Goal: Task Accomplishment & Management: Complete application form

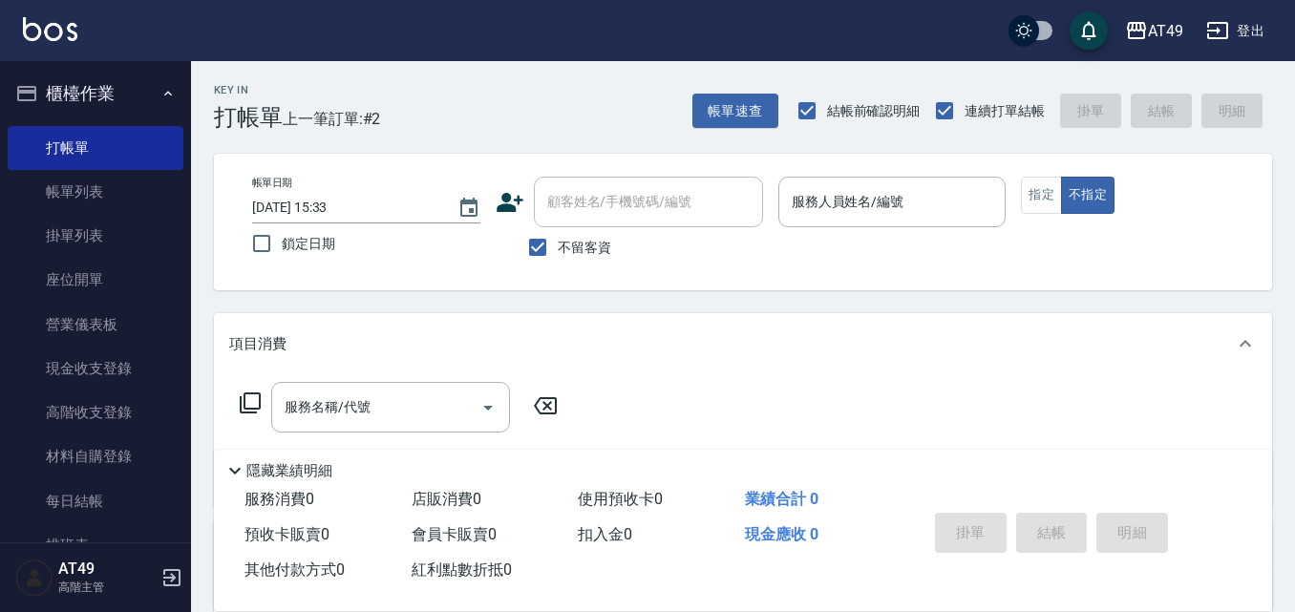
click at [829, 228] on p at bounding box center [892, 237] width 228 height 20
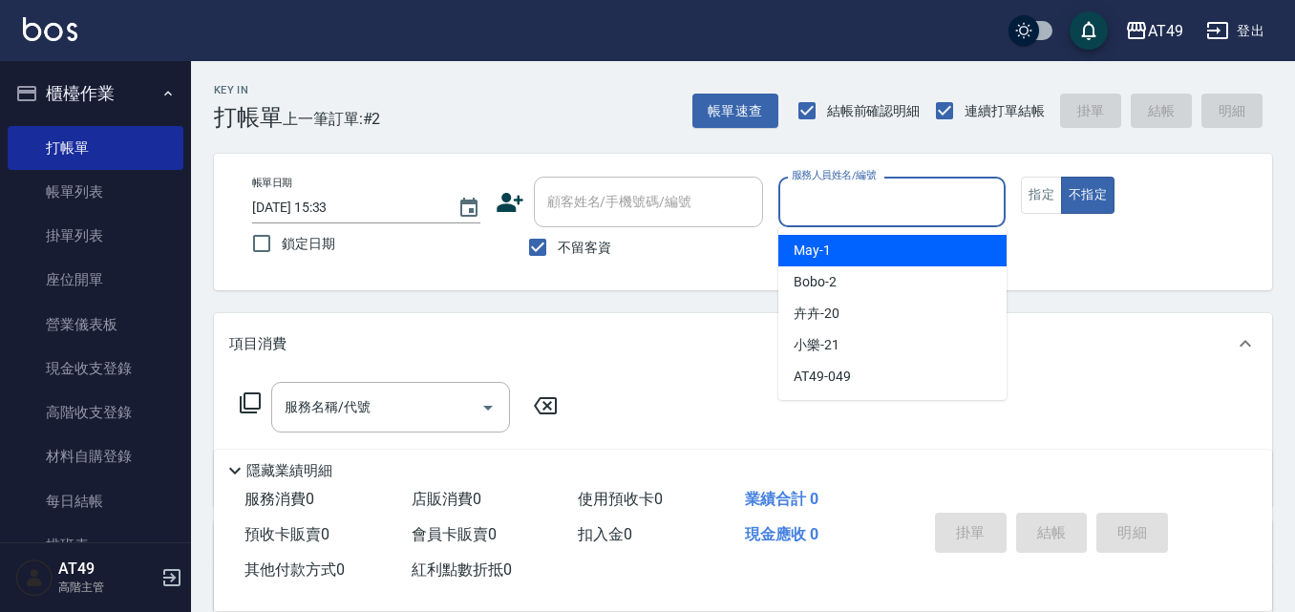
click at [845, 206] on input "服務人員姓名/編號" at bounding box center [892, 201] width 211 height 33
click at [1066, 205] on button "不指定" at bounding box center [1087, 195] width 53 height 37
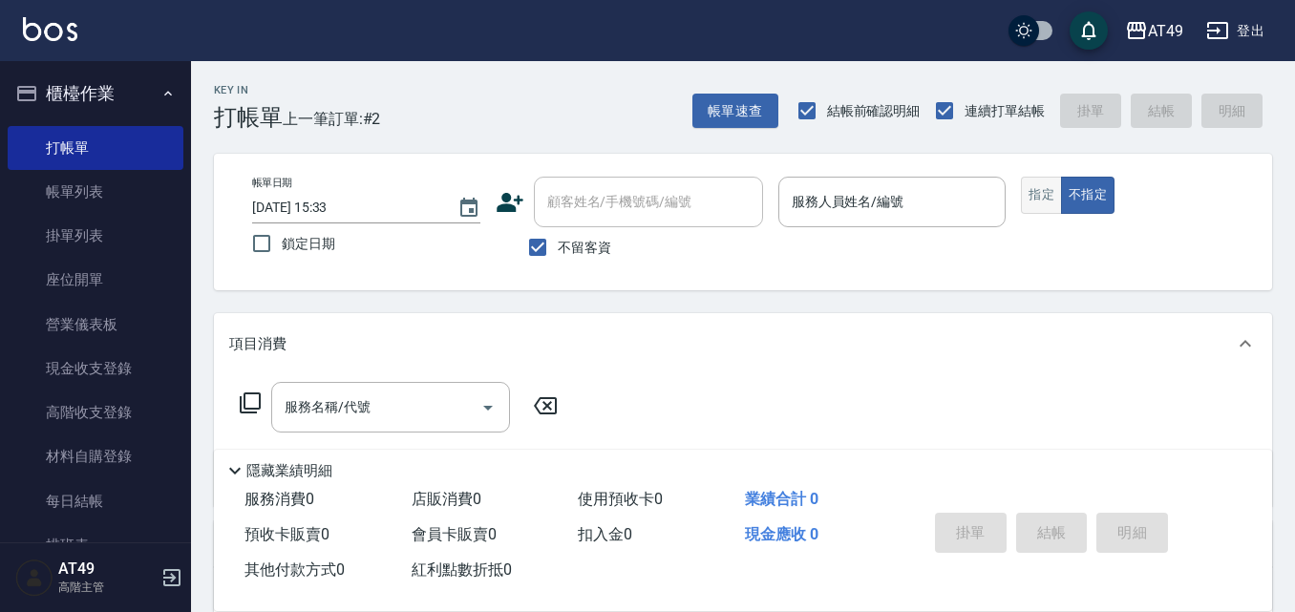
click at [1025, 192] on button "指定" at bounding box center [1041, 195] width 41 height 37
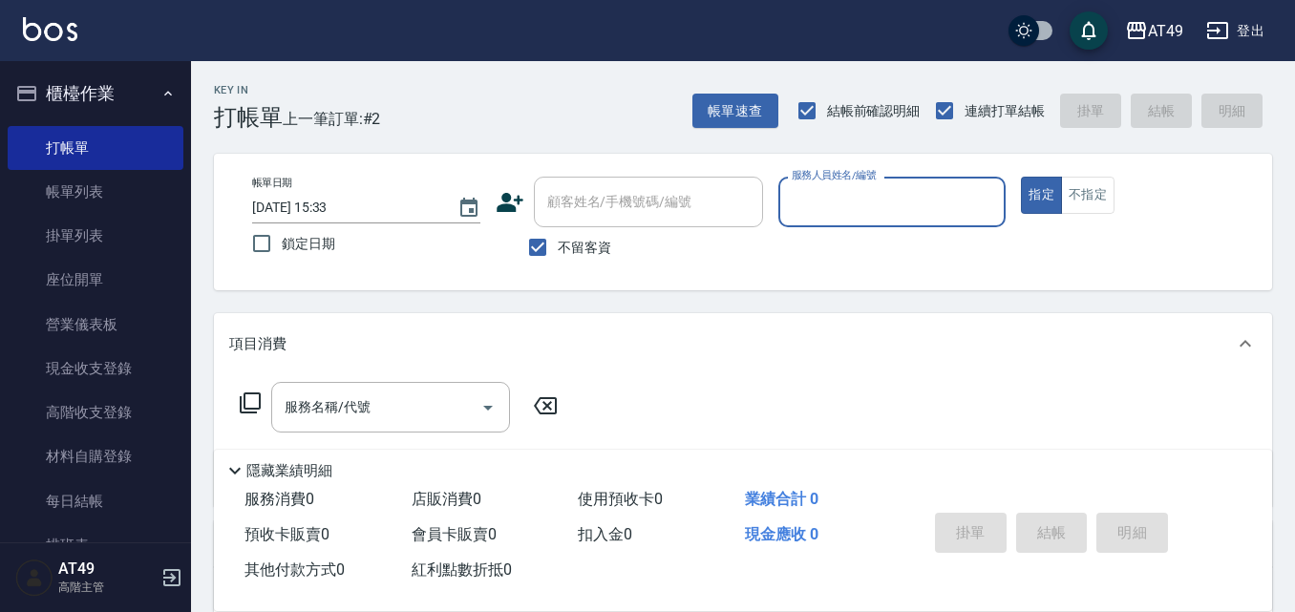
click at [793, 193] on input "服務人員姓名/編號" at bounding box center [892, 201] width 211 height 33
type input "2"
type button "true"
type input "Bobo-2"
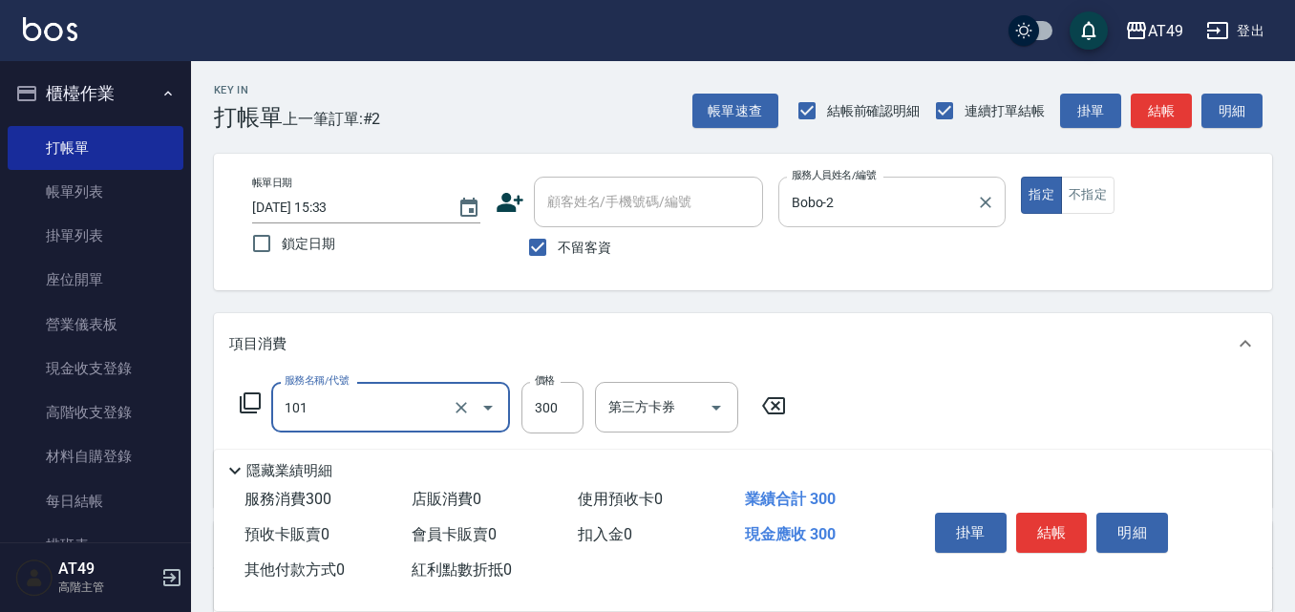
type input "一般洗髮(101)"
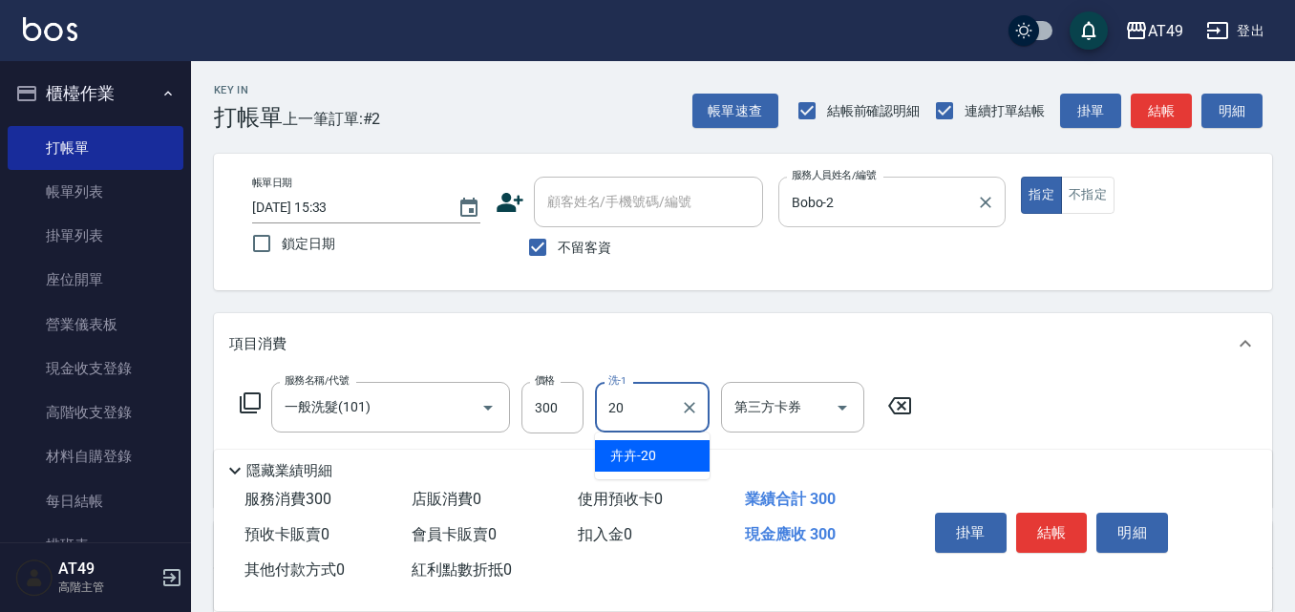
type input "卉卉-20"
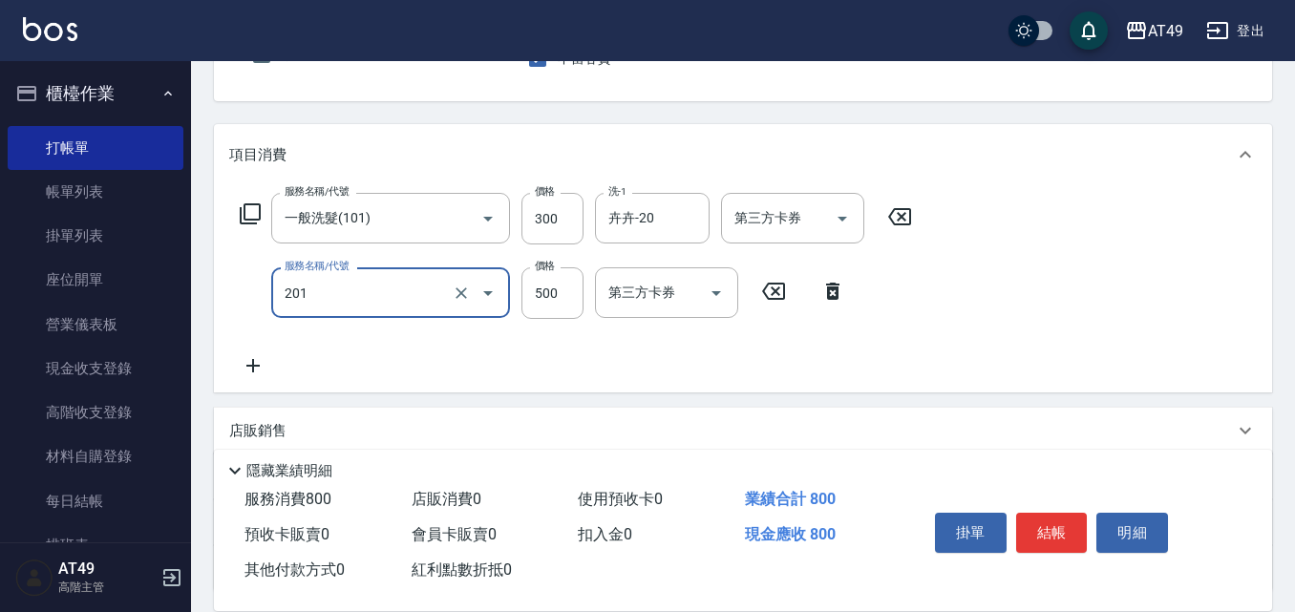
scroll to position [191, 0]
type input "精緻剪髮(201)"
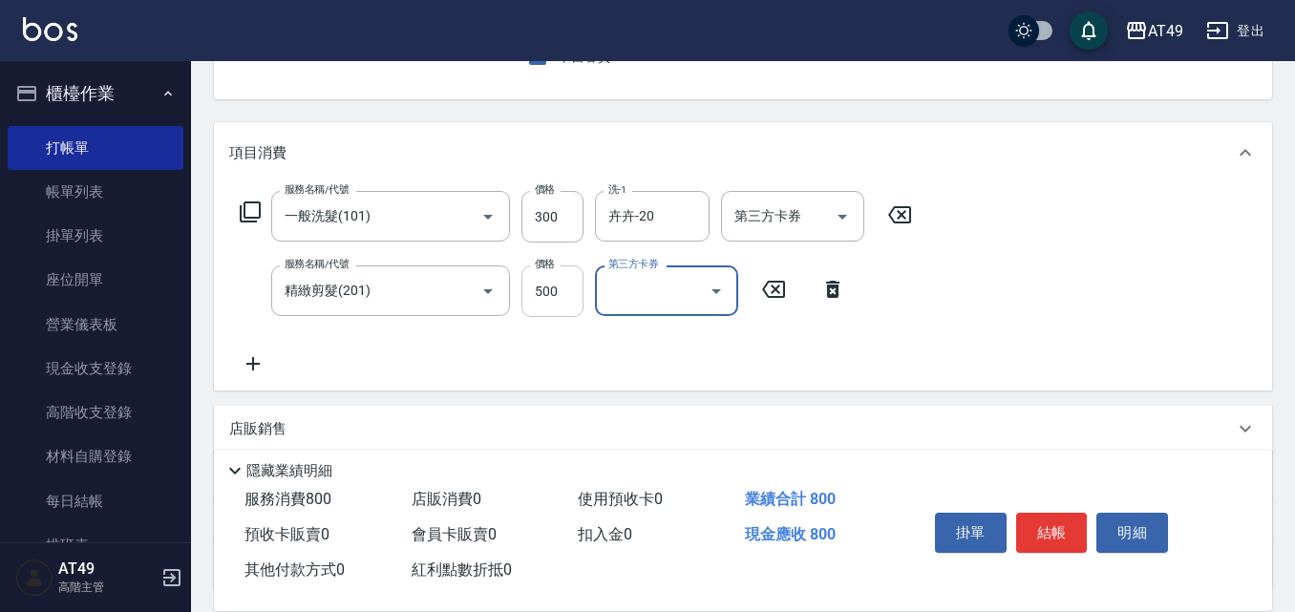
click at [550, 276] on input "500" at bounding box center [552, 291] width 62 height 52
type input "400"
click at [659, 349] on div "服務名稱/代號 一般洗髮(101) 服務名稱/代號 價格 300 價格 洗-1 卉卉-20 洗-1 第三方卡券 第三方卡券 服務名稱/代號 精緻剪髮(201)…" at bounding box center [576, 283] width 694 height 184
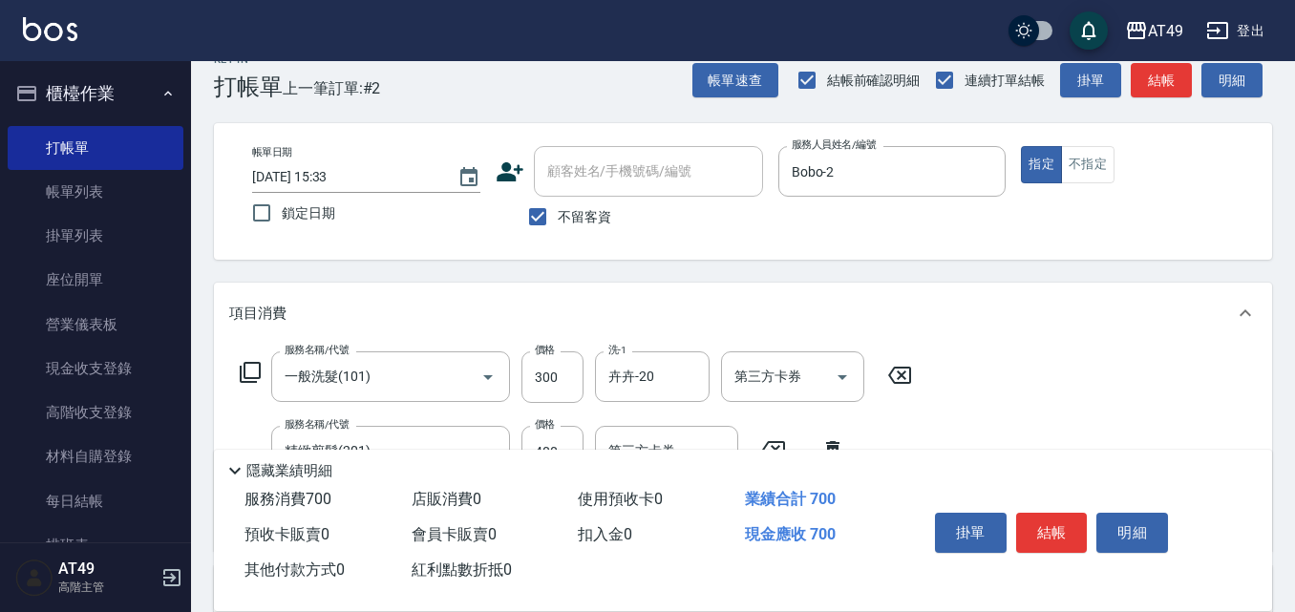
scroll to position [0, 0]
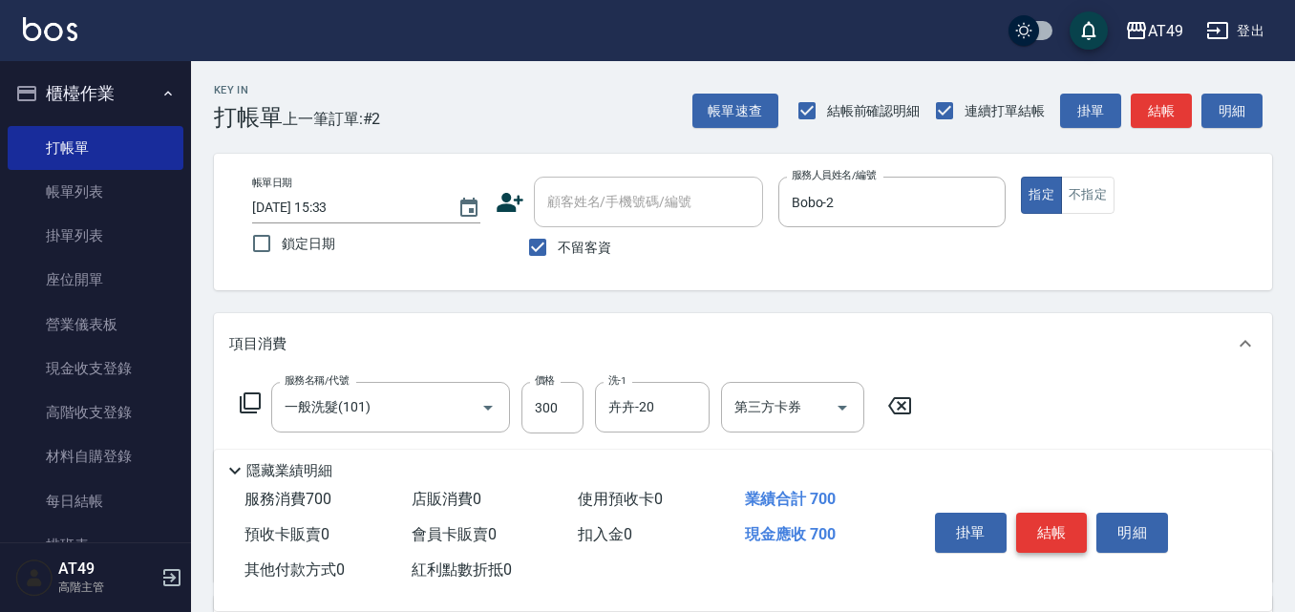
click at [1060, 519] on button "結帳" at bounding box center [1052, 533] width 72 height 40
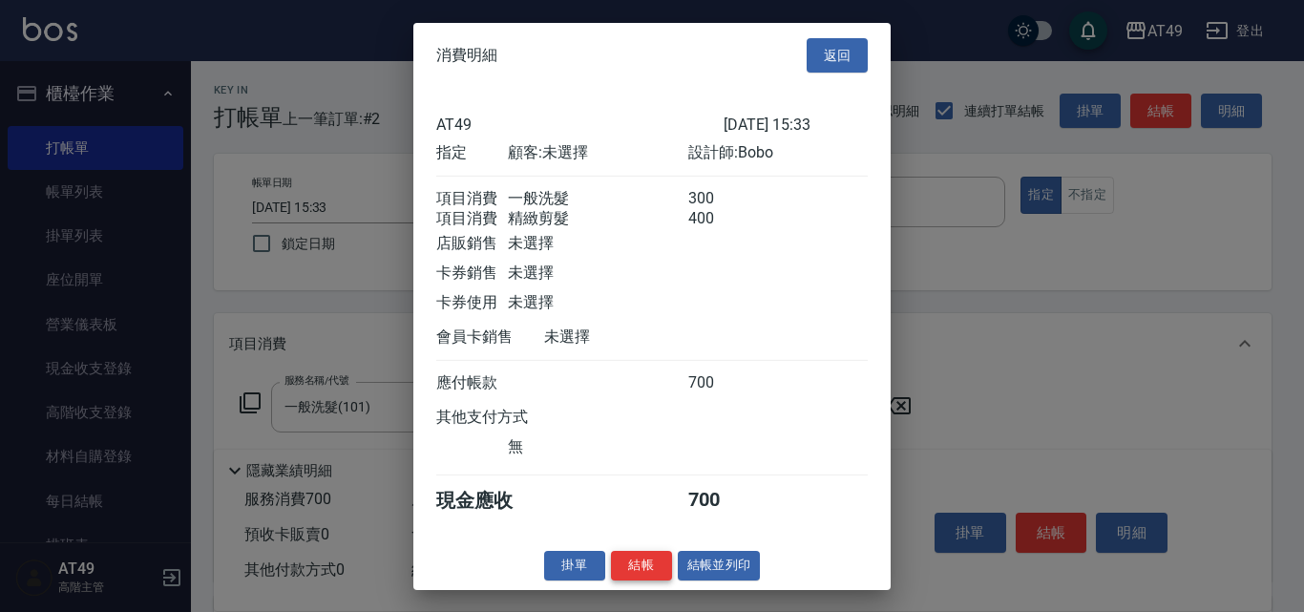
click at [646, 581] on button "結帳" at bounding box center [641, 566] width 61 height 30
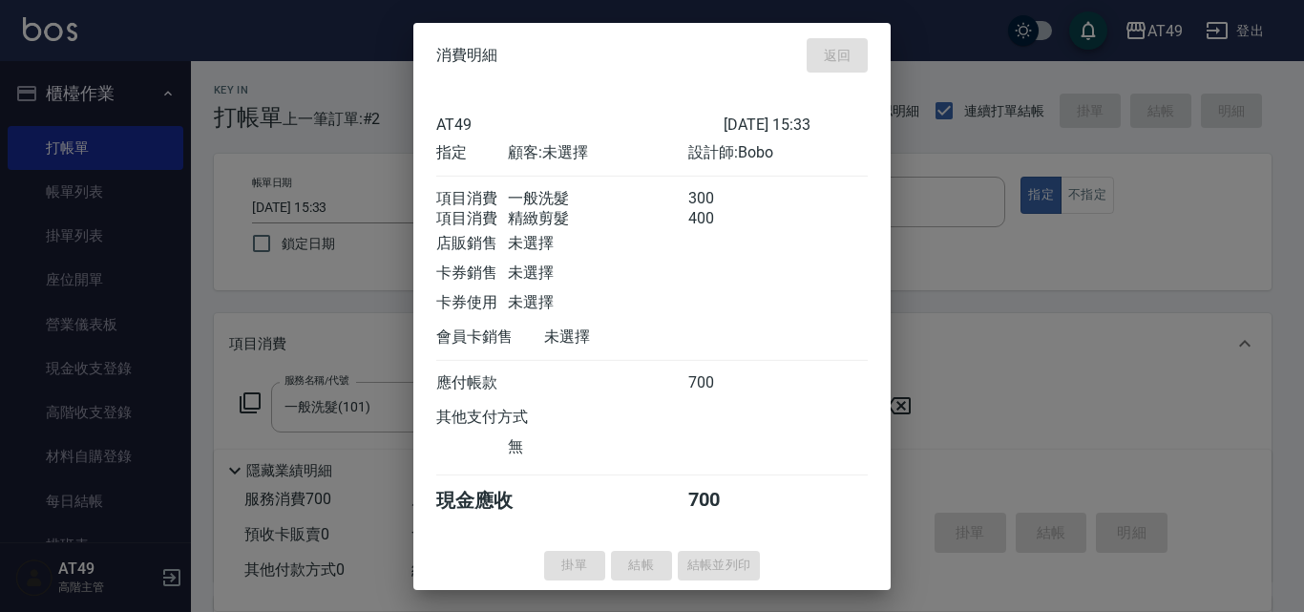
type input "[DATE] 17:26"
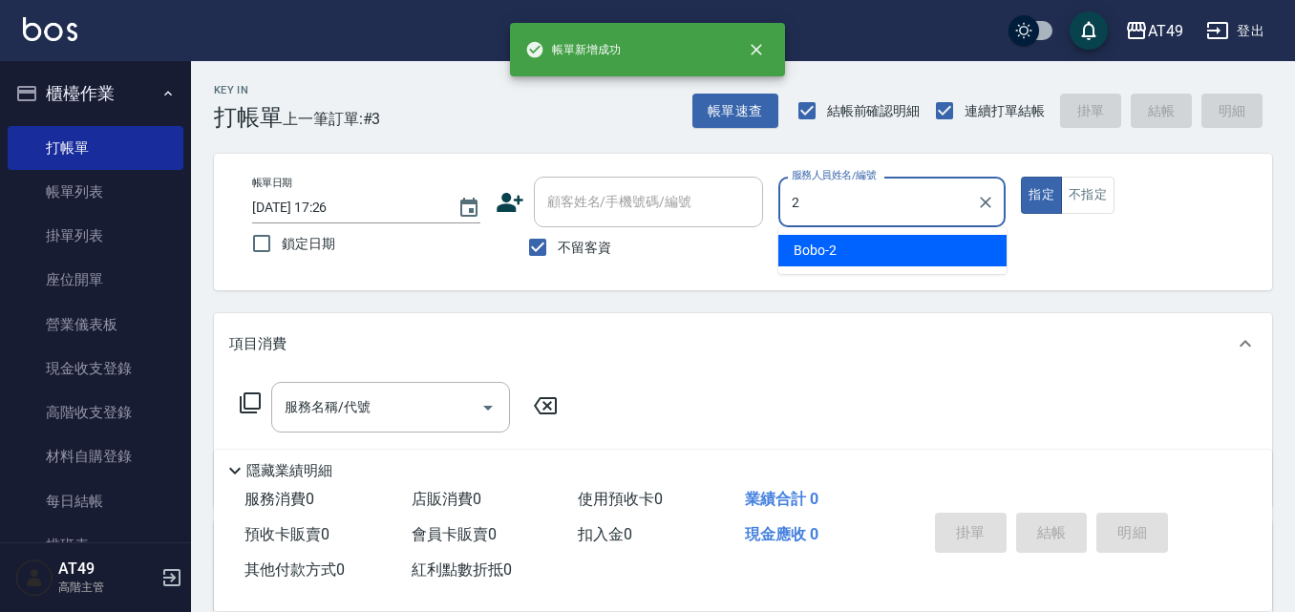
type input "Bobo-2"
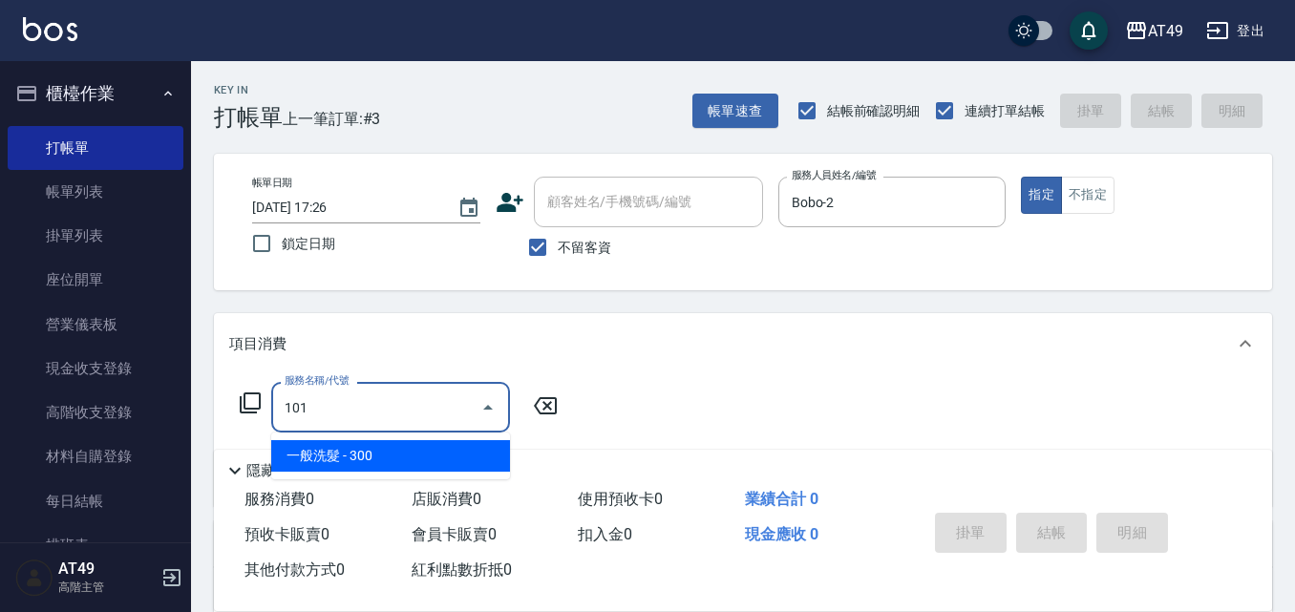
type input "一般洗髮(101)"
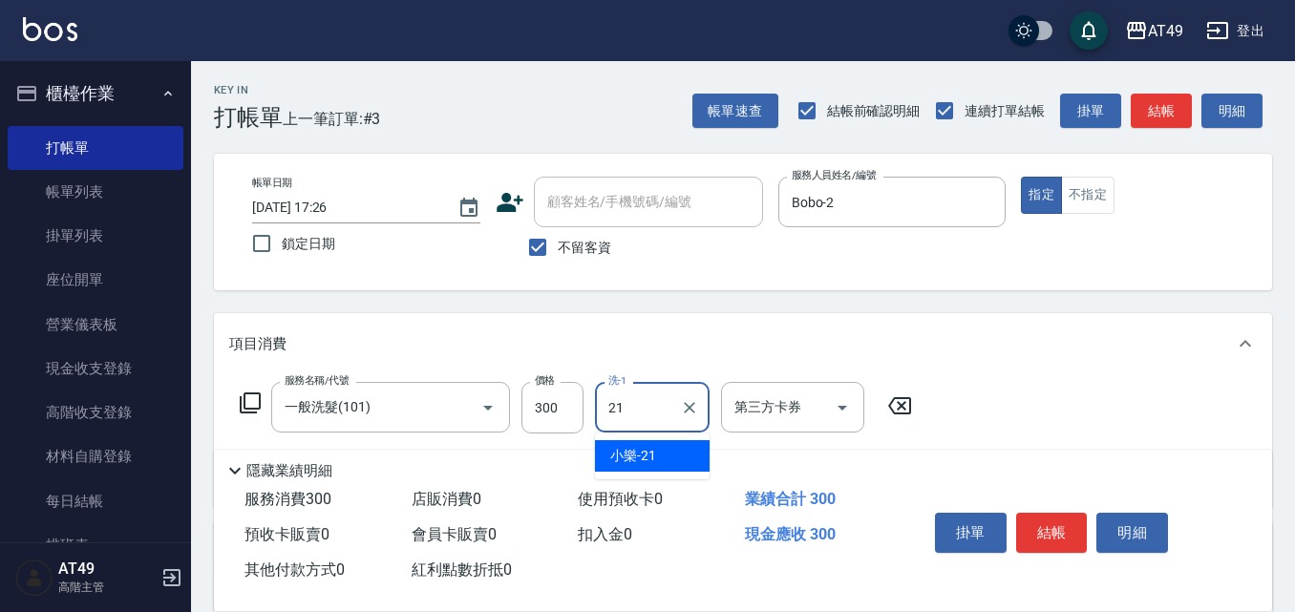
type input "小樂-21"
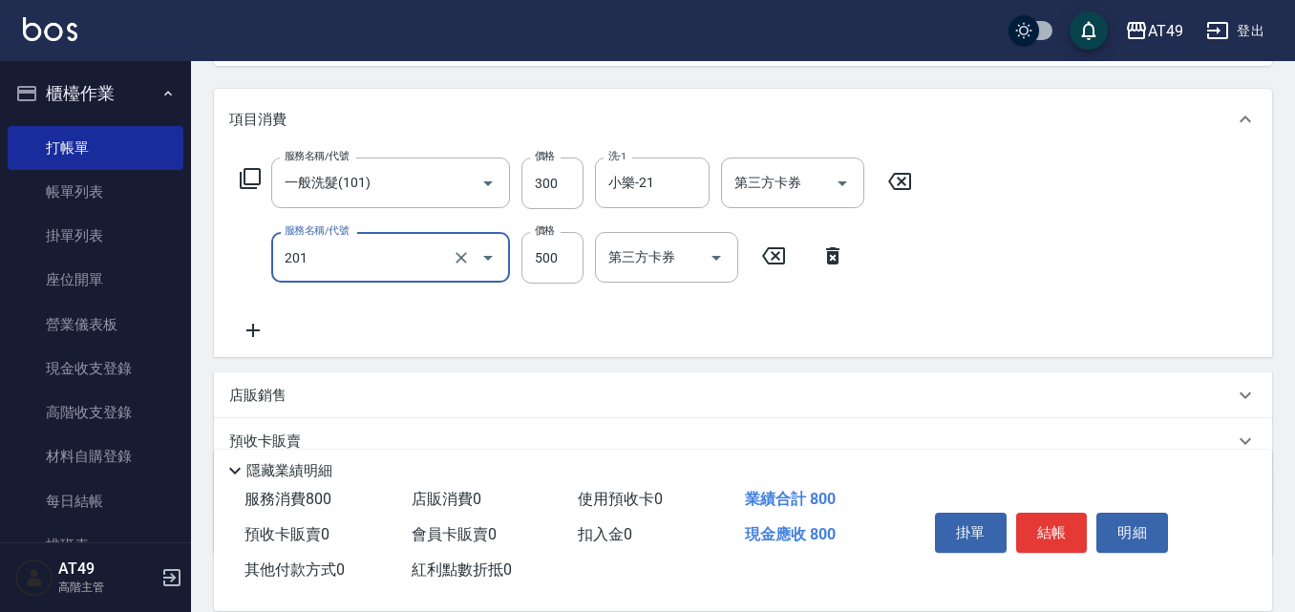
scroll to position [286, 0]
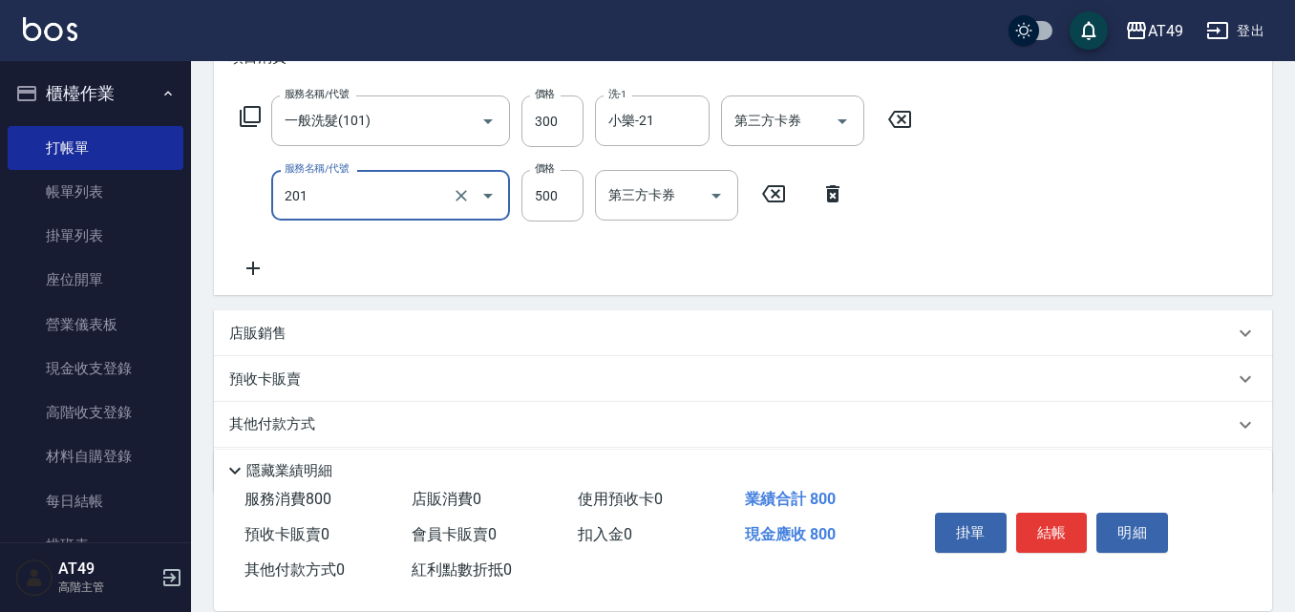
type input "精緻剪髮(201)"
click at [254, 264] on icon at bounding box center [252, 268] width 13 height 13
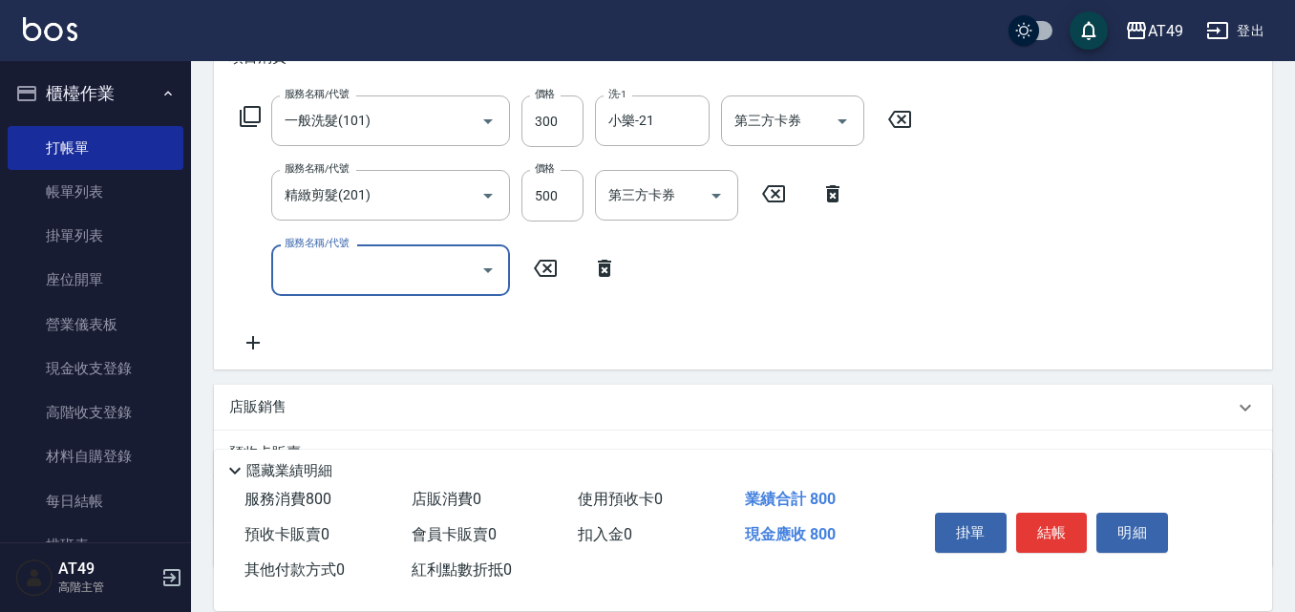
click at [340, 274] on input "服務名稱/代號" at bounding box center [376, 269] width 193 height 33
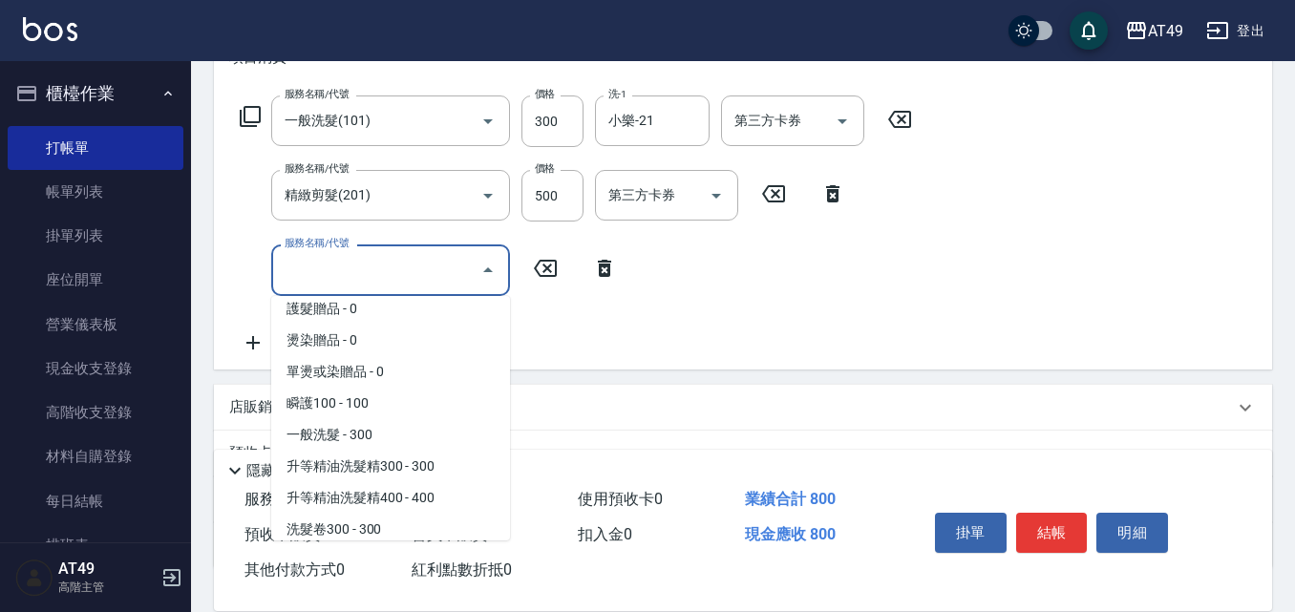
scroll to position [0, 0]
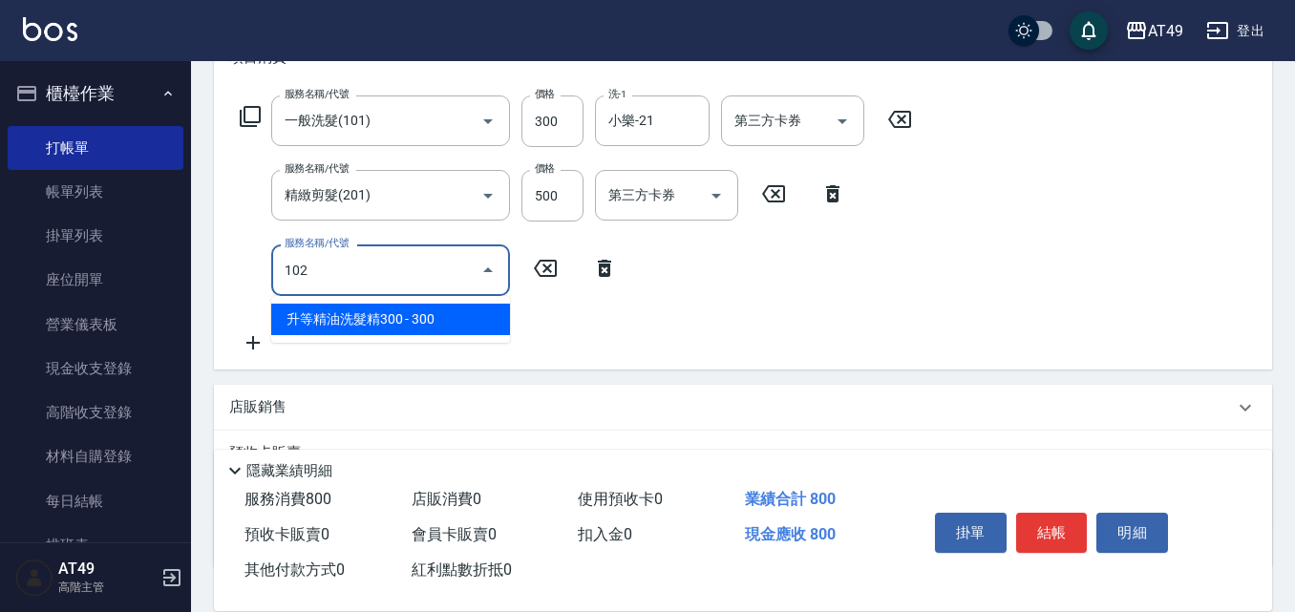
type input "升等精油洗髮精300(102)"
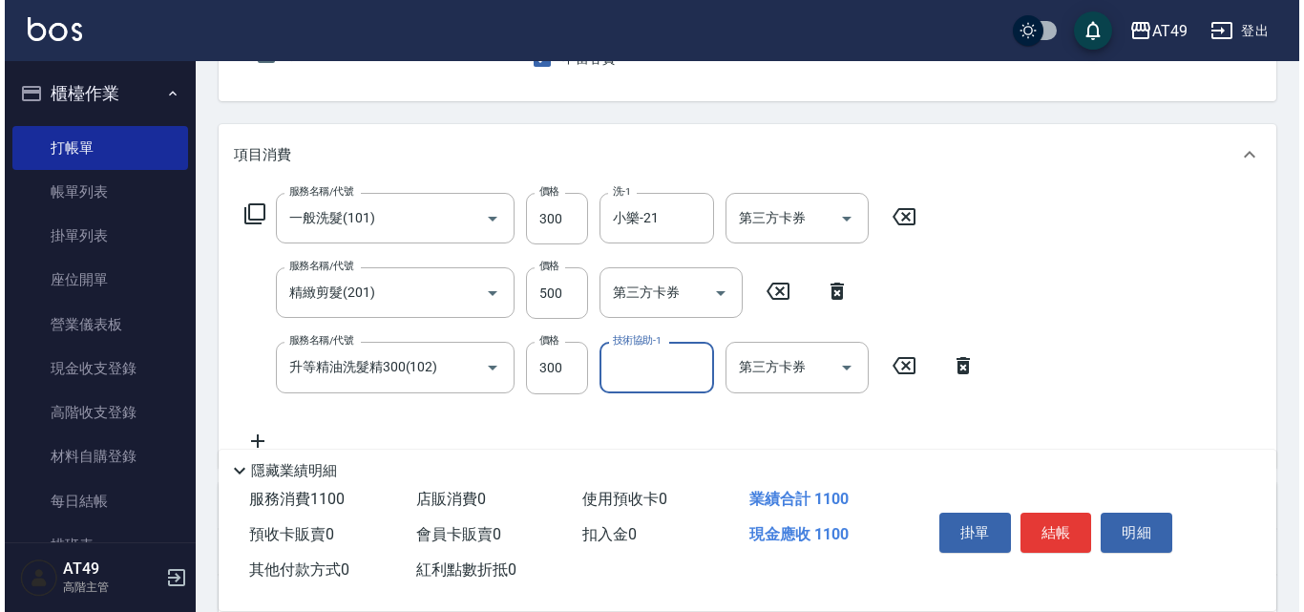
scroll to position [191, 0]
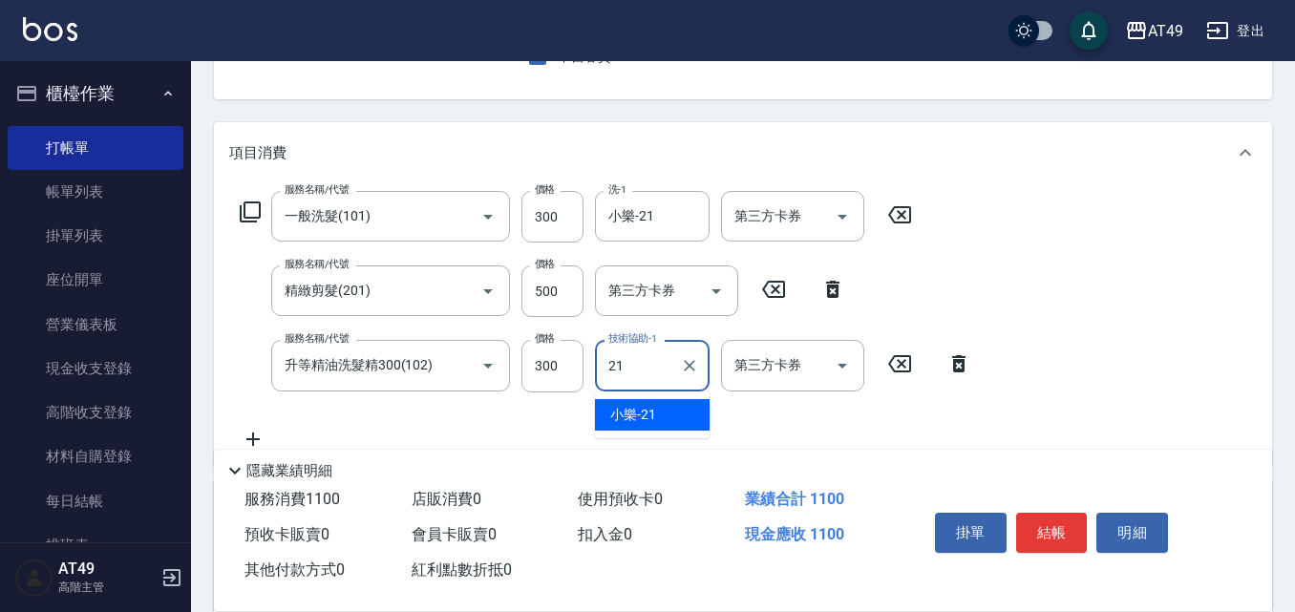
type input "小樂-21"
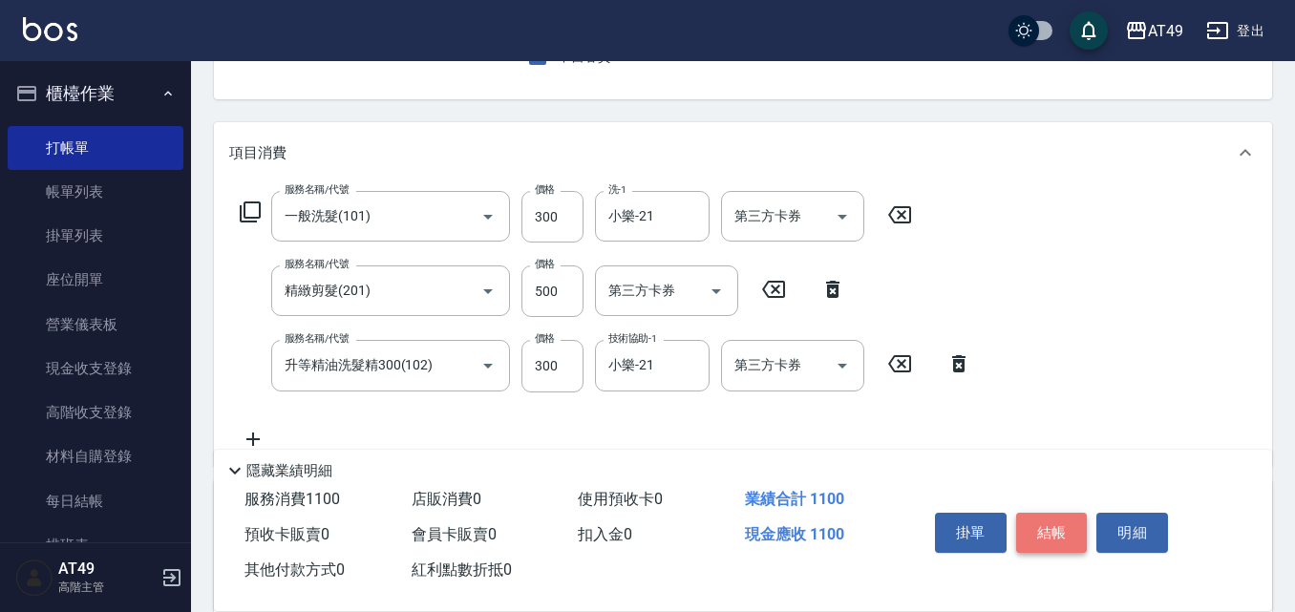
click at [1081, 523] on button "結帳" at bounding box center [1052, 533] width 72 height 40
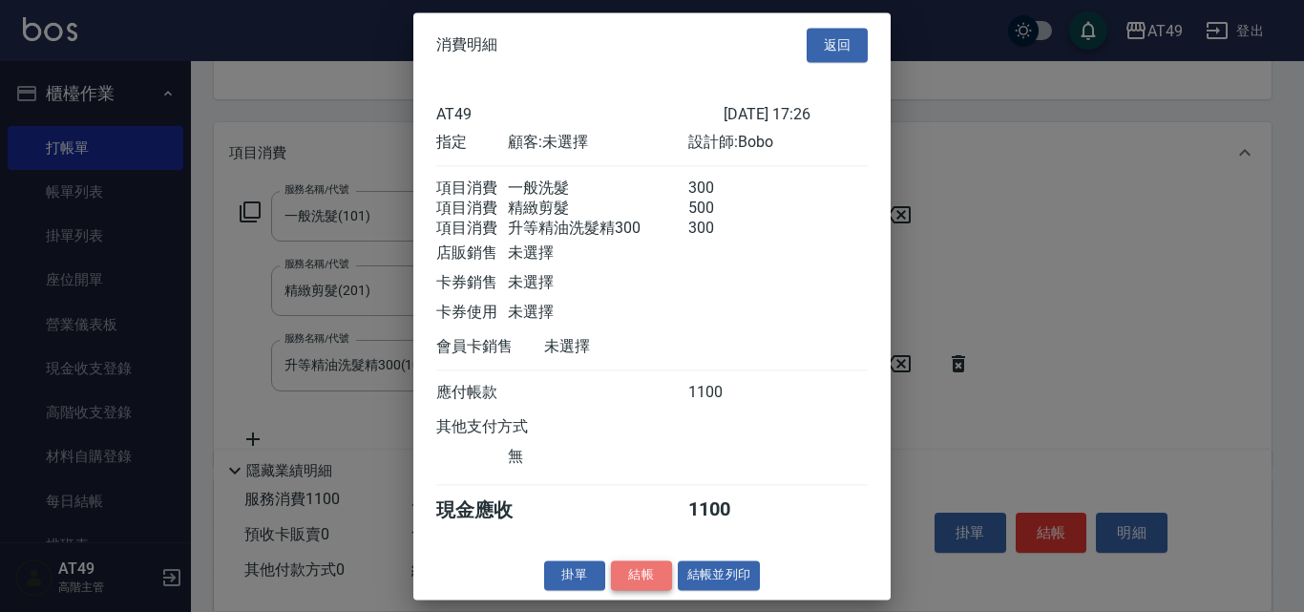
click at [627, 590] on button "結帳" at bounding box center [641, 575] width 61 height 30
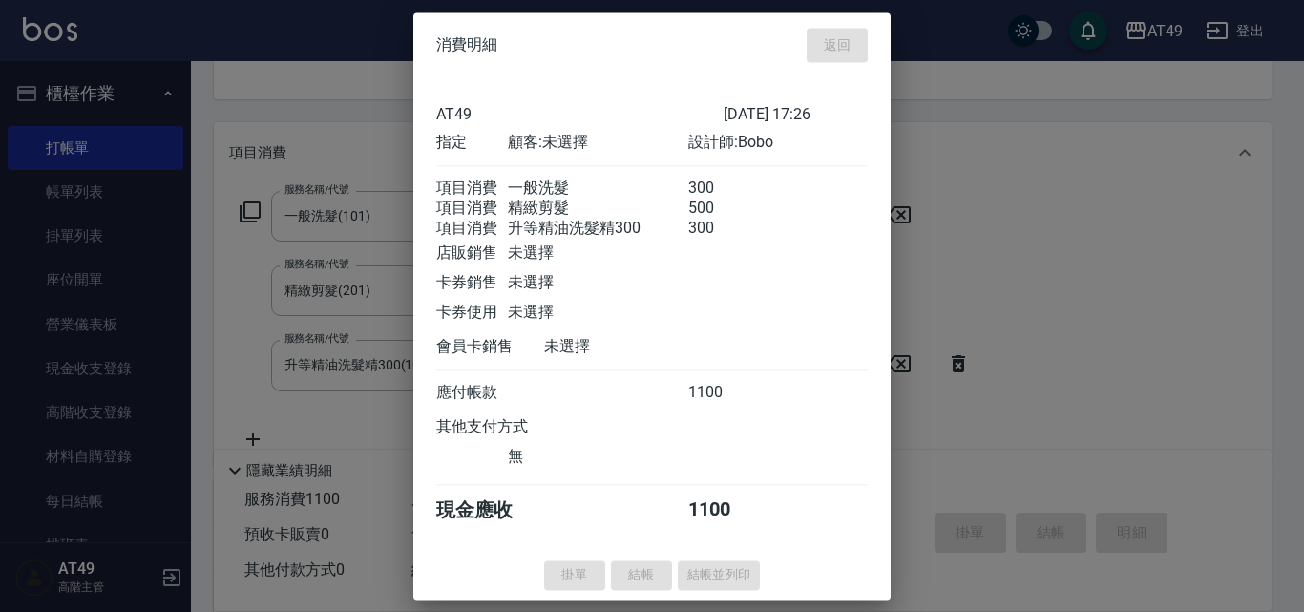
type input "[DATE] 17:29"
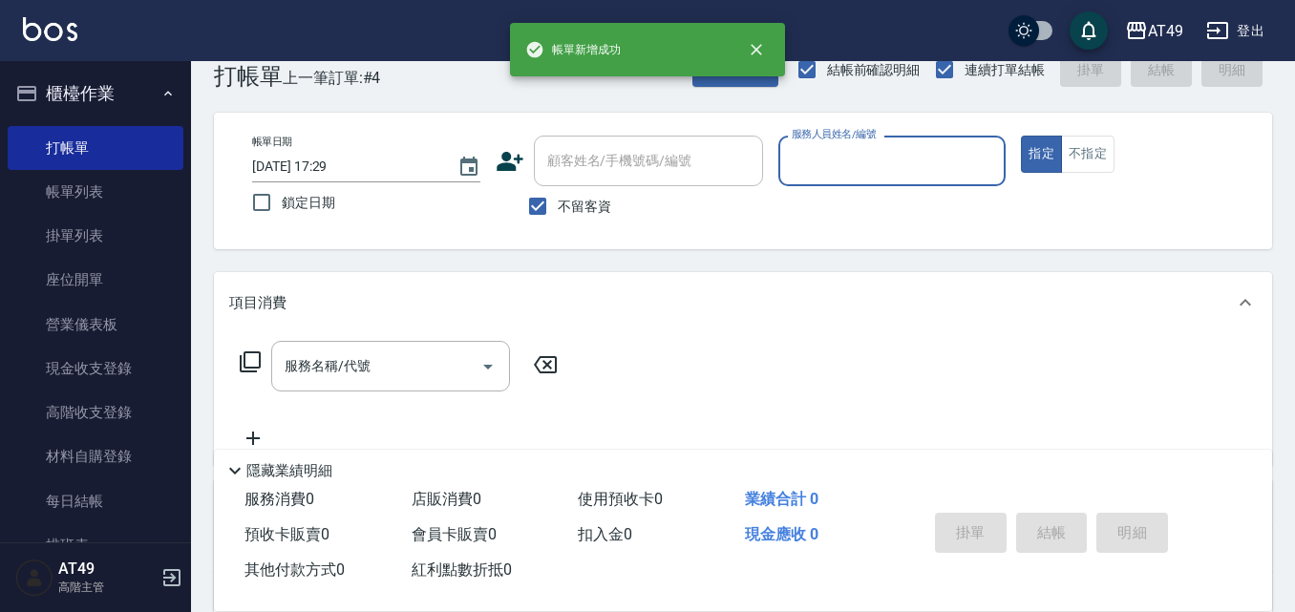
scroll to position [0, 0]
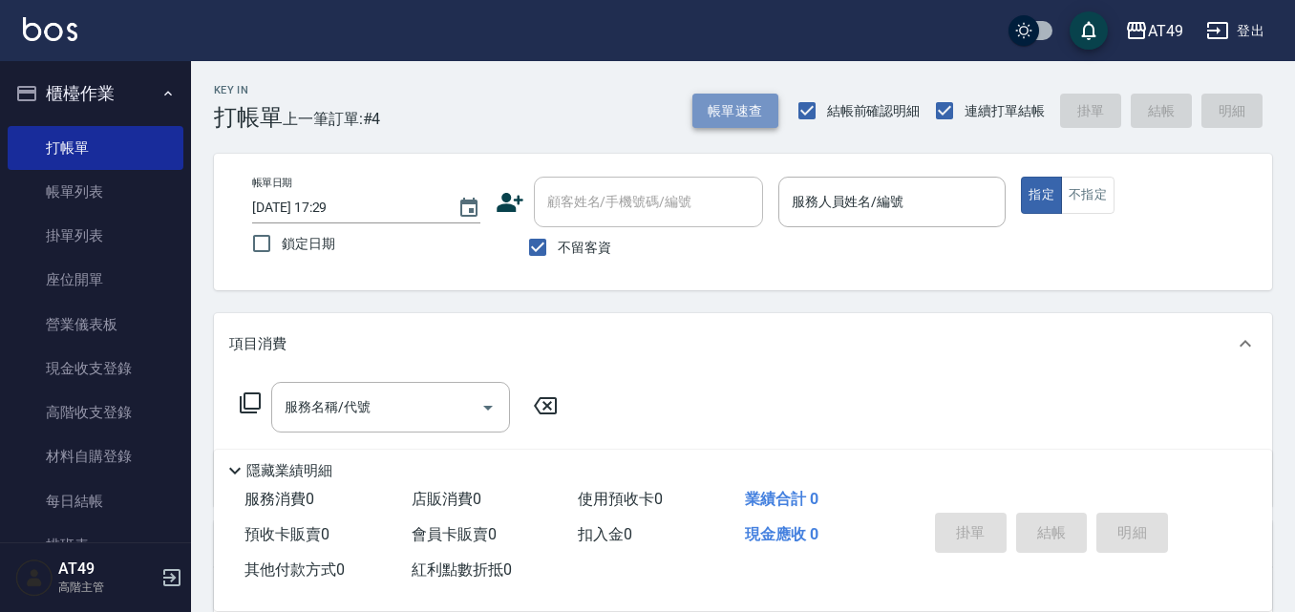
click at [741, 114] on button "帳單速查" at bounding box center [735, 111] width 86 height 35
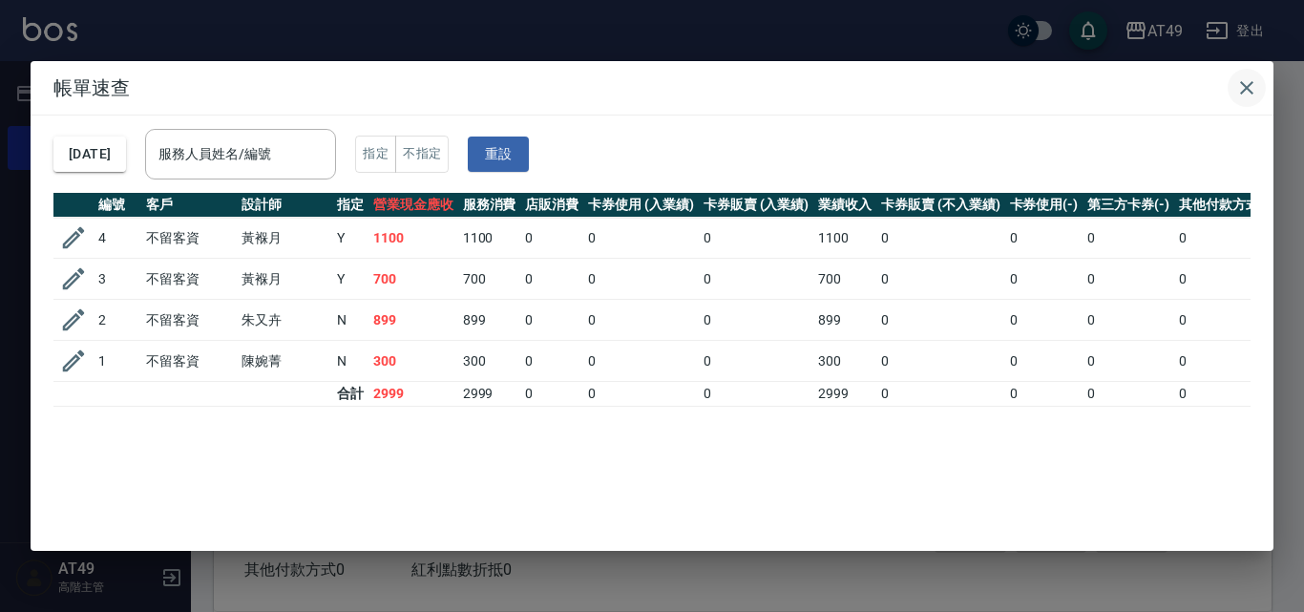
click at [1250, 89] on icon "button" at bounding box center [1247, 87] width 23 height 23
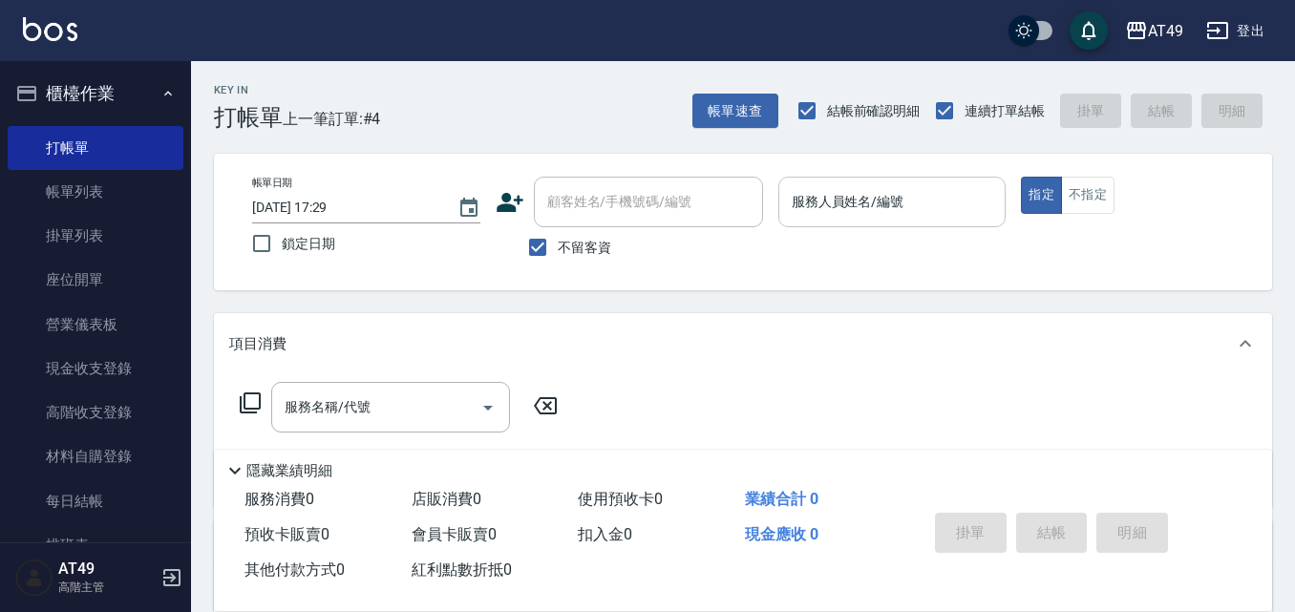
click at [848, 196] on input "服務人員姓名/編號" at bounding box center [892, 201] width 211 height 33
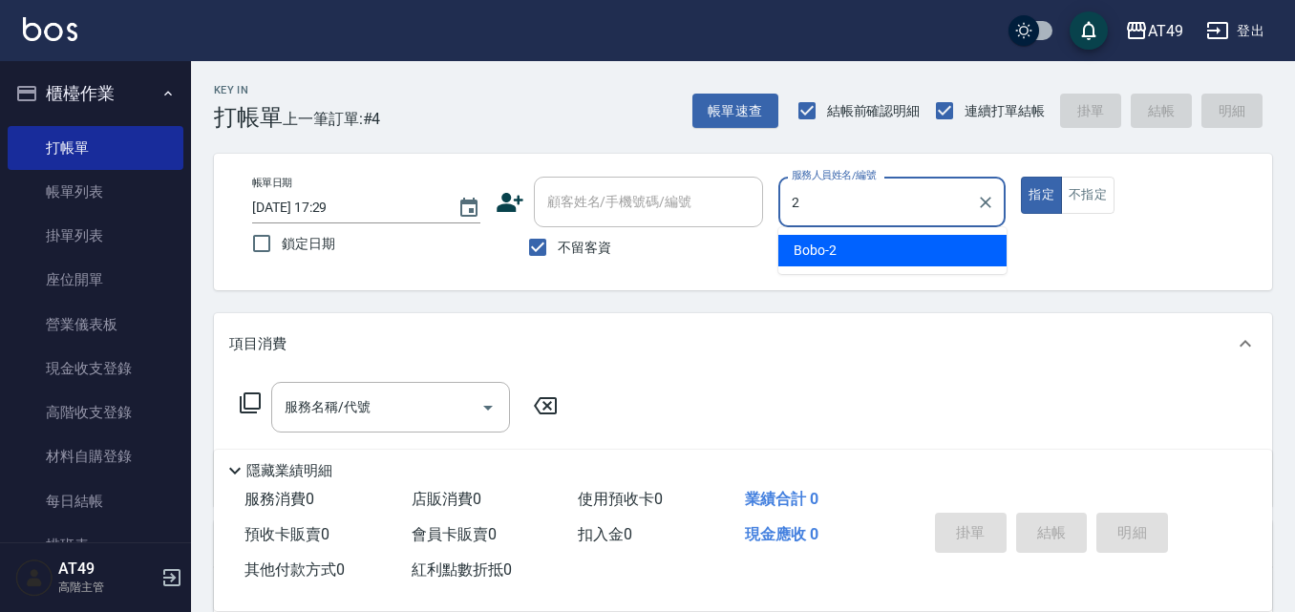
type input "Bobo-2"
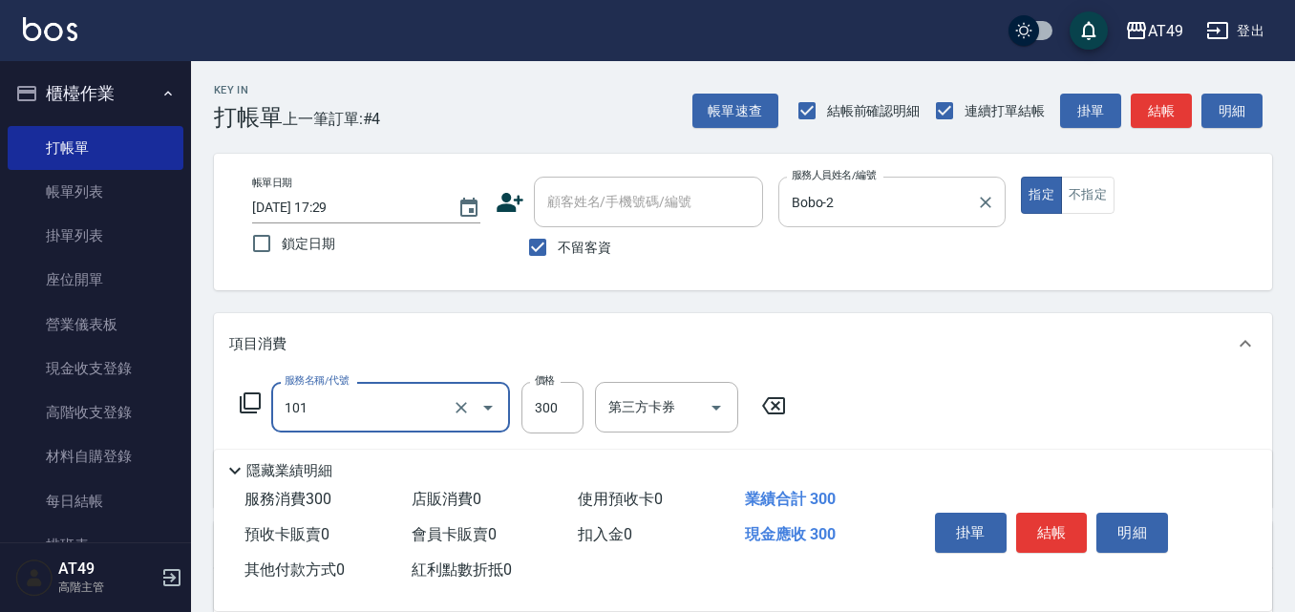
type input "一般洗髮(101)"
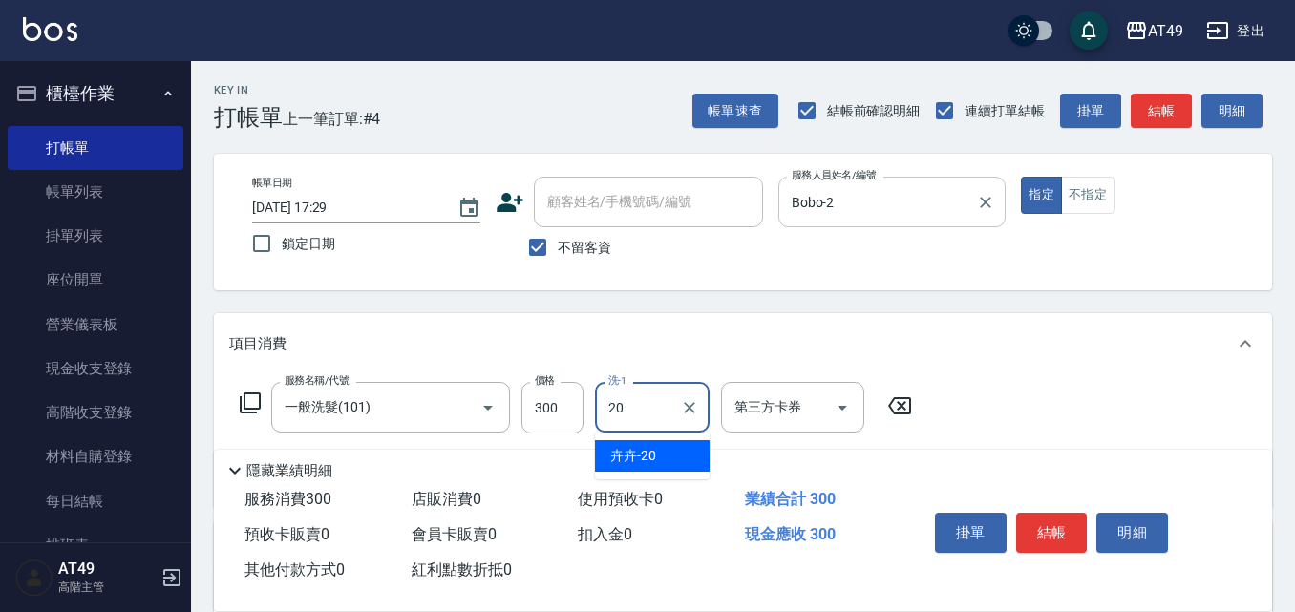
type input "卉卉-20"
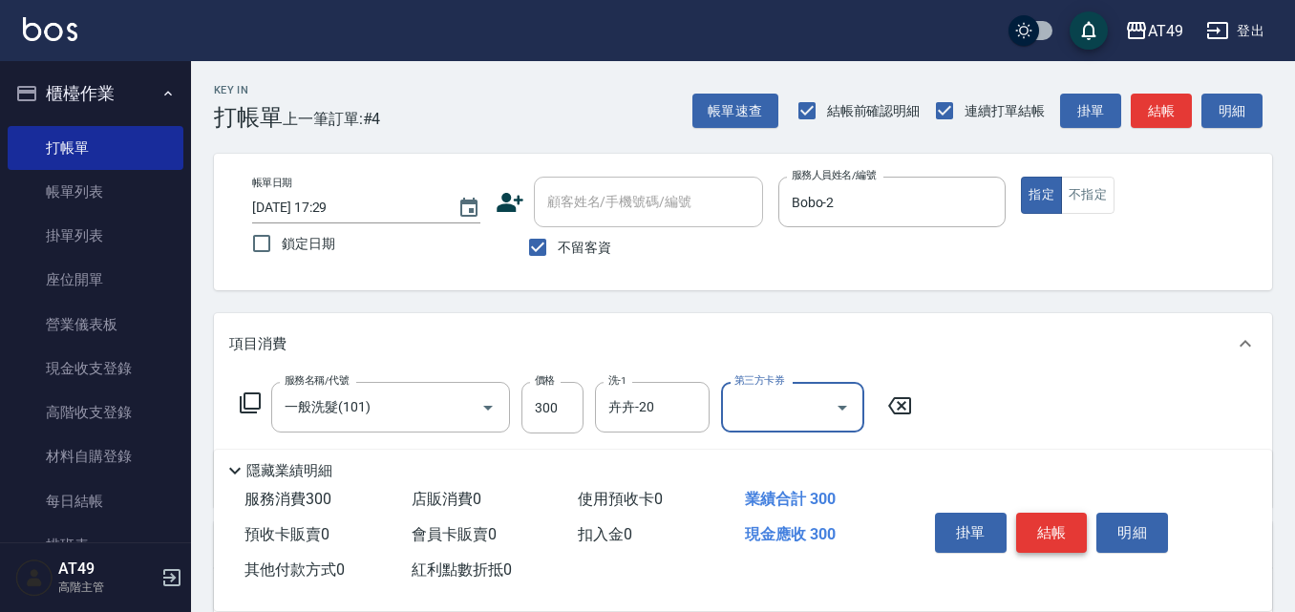
click at [1061, 538] on button "結帳" at bounding box center [1052, 533] width 72 height 40
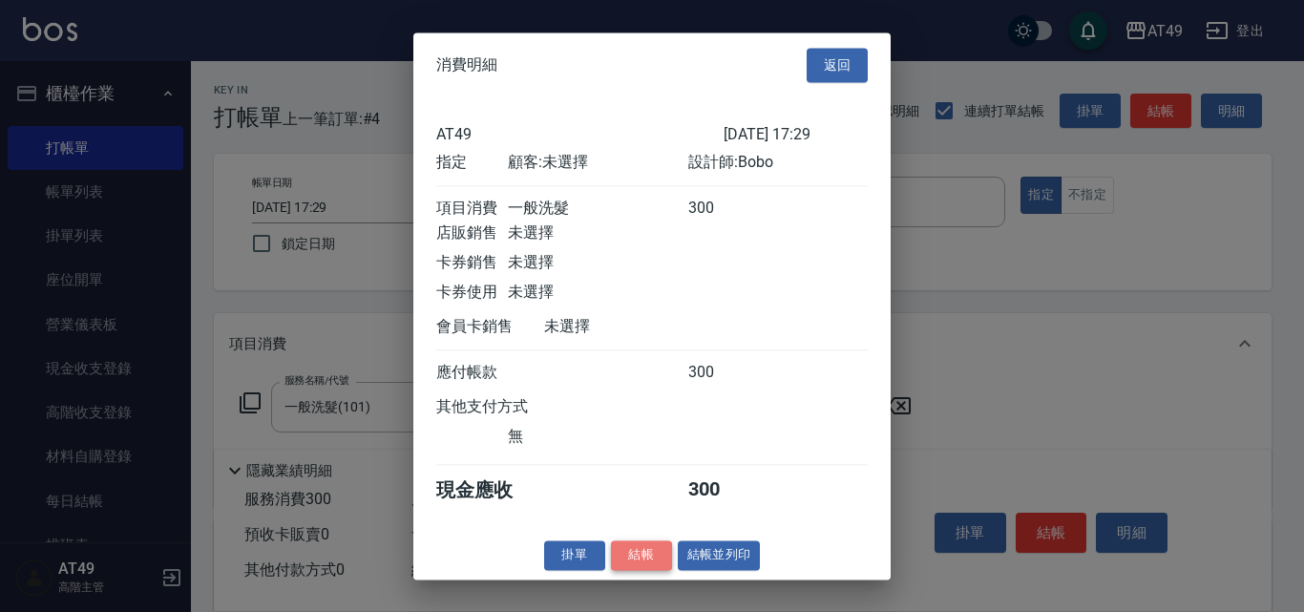
click at [660, 569] on button "結帳" at bounding box center [641, 555] width 61 height 30
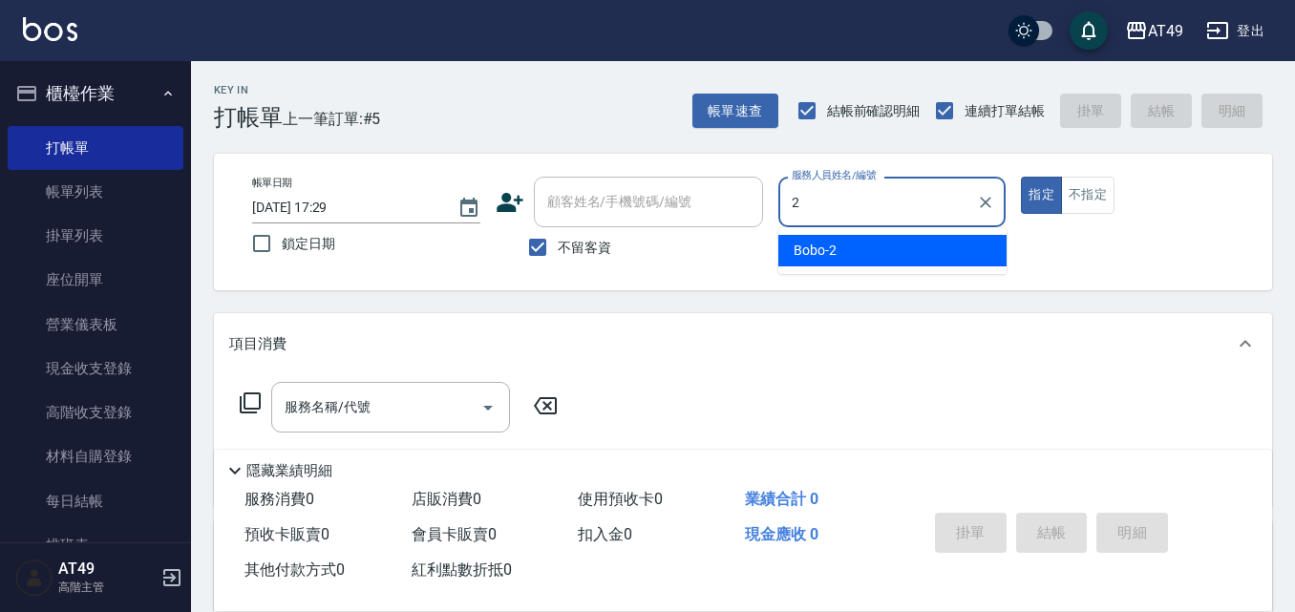
type input "Bobo-2"
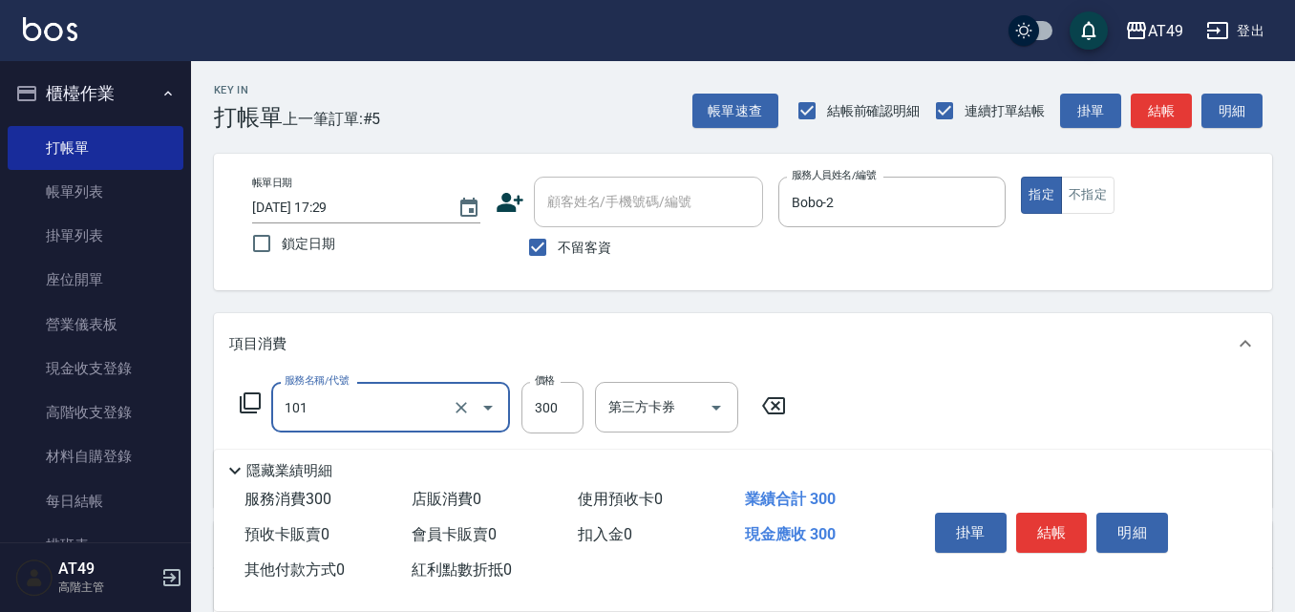
type input "一般洗髮(101)"
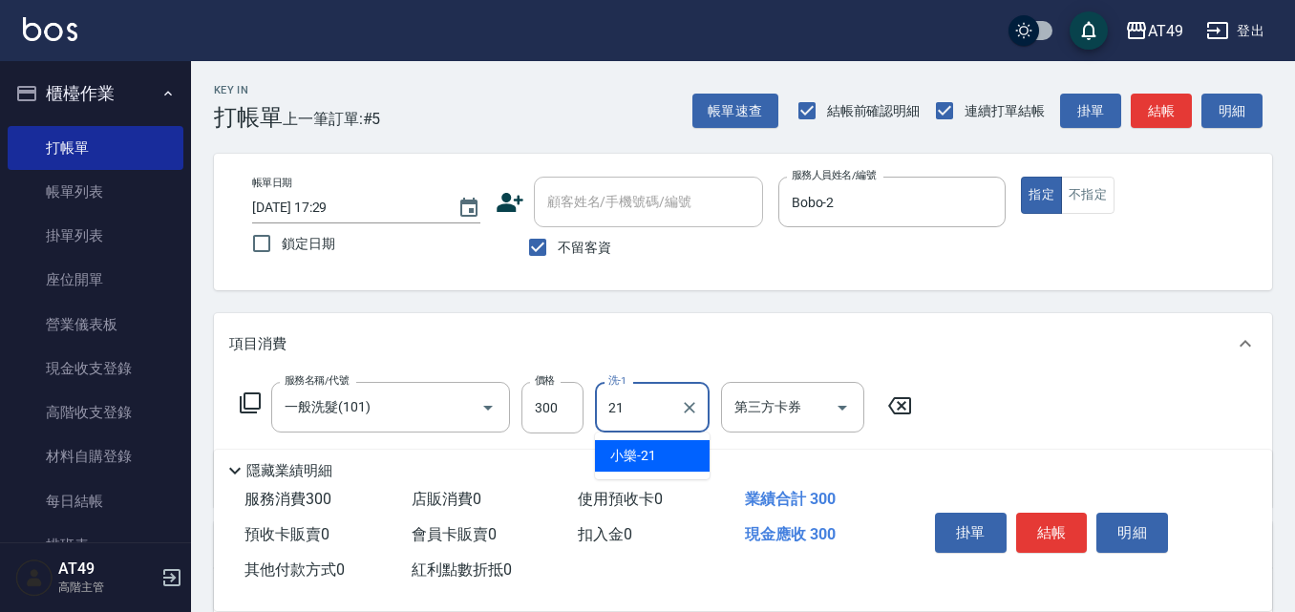
type input "小樂-21"
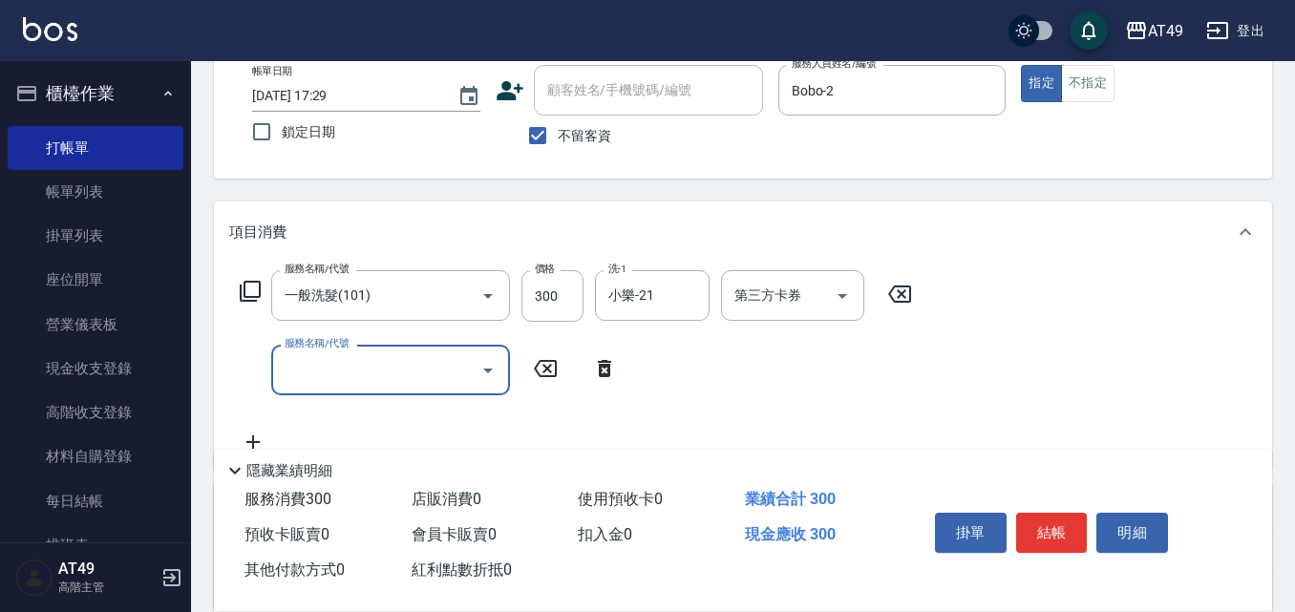
scroll to position [286, 0]
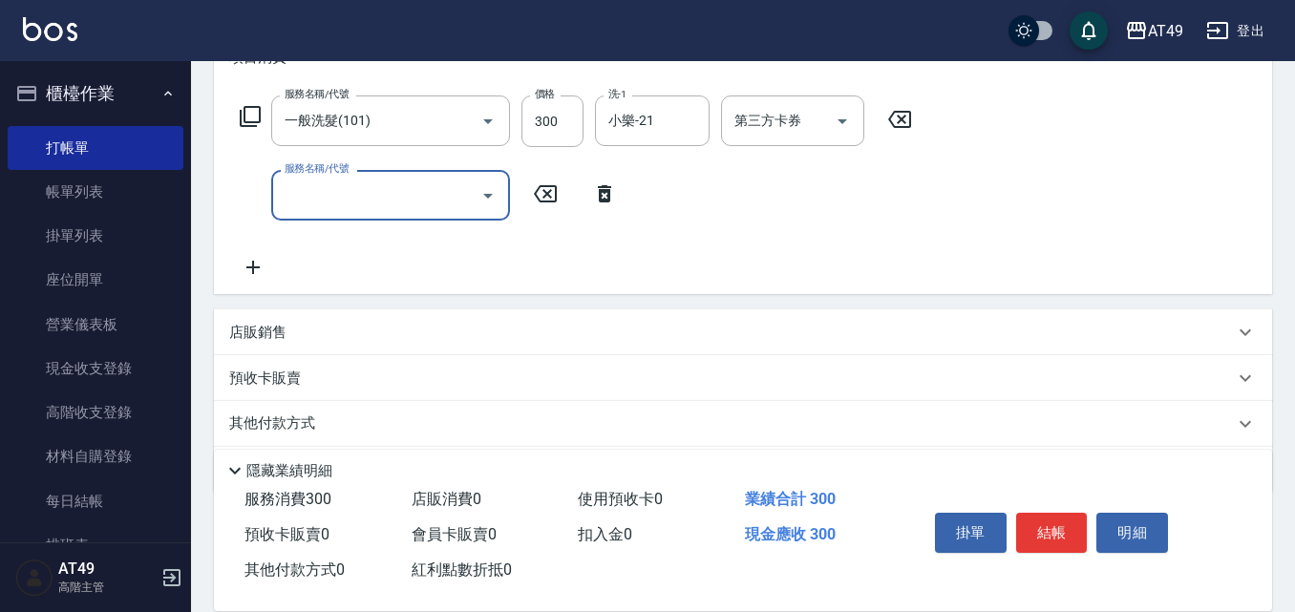
click at [416, 193] on input "服務名稱/代號" at bounding box center [376, 195] width 193 height 33
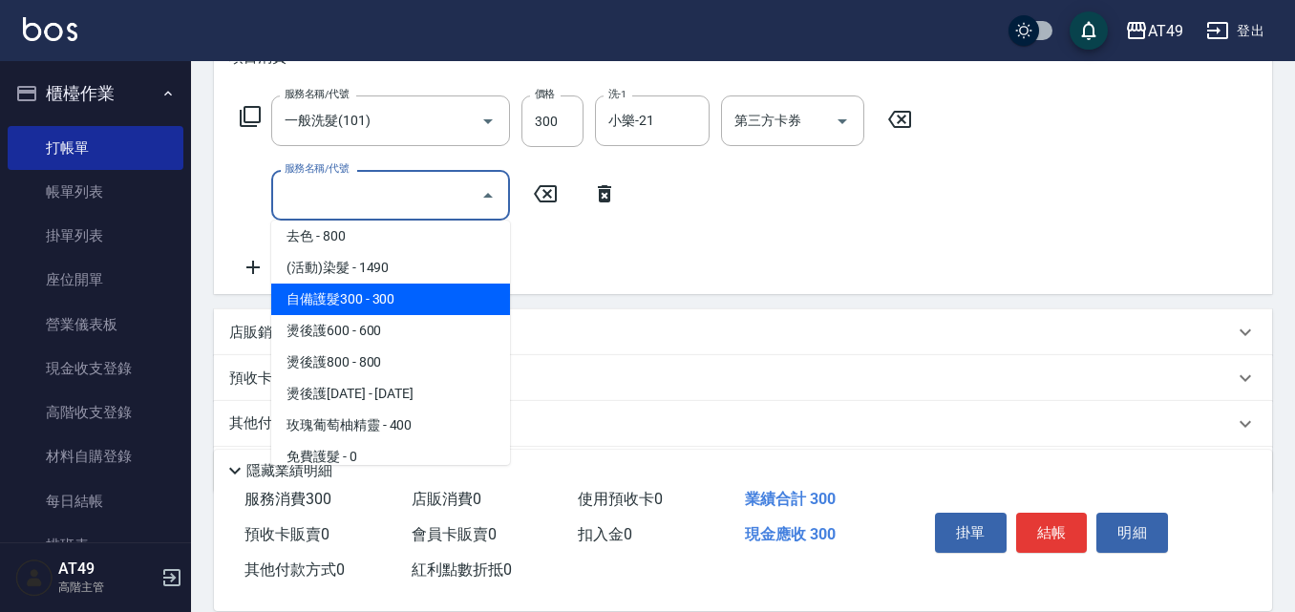
scroll to position [573, 0]
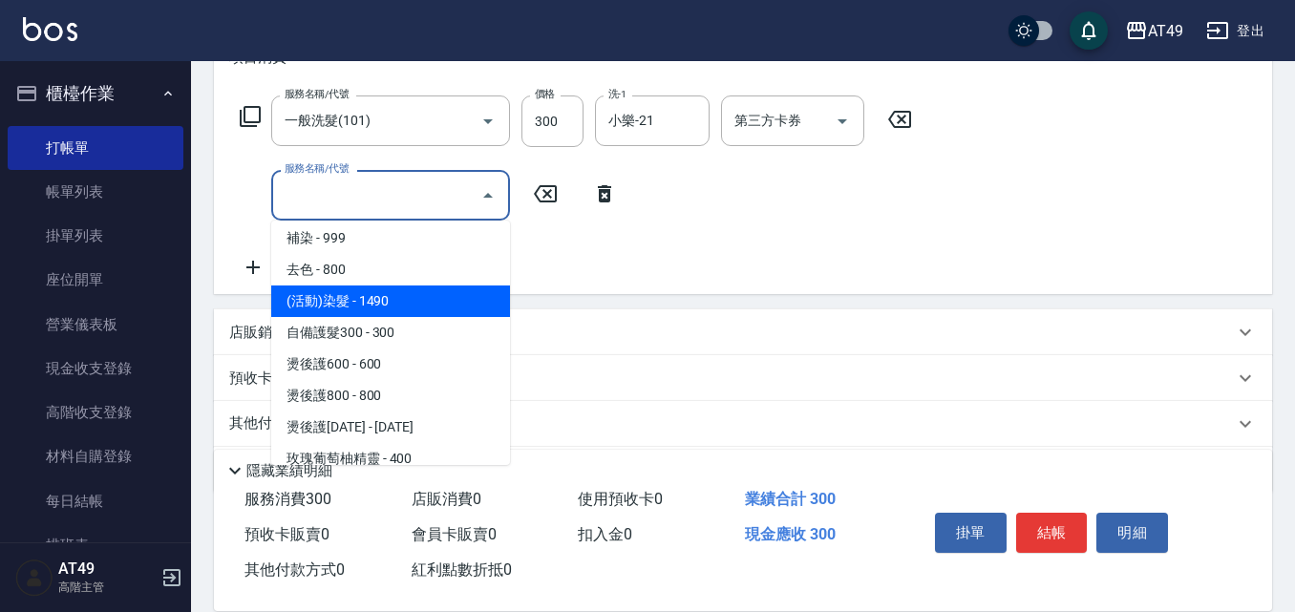
click at [430, 308] on span "(活動)染髮 - 1490" at bounding box center [390, 301] width 239 height 32
type input "(活動)染髮(404)"
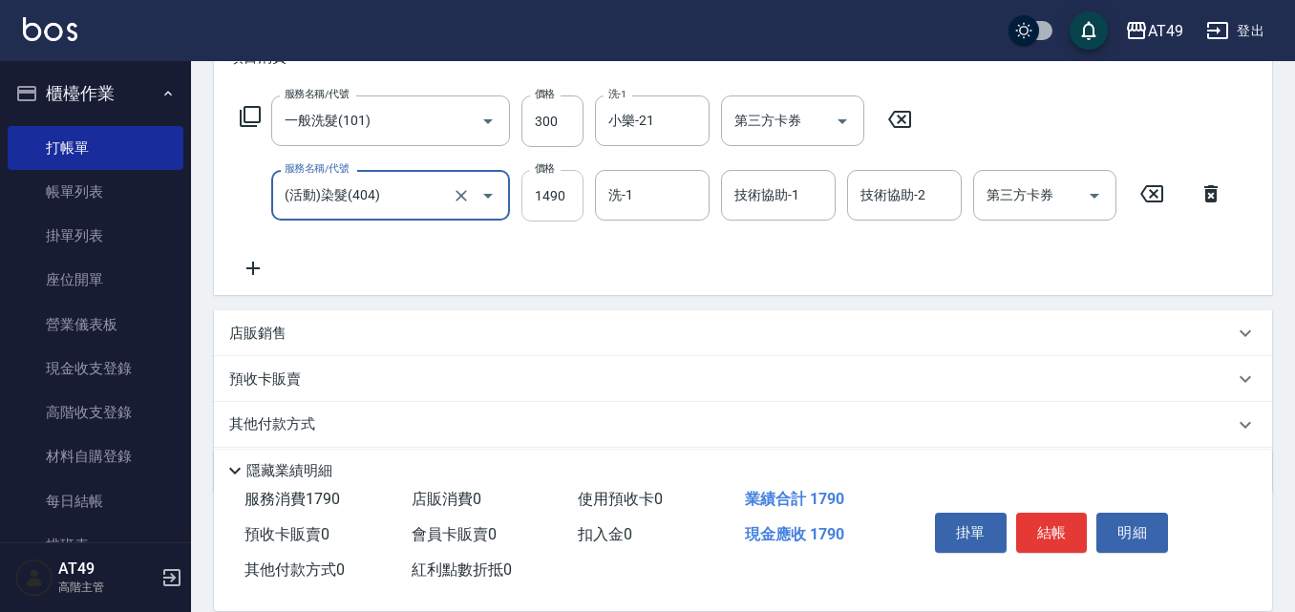
click at [554, 209] on input "1490" at bounding box center [552, 196] width 62 height 52
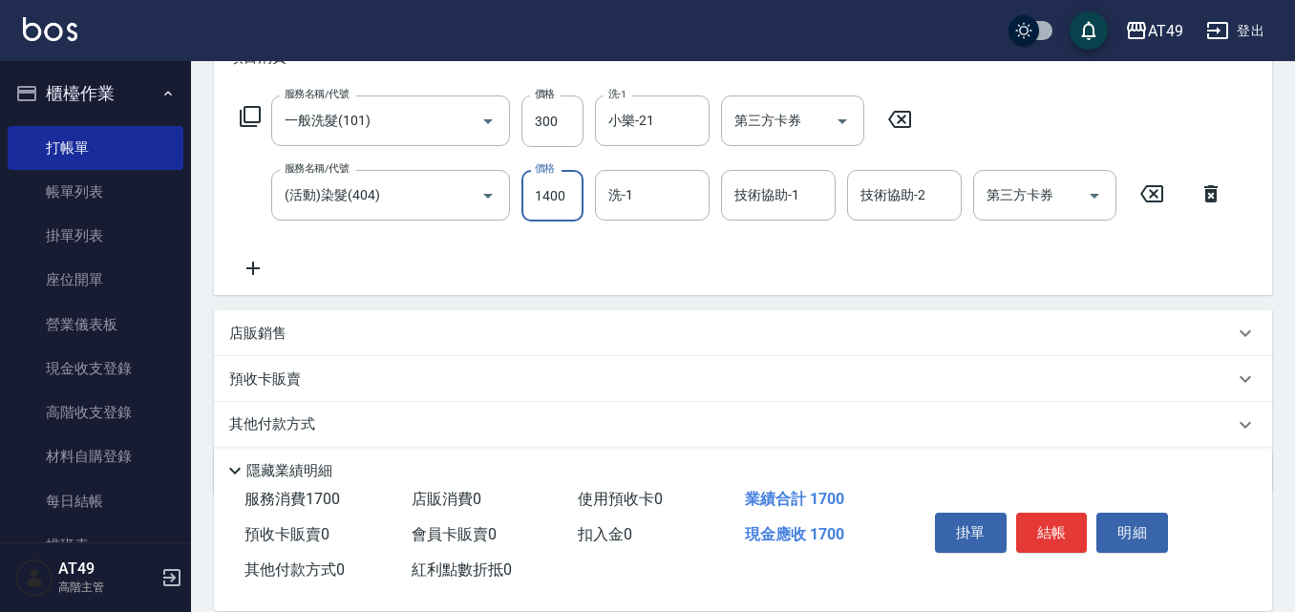
type input "1400"
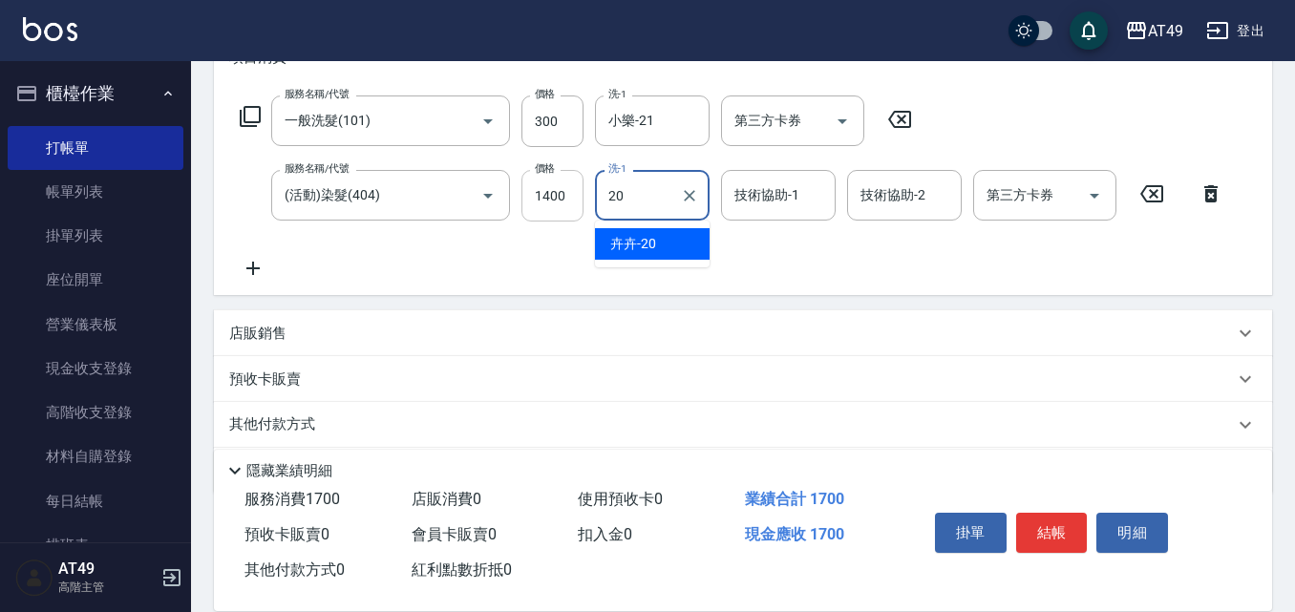
type input "卉卉-20"
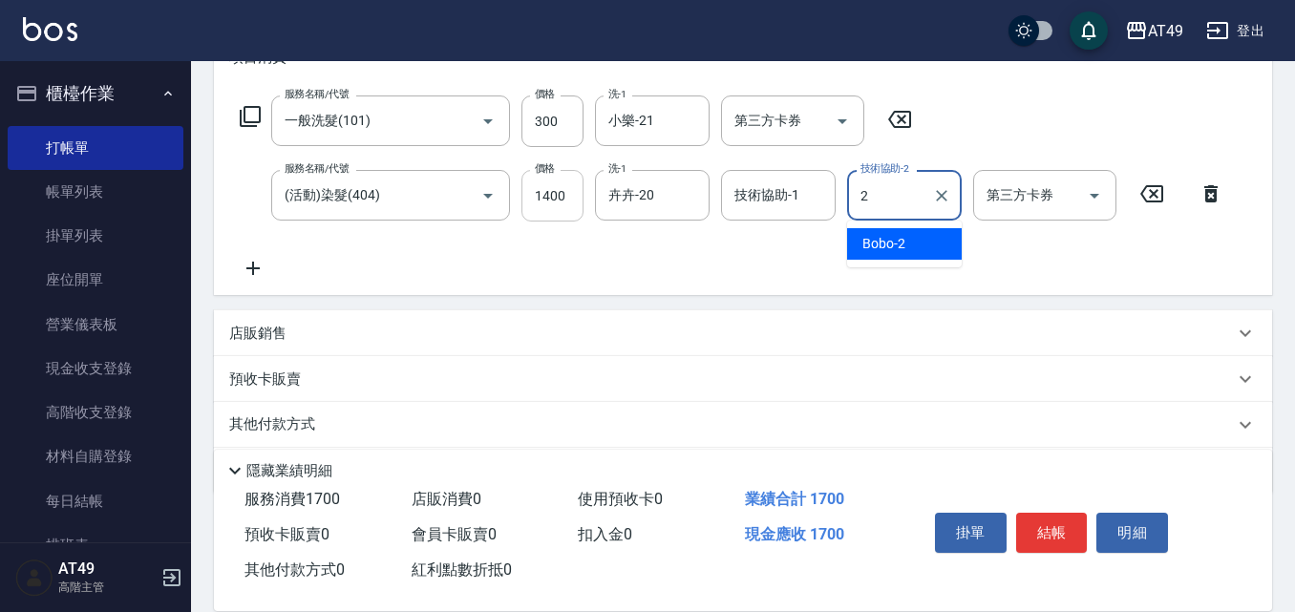
type input "Bobo-2"
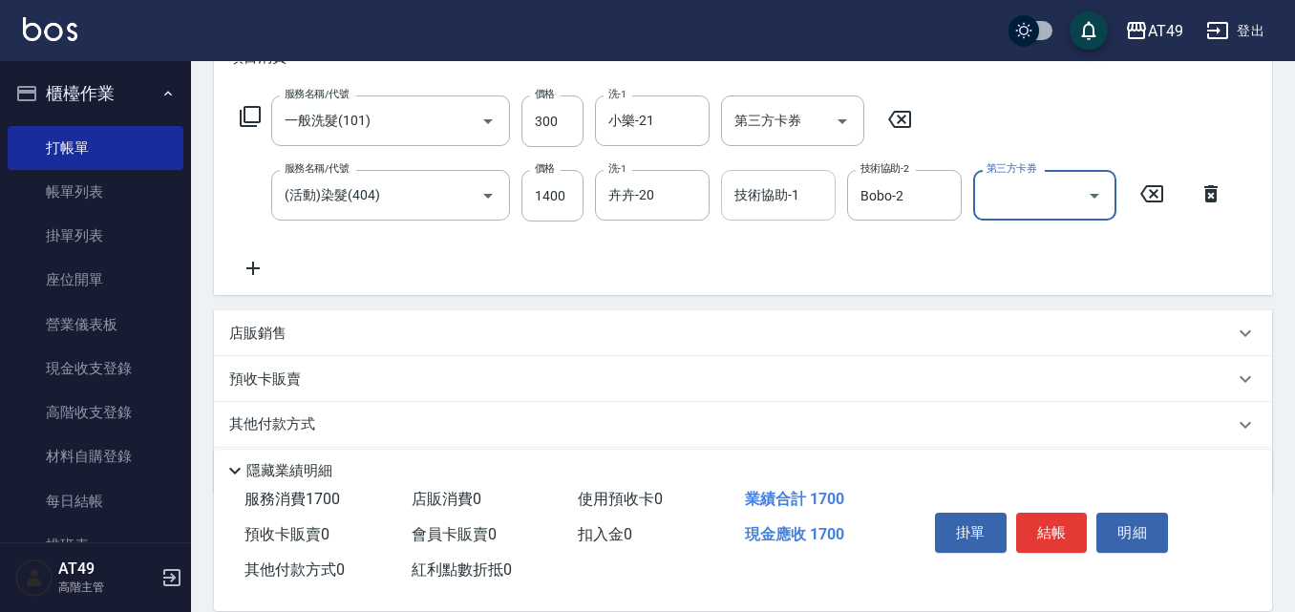
click at [736, 205] on input "技術協助-1" at bounding box center [777, 195] width 97 height 33
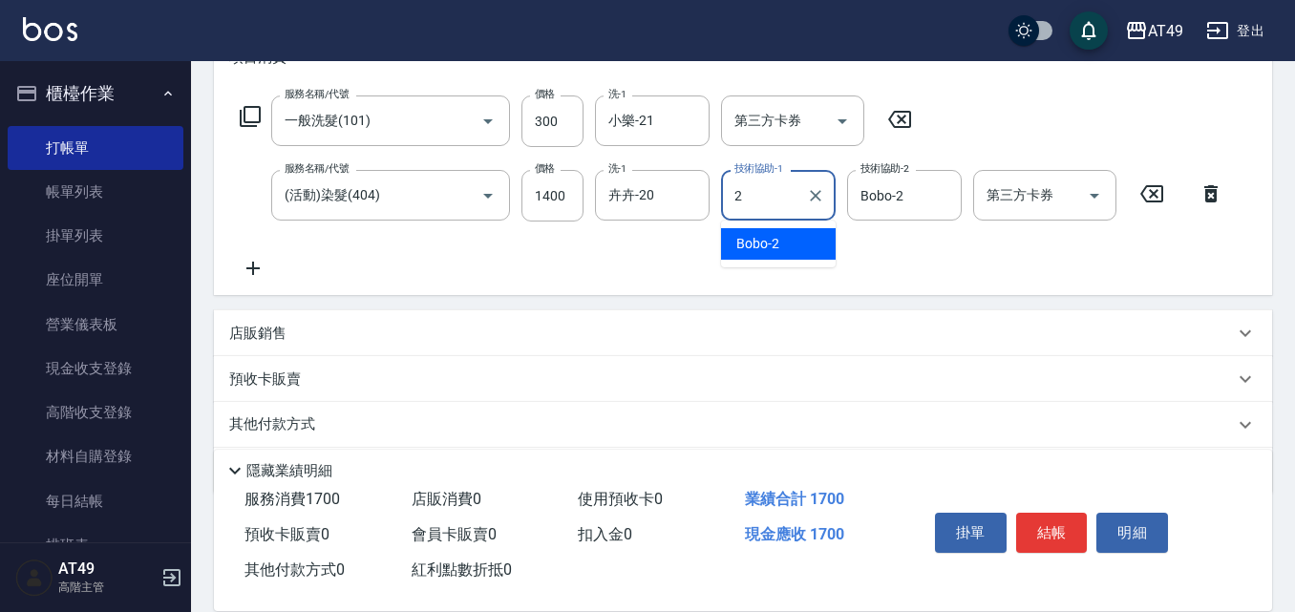
type input "Bobo-2"
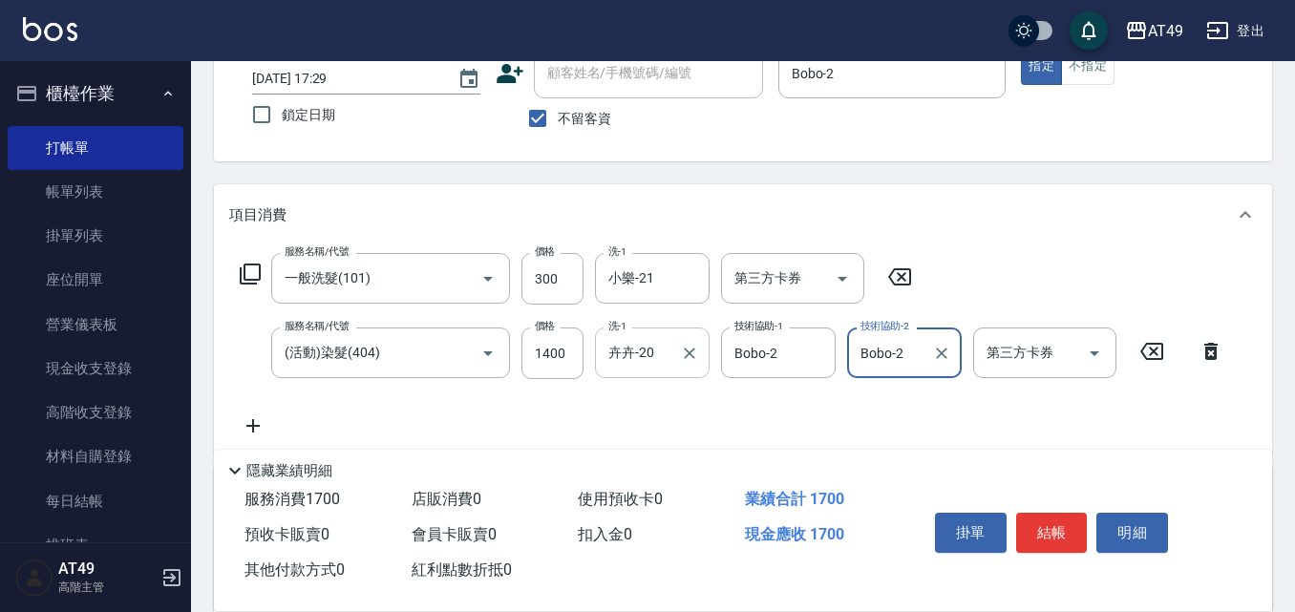
scroll to position [191, 0]
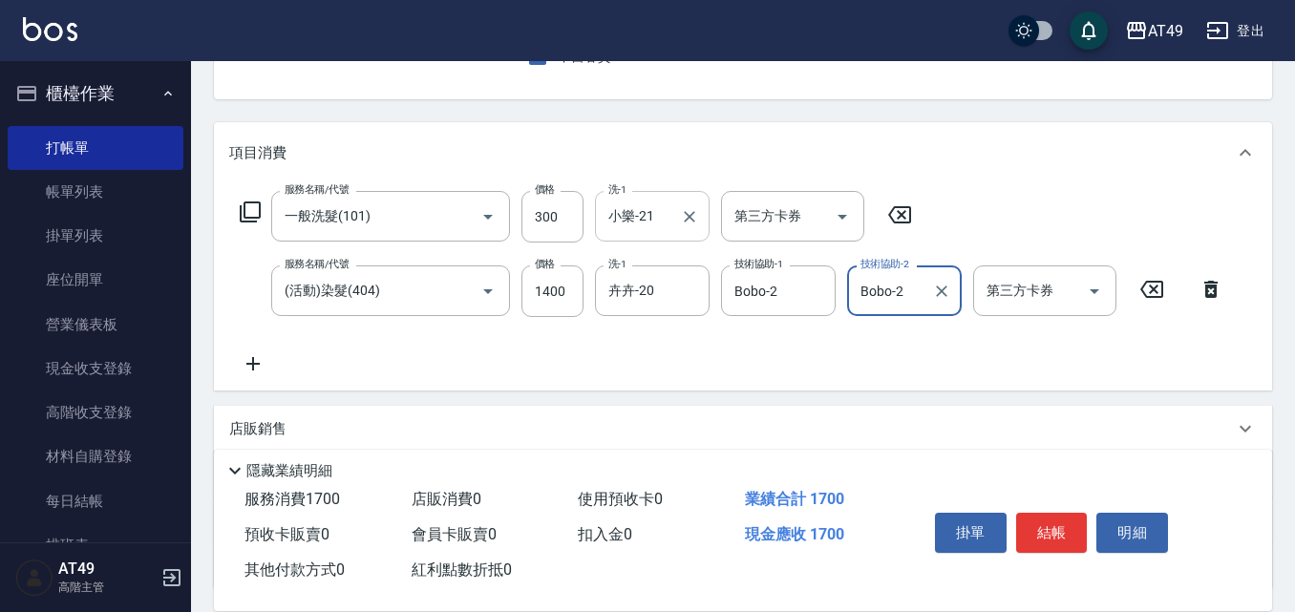
click at [657, 220] on input "小樂-21" at bounding box center [637, 216] width 69 height 33
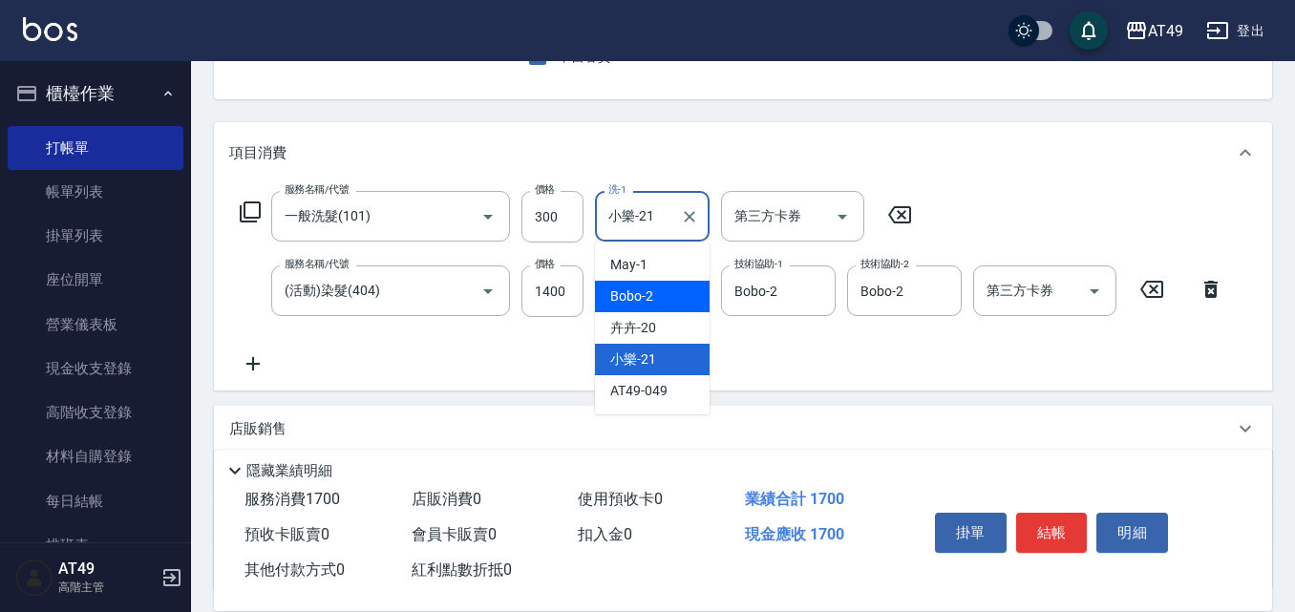
click at [647, 291] on span "Bobo -2" at bounding box center [631, 296] width 43 height 20
type input "Bobo-2"
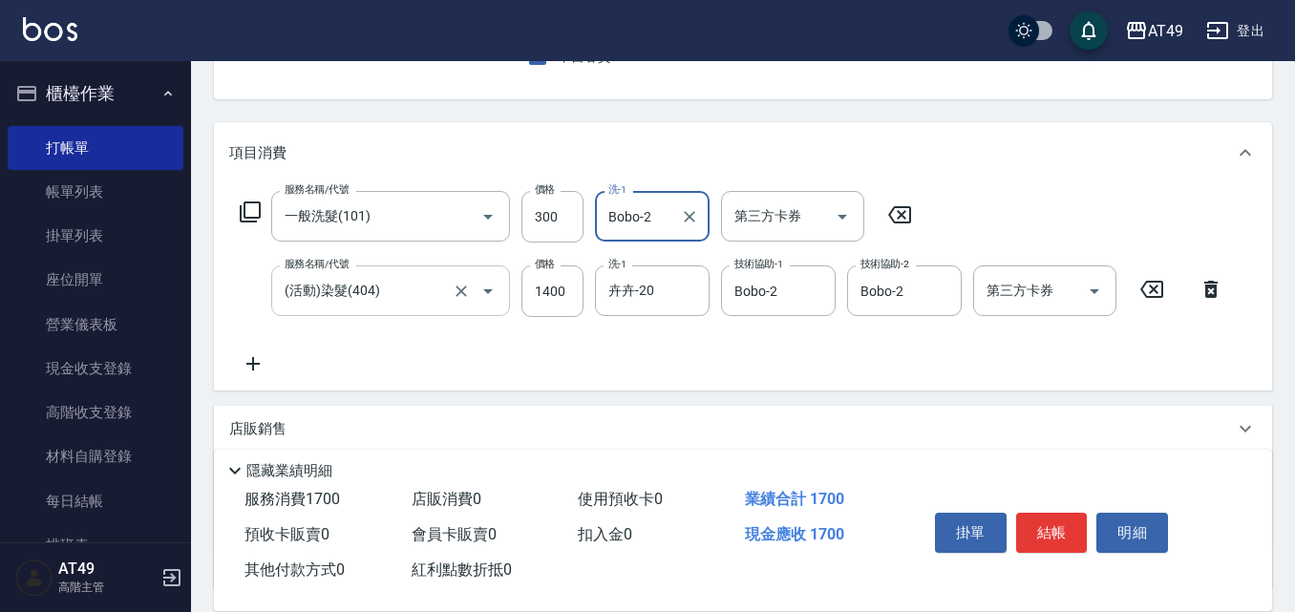
scroll to position [351, 0]
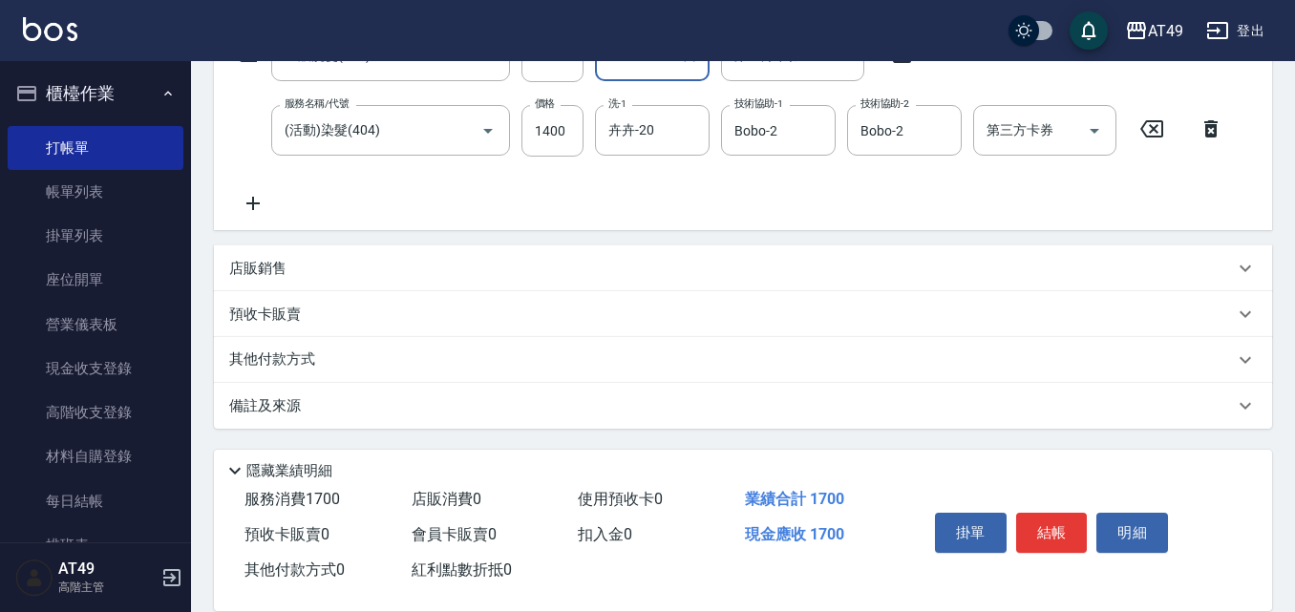
click at [244, 205] on icon at bounding box center [253, 203] width 48 height 23
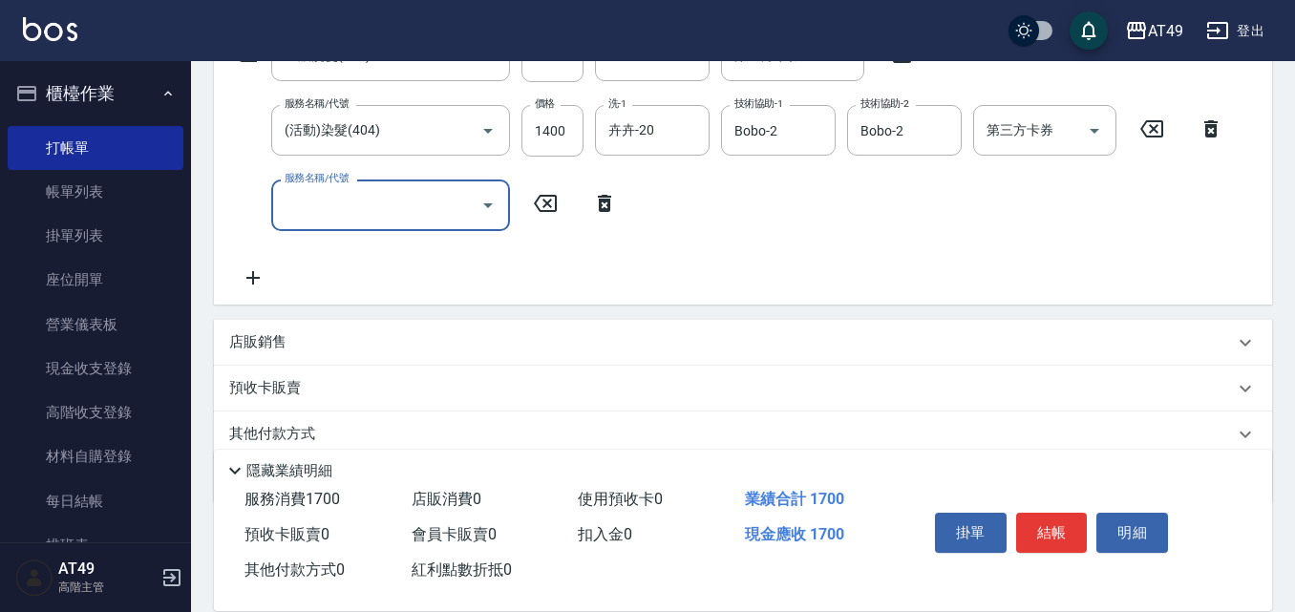
click at [359, 217] on input "服務名稱/代號" at bounding box center [376, 204] width 193 height 33
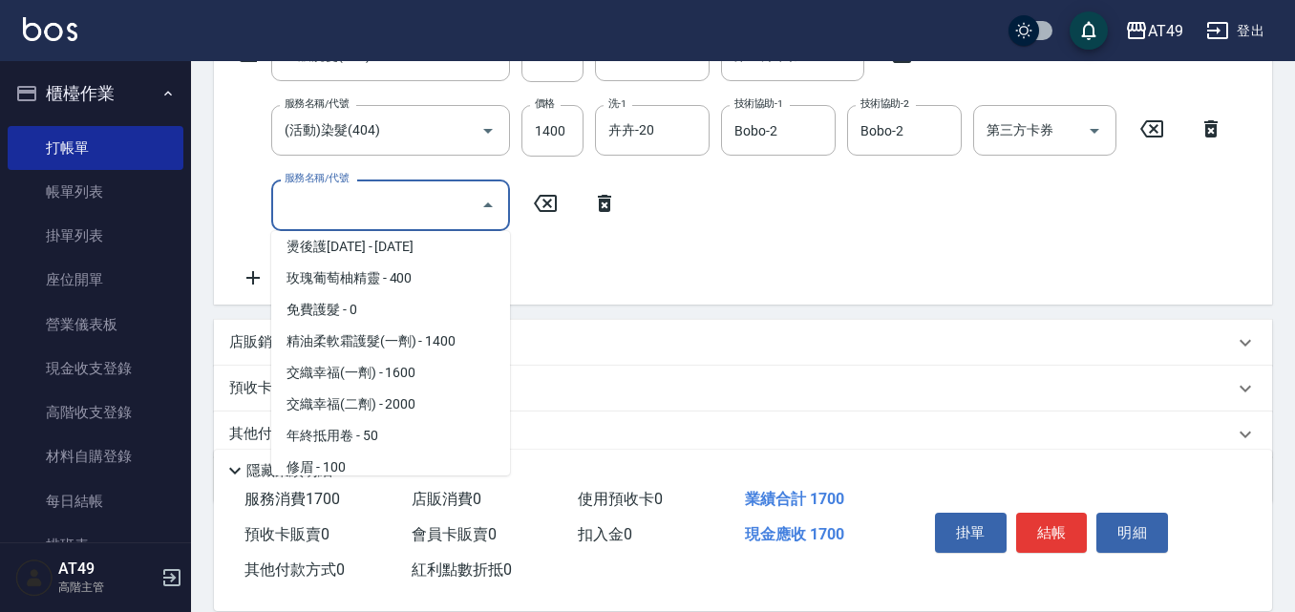
scroll to position [668, 0]
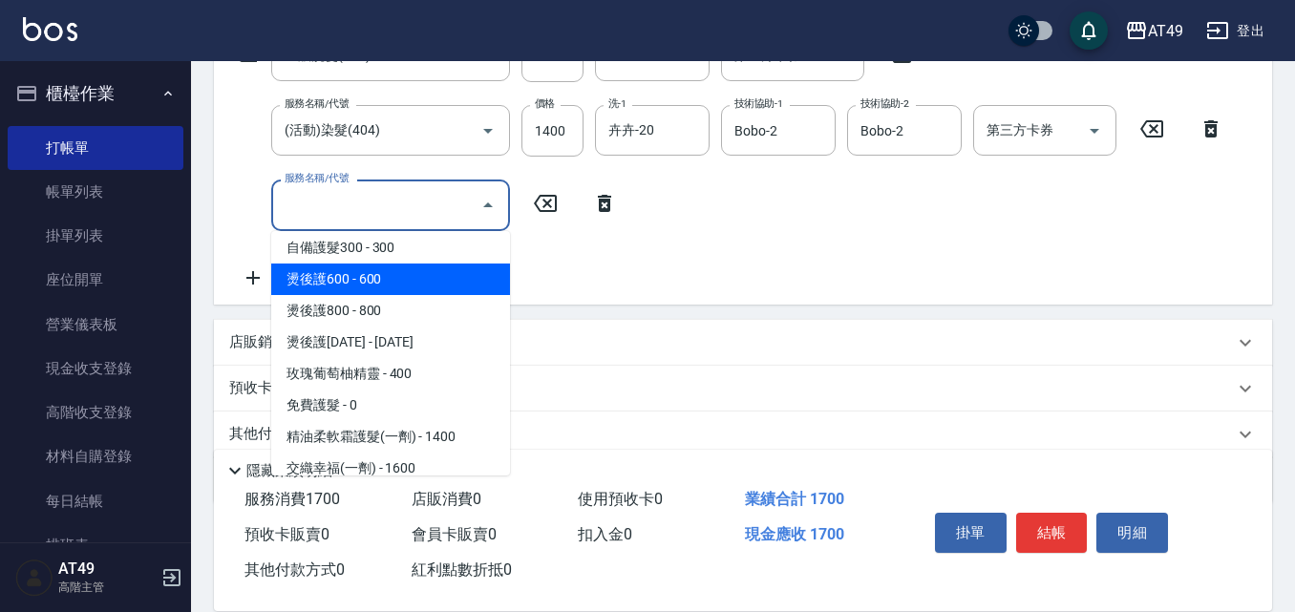
click at [322, 278] on span "燙後護600 - 600" at bounding box center [390, 280] width 239 height 32
type input "燙後護600(503)"
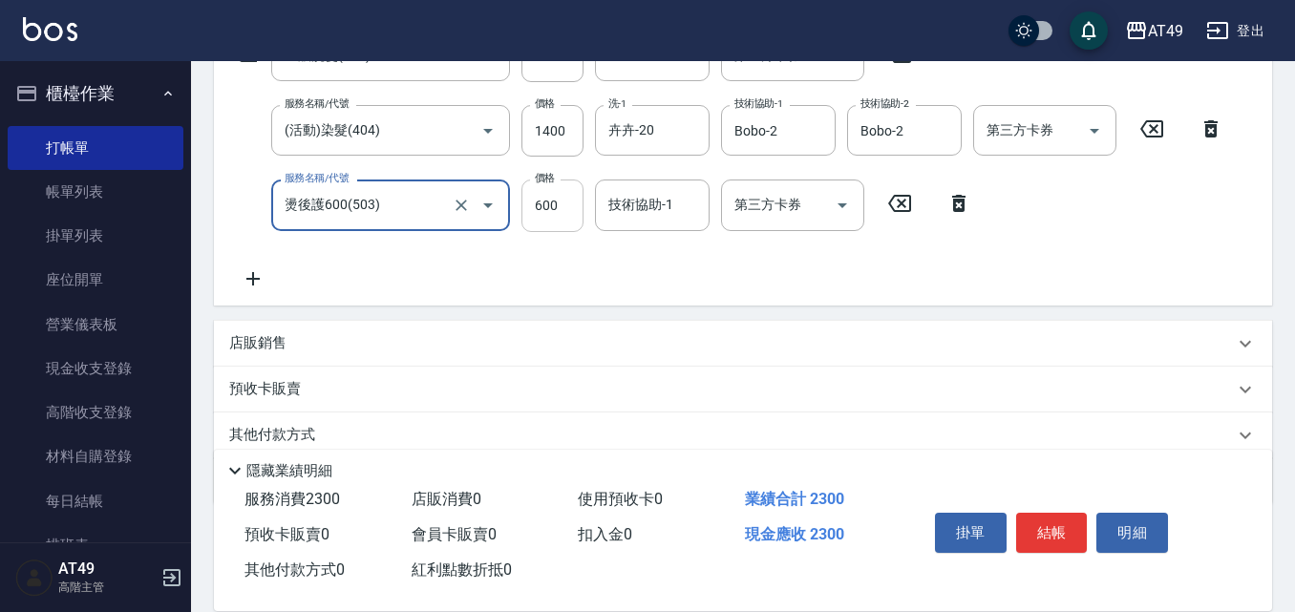
click at [560, 221] on input "600" at bounding box center [552, 206] width 62 height 52
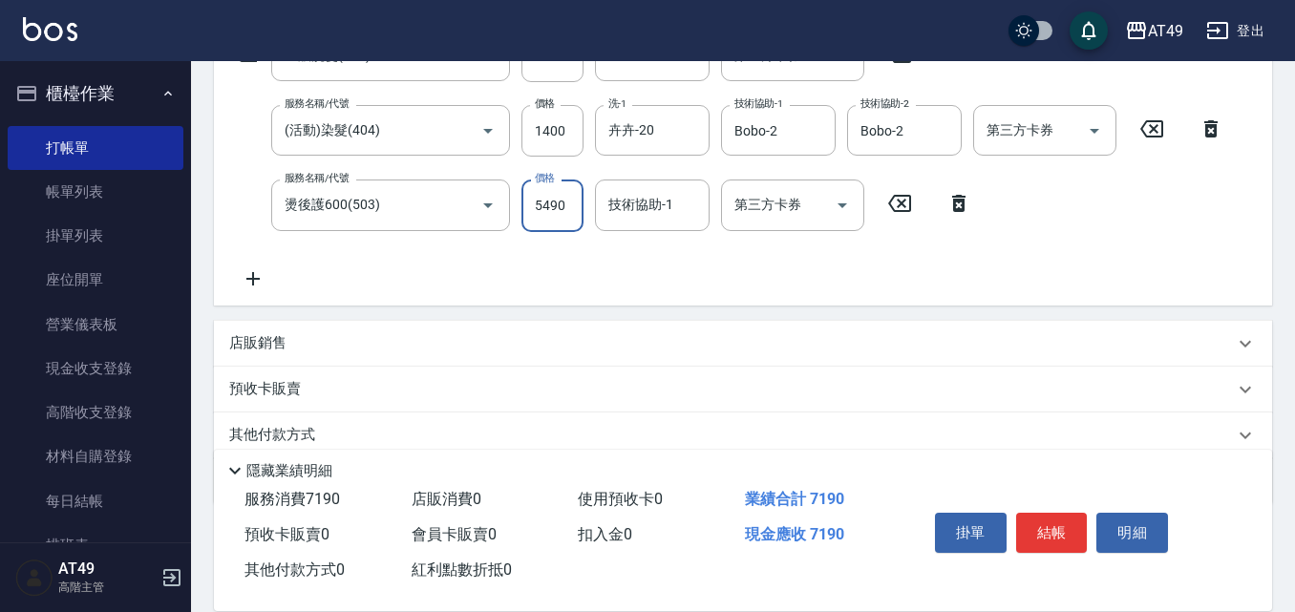
click at [560, 221] on input "5490" at bounding box center [552, 206] width 62 height 52
type input "490"
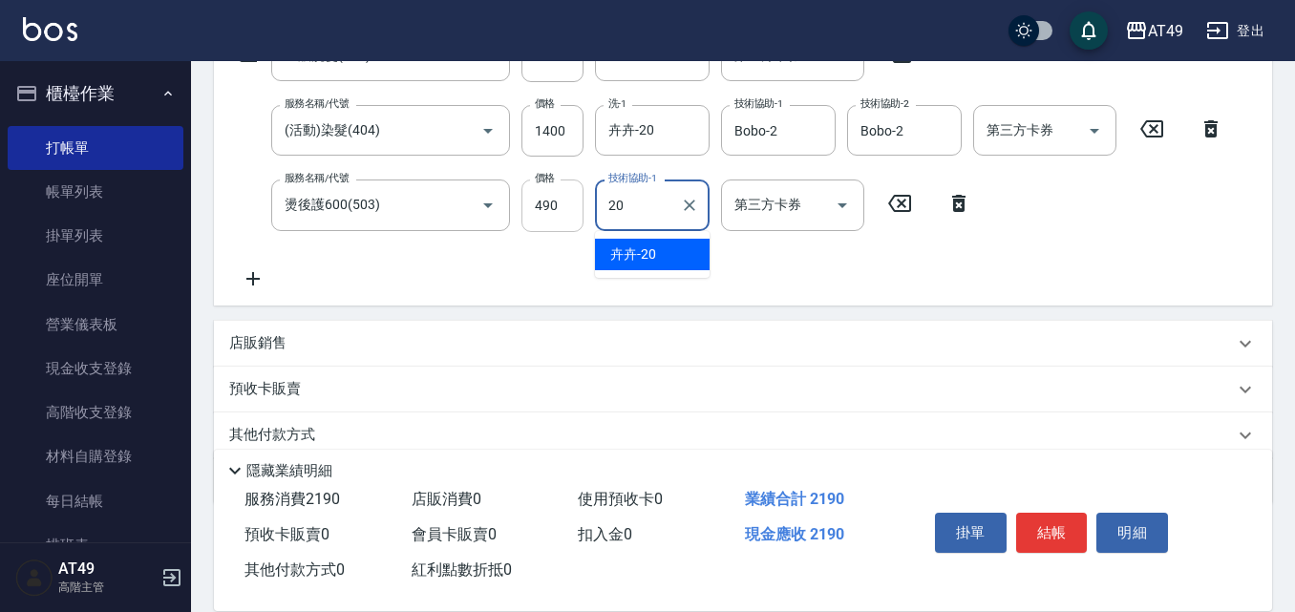
type input "卉卉-20"
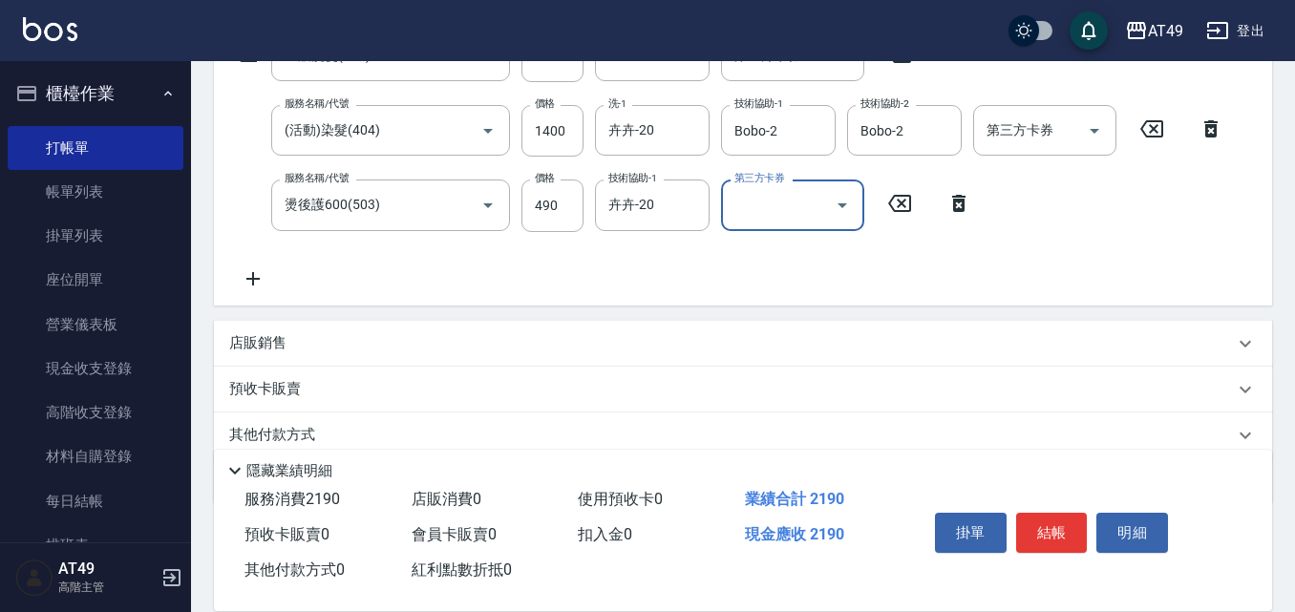
scroll to position [160, 0]
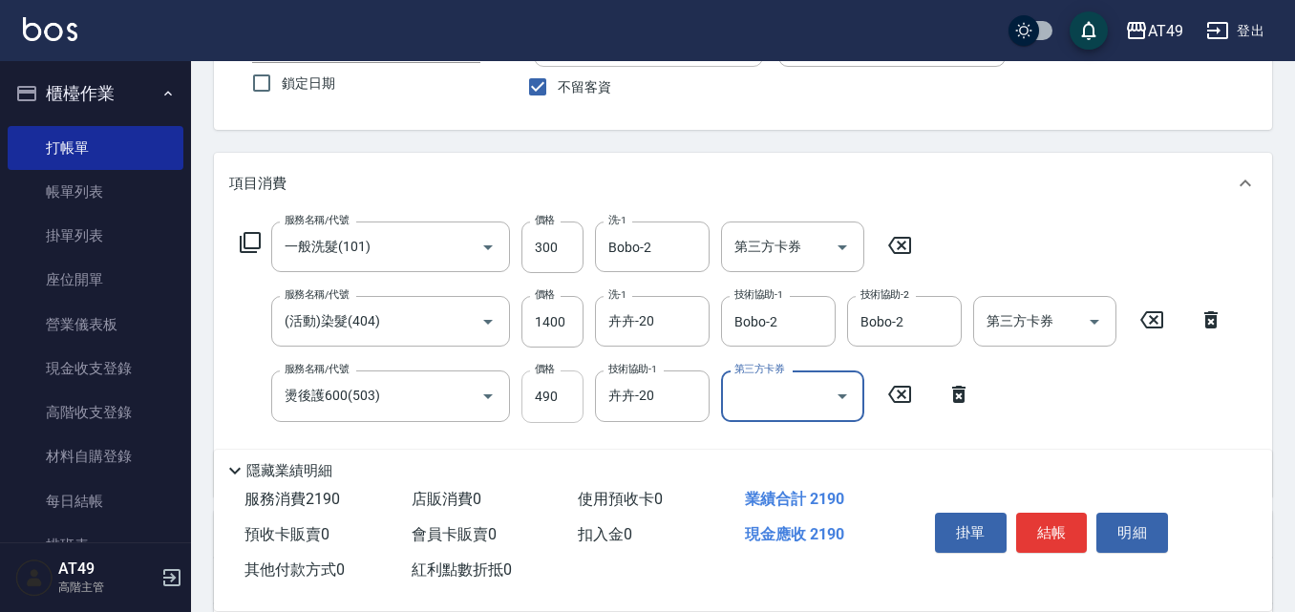
click at [549, 380] on input "490" at bounding box center [552, 396] width 62 height 52
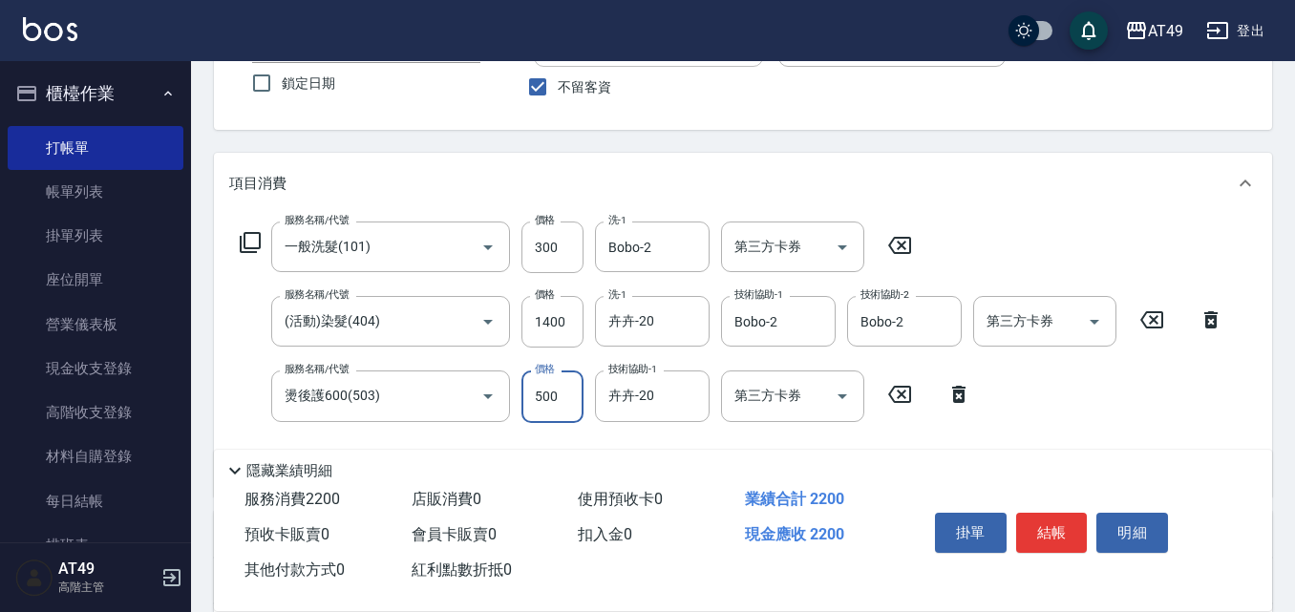
type input "500"
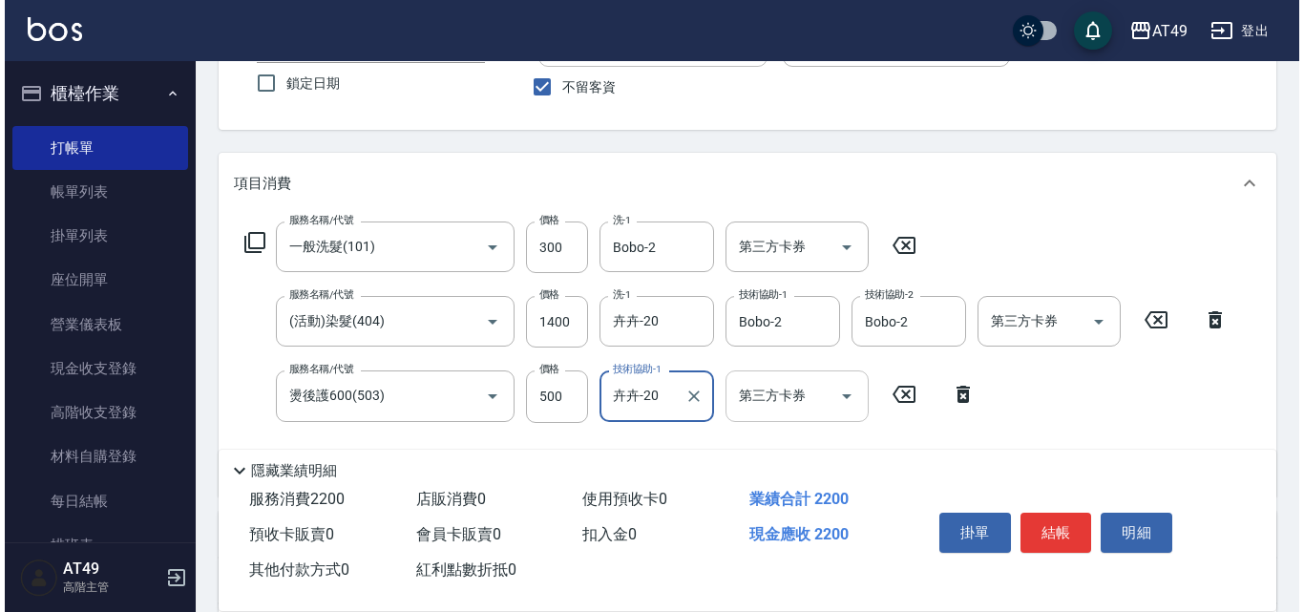
scroll to position [256, 0]
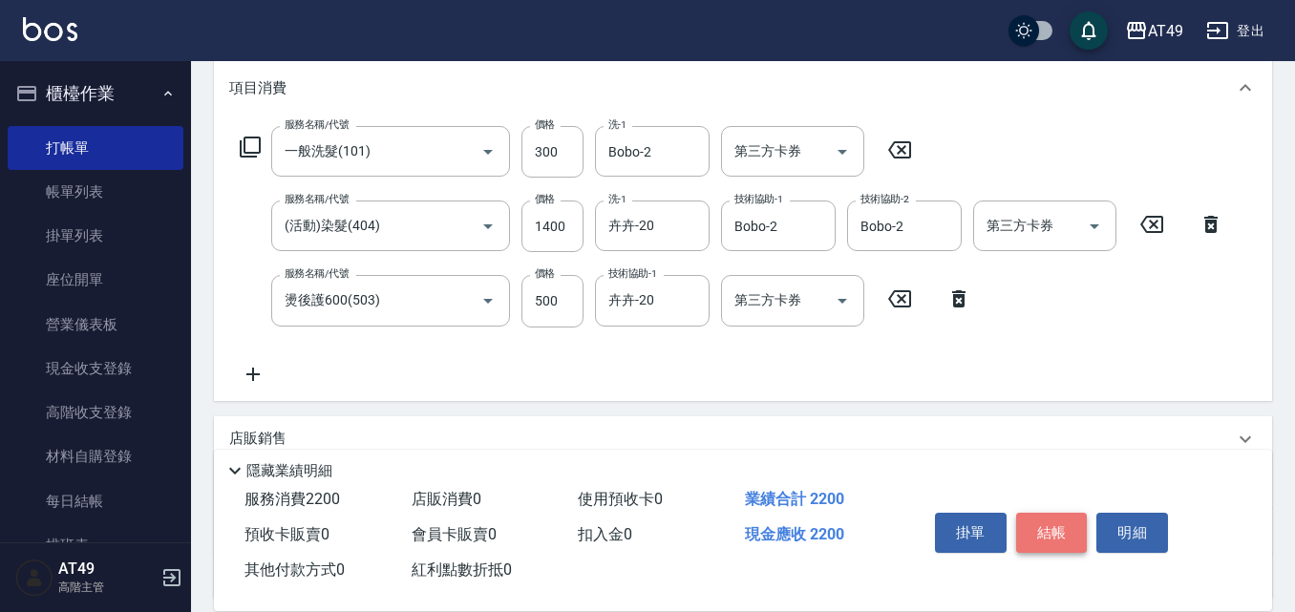
click at [1058, 535] on button "結帳" at bounding box center [1052, 533] width 72 height 40
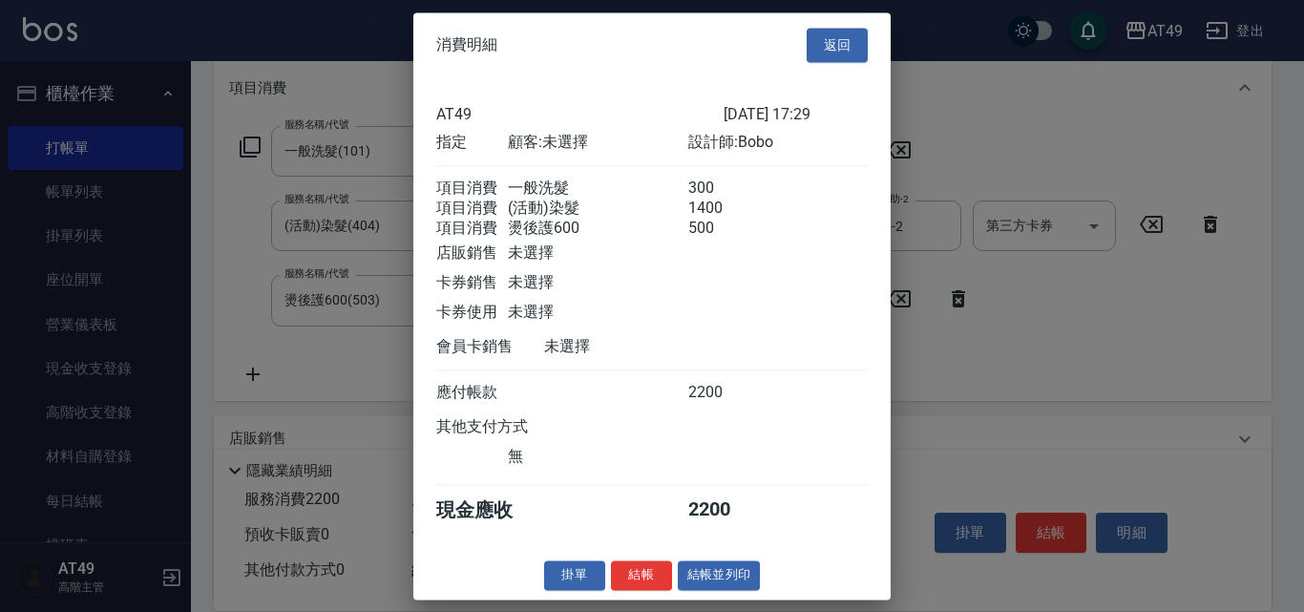
scroll to position [9, 0]
click at [850, 29] on button "返回" at bounding box center [837, 45] width 61 height 35
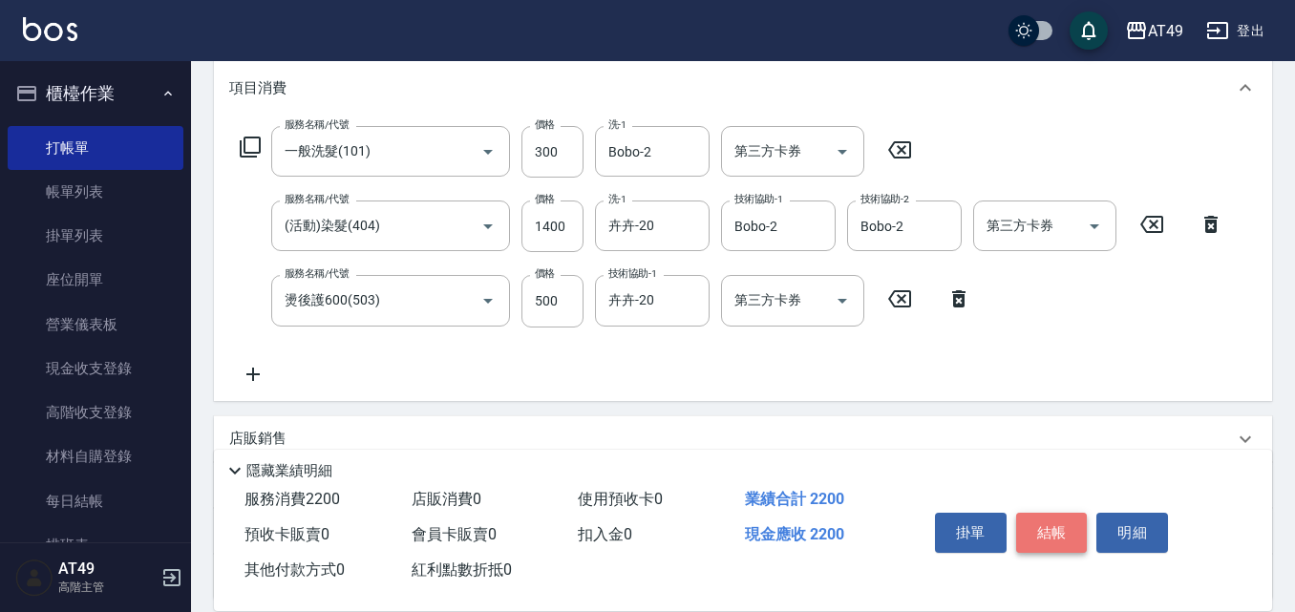
click at [1046, 533] on button "結帳" at bounding box center [1052, 533] width 72 height 40
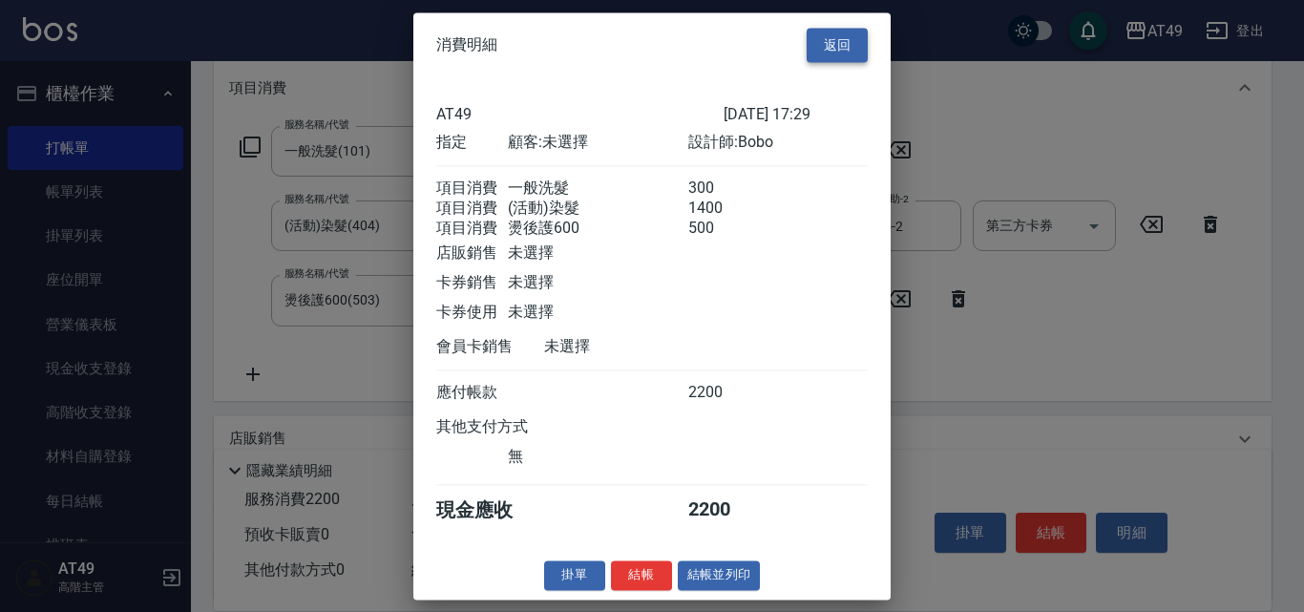
click at [842, 28] on button "返回" at bounding box center [837, 45] width 61 height 35
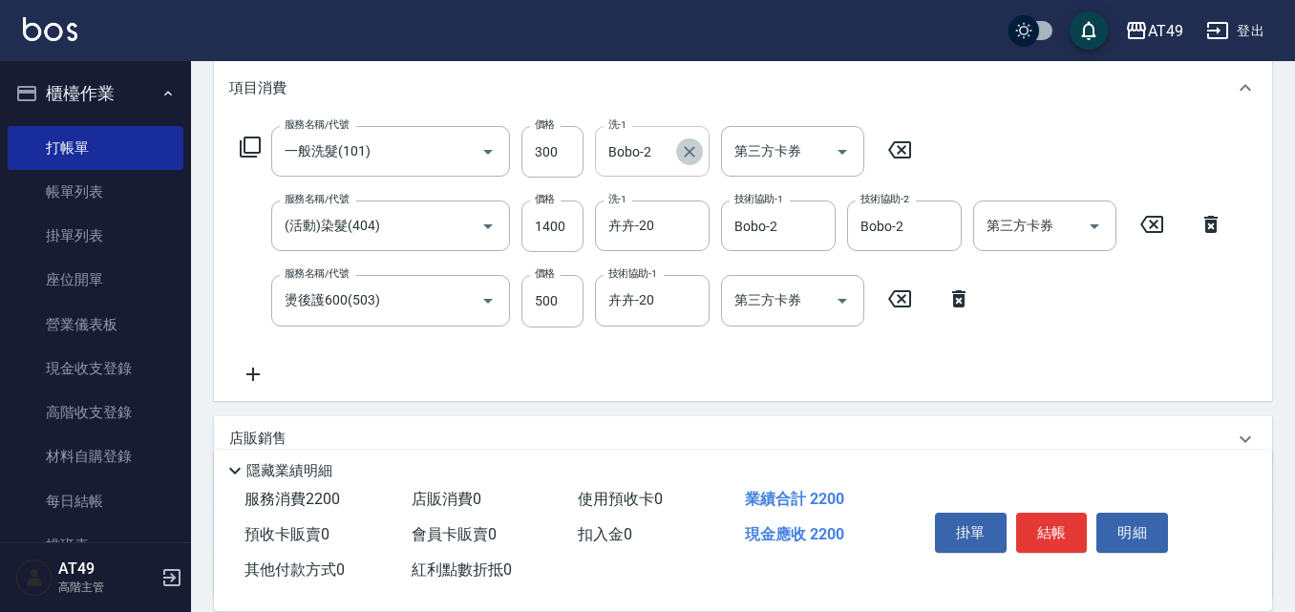
click at [681, 151] on icon "Clear" at bounding box center [689, 151] width 19 height 19
click at [669, 162] on input "洗-1" at bounding box center [651, 151] width 97 height 33
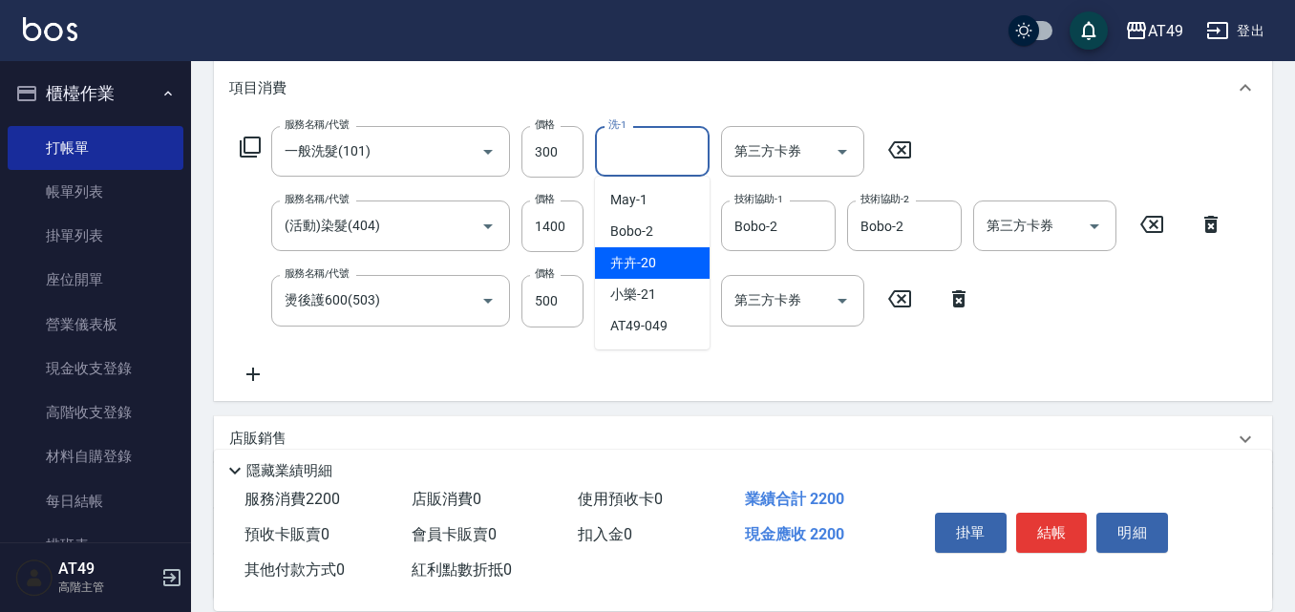
click at [651, 257] on span "卉卉 -20" at bounding box center [633, 263] width 46 height 20
type input "卉卉-20"
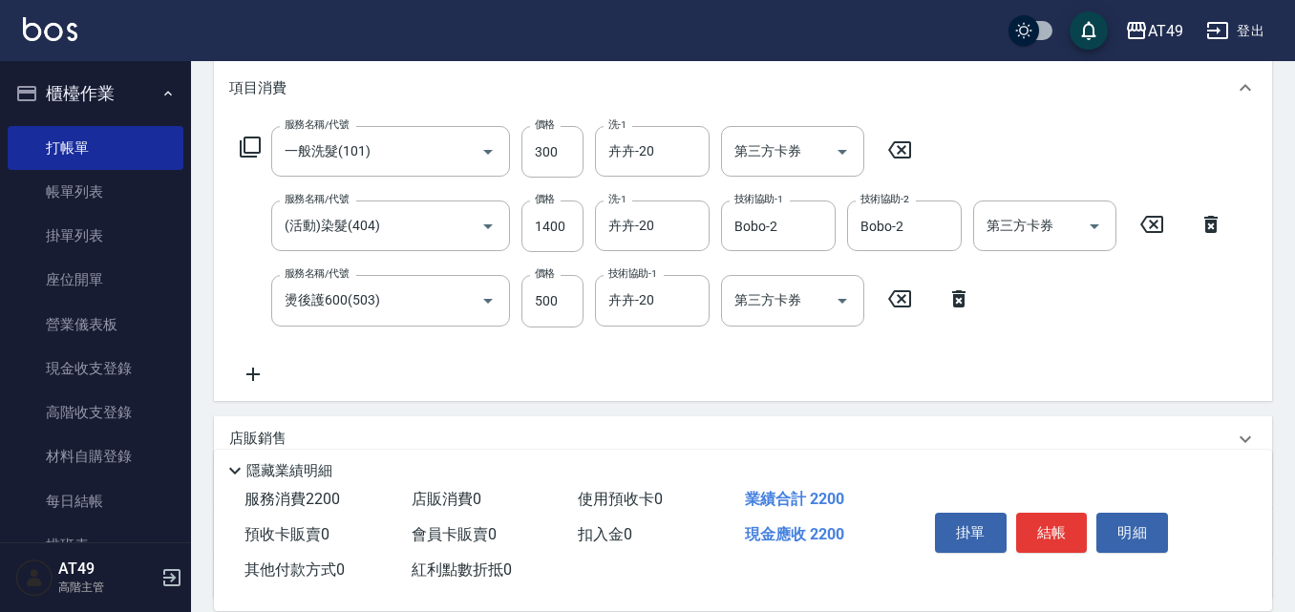
click at [731, 387] on div "服務名稱/代號 一般洗髮(101) 服務名稱/代號 價格 300 價格 洗-1 卉卉-20 洗-1 第三方卡券 第三方卡券 服務名稱/代號 (活動)染髮(40…" at bounding box center [743, 259] width 1058 height 282
click at [1046, 531] on button "結帳" at bounding box center [1052, 533] width 72 height 40
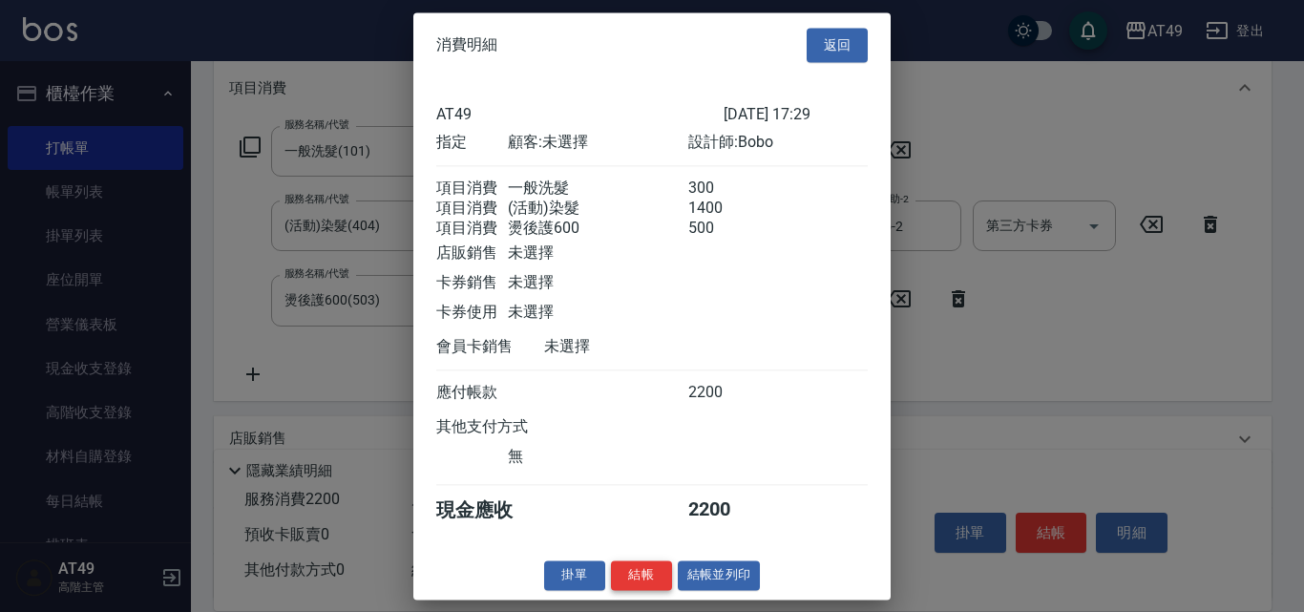
click at [635, 585] on button "結帳" at bounding box center [641, 575] width 61 height 30
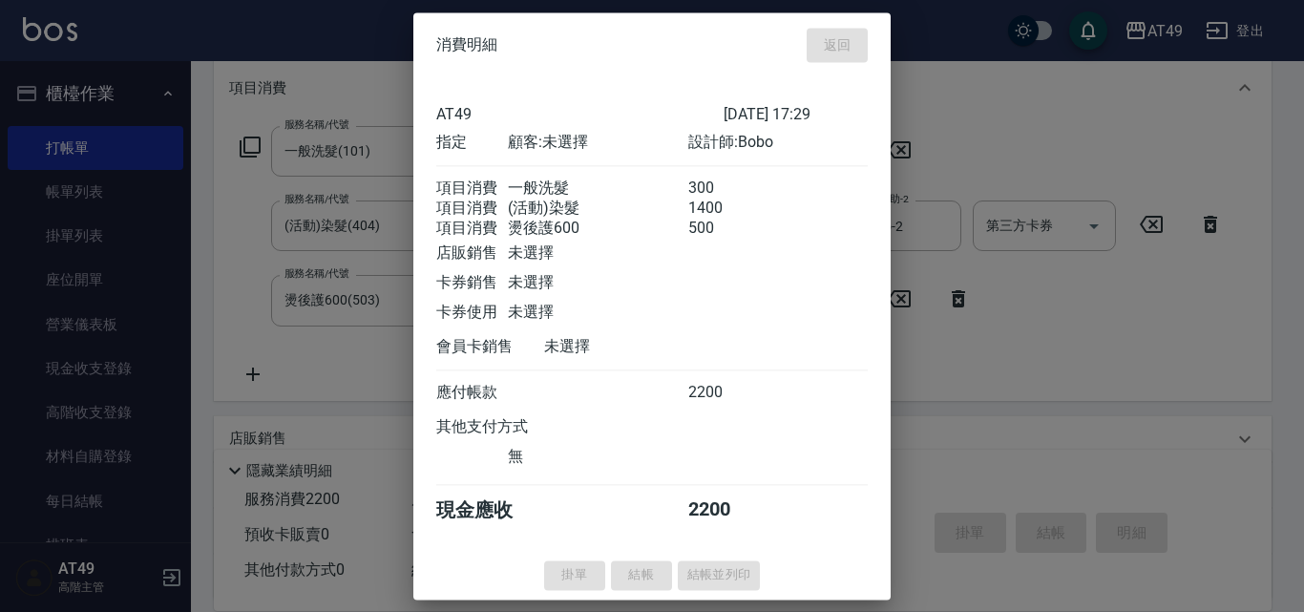
type input "[DATE] 17:31"
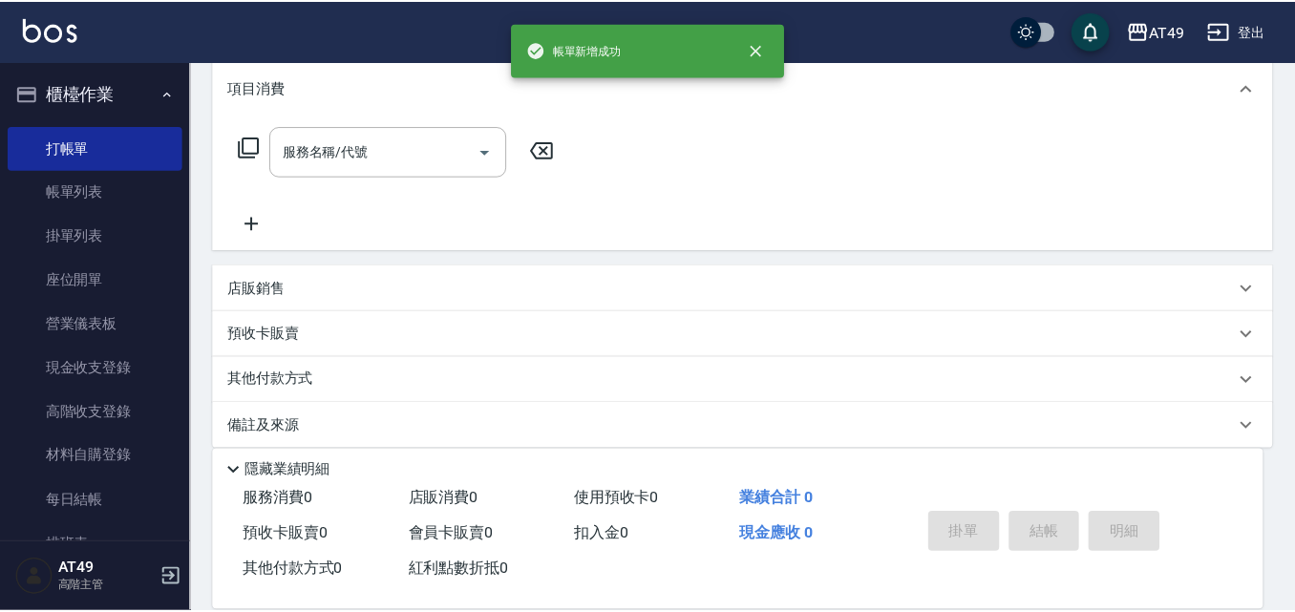
scroll to position [0, 0]
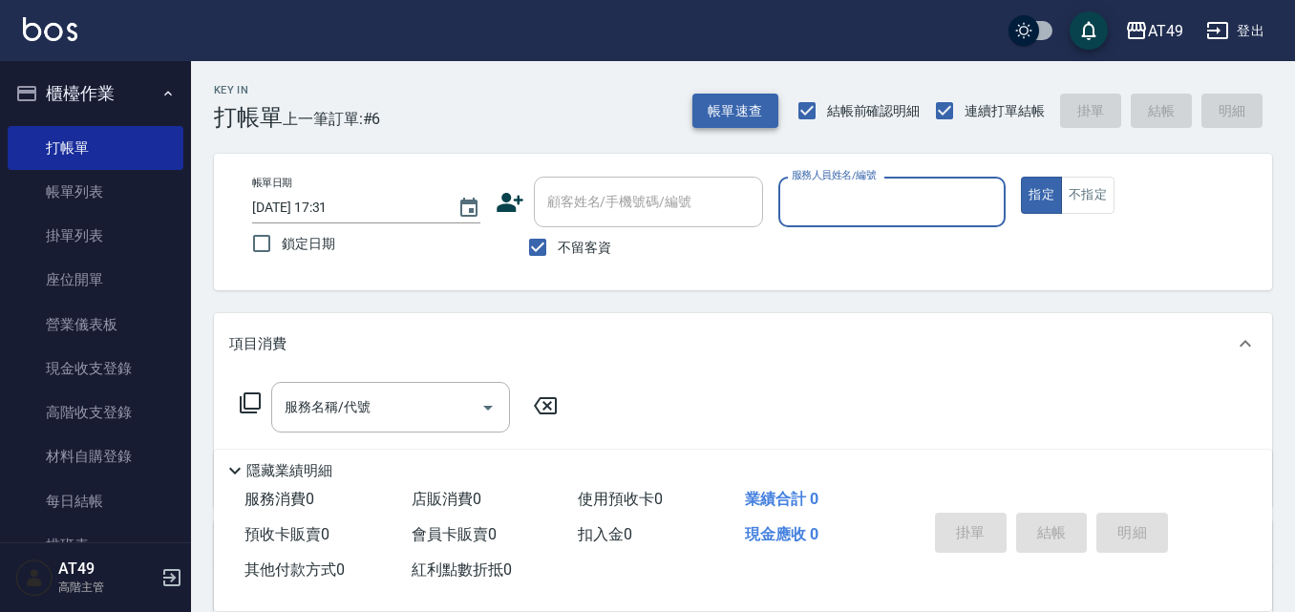
click at [769, 118] on button "帳單速查" at bounding box center [735, 111] width 86 height 35
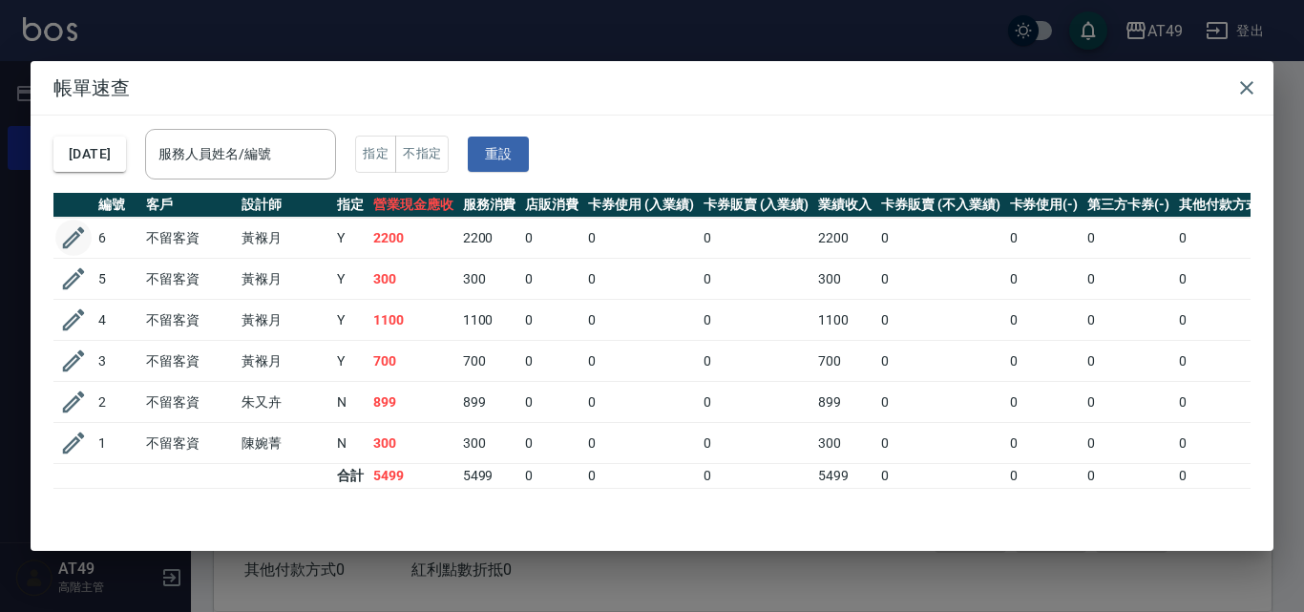
click at [78, 242] on icon "button" at bounding box center [73, 237] width 29 height 29
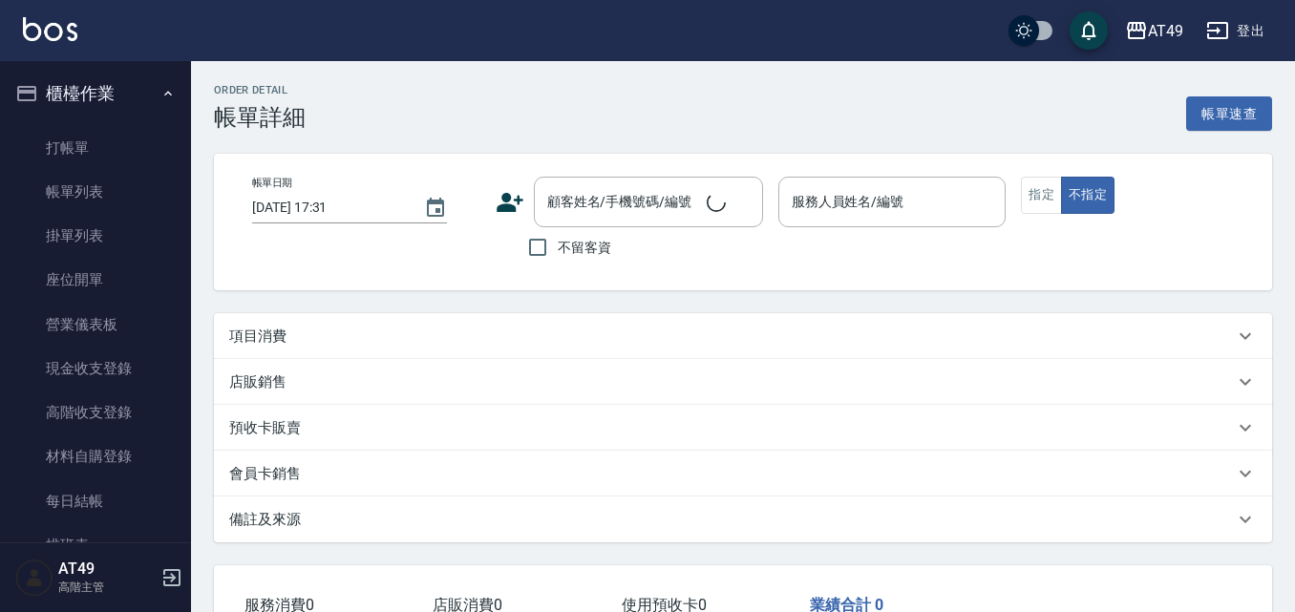
type input "[DATE] 17:29"
checkbox input "true"
type input "Bobo-2"
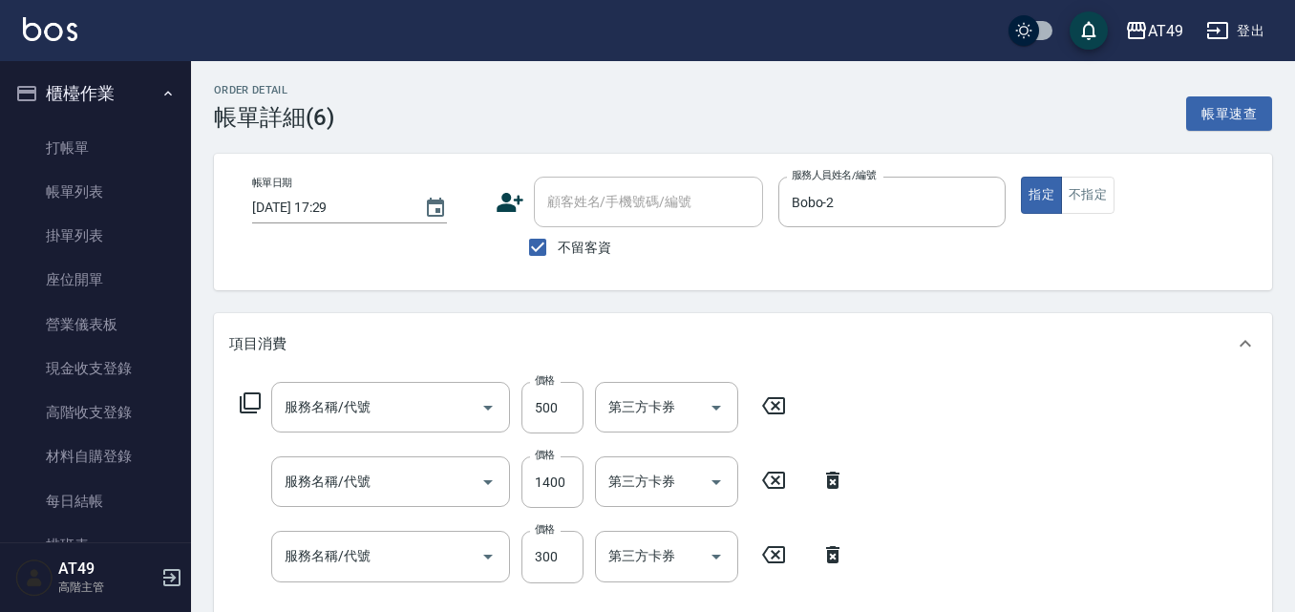
type input "燙後護600(503)"
type input "(活動)染髮(404)"
type input "一般洗髮(101)"
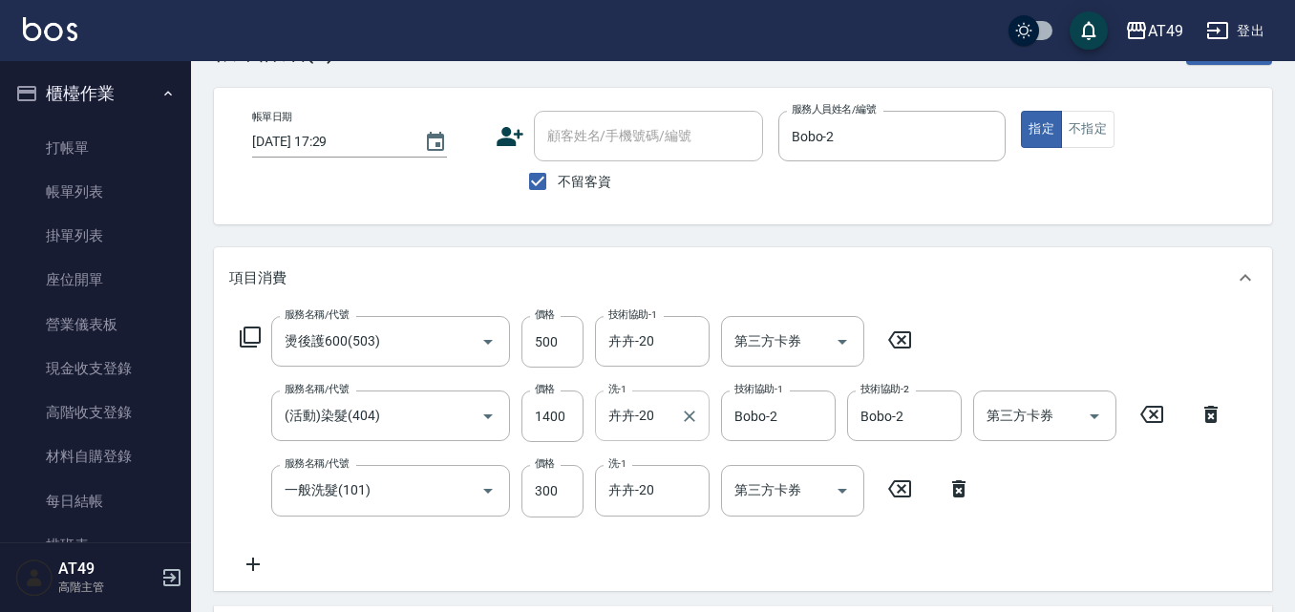
scroll to position [191, 0]
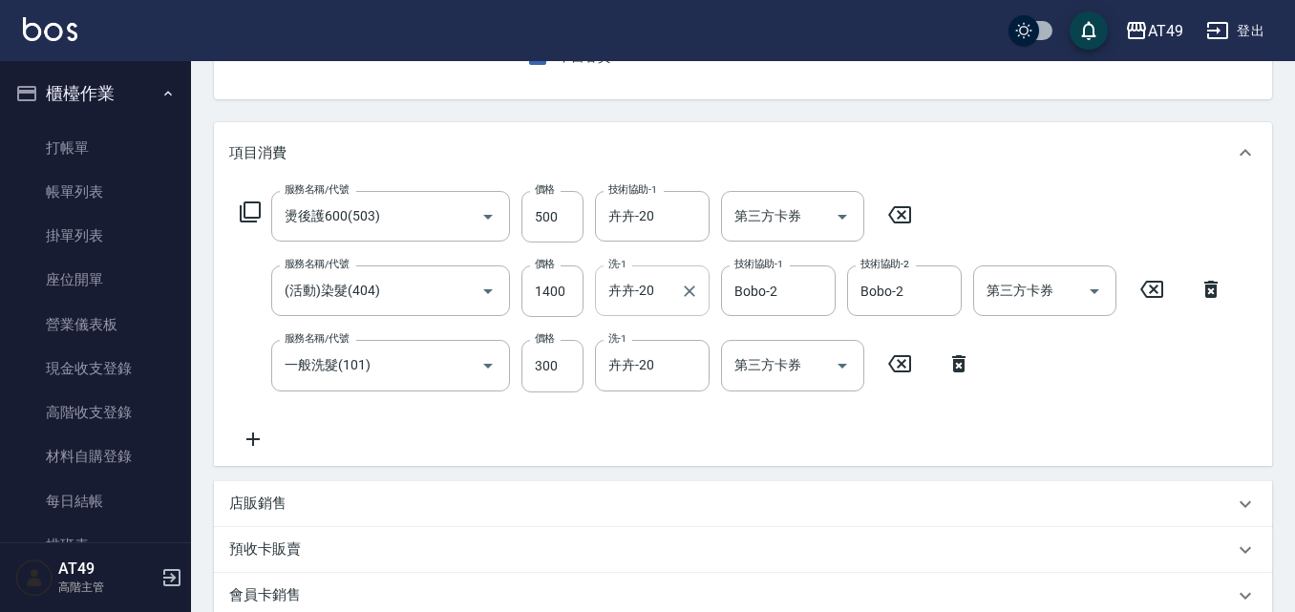
click at [660, 281] on input "卉卉-20" at bounding box center [637, 290] width 69 height 33
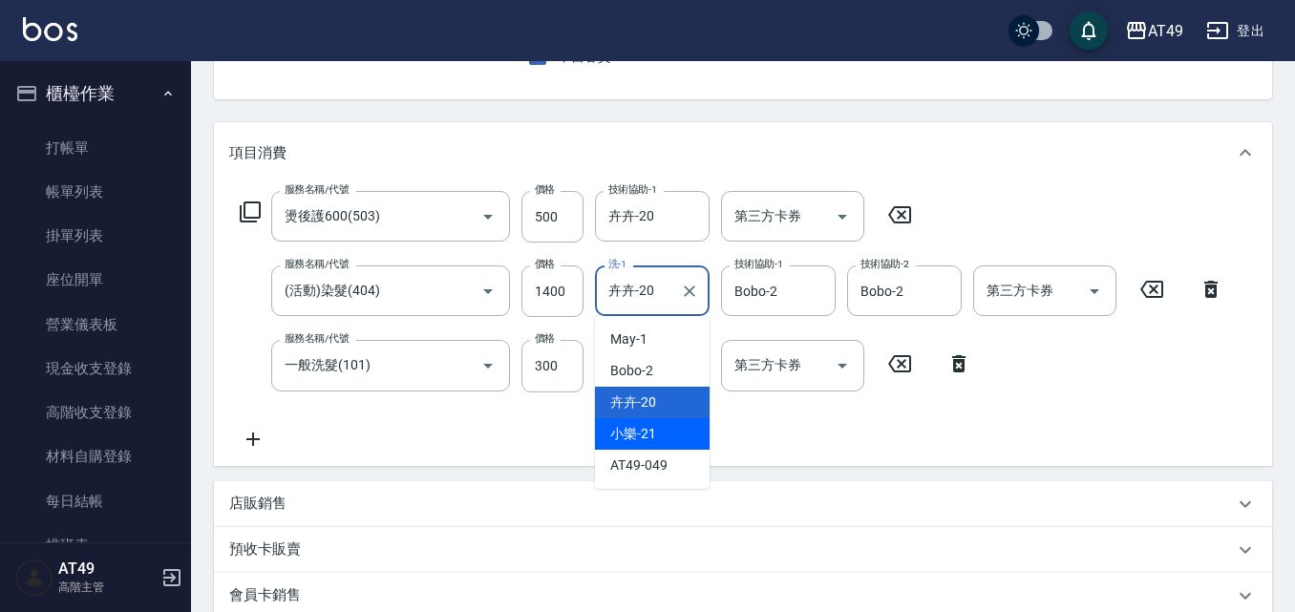
click at [644, 440] on span "小樂 -21" at bounding box center [633, 434] width 46 height 20
type input "小樂-21"
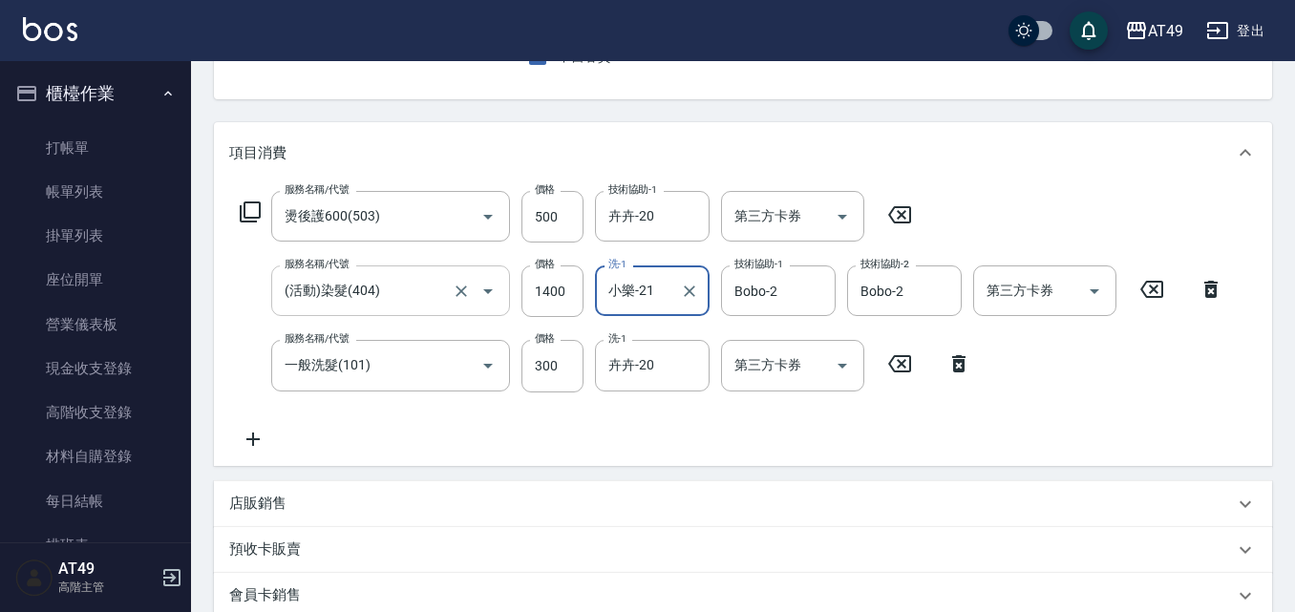
click at [487, 288] on icon "Open" at bounding box center [487, 291] width 23 height 23
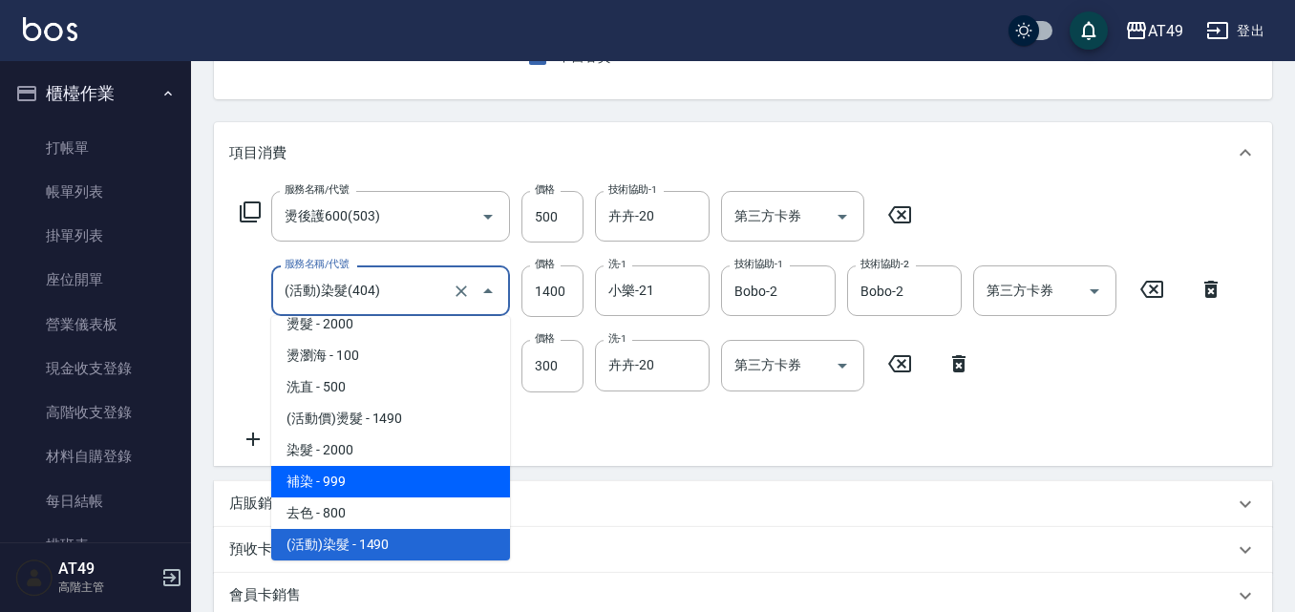
scroll to position [520, 0]
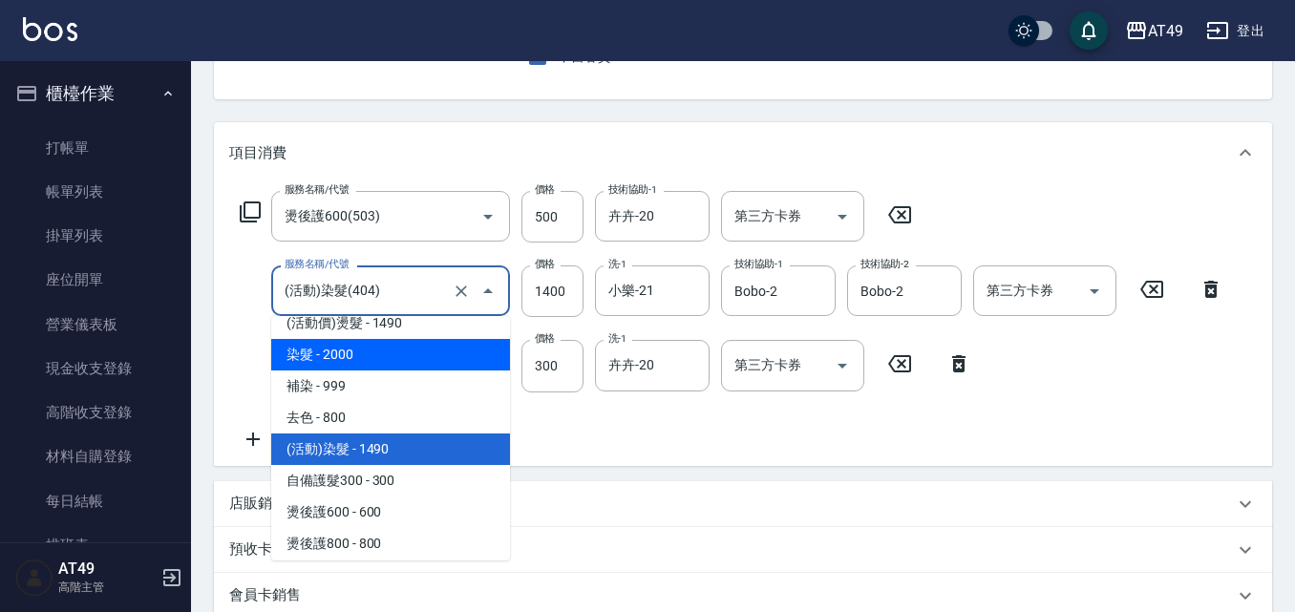
click at [381, 353] on span "染髮 - 2000" at bounding box center [390, 355] width 239 height 32
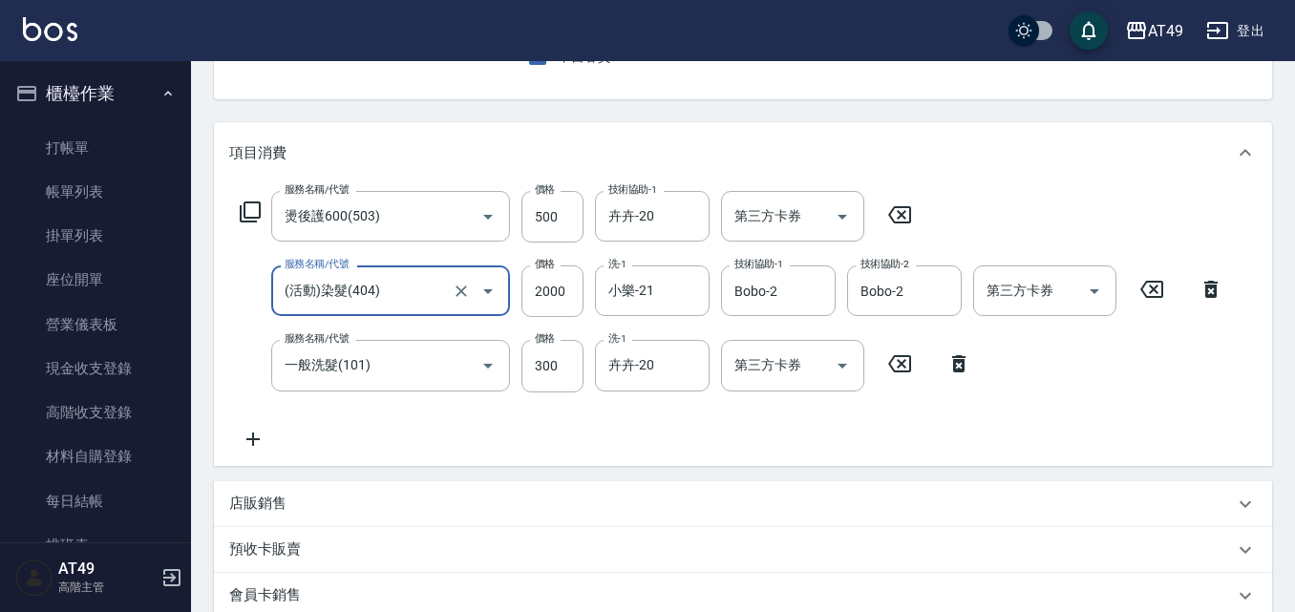
type input "染髮(401)"
click at [554, 293] on input "2000" at bounding box center [552, 291] width 62 height 52
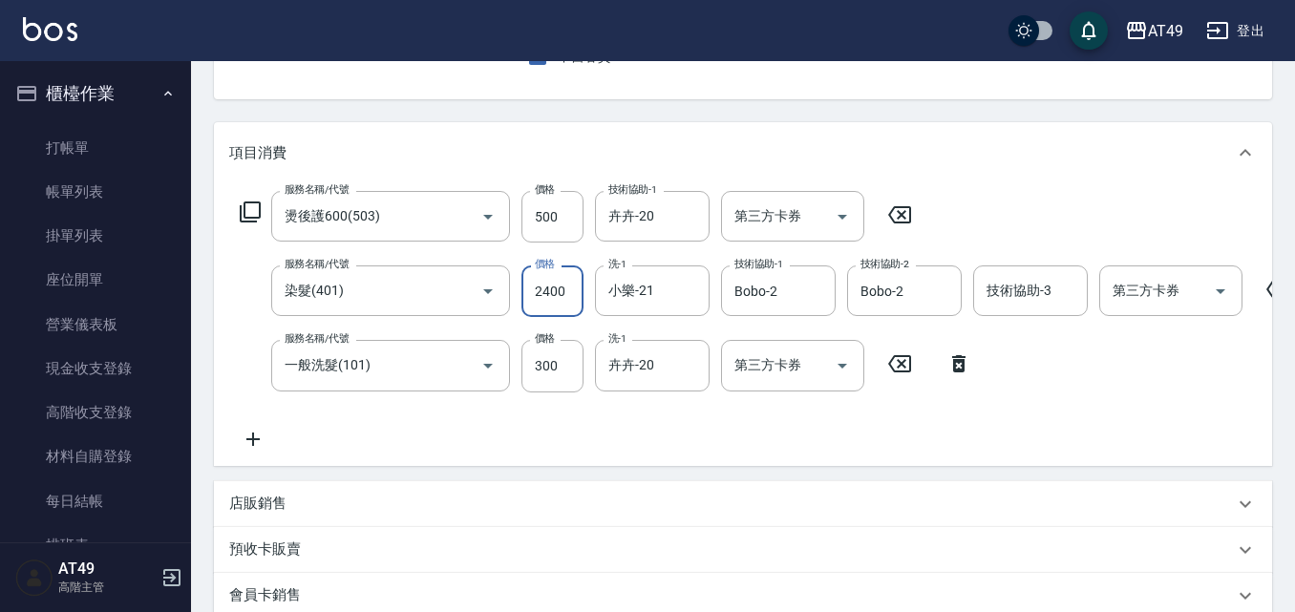
type input "2400"
click at [938, 286] on icon "Clear" at bounding box center [941, 290] width 11 height 11
click at [939, 285] on input "技術協助-2" at bounding box center [904, 290] width 97 height 33
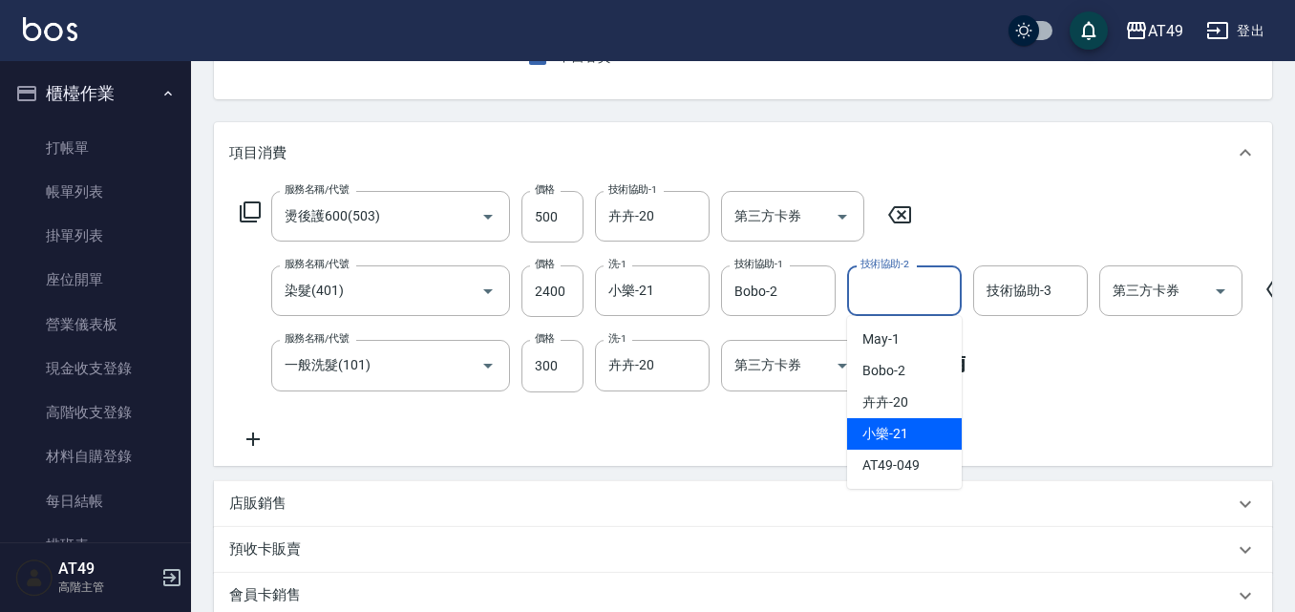
click at [903, 426] on span "小樂 -21" at bounding box center [885, 434] width 46 height 20
type input "小樂-21"
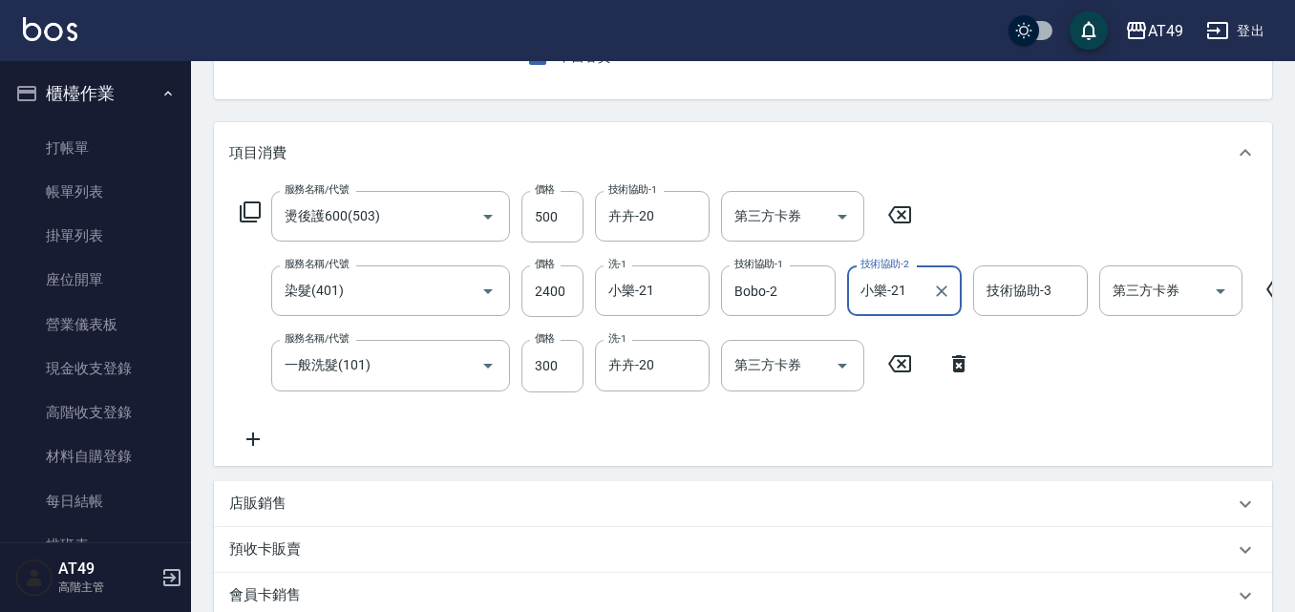
click at [903, 423] on div "服務名稱/代號 燙後護600(503) 服務名稱/代號 價格 500 價格 技術協助-1 卉卉-20 技術協助-1 第三方卡券 第三方卡券 服務名稱/代號 染…" at bounding box center [794, 320] width 1131 height 259
click at [1015, 298] on div "技術協助-3 技術協助-3" at bounding box center [1030, 290] width 115 height 51
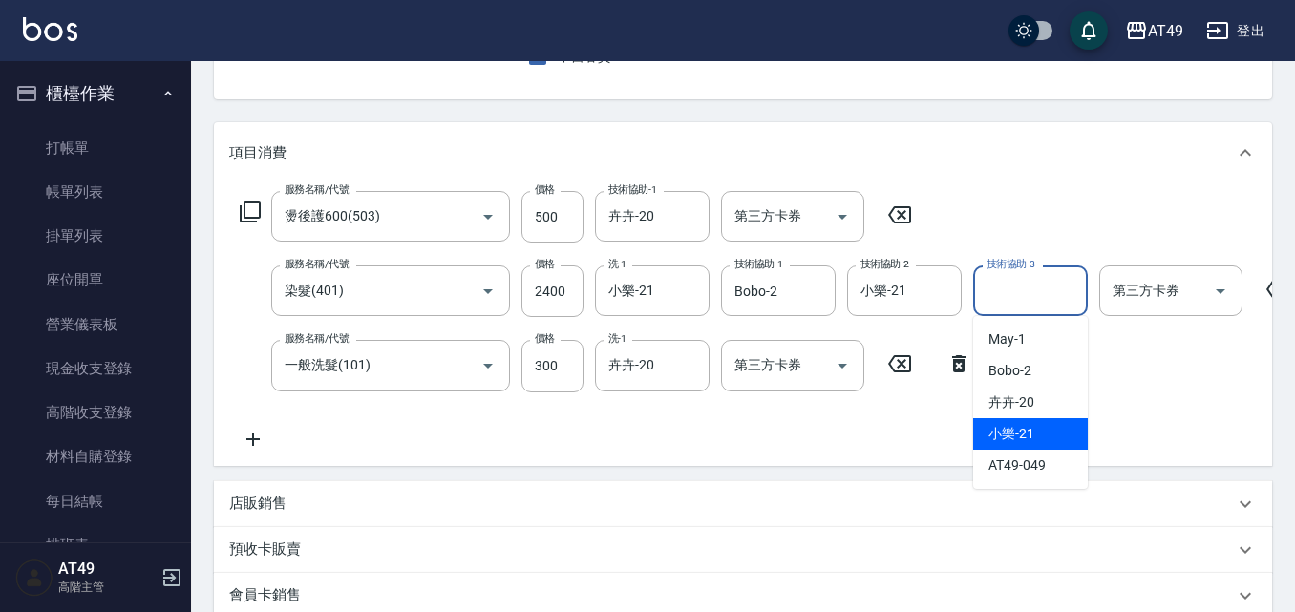
click at [1037, 437] on div "小樂 -21" at bounding box center [1030, 434] width 115 height 32
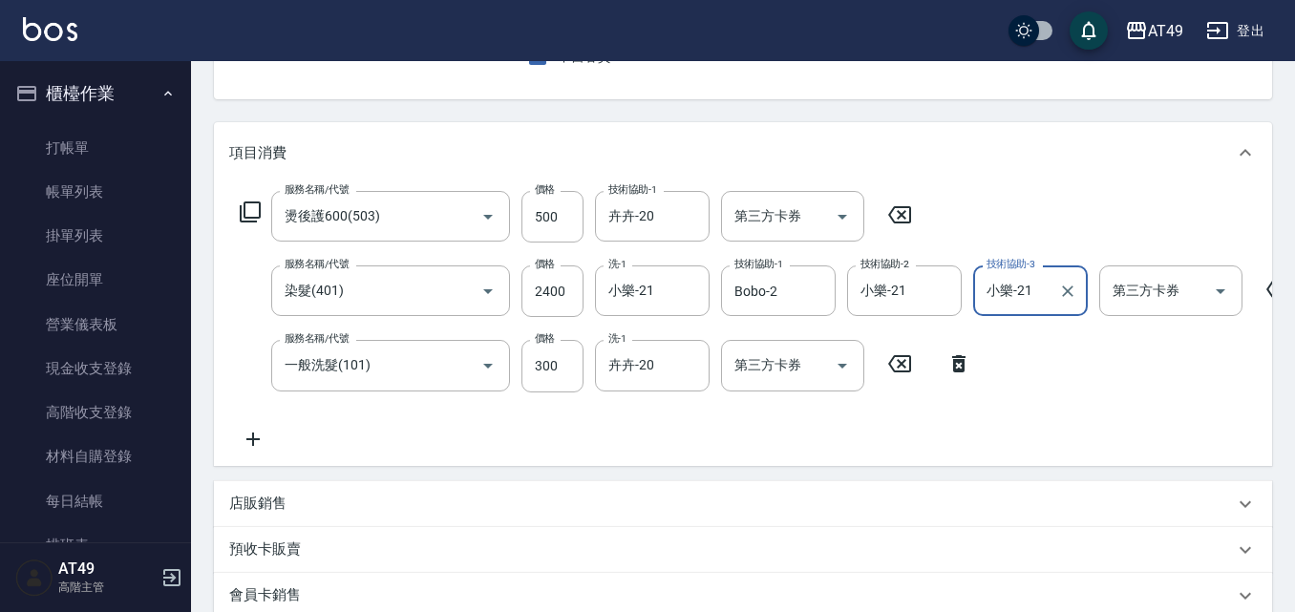
type input "小樂-21"
click at [792, 410] on div "服務名稱/代號 燙後護600(503) 服務名稱/代號 價格 500 價格 技術協助-1 卉卉-20 技術協助-1 第三方卡券 第三方卡券 服務名稱/代號 染…" at bounding box center [794, 320] width 1131 height 259
click at [631, 370] on input "卉卉-20" at bounding box center [637, 365] width 69 height 33
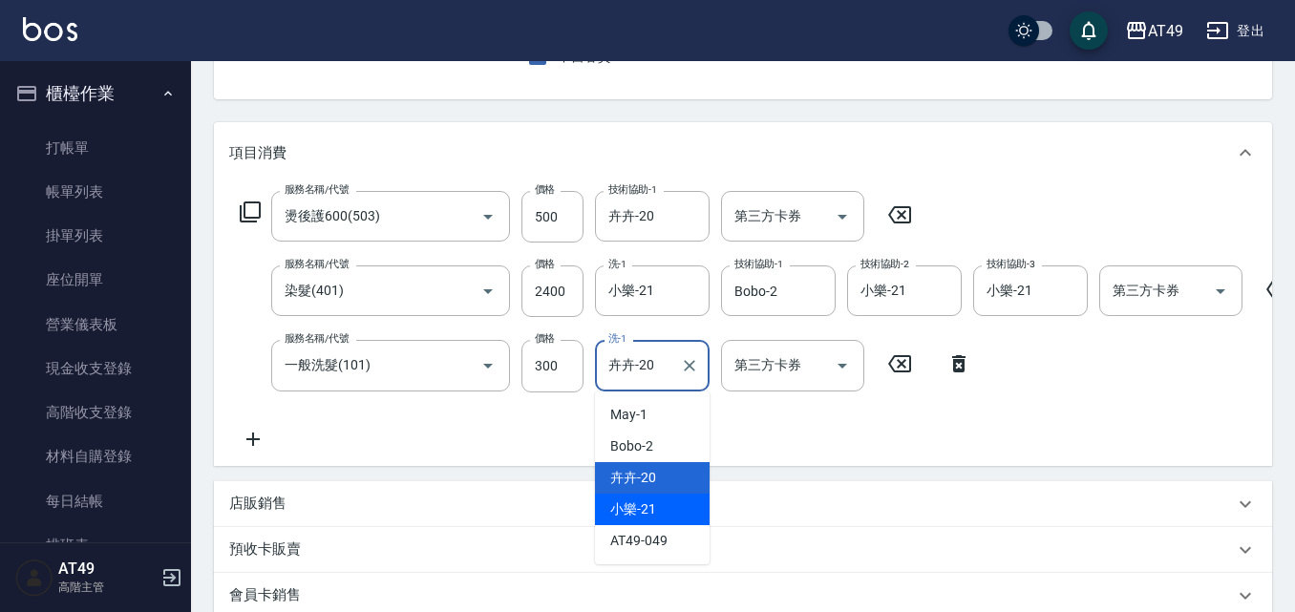
click at [646, 499] on span "小樂 -21" at bounding box center [633, 509] width 46 height 20
type input "小樂-21"
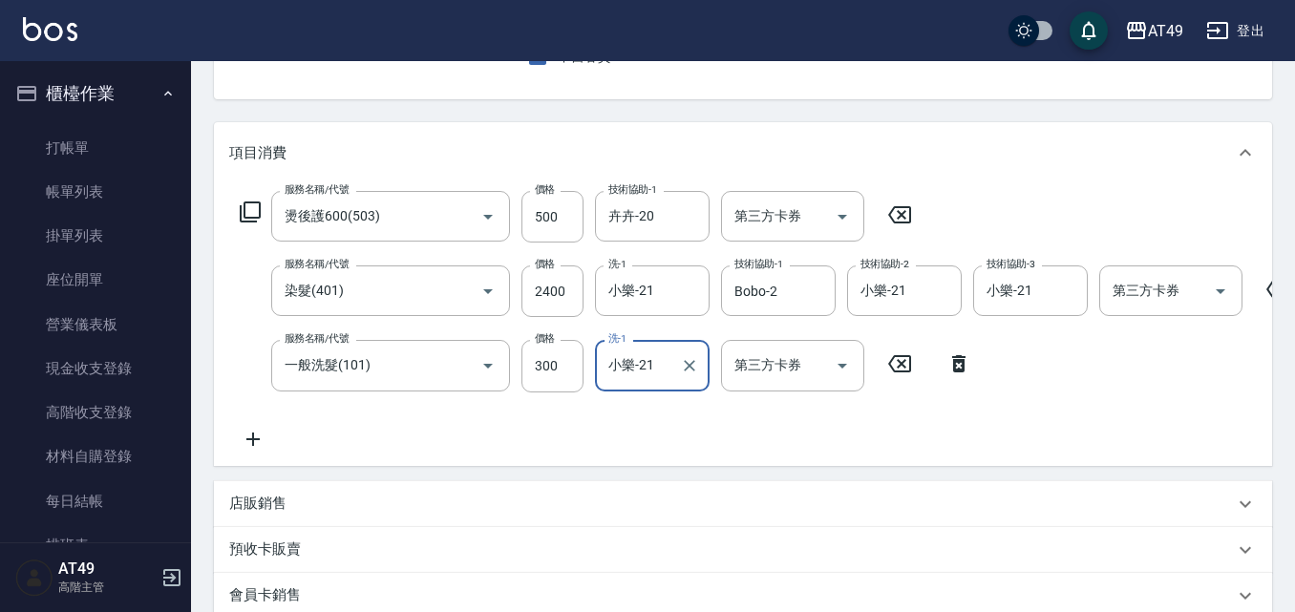
click at [616, 429] on div "服務名稱/代號 燙後護600(503) 服務名稱/代號 價格 500 價格 技術協助-1 卉卉-20 技術協助-1 第三方卡券 第三方卡券 服務名稱/代號 染…" at bounding box center [794, 320] width 1131 height 259
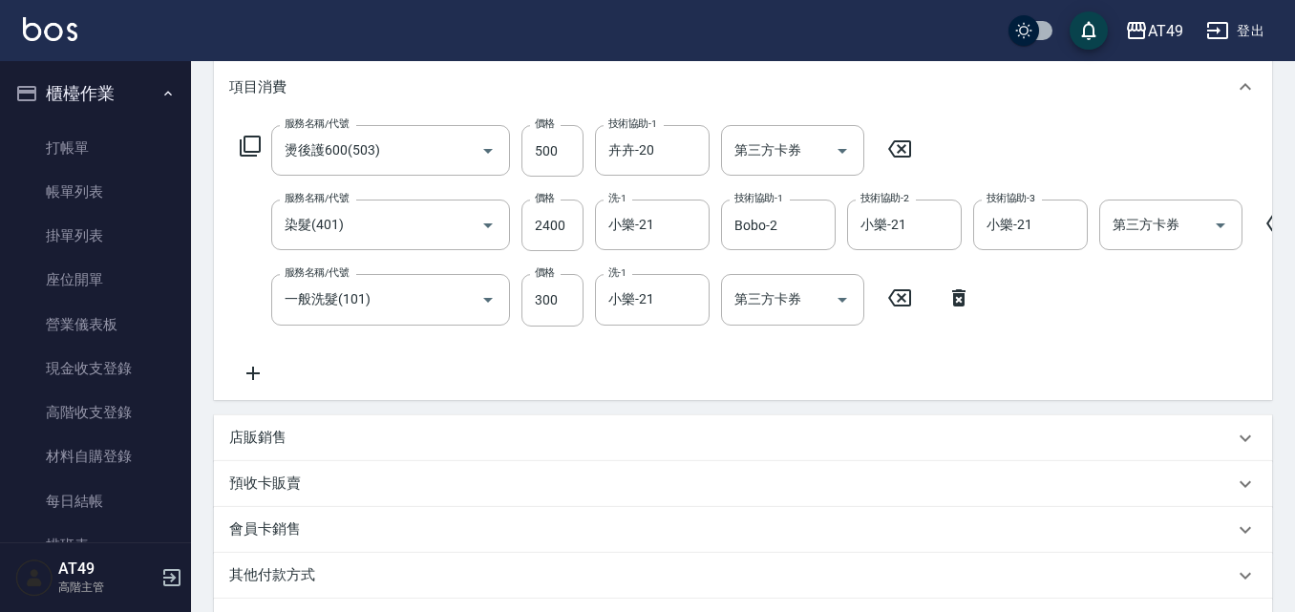
scroll to position [223, 0]
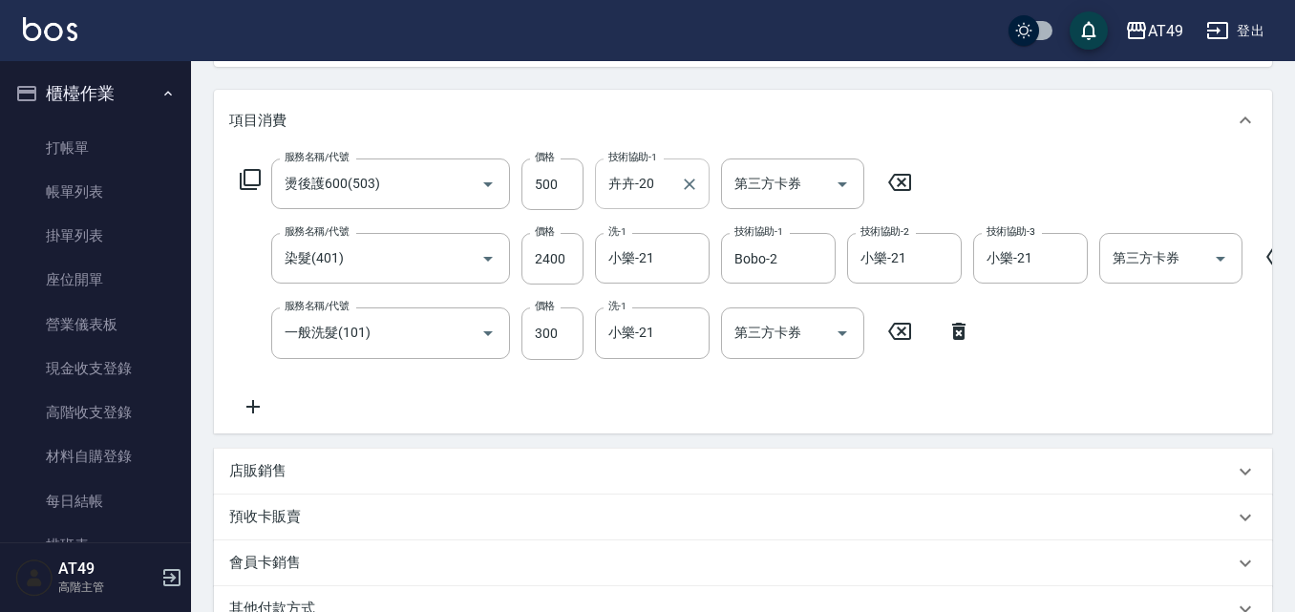
click at [673, 189] on div "卉卉-20 技術協助-1" at bounding box center [652, 183] width 115 height 51
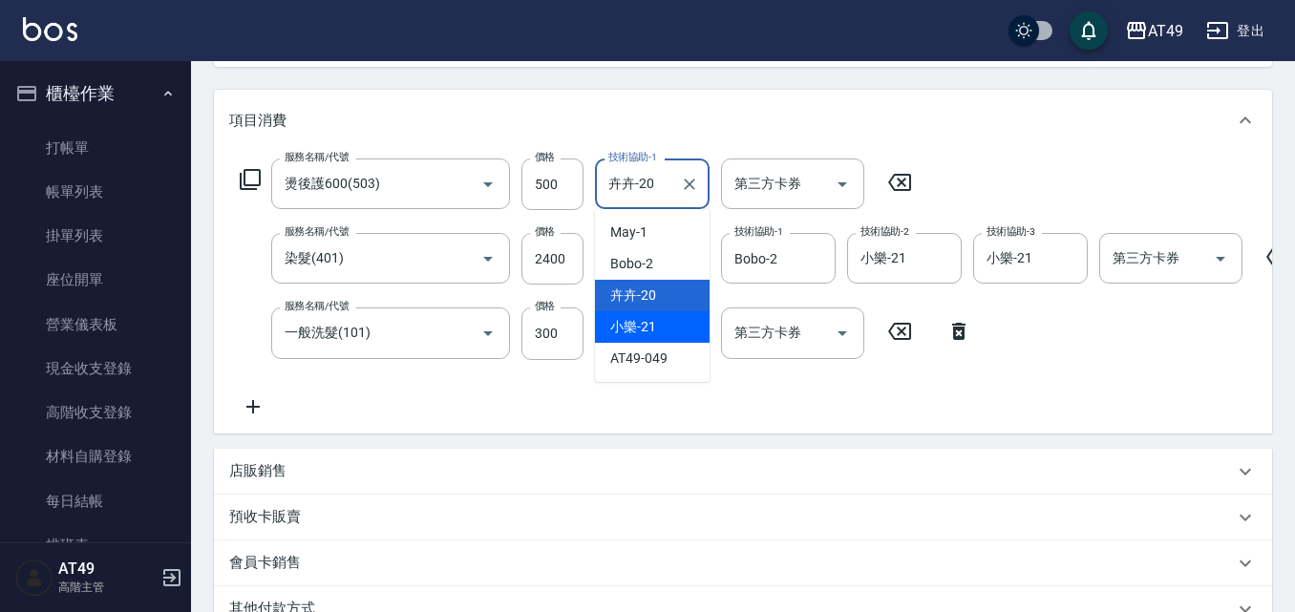
click at [654, 332] on span "小樂 -21" at bounding box center [633, 327] width 46 height 20
type input "小樂-21"
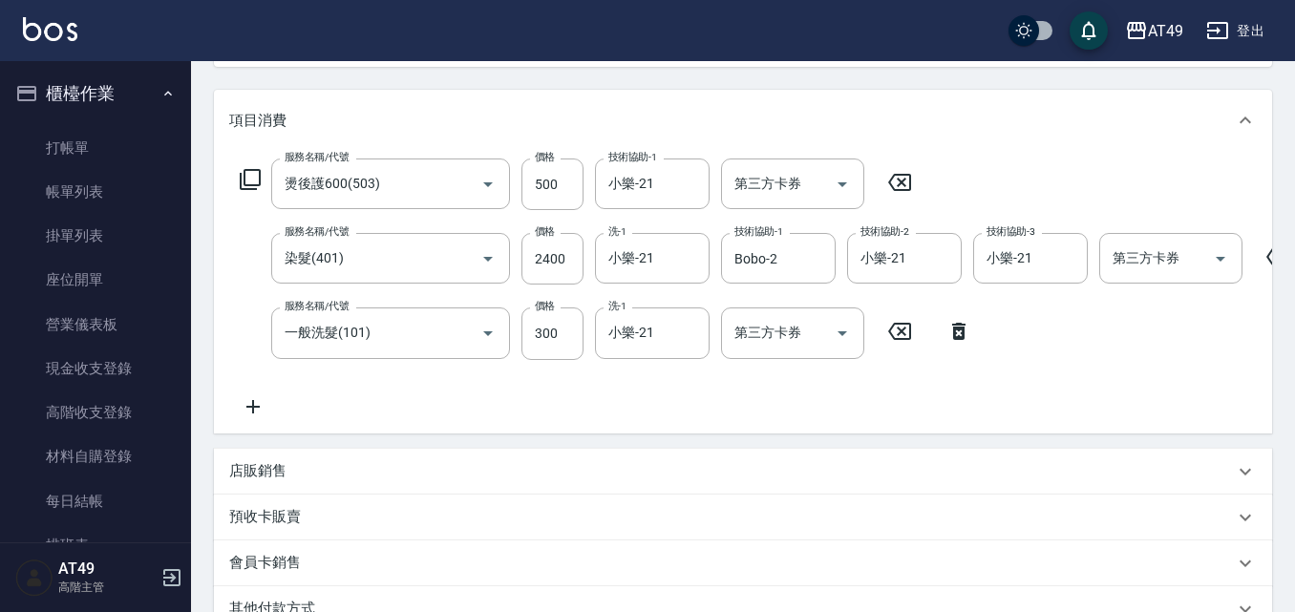
click at [708, 406] on div "服務名稱/代號 燙後護600(503) 服務名稱/代號 價格 500 價格 技術協助-1 小樂-21 技術協助-1 第三方卡券 第三方卡券 服務名稱/代號 染…" at bounding box center [794, 287] width 1131 height 259
click at [743, 387] on div "服務名稱/代號 燙後護600(503) 服務名稱/代號 價格 500 價格 技術協助-1 小樂-21 技術協助-1 第三方卡券 第三方卡券 服務名稱/代號 染…" at bounding box center [794, 287] width 1131 height 259
click at [937, 235] on div at bounding box center [940, 258] width 25 height 51
click at [927, 257] on div "小樂-21 技術協助-2" at bounding box center [904, 258] width 115 height 51
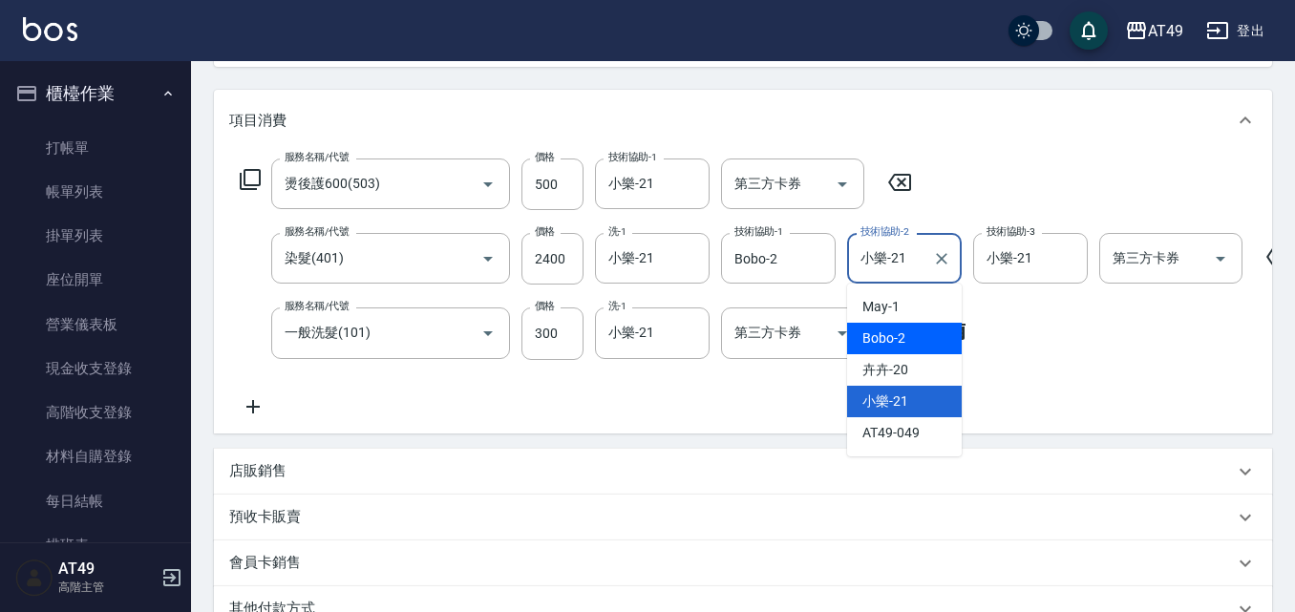
click at [909, 335] on div "Bobo -2" at bounding box center [904, 339] width 115 height 32
type input "Bobo-2"
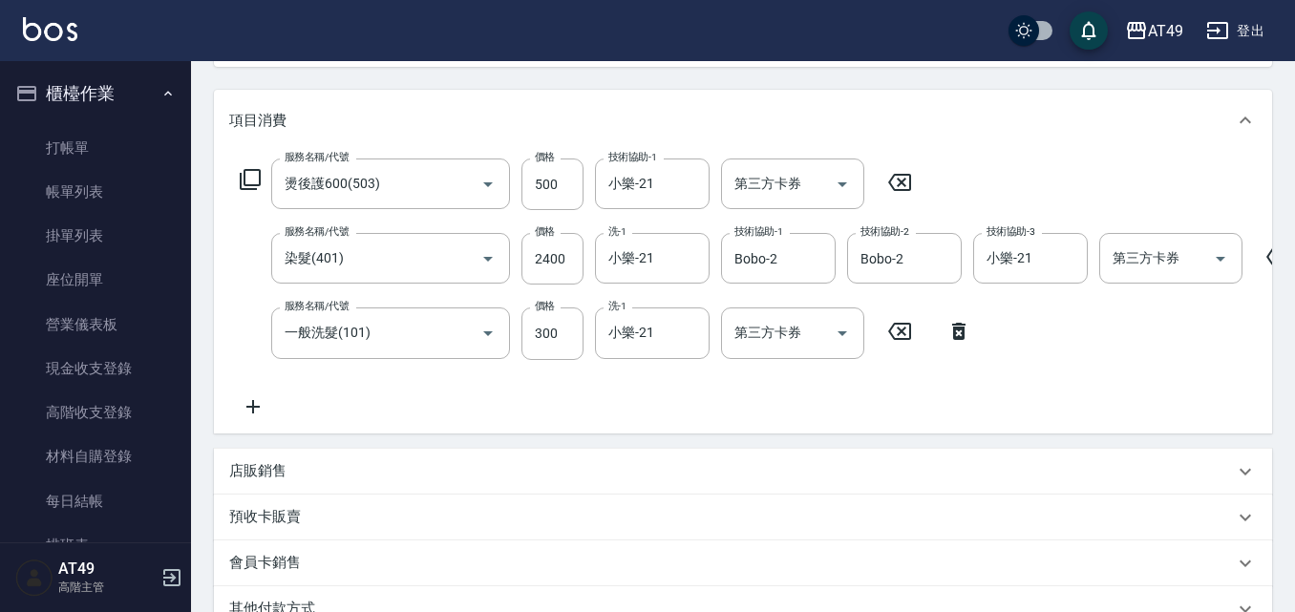
click at [919, 414] on div "服務名稱/代號 燙後護600(503) 服務名稱/代號 價格 500 價格 技術協助-1 小樂-21 技術協助-1 第三方卡券 第三方卡券 服務名稱/代號 染…" at bounding box center [794, 287] width 1131 height 259
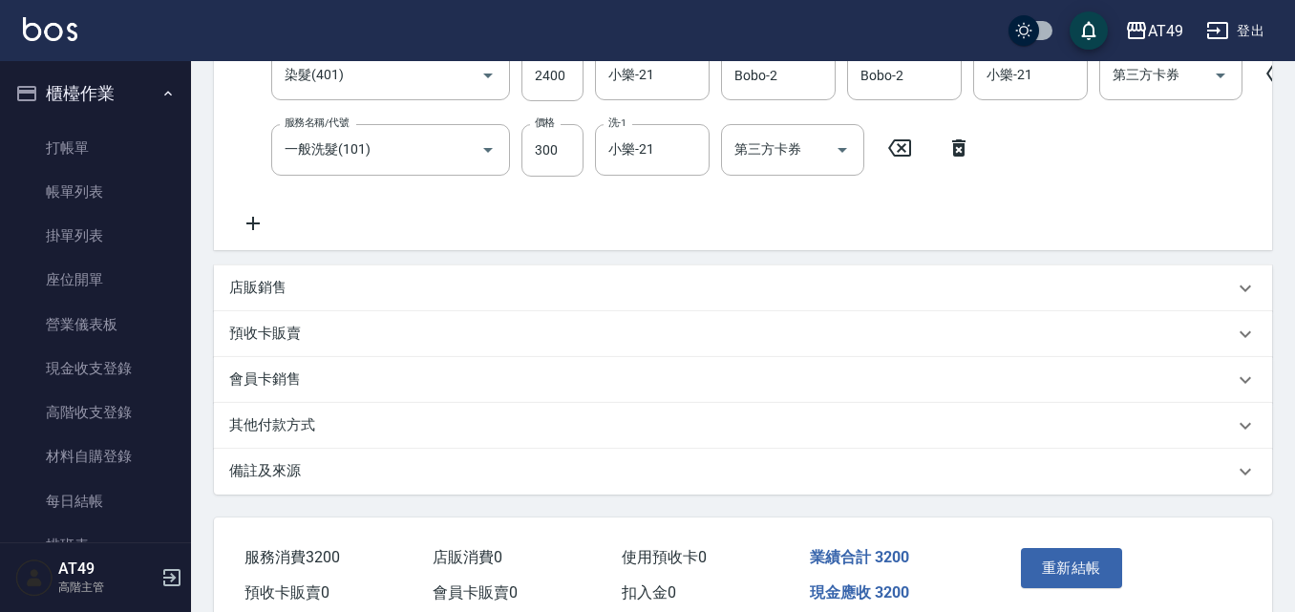
scroll to position [510, 0]
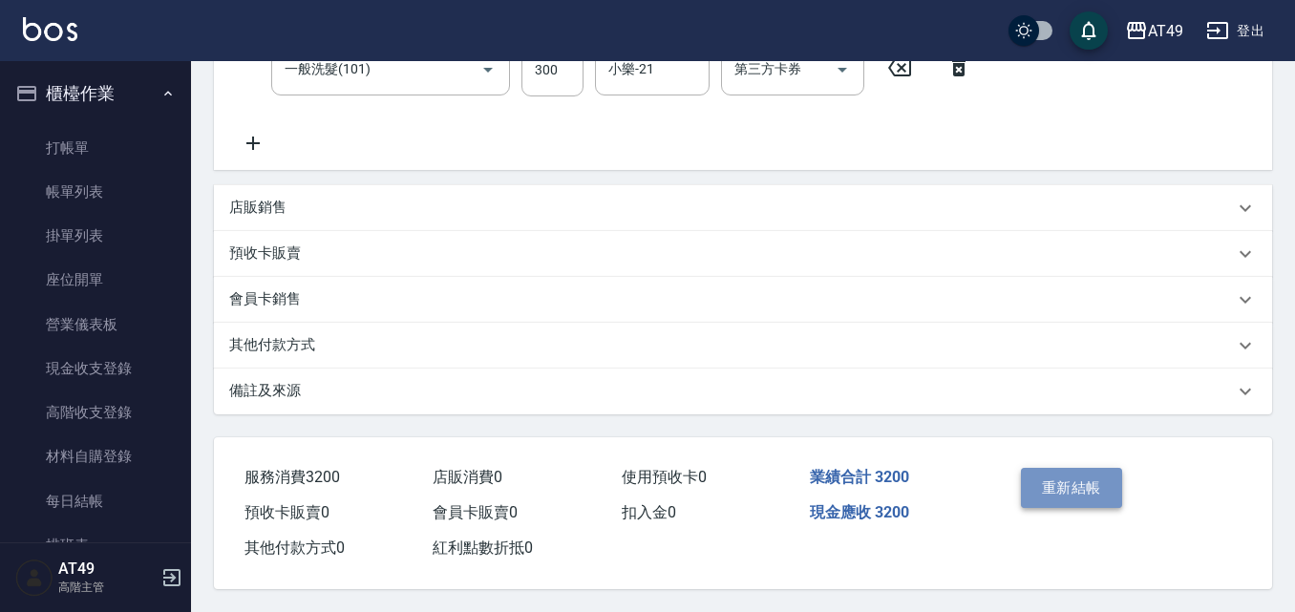
click at [1055, 474] on button "重新結帳" at bounding box center [1071, 488] width 101 height 40
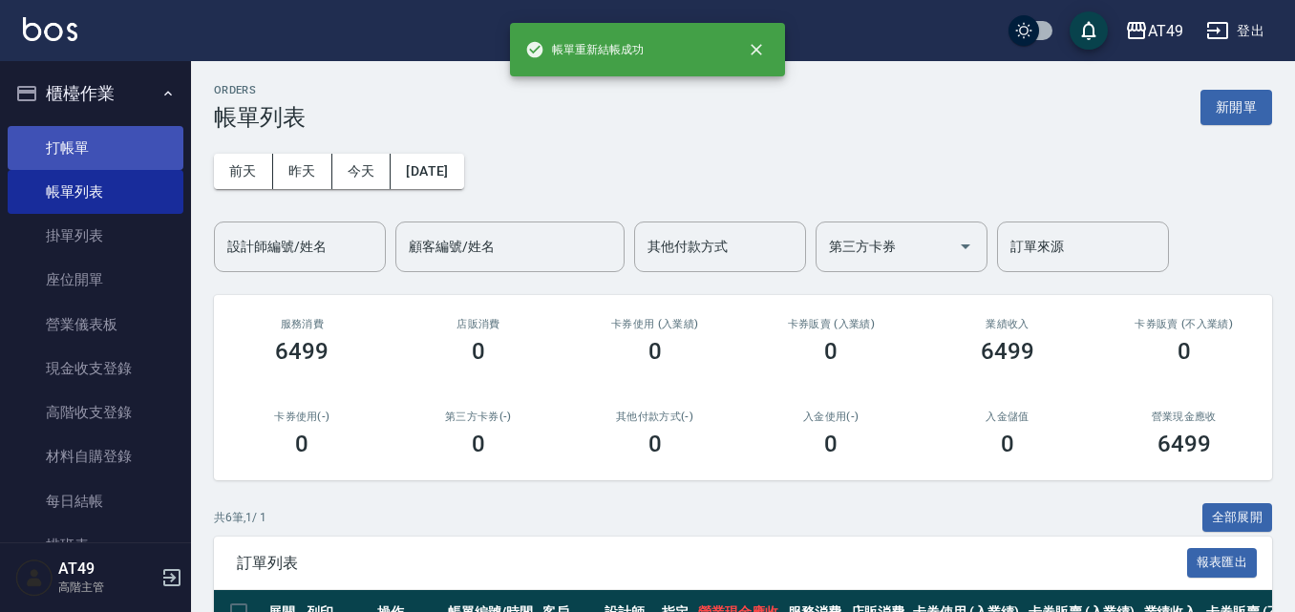
click at [32, 138] on link "打帳單" at bounding box center [96, 148] width 176 height 44
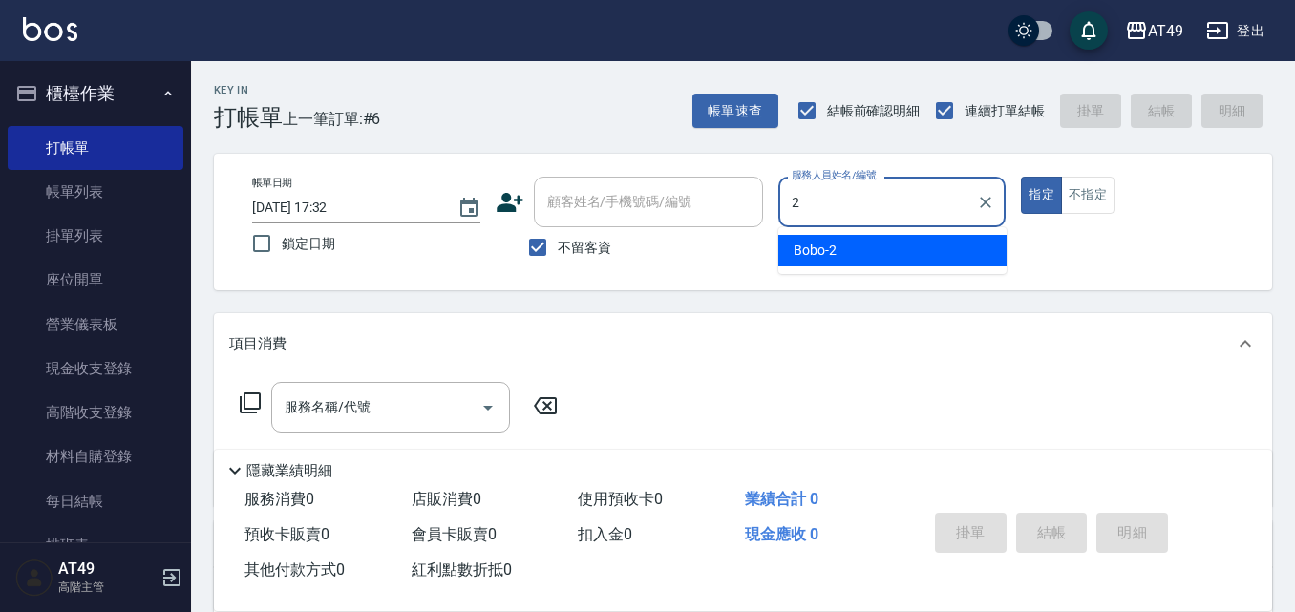
type input "Bobo-2"
type button "true"
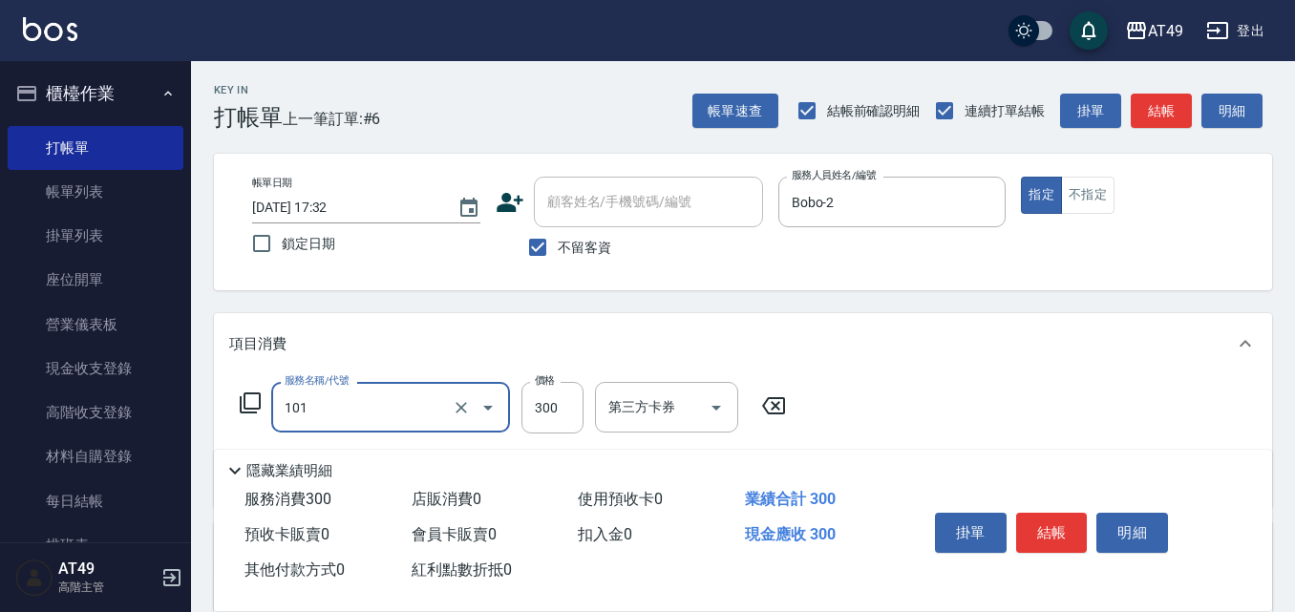
type input "一般洗髮(101)"
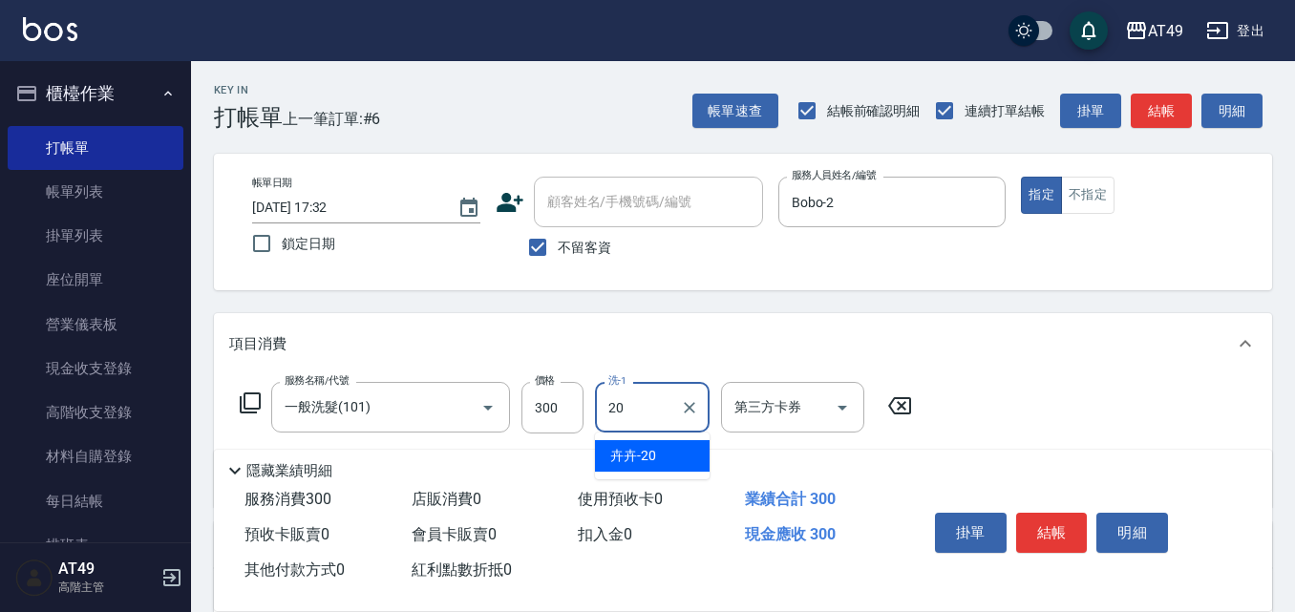
type input "卉卉-20"
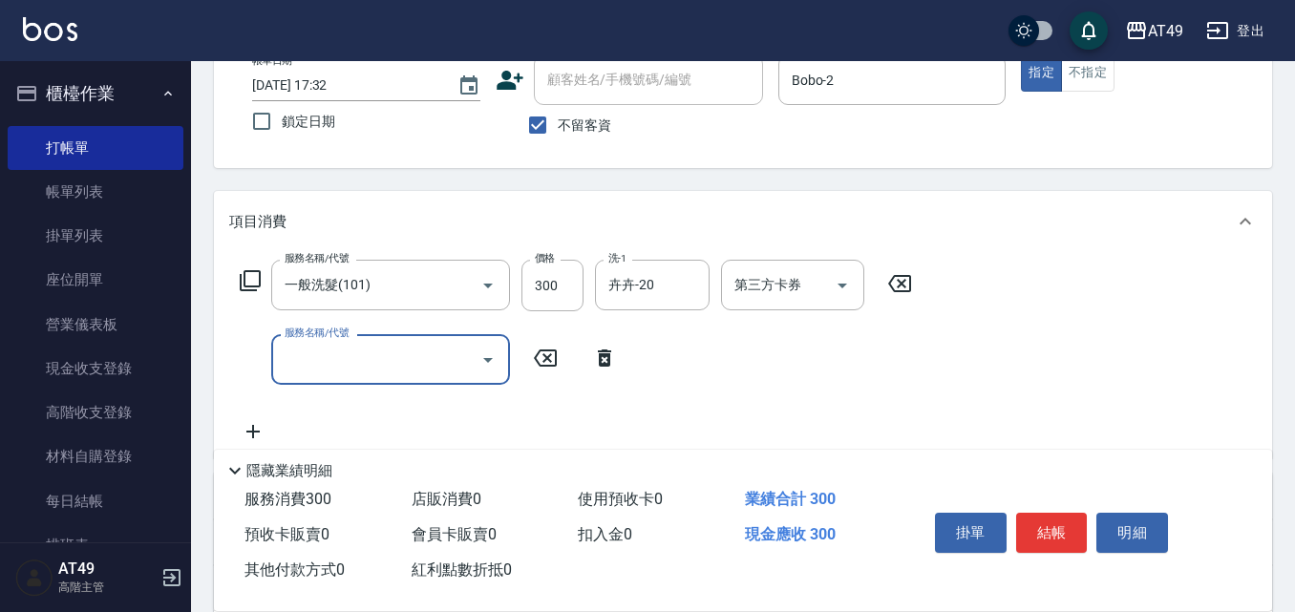
scroll to position [286, 0]
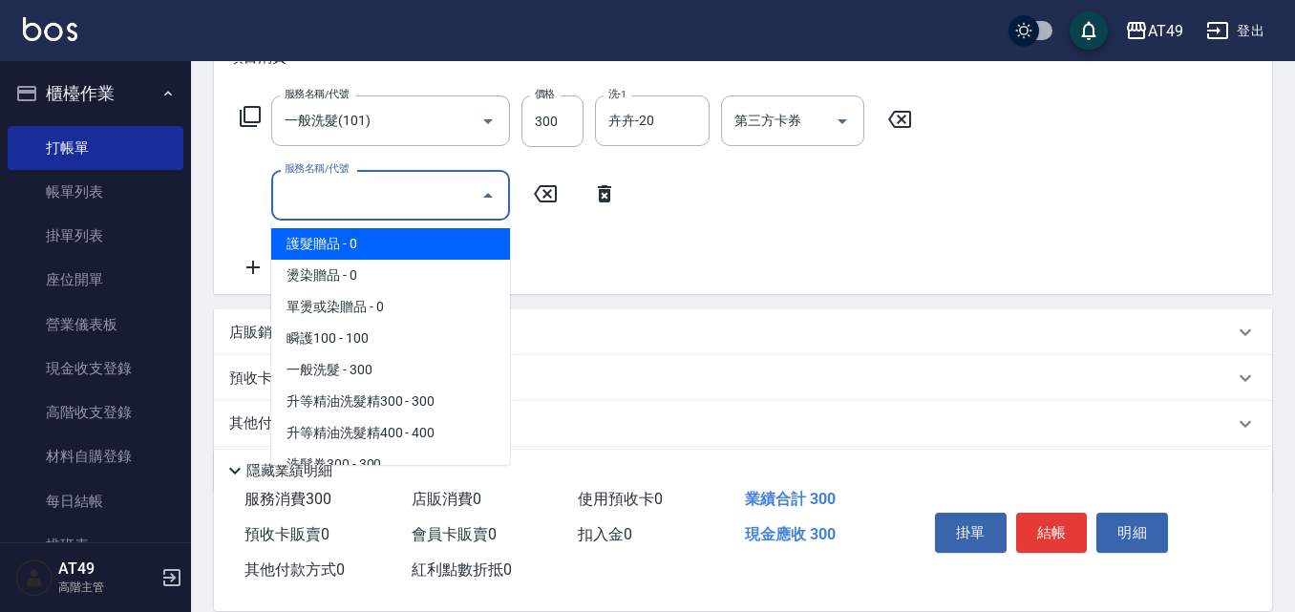
click at [325, 203] on input "服務名稱/代號" at bounding box center [376, 195] width 193 height 33
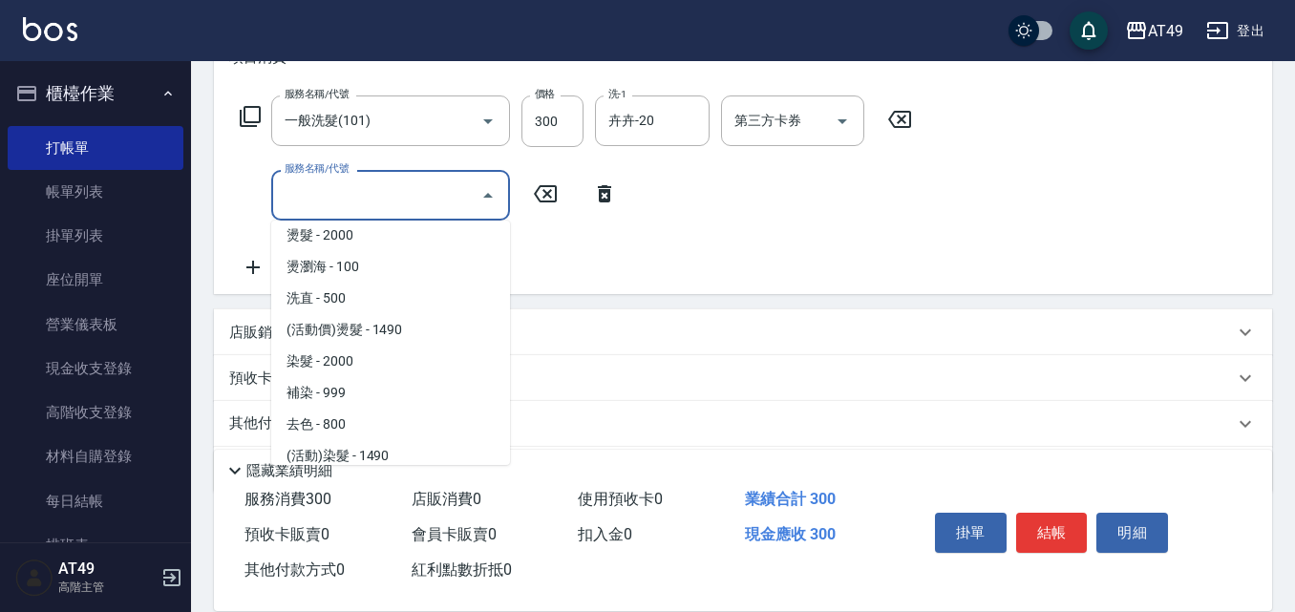
scroll to position [477, 0]
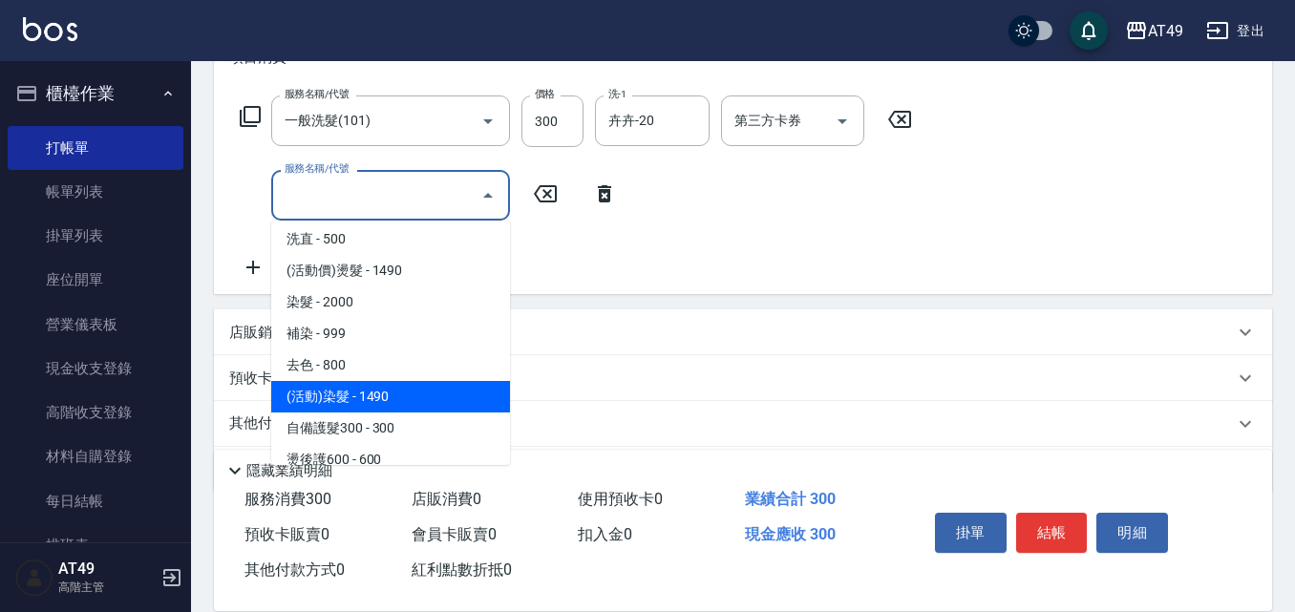
click at [353, 409] on span "(活動)染髮 - 1490" at bounding box center [390, 397] width 239 height 32
type input "(活動)染髮(404)"
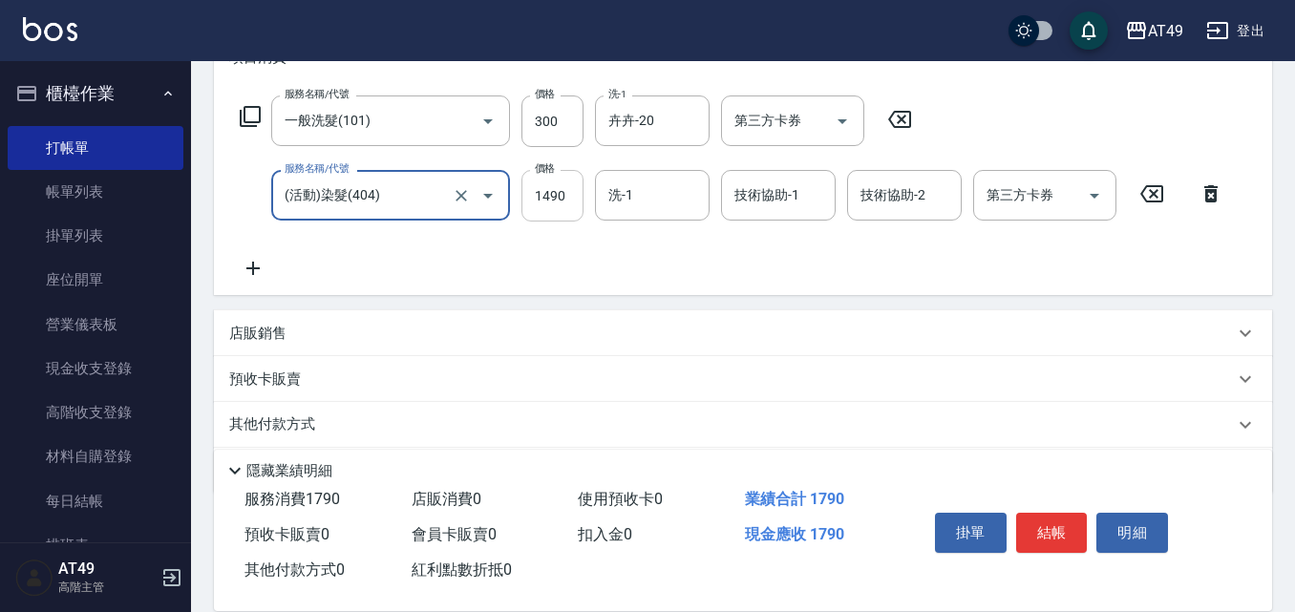
click at [554, 217] on input "1490" at bounding box center [552, 196] width 62 height 52
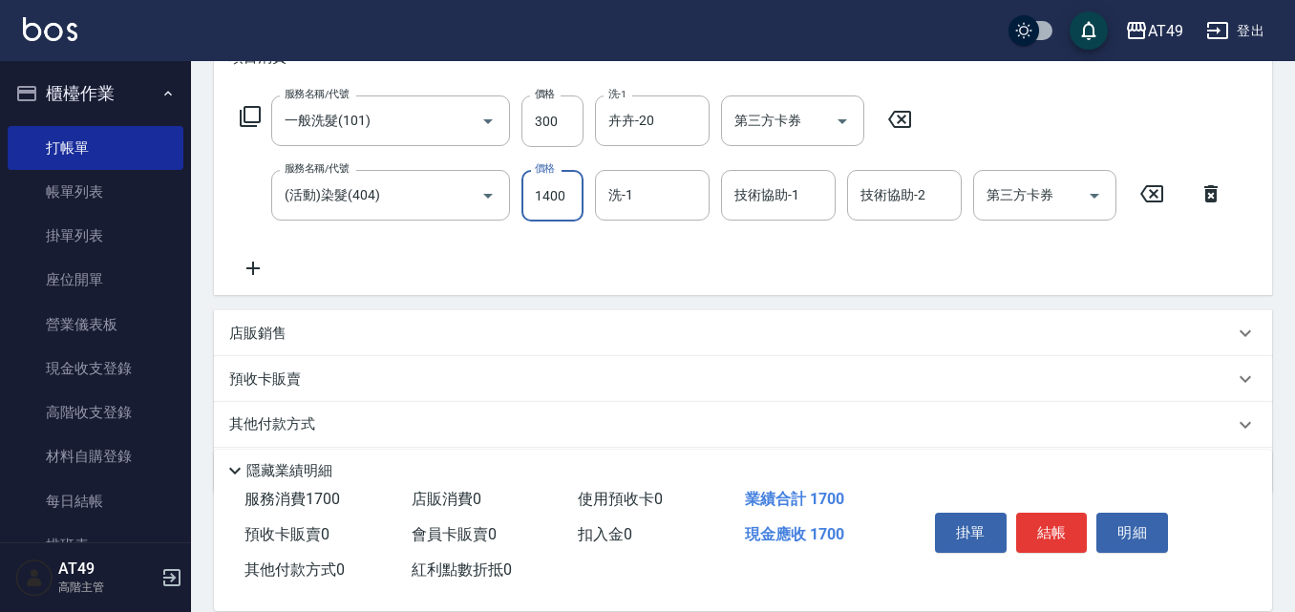
type input "1400"
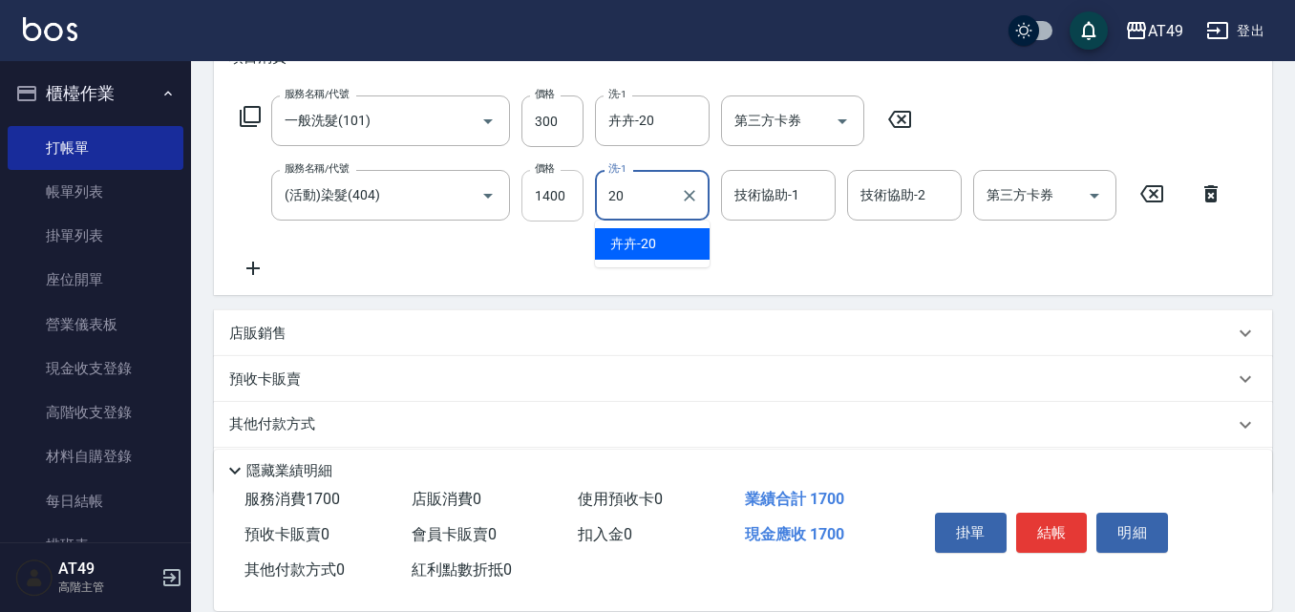
type input "卉卉-20"
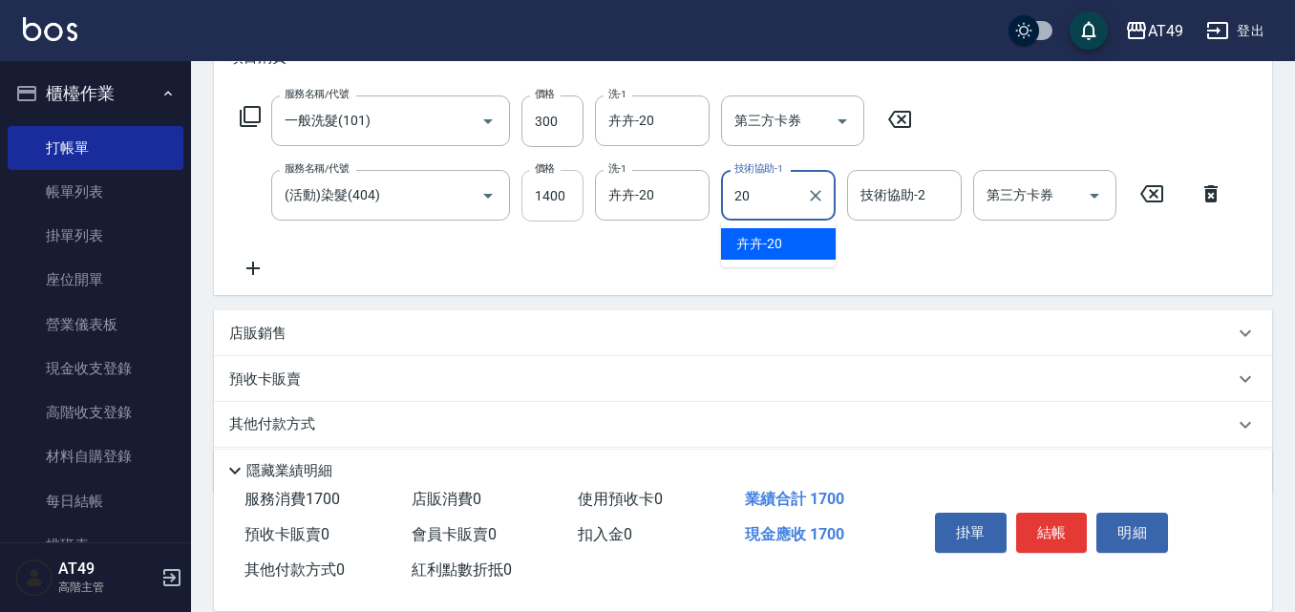
type input "卉卉-20"
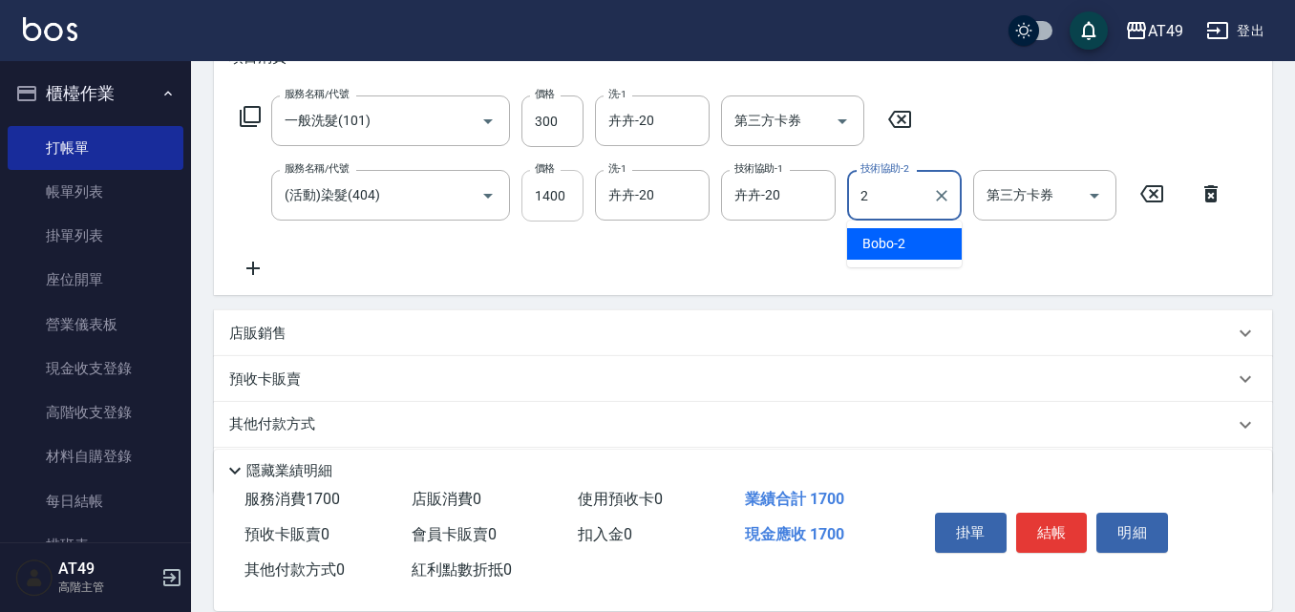
type input "Bobo-2"
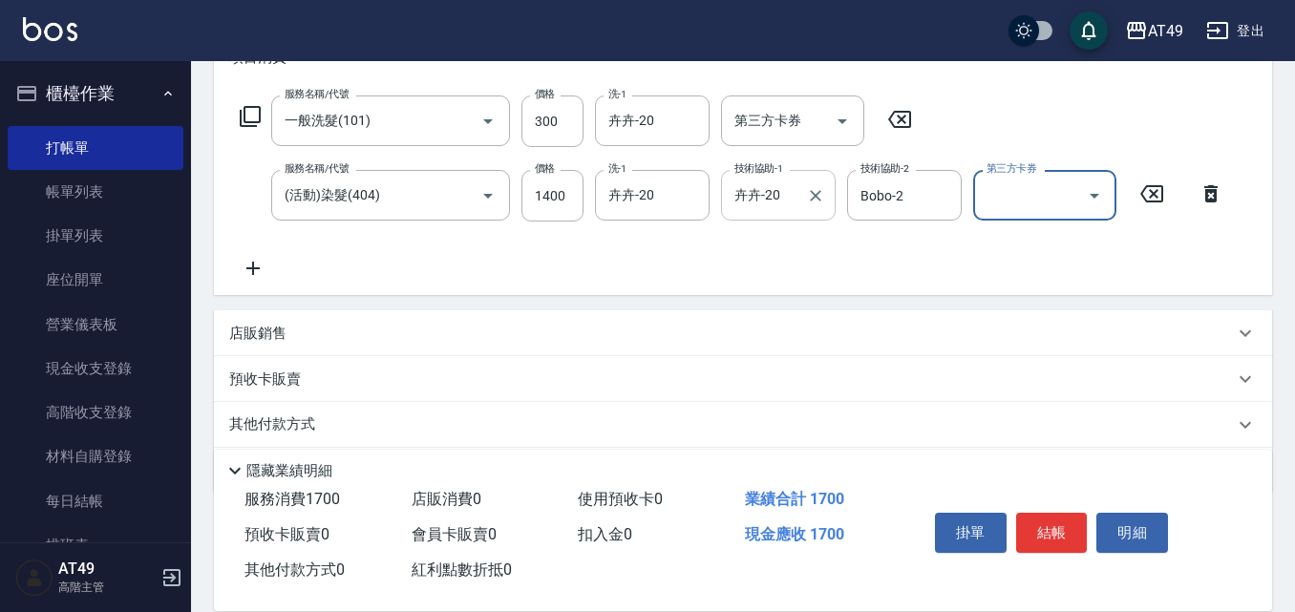
click at [830, 200] on div "卉卉-20 技術協助-1" at bounding box center [778, 195] width 115 height 51
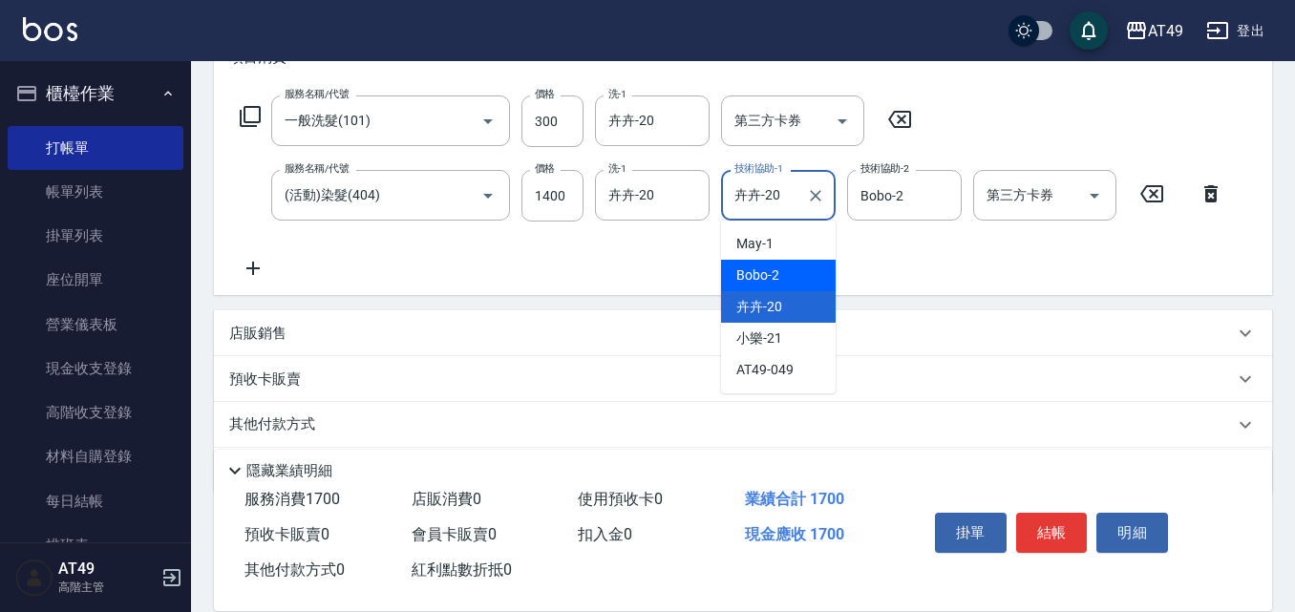
click at [765, 280] on span "Bobo -2" at bounding box center [757, 275] width 43 height 20
type input "Bobo-2"
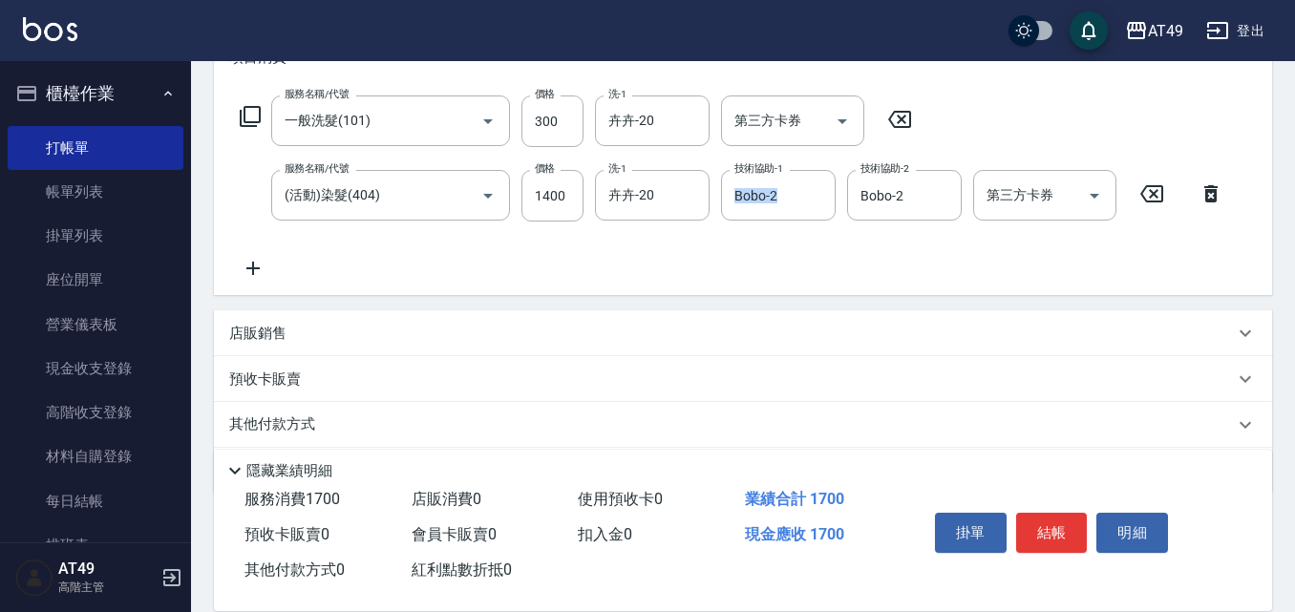
click at [765, 280] on div "服務名稱/代號 一般洗髮(101) 服務名稱/代號 價格 300 價格 洗-1 卉卉-20 洗-1 第三方卡券 第三方卡券 服務名稱/代號 (活動)染髮(40…" at bounding box center [731, 187] width 1005 height 184
click at [261, 275] on icon at bounding box center [253, 268] width 48 height 23
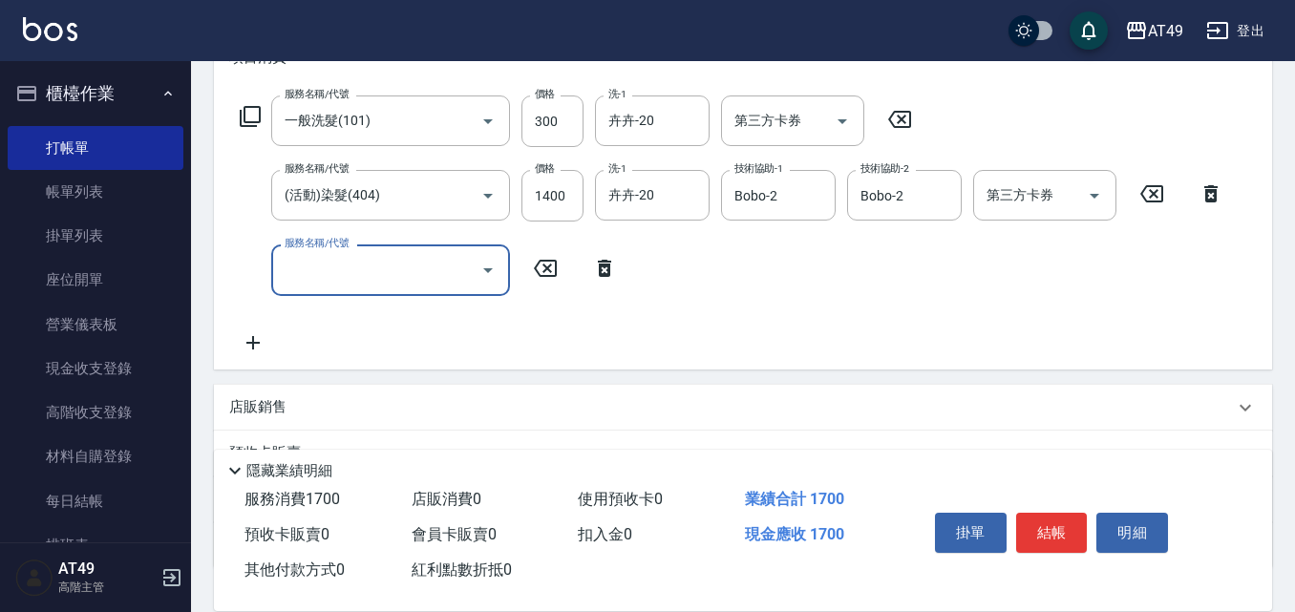
click at [369, 277] on input "服務名稱/代號" at bounding box center [376, 269] width 193 height 33
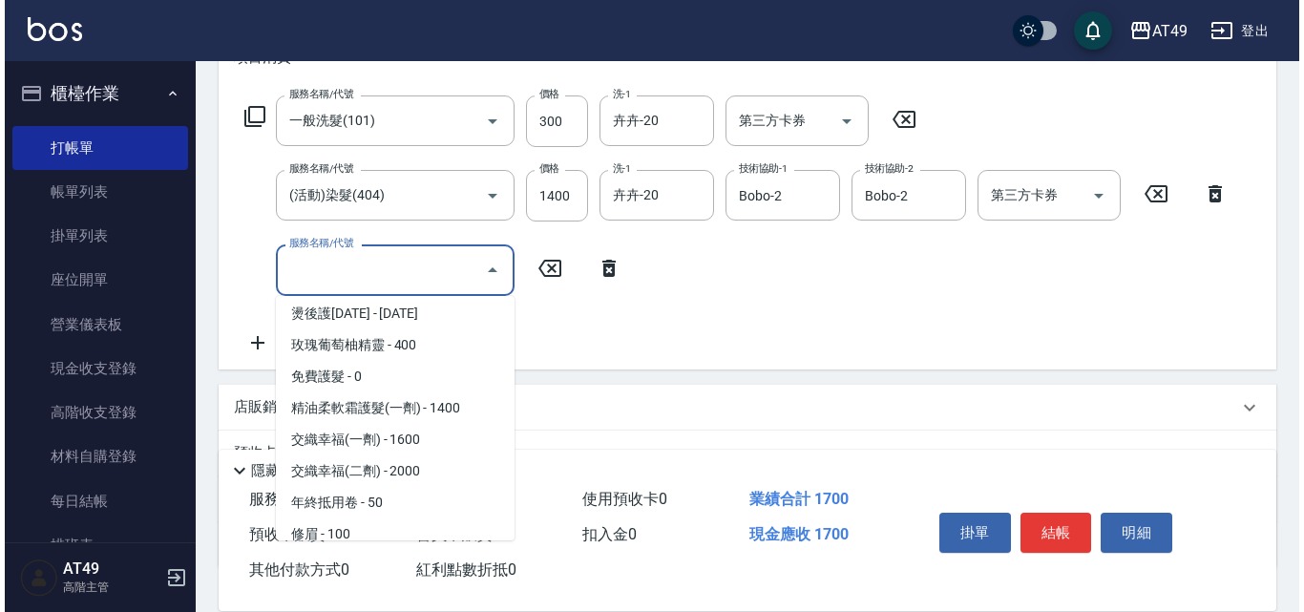
scroll to position [668, 0]
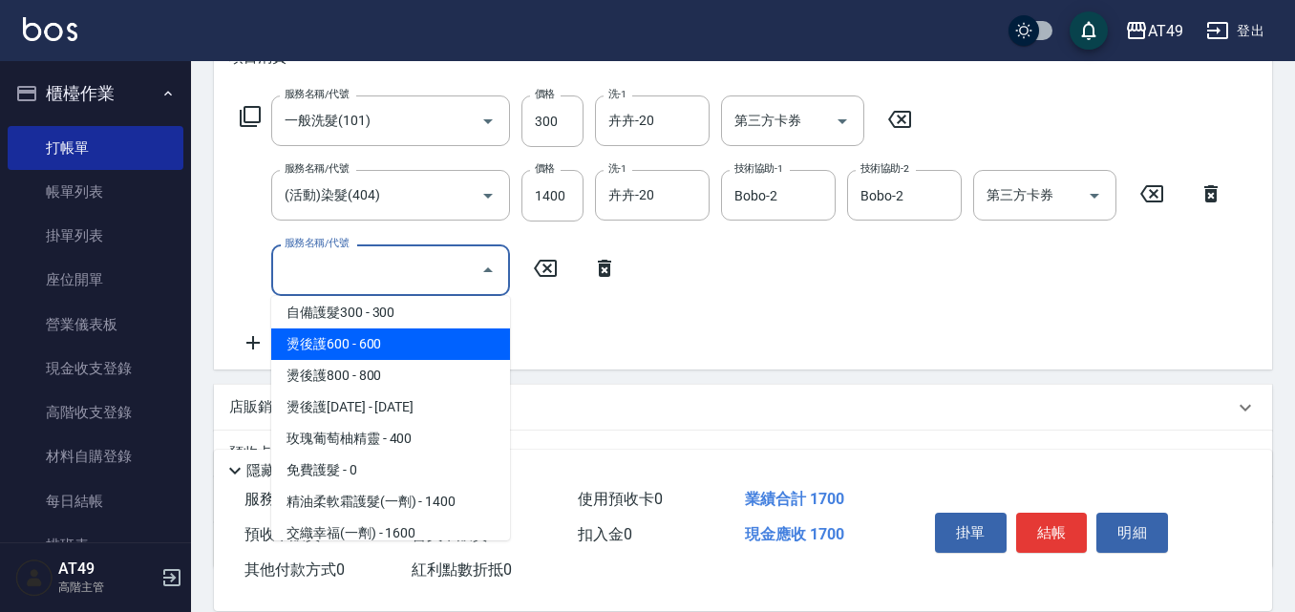
click at [362, 345] on span "燙後護600 - 600" at bounding box center [390, 344] width 239 height 32
type input "燙後護600(503)"
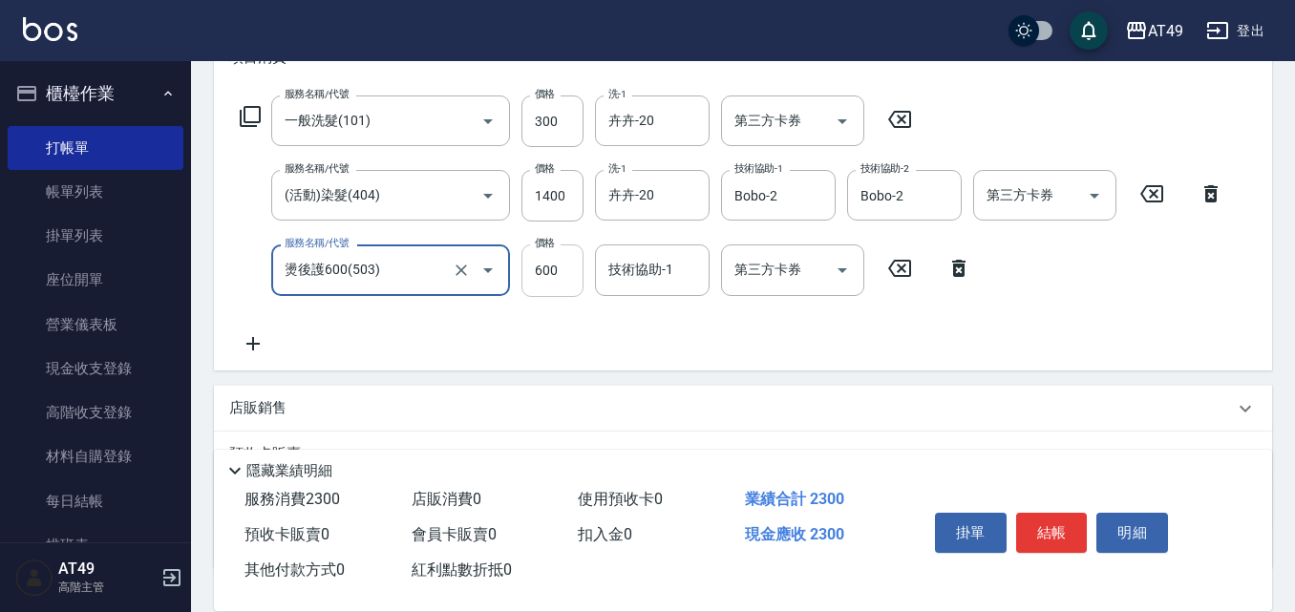
click at [532, 270] on input "600" at bounding box center [552, 270] width 62 height 52
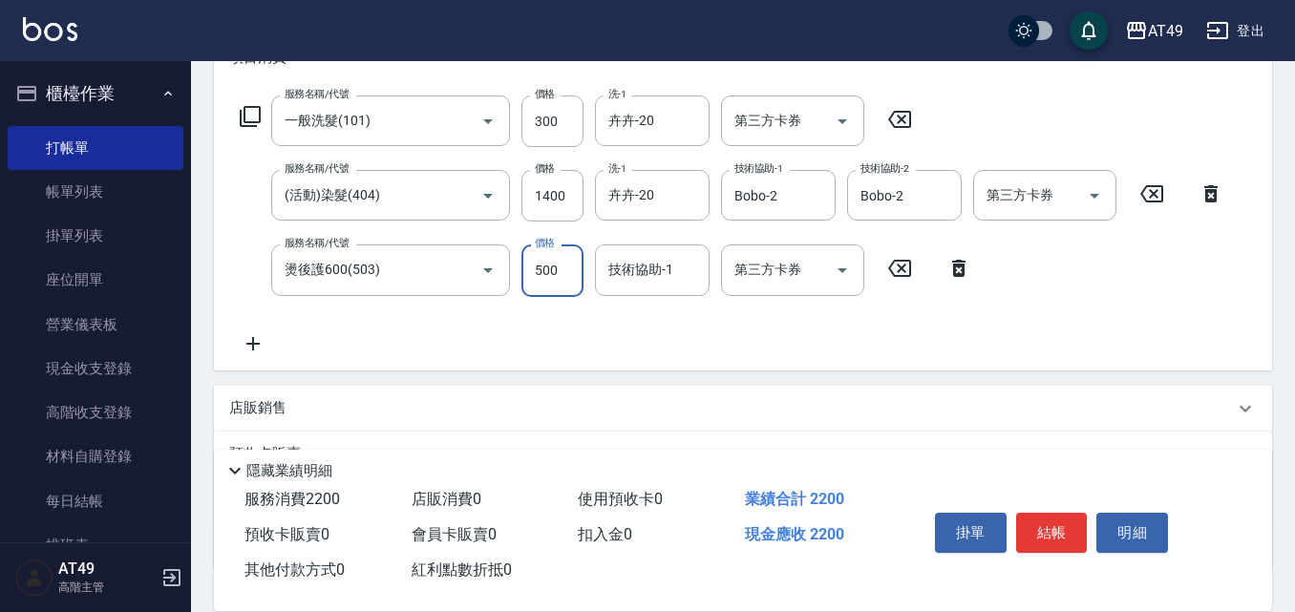
type input "500"
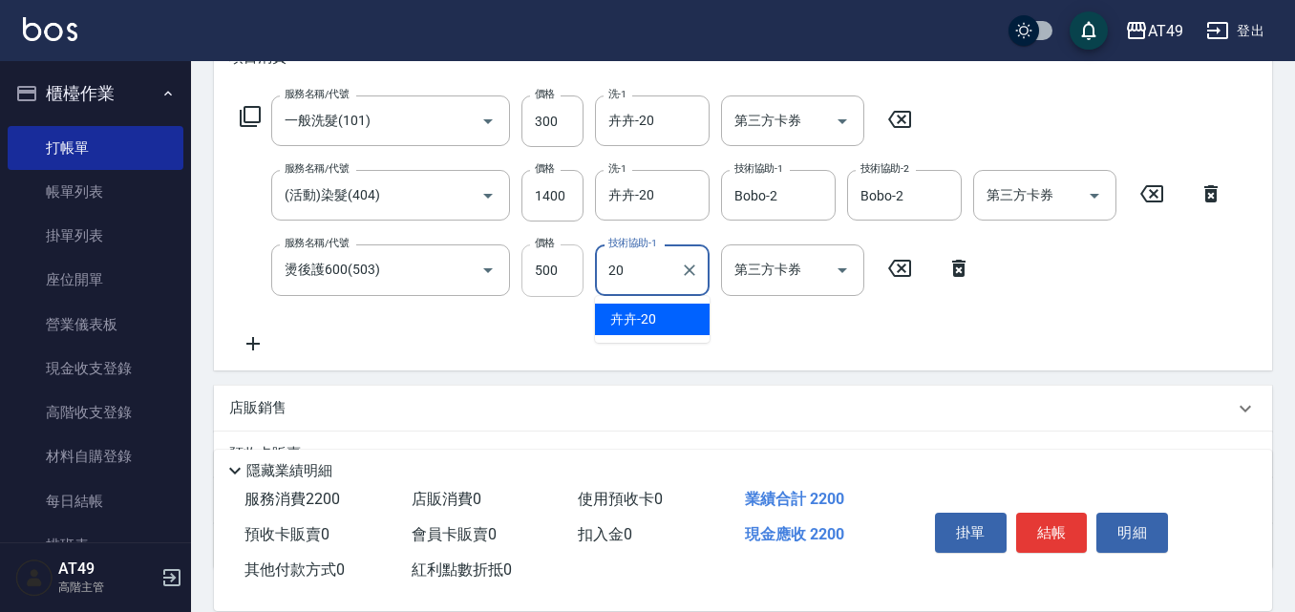
type input "卉卉-20"
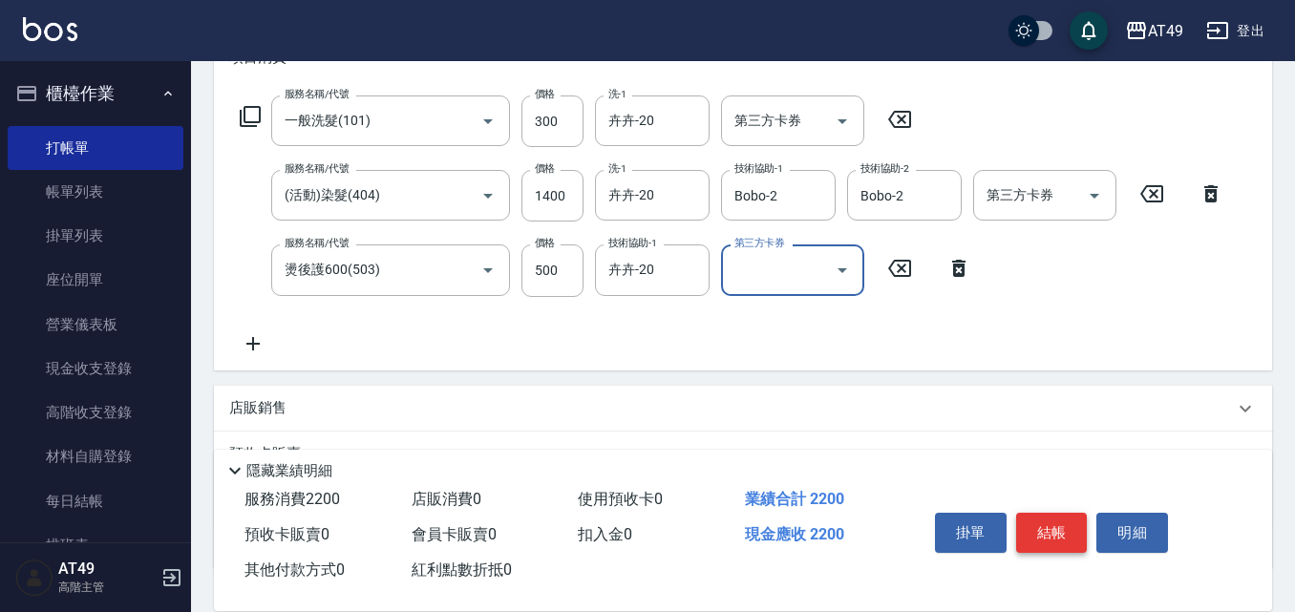
click at [1036, 523] on button "結帳" at bounding box center [1052, 533] width 72 height 40
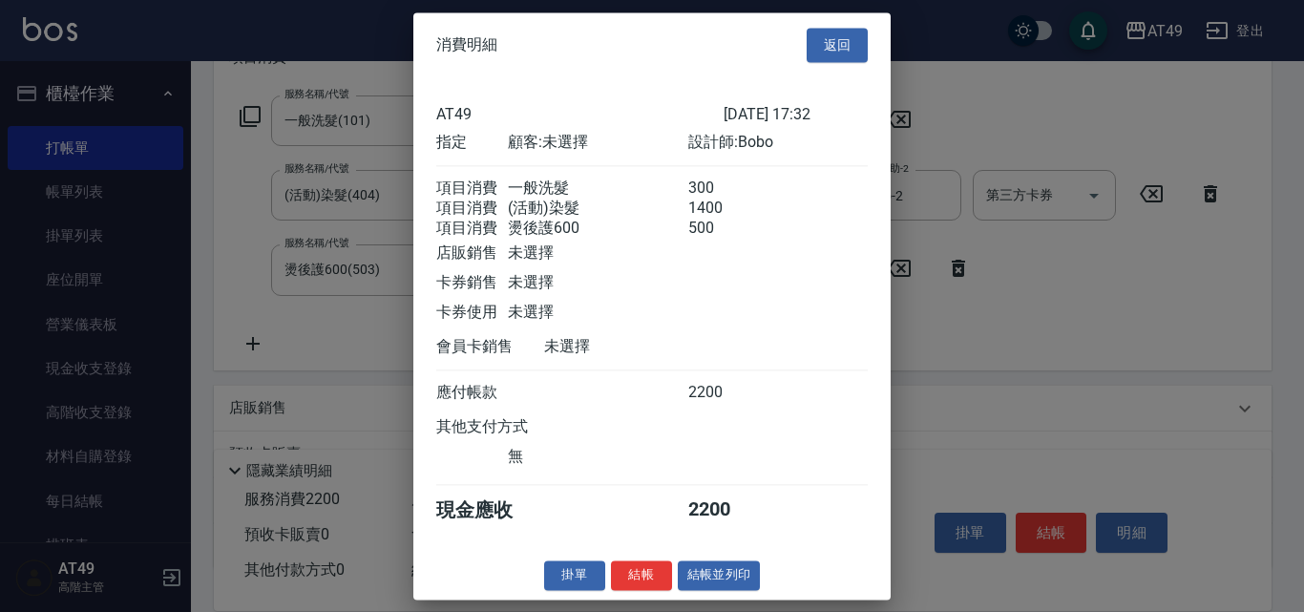
scroll to position [9, 0]
click at [638, 589] on button "結帳" at bounding box center [641, 575] width 61 height 30
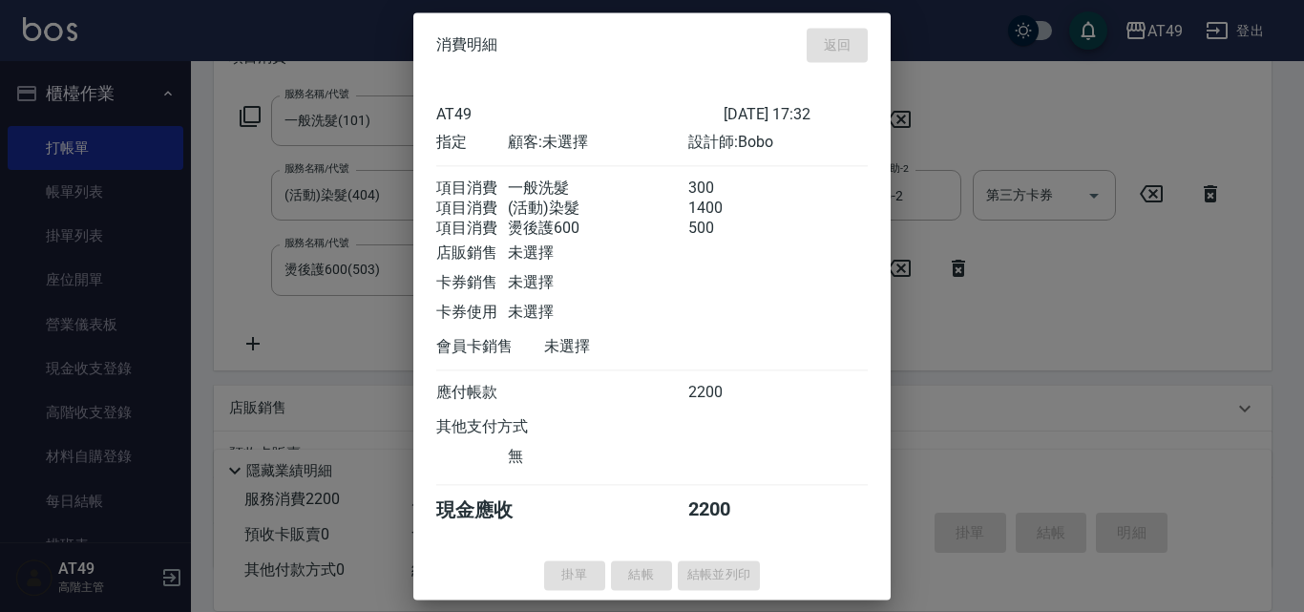
type input "[DATE] 17:33"
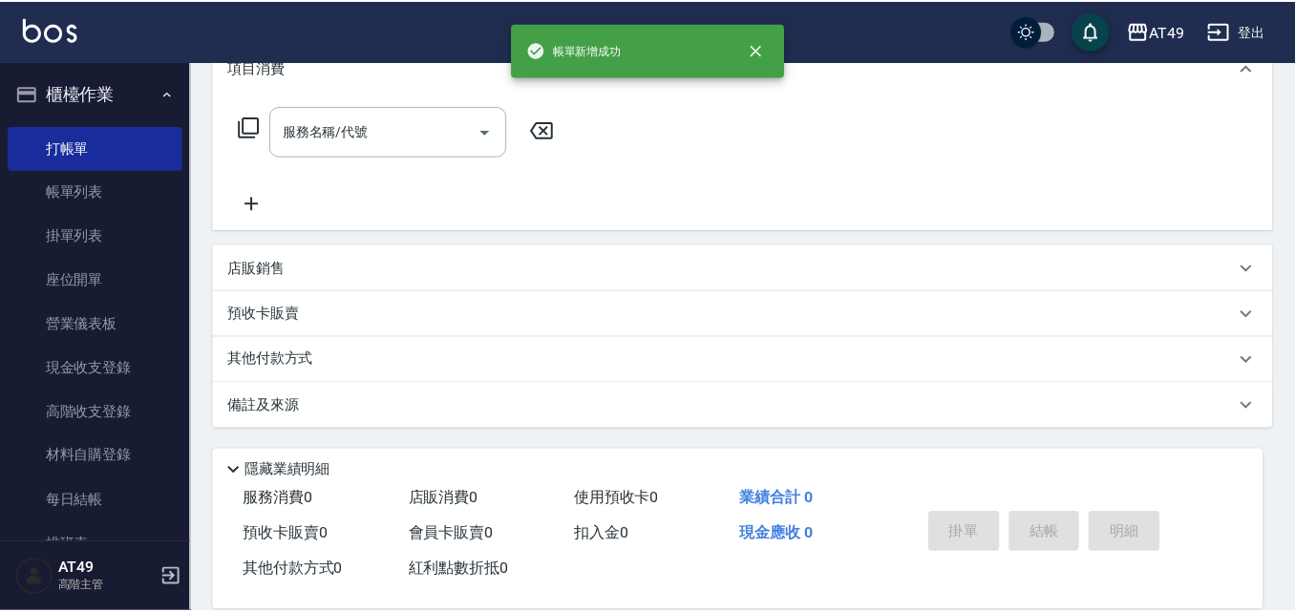
scroll to position [0, 0]
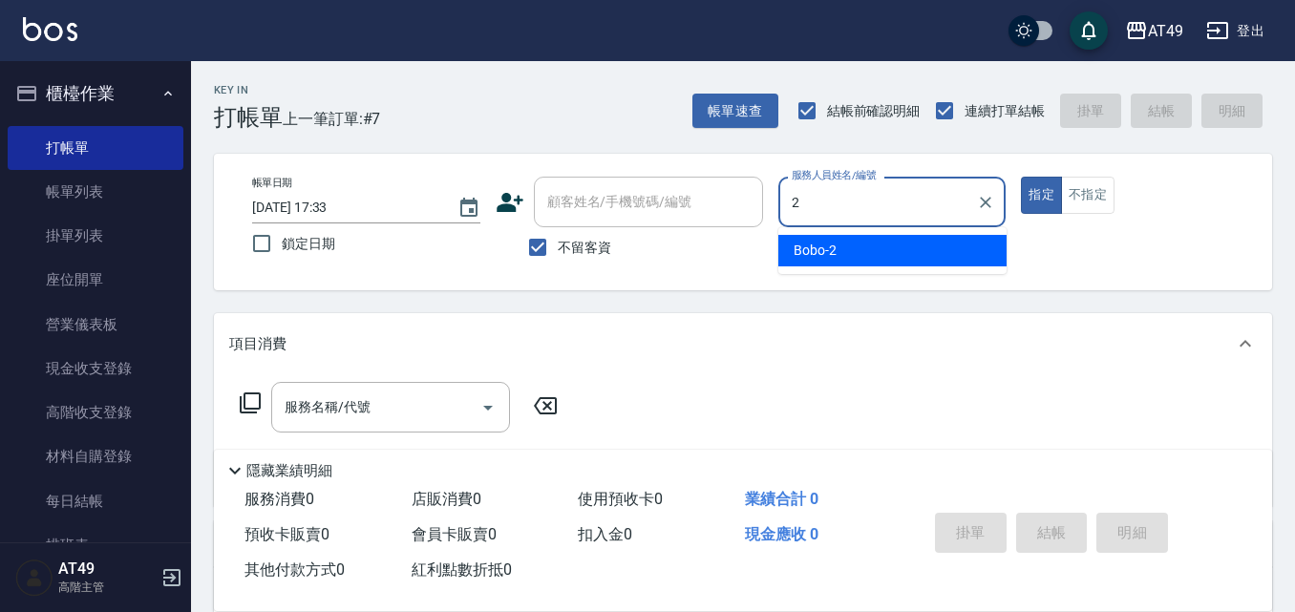
type input "Bobo-2"
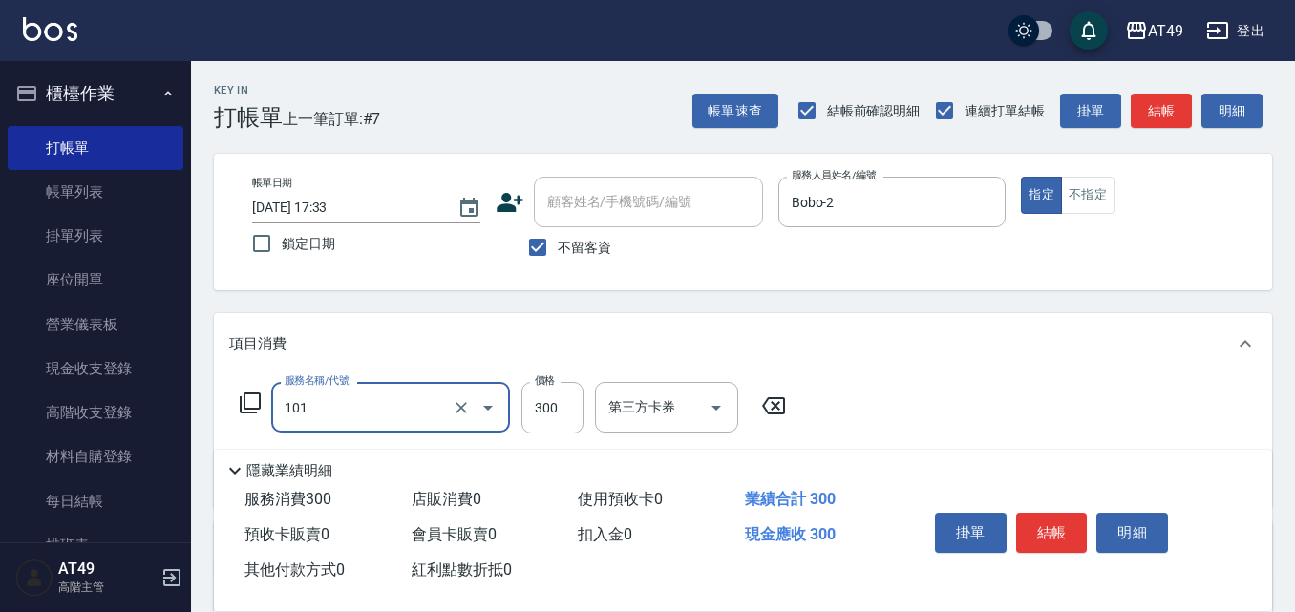
type input "一般洗髮(101)"
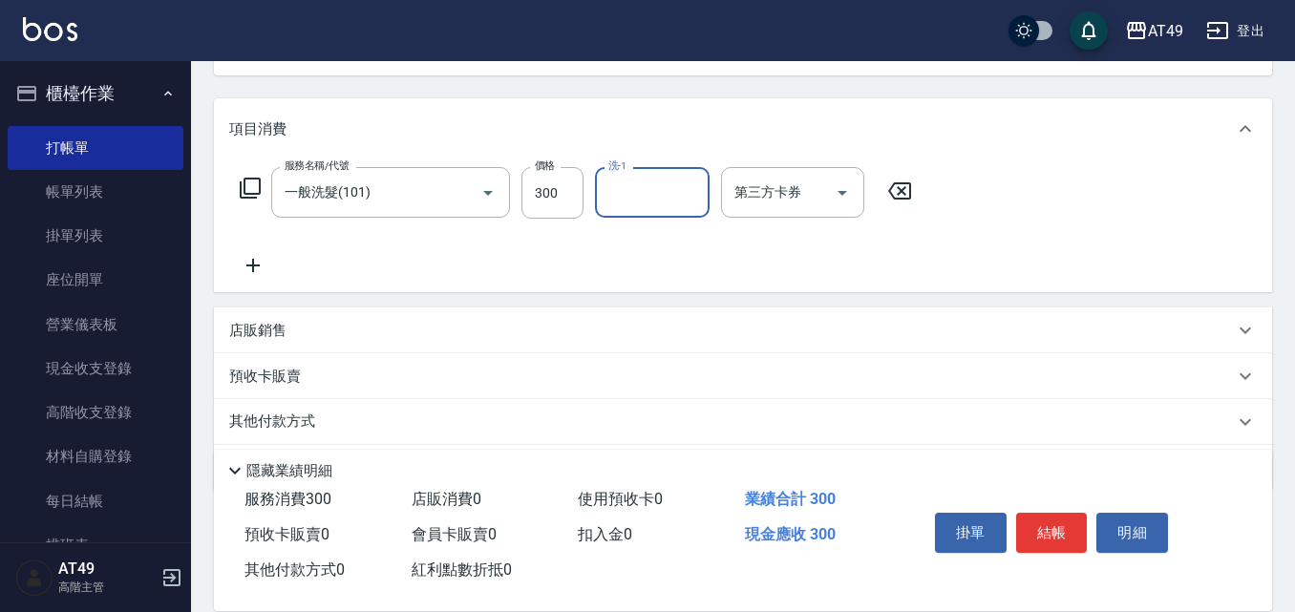
scroll to position [181, 0]
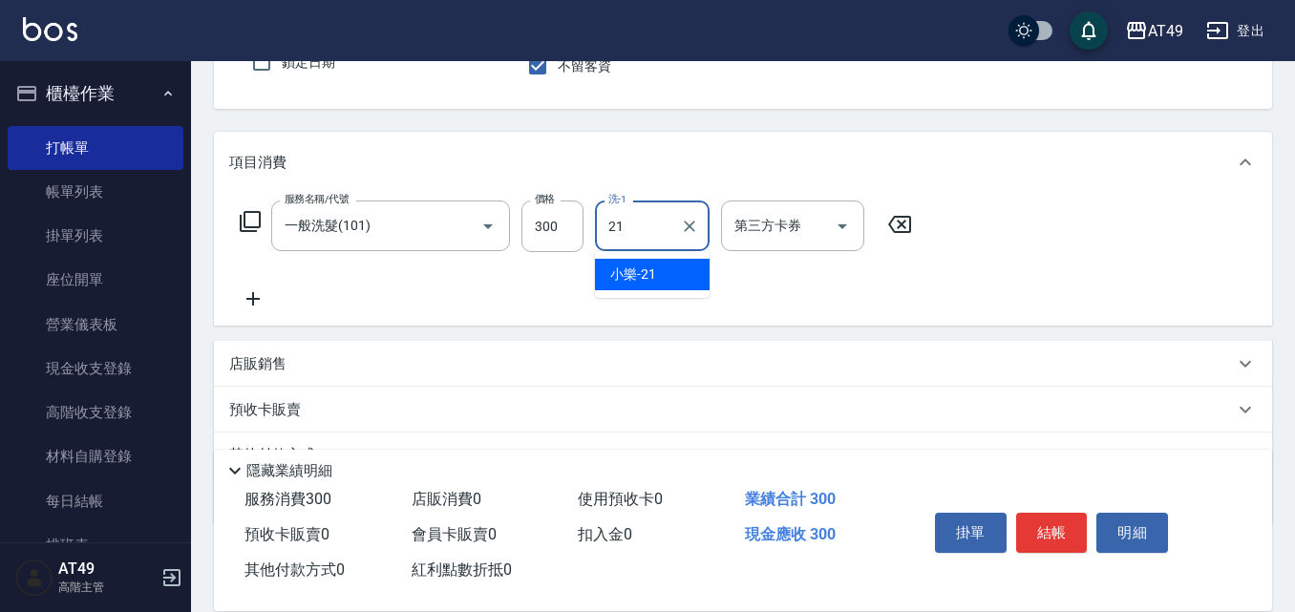
type input "小樂-21"
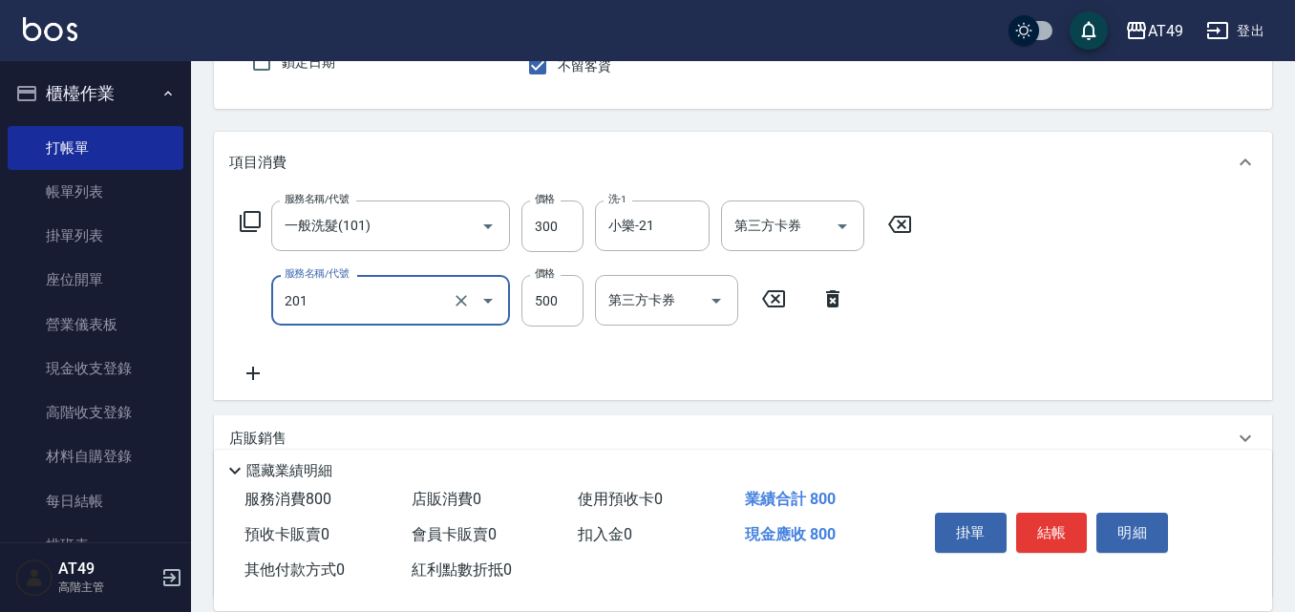
type input "精緻剪髮(201)"
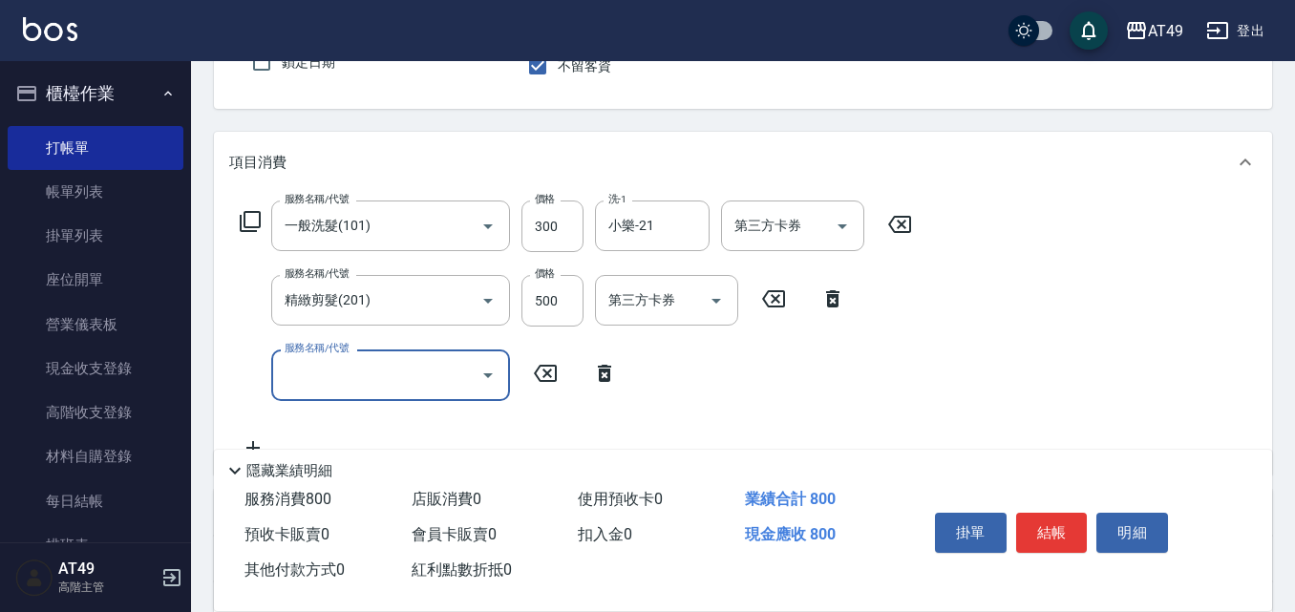
click at [411, 390] on input "服務名稱/代號" at bounding box center [376, 374] width 193 height 33
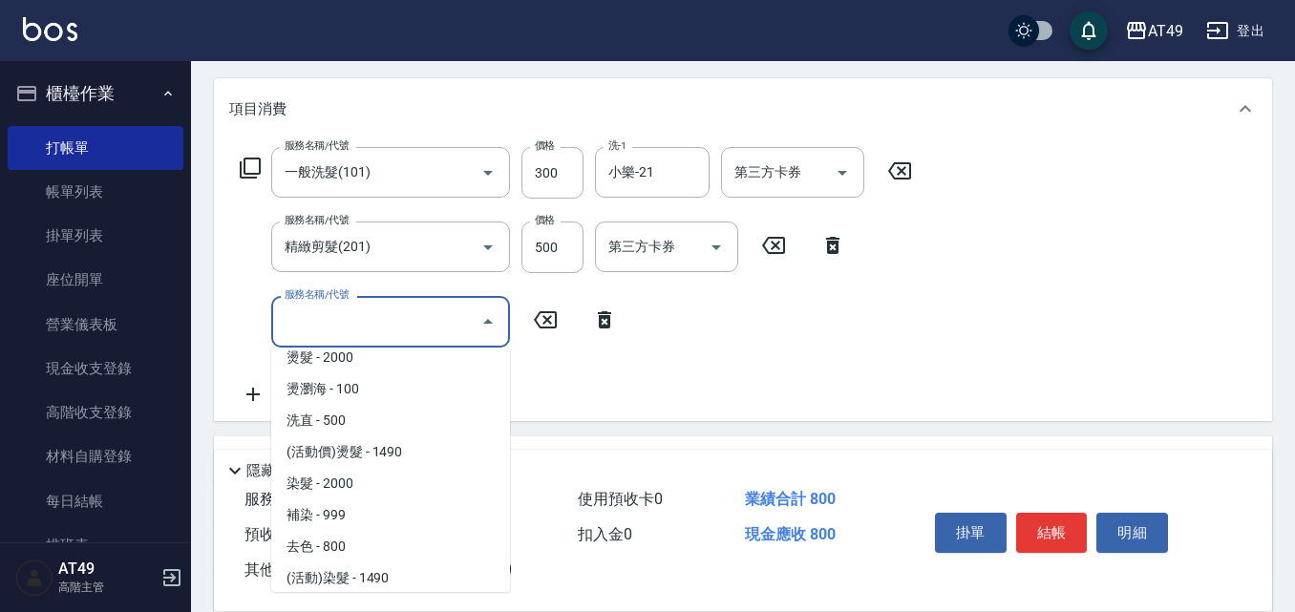
scroll to position [477, 0]
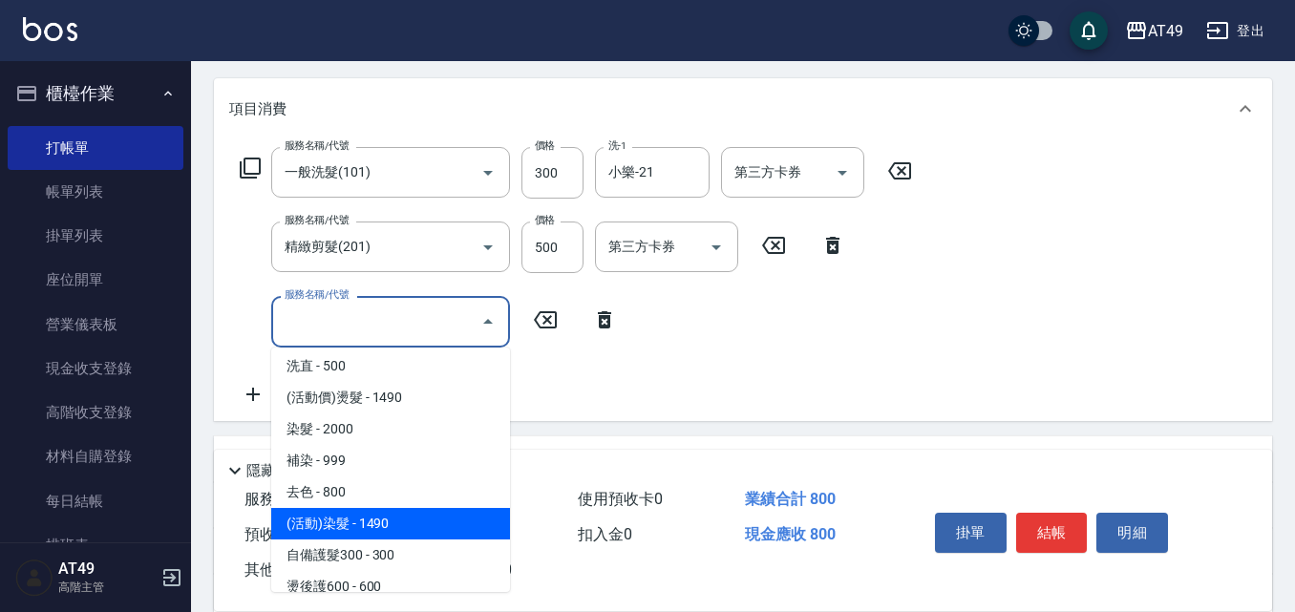
click at [358, 529] on span "(活動)染髮 - 1490" at bounding box center [390, 524] width 239 height 32
type input "(活動)染髮(404)"
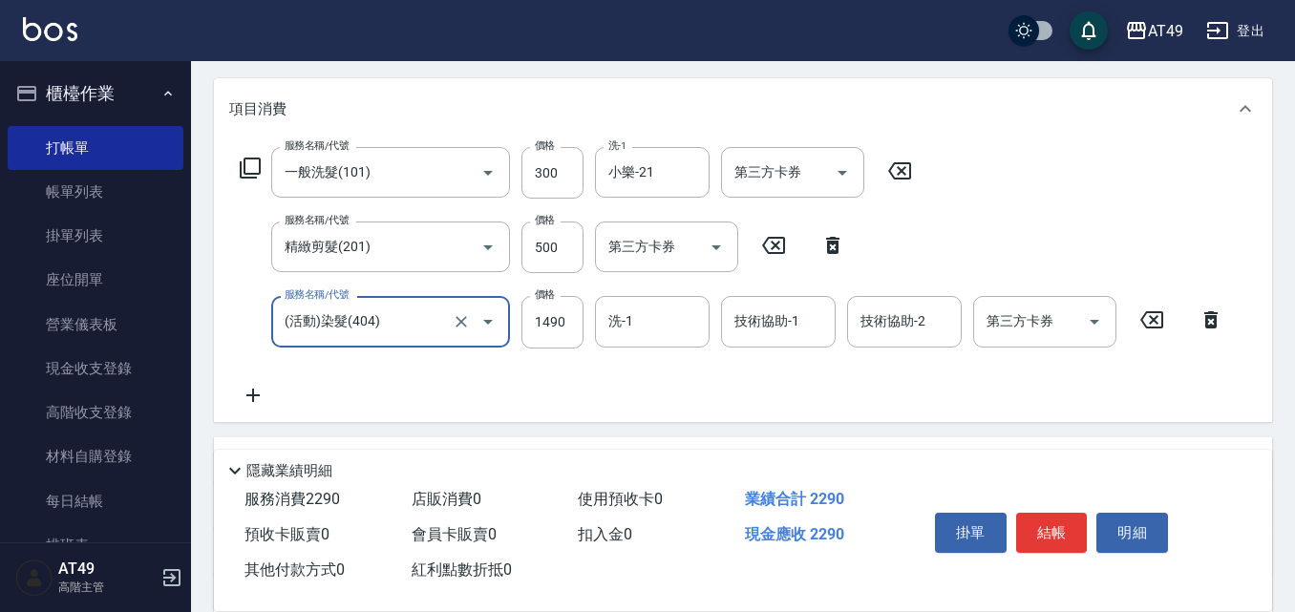
click at [1148, 312] on icon at bounding box center [1151, 319] width 23 height 17
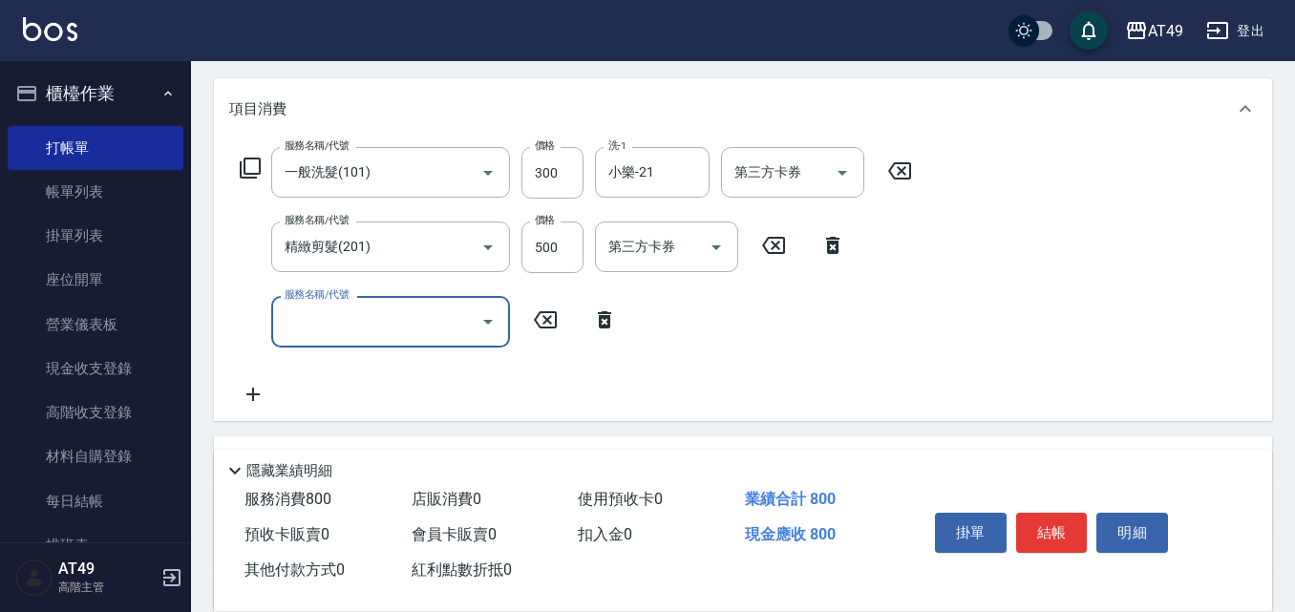
click at [437, 315] on input "服務名稱/代號" at bounding box center [376, 321] width 193 height 33
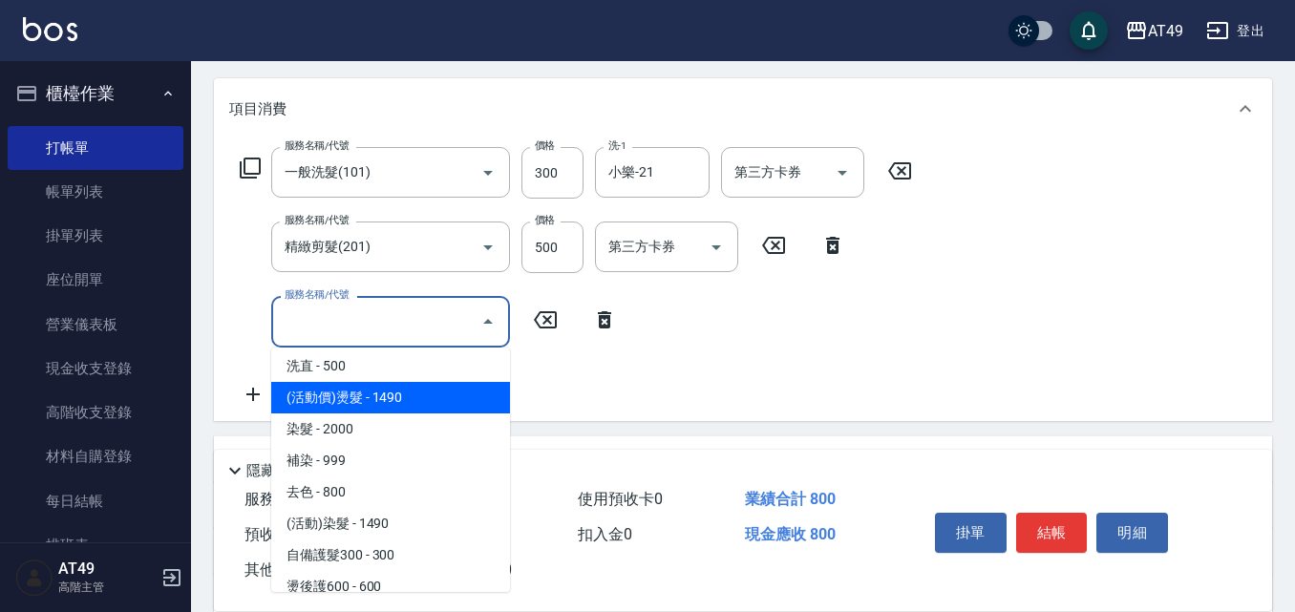
click at [390, 394] on span "(活動價)燙髮 - 1490" at bounding box center [390, 398] width 239 height 32
type input "(活動價)燙髮(304)"
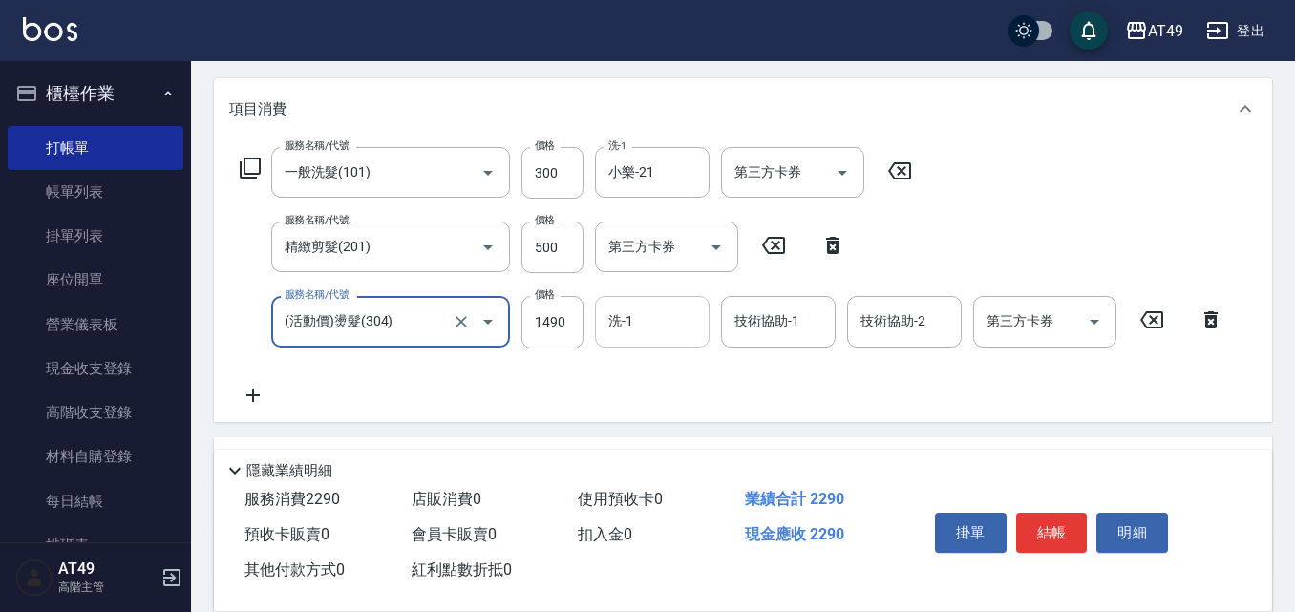
click at [651, 318] on input "洗-1" at bounding box center [651, 321] width 97 height 33
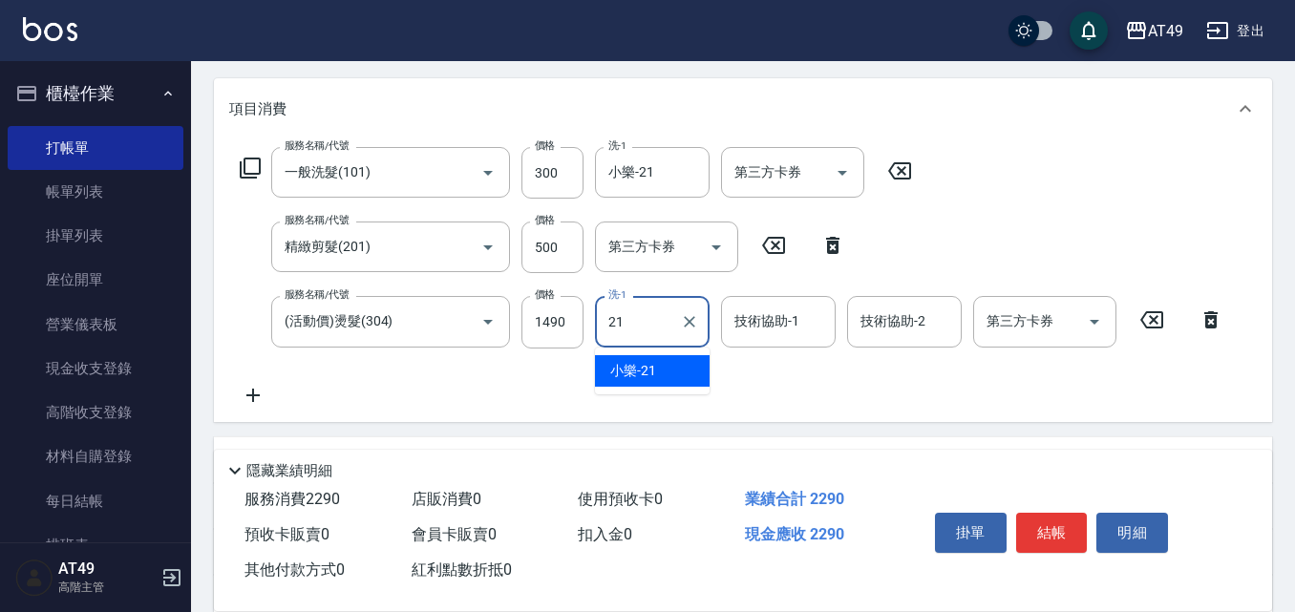
type input "小樂-21"
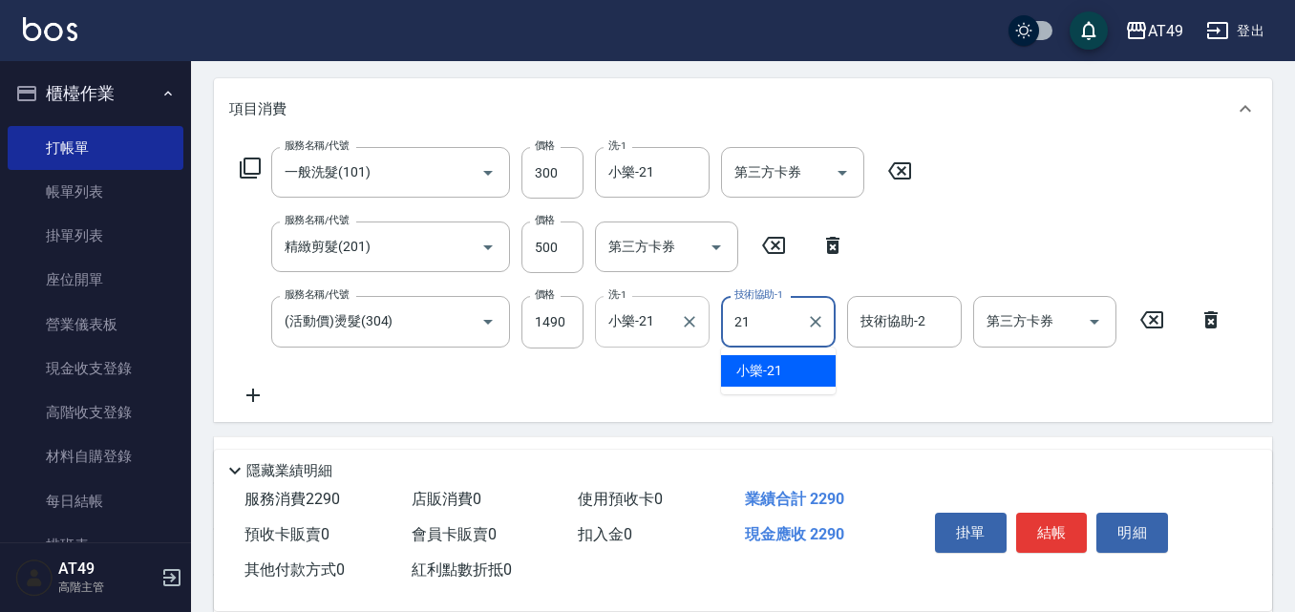
type input "小樂-21"
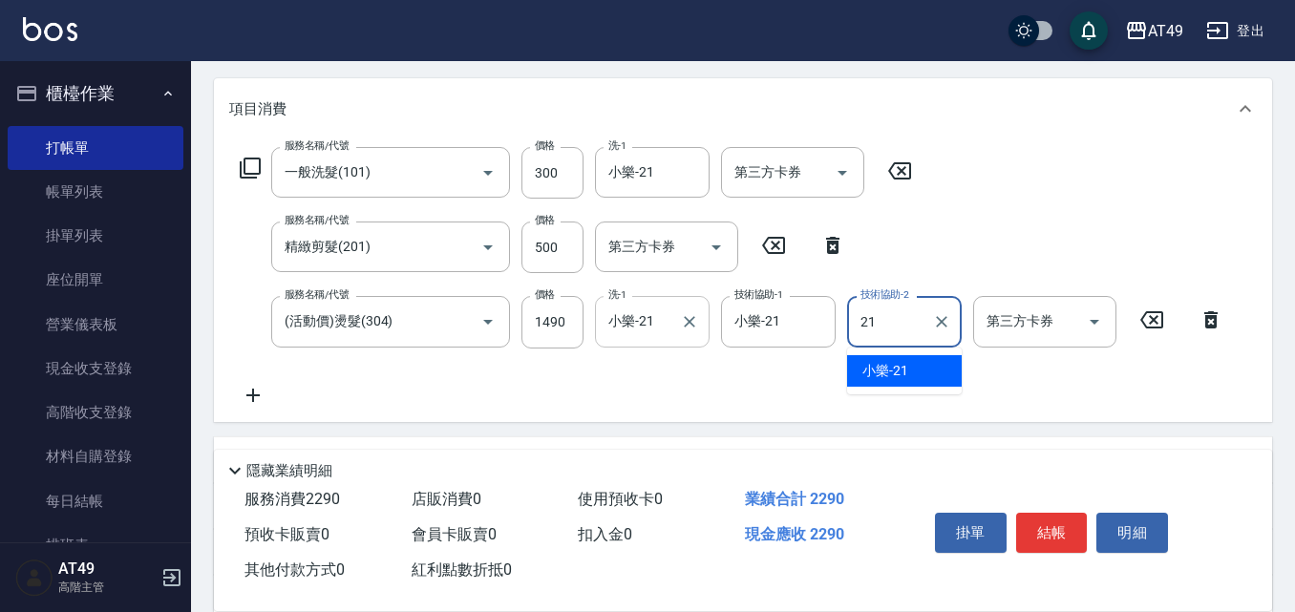
type input "小樂-21"
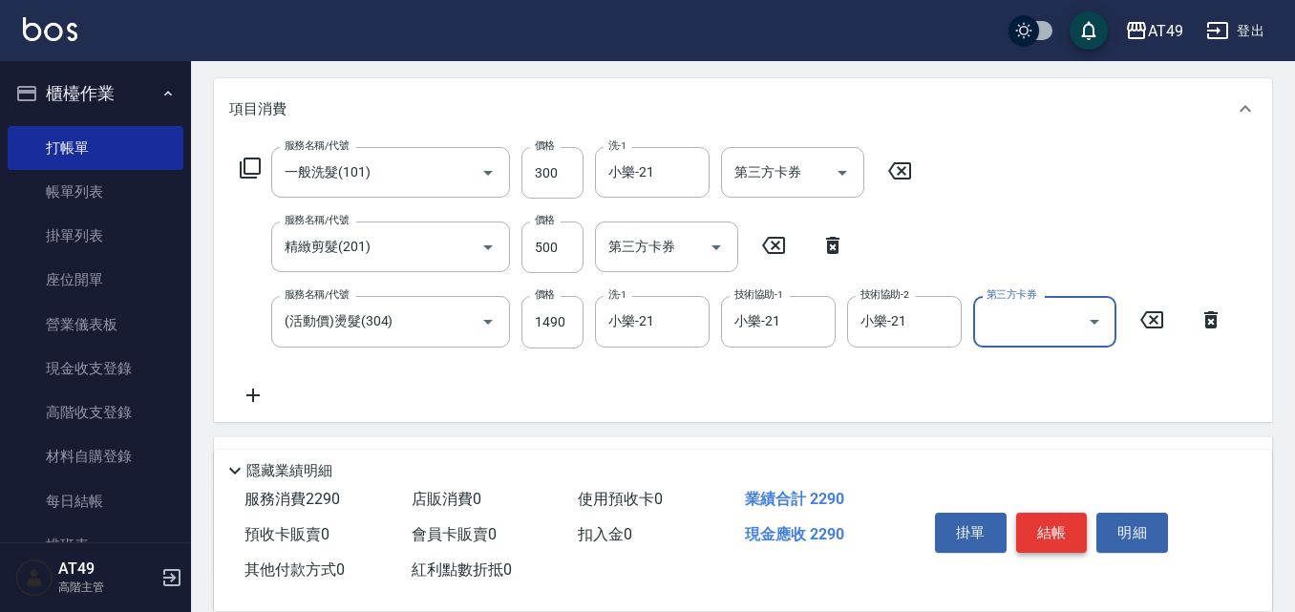
click at [1032, 531] on button "結帳" at bounding box center [1052, 533] width 72 height 40
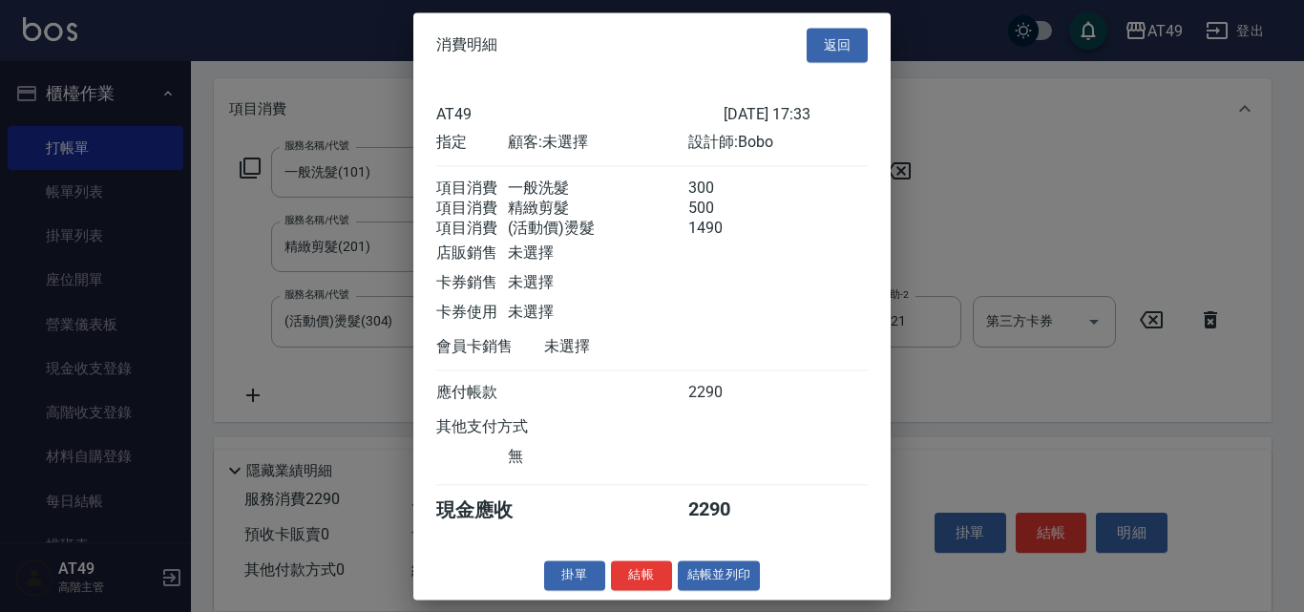
scroll to position [9, 0]
click at [627, 580] on button "結帳" at bounding box center [641, 575] width 61 height 30
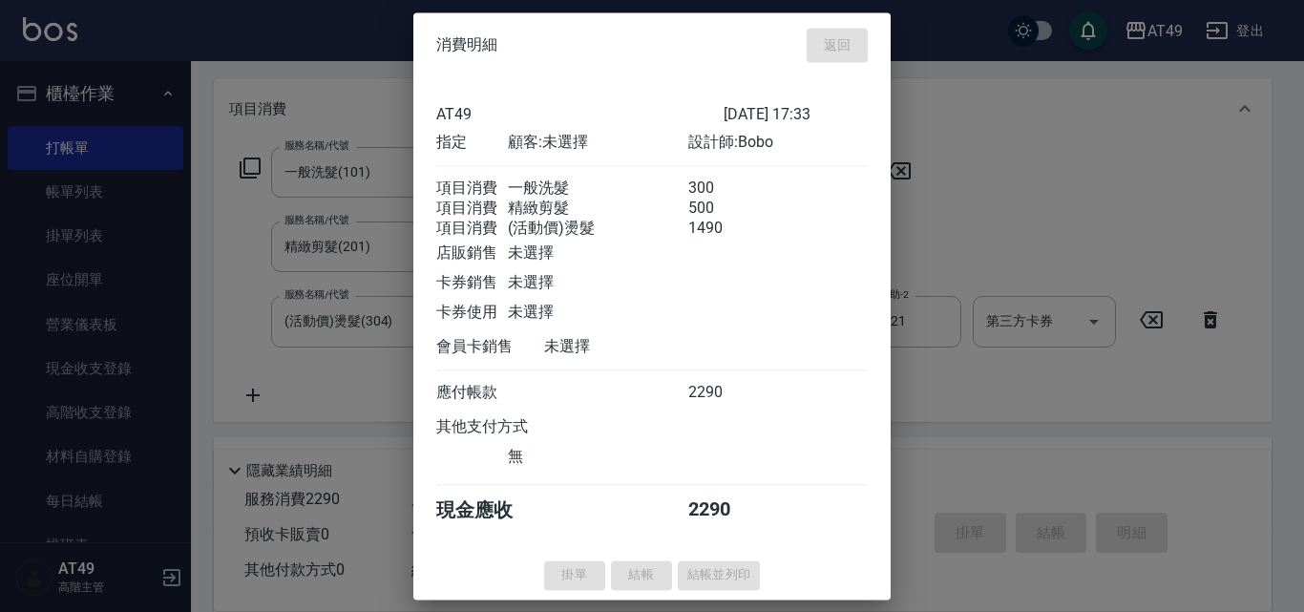
type input "[DATE] 17:34"
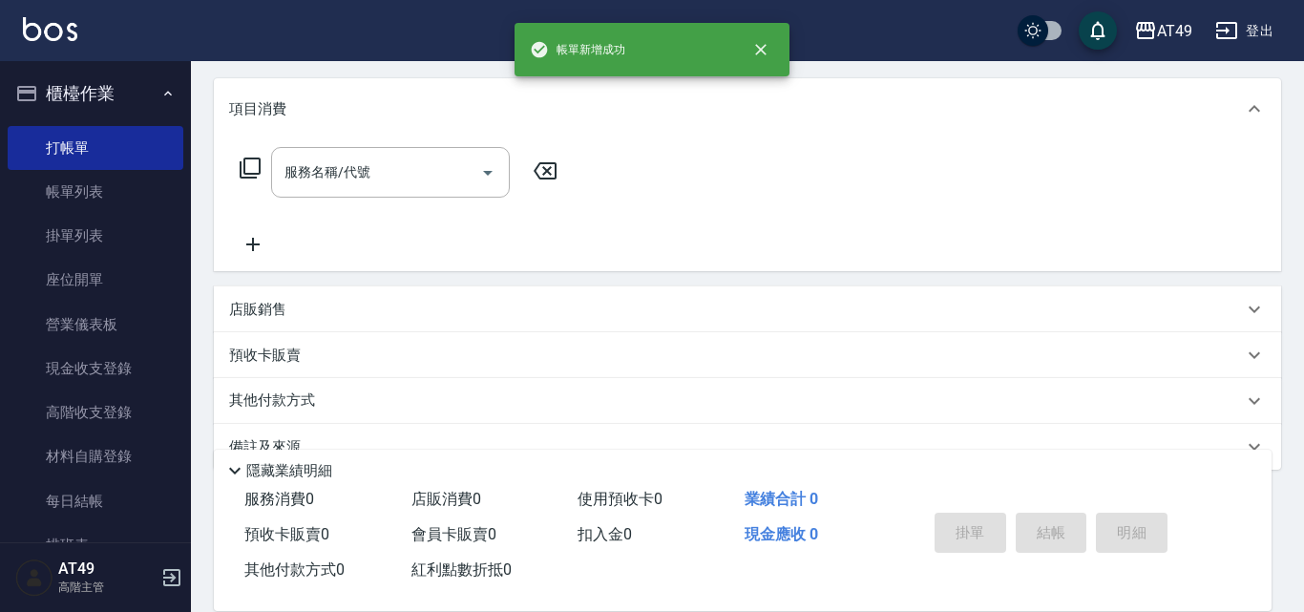
scroll to position [0, 0]
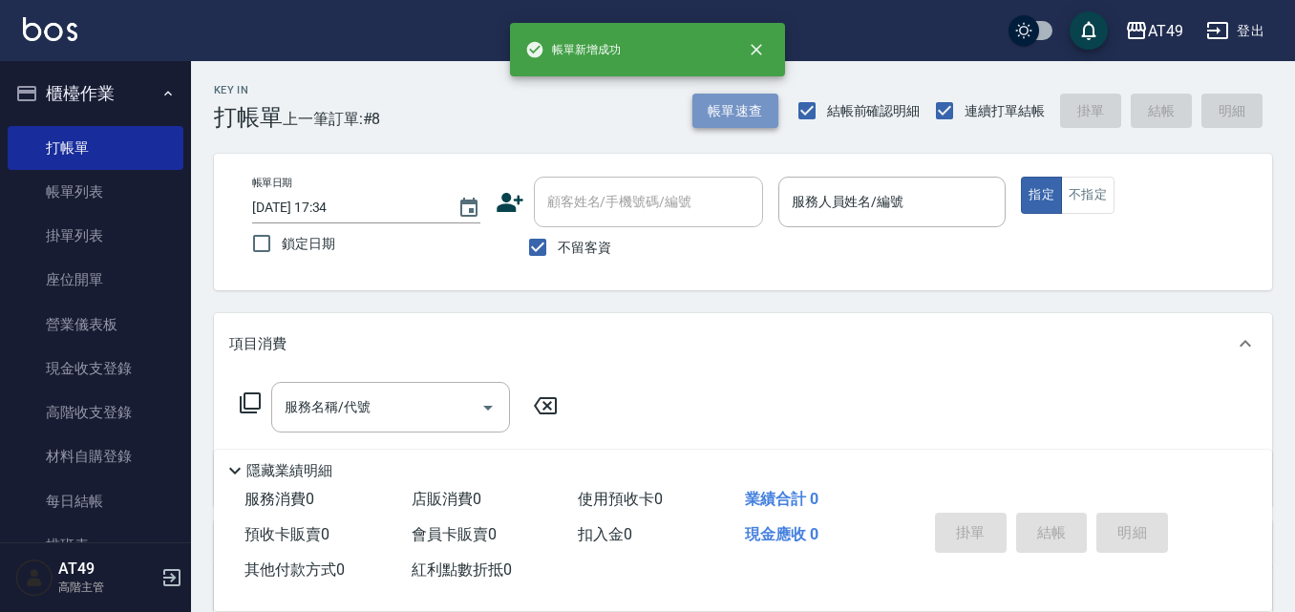
click at [735, 121] on button "帳單速查" at bounding box center [735, 111] width 86 height 35
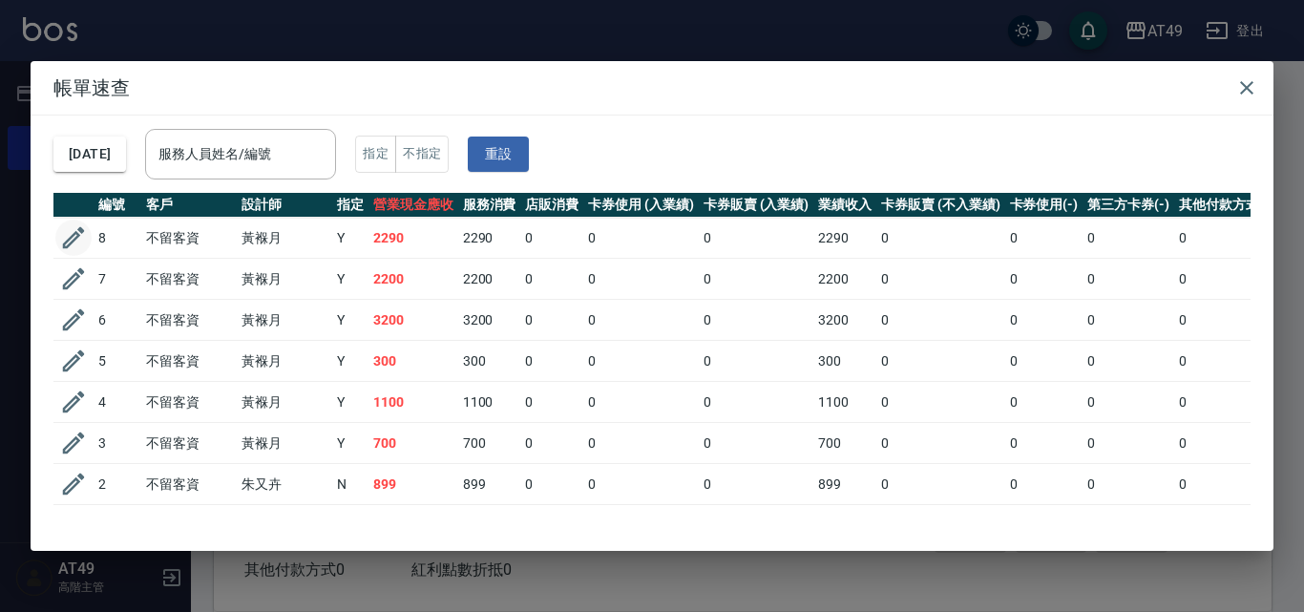
click at [68, 227] on icon "button" at bounding box center [73, 237] width 29 height 29
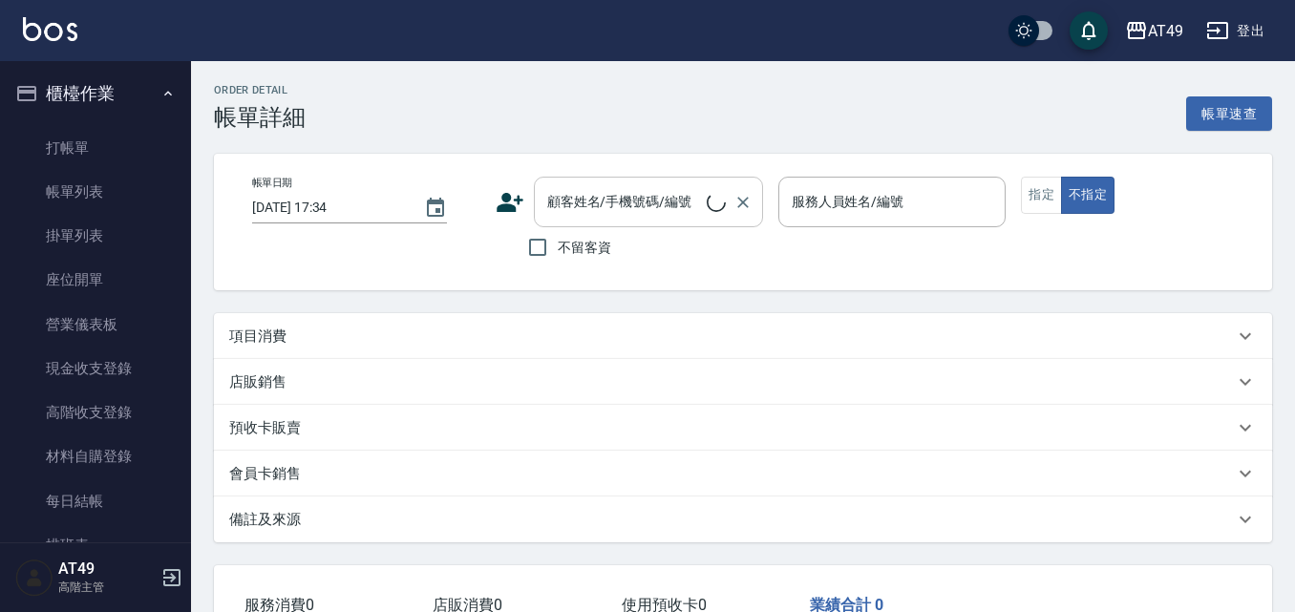
type input "[DATE] 17:33"
checkbox input "true"
type input "Bobo-2"
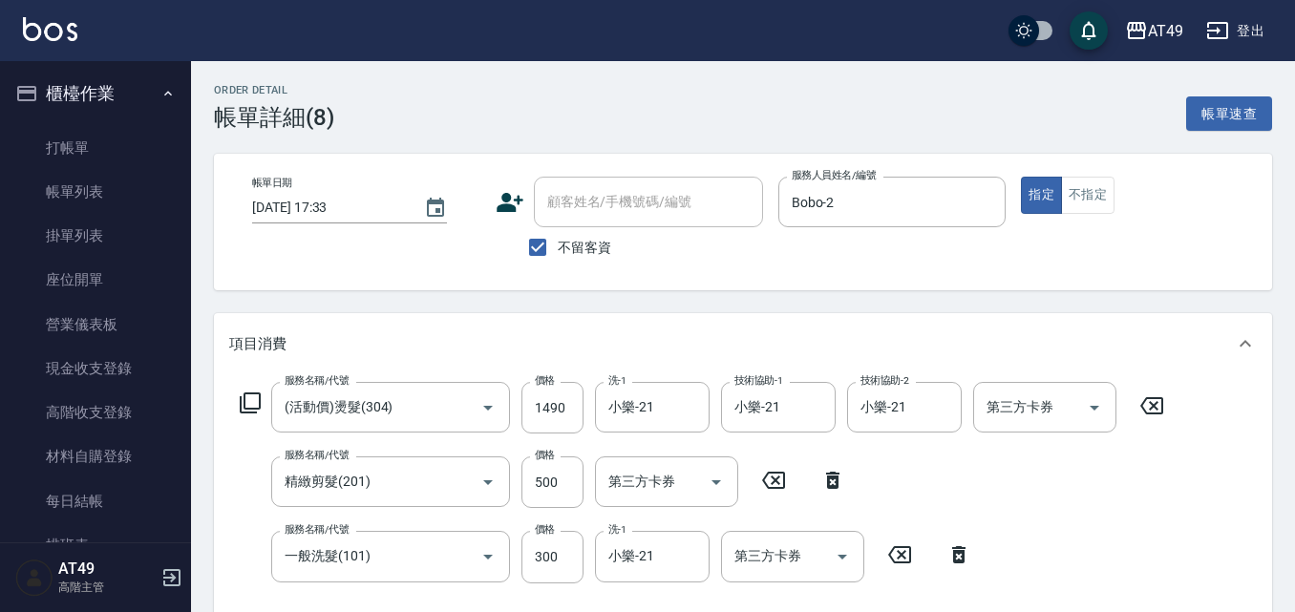
type input "(活動價)燙髮(304)"
type input "精緻剪髮(201)"
type input "一般洗髮(101)"
click at [523, 206] on icon at bounding box center [510, 202] width 29 height 29
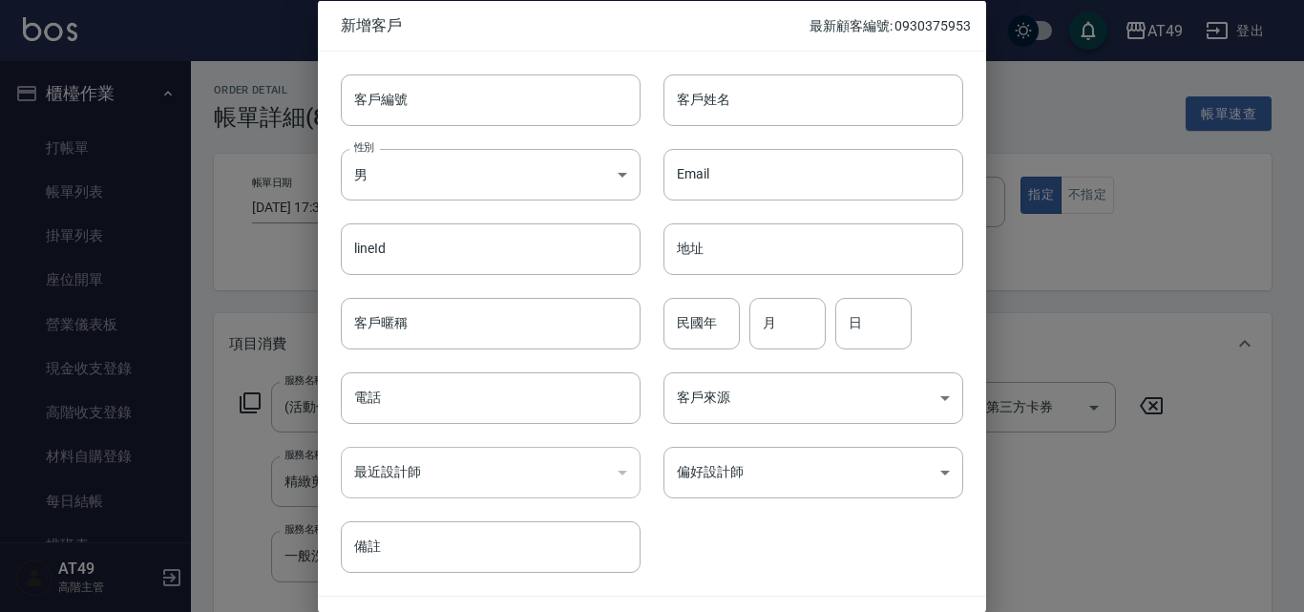
click at [1097, 533] on div at bounding box center [652, 306] width 1304 height 612
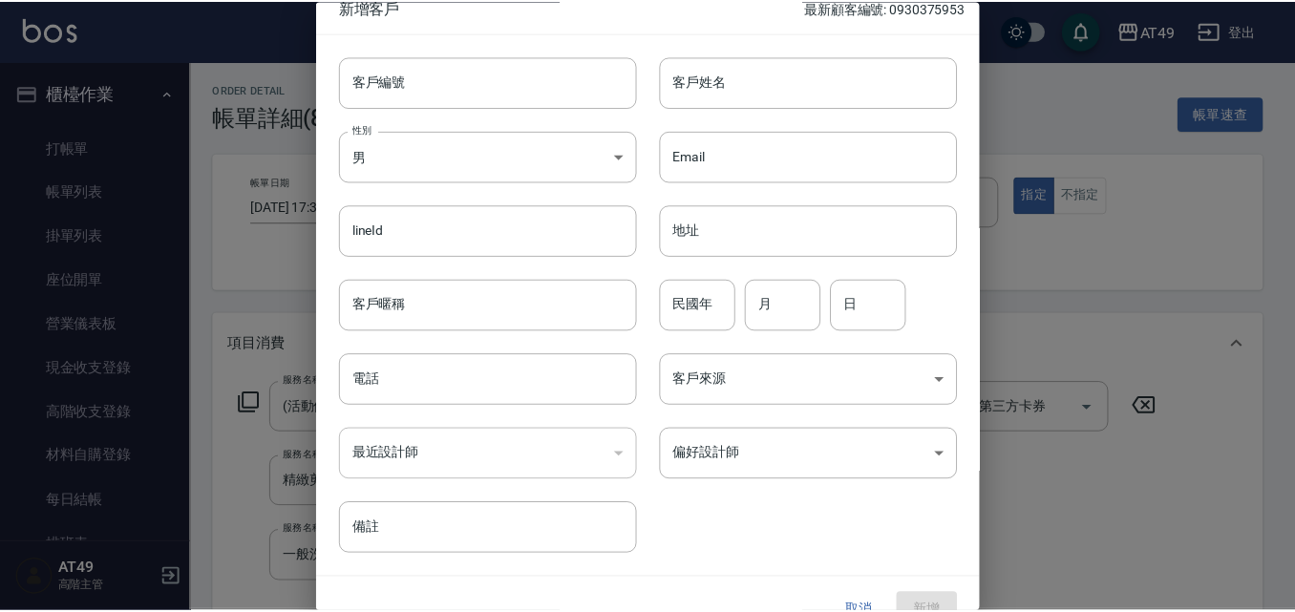
scroll to position [50, 0]
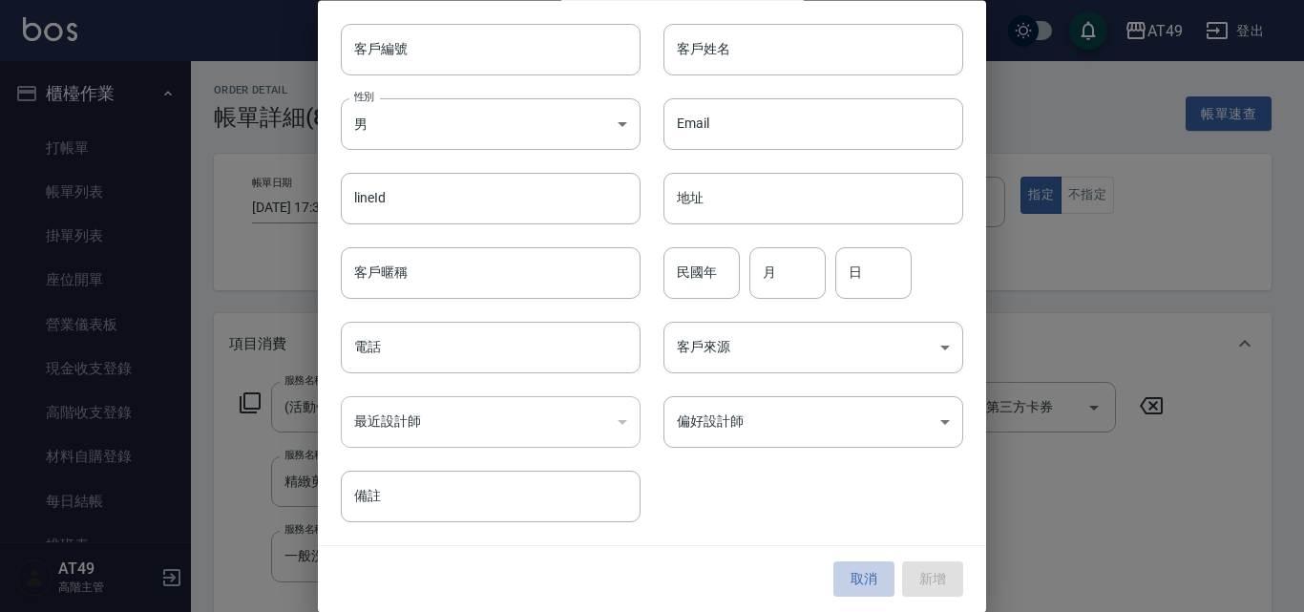
click at [854, 563] on button "取消" at bounding box center [864, 579] width 61 height 35
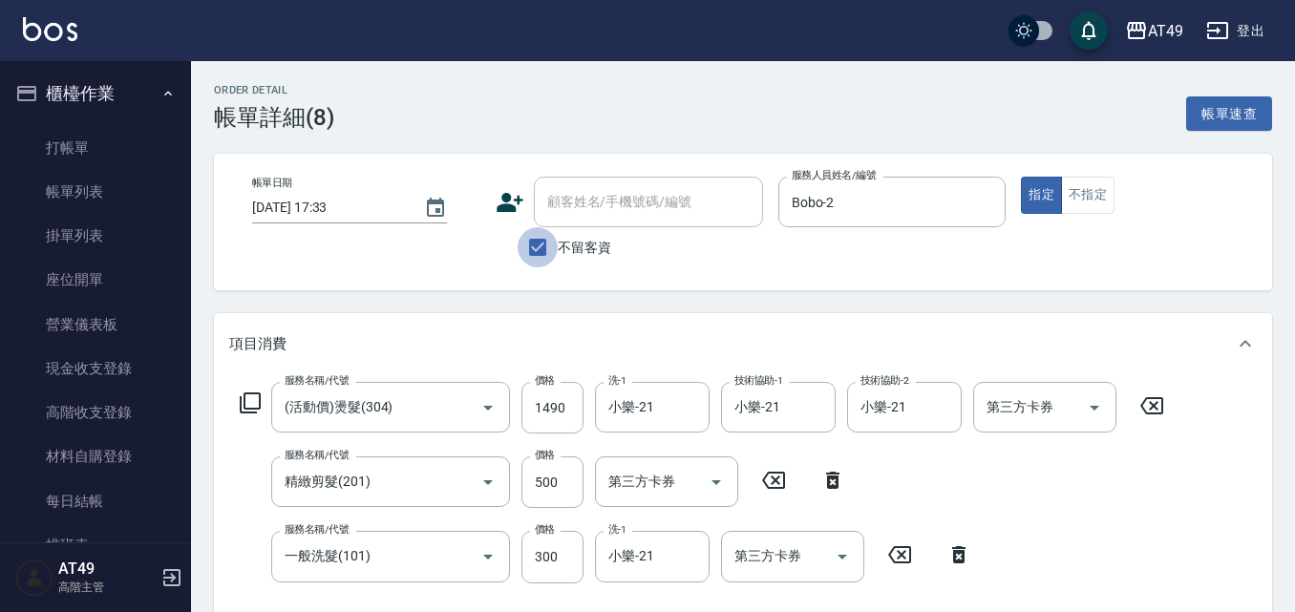
click at [555, 250] on input "不留客資" at bounding box center [538, 247] width 40 height 40
checkbox input "false"
click at [584, 211] on div "顧客姓名/手機號碼/編號 顧客姓名/手機號碼/編號" at bounding box center [648, 202] width 229 height 51
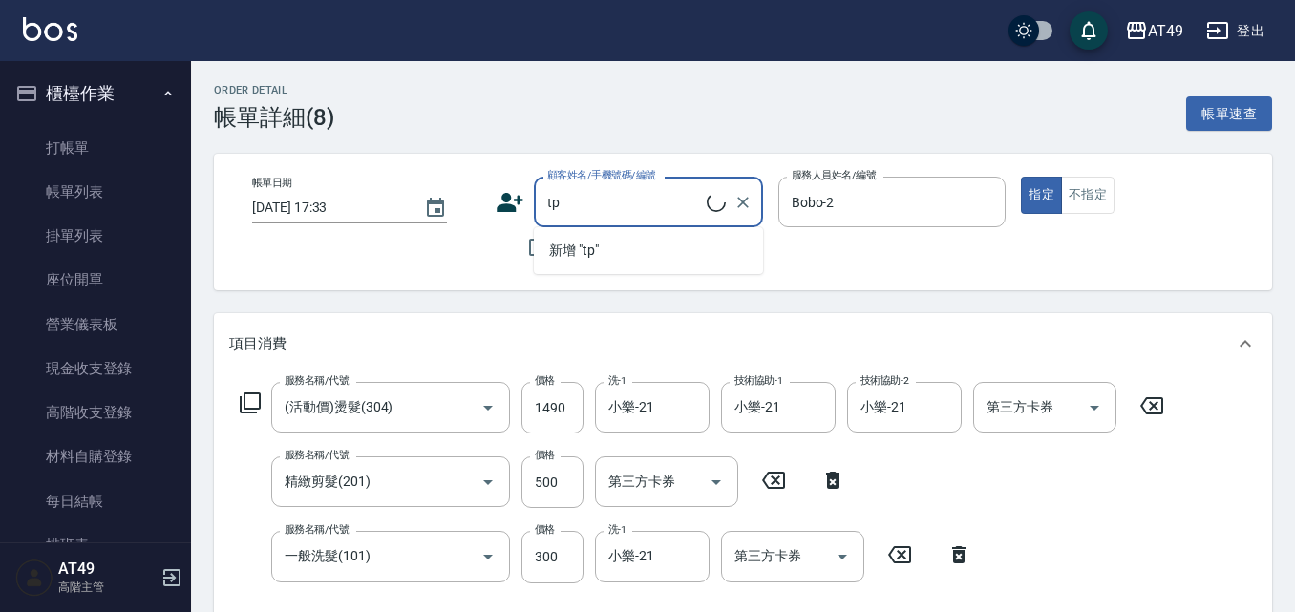
type input "t"
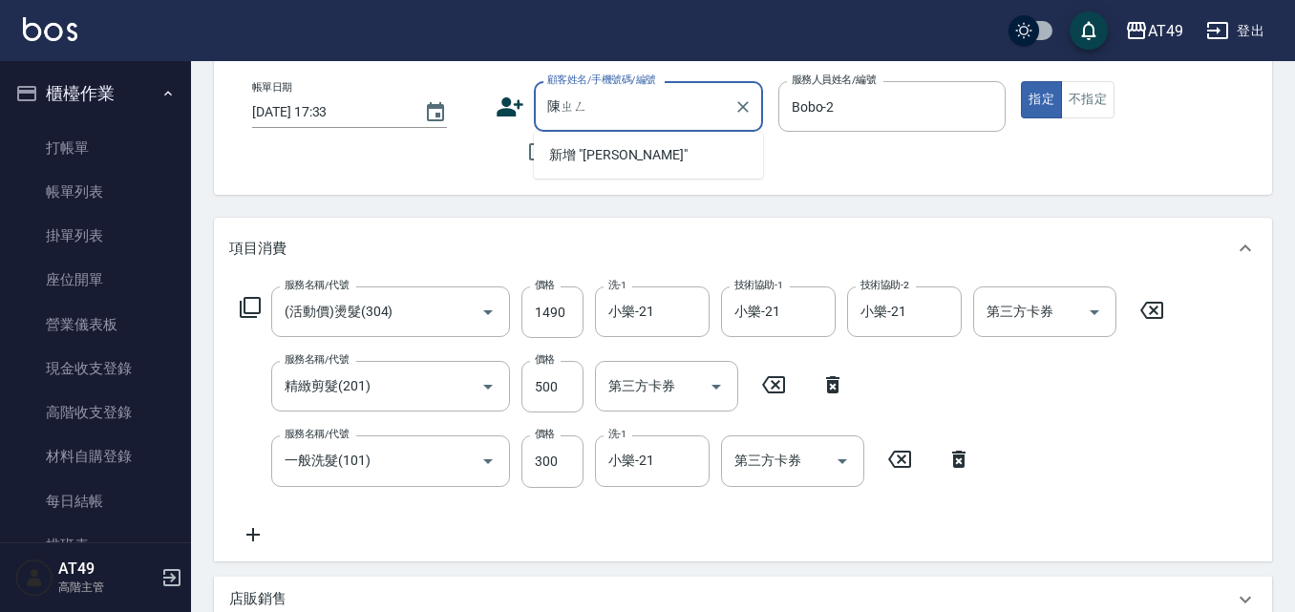
scroll to position [0, 0]
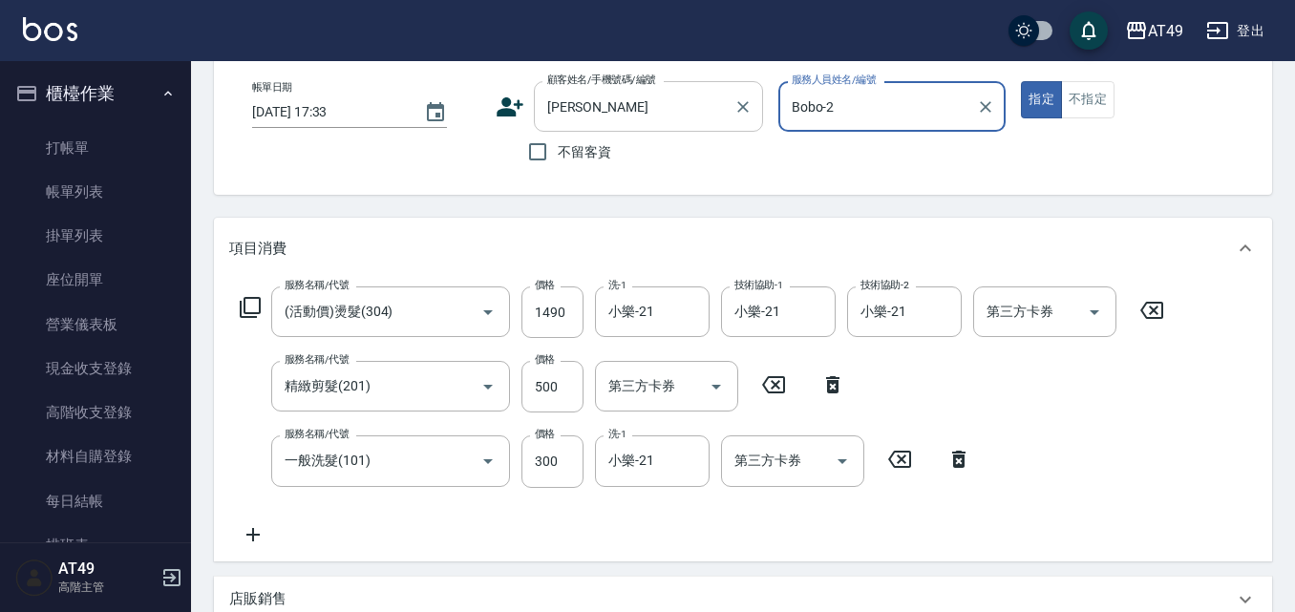
click at [622, 98] on input "[PERSON_NAME]" at bounding box center [633, 106] width 183 height 33
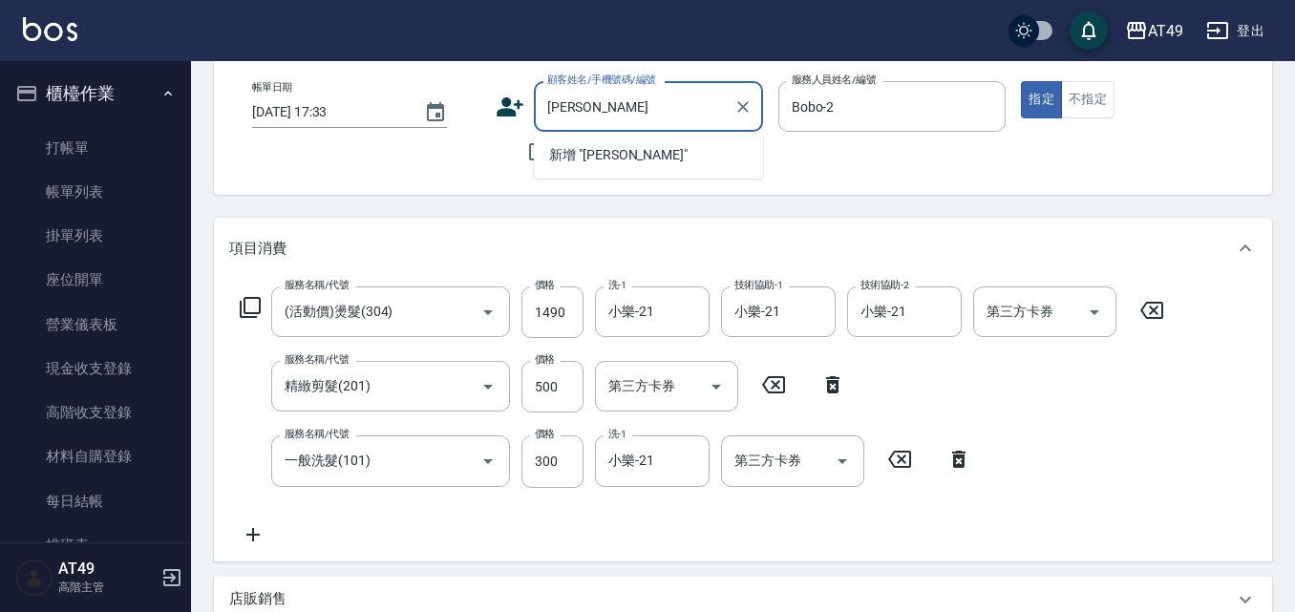
type input "[PERSON_NAME]"
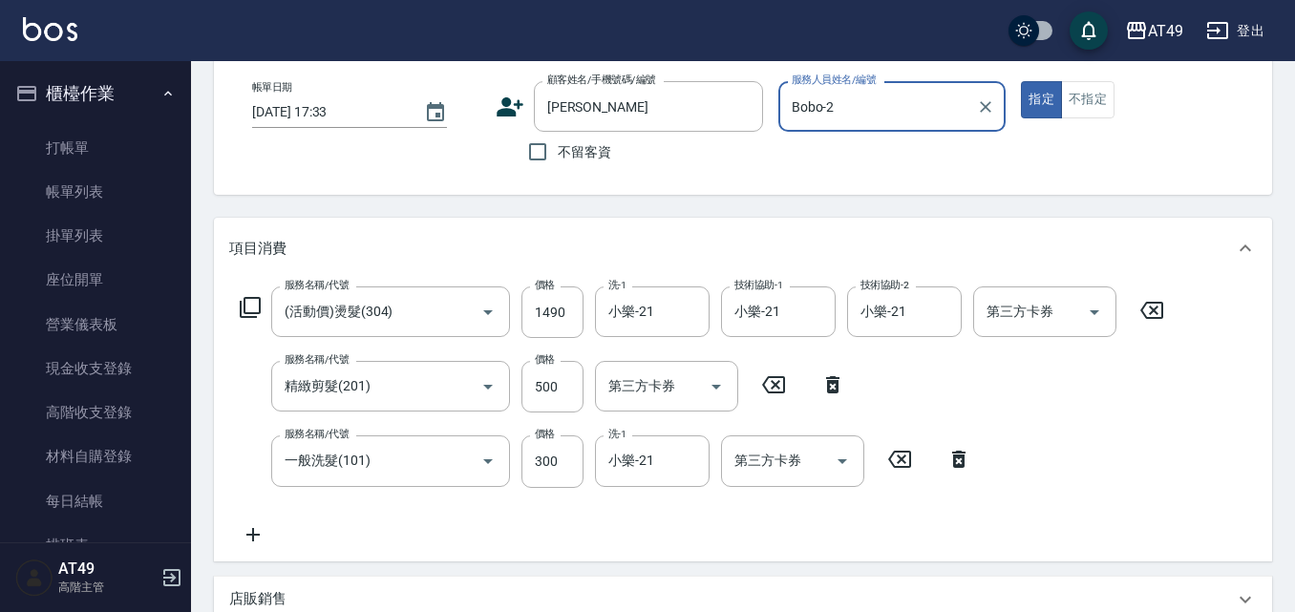
click at [631, 207] on div "Order detail 帳單詳細 (8) 帳單速查 帳單日期 [DATE] 17:33 顧客姓名/手機號碼/編號 [PERSON_NAME] 顧客姓名/手機…" at bounding box center [743, 485] width 1104 height 1038
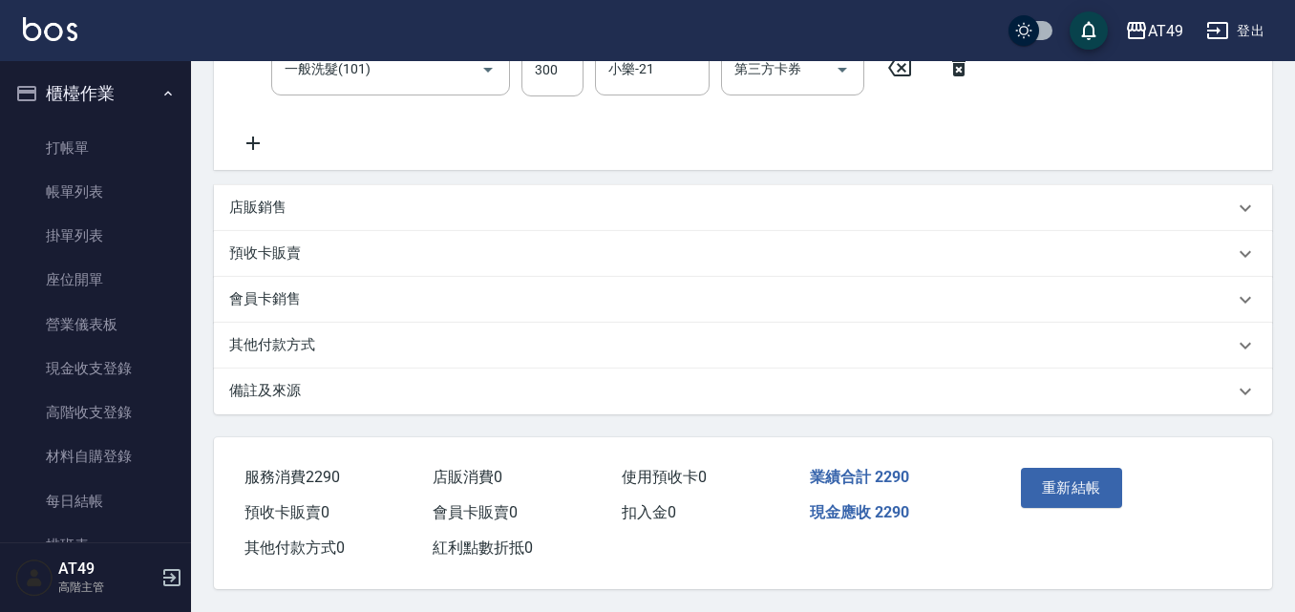
scroll to position [496, 0]
click at [1071, 475] on button "重新結帳" at bounding box center [1071, 488] width 101 height 40
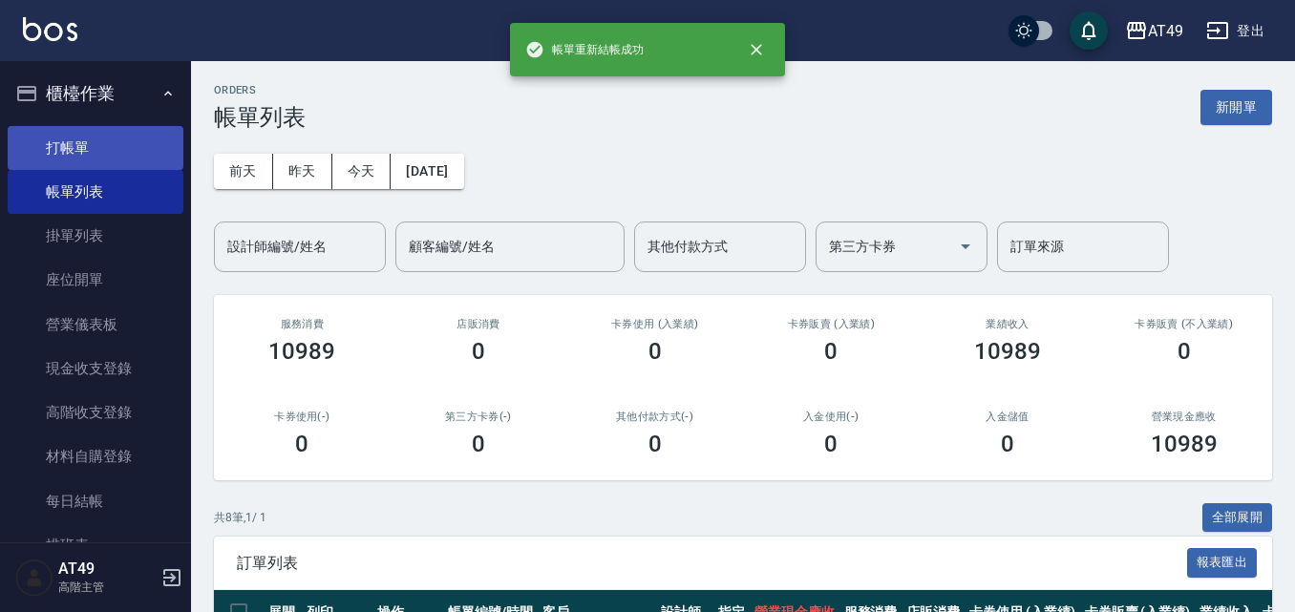
click at [78, 139] on link "打帳單" at bounding box center [96, 148] width 176 height 44
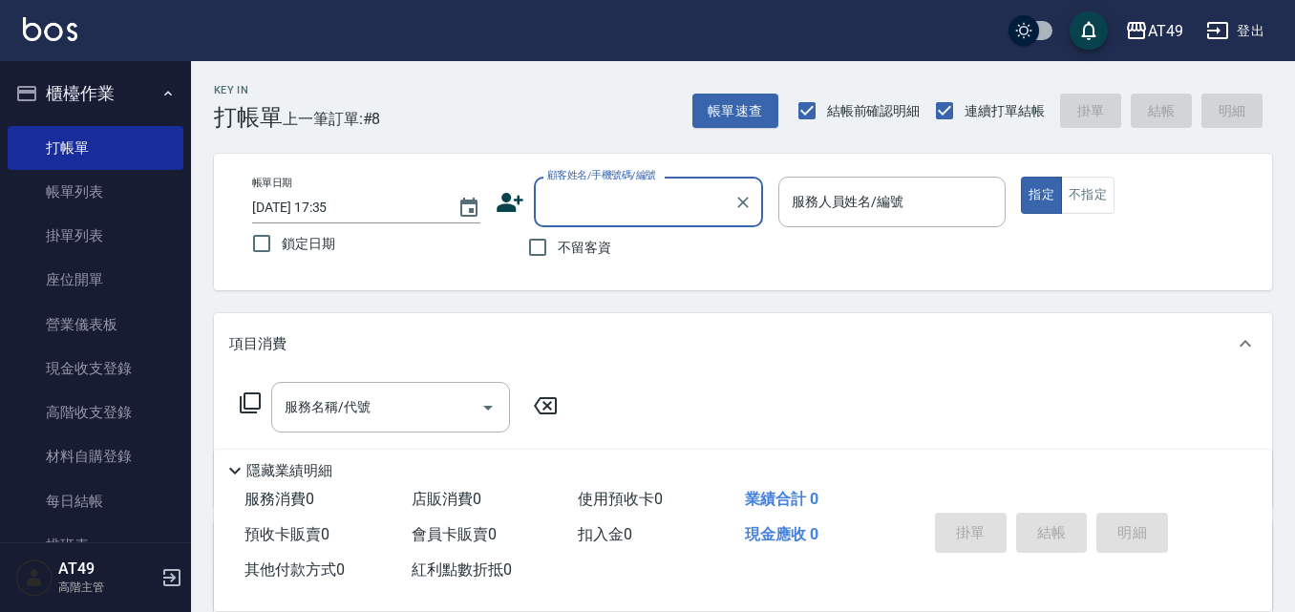
click at [565, 236] on label "不留客資" at bounding box center [565, 247] width 94 height 40
click at [558, 236] on input "不留客資" at bounding box center [538, 247] width 40 height 40
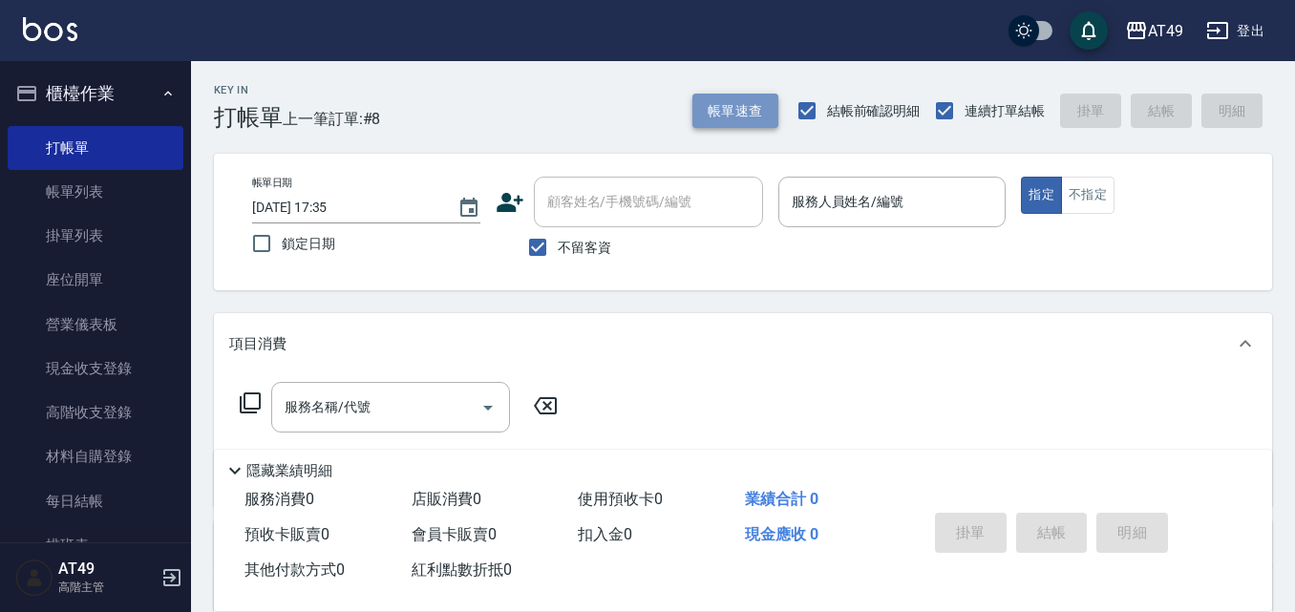
click at [754, 101] on button "帳單速查" at bounding box center [735, 111] width 86 height 35
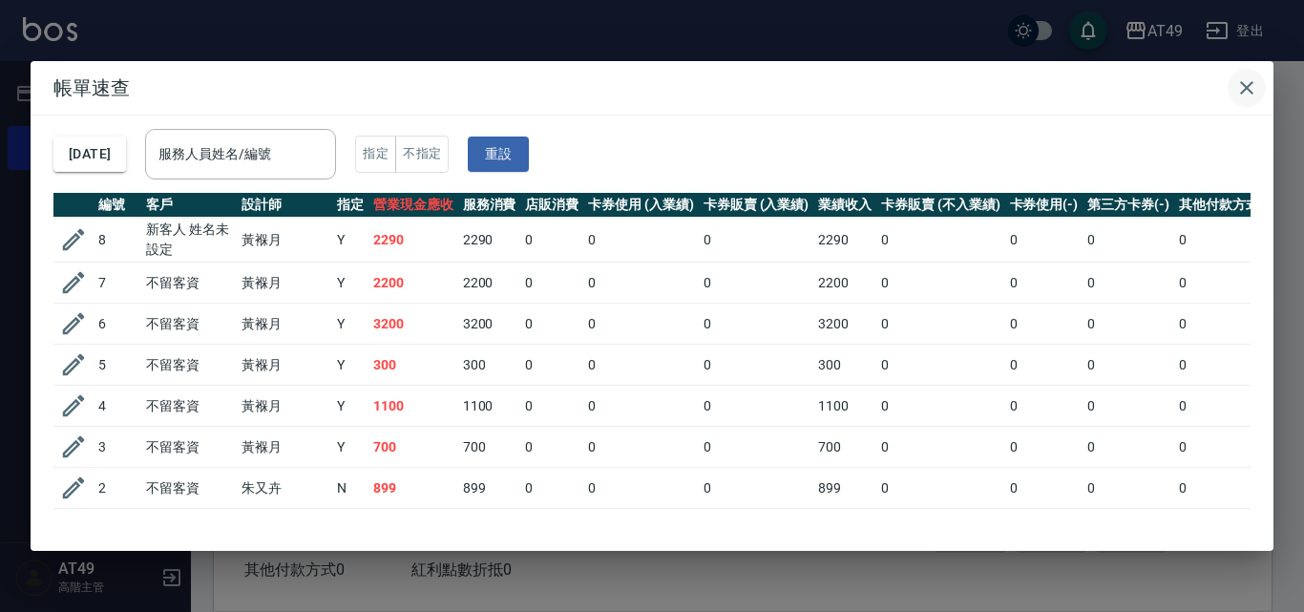
click at [1236, 90] on icon "button" at bounding box center [1247, 87] width 23 height 23
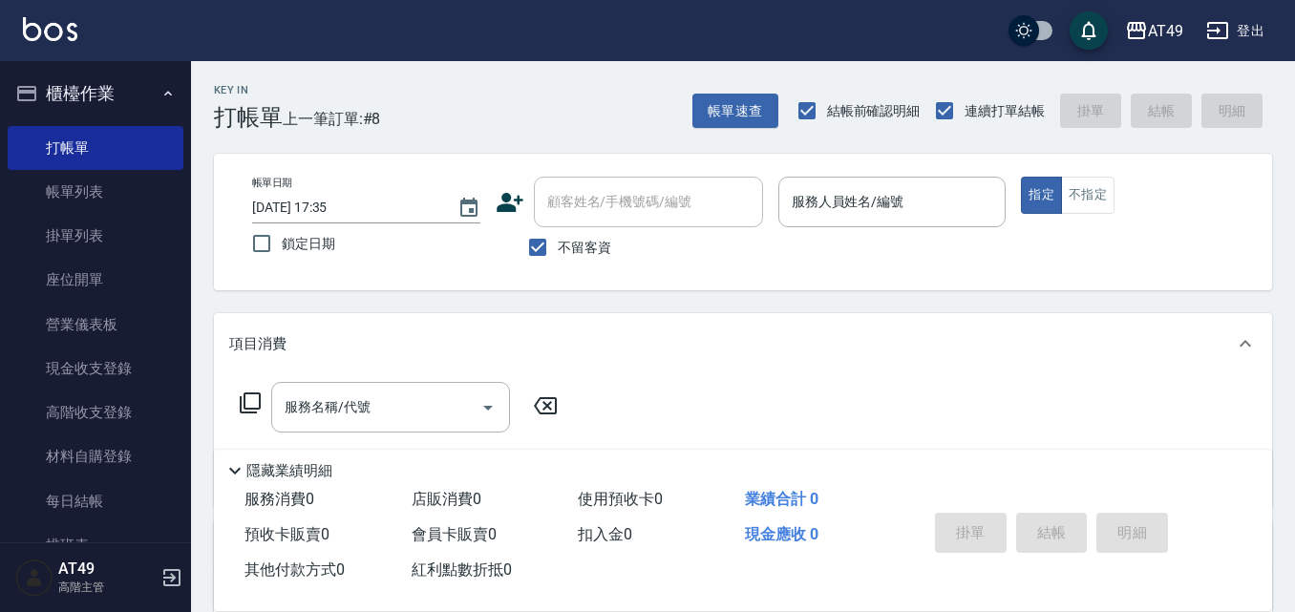
click at [560, 252] on span "不留客資" at bounding box center [584, 248] width 53 height 20
click at [558, 252] on input "不留客資" at bounding box center [538, 247] width 40 height 40
checkbox input "false"
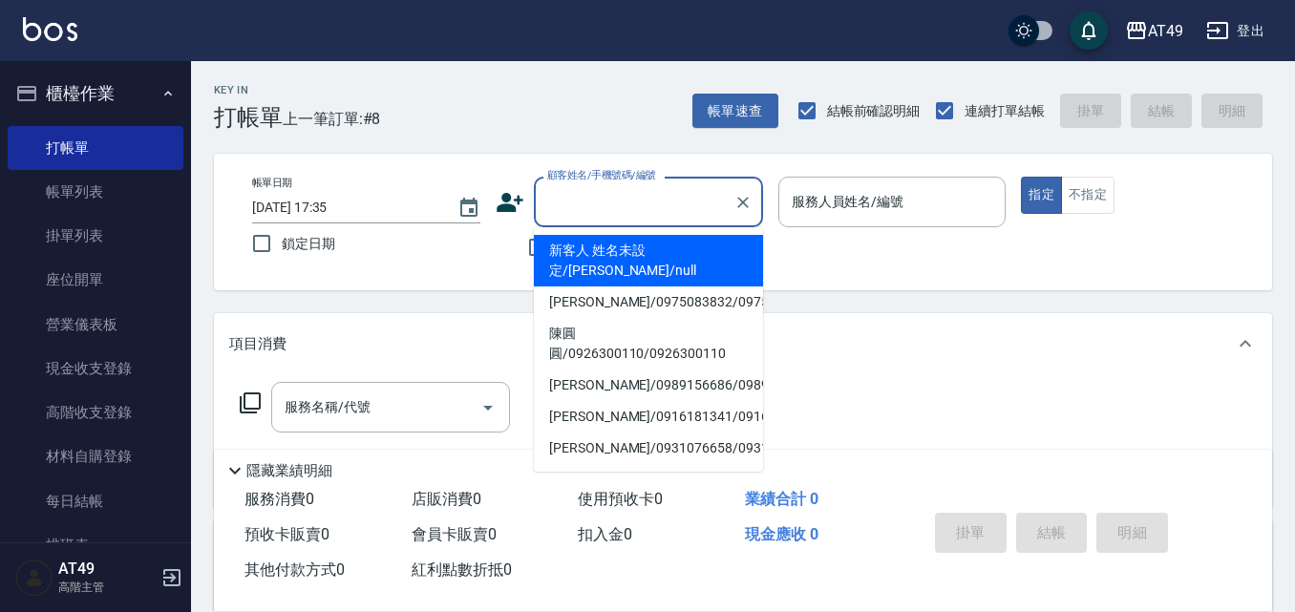
click at [598, 202] on div "顧客姓名/手機號碼/編號 顧客姓名/手機號碼/編號" at bounding box center [648, 202] width 229 height 51
click at [648, 245] on li "新客人 姓名未設定/[PERSON_NAME]/null" at bounding box center [648, 261] width 229 height 52
type input "新客人 姓名未設定/[PERSON_NAME]/null"
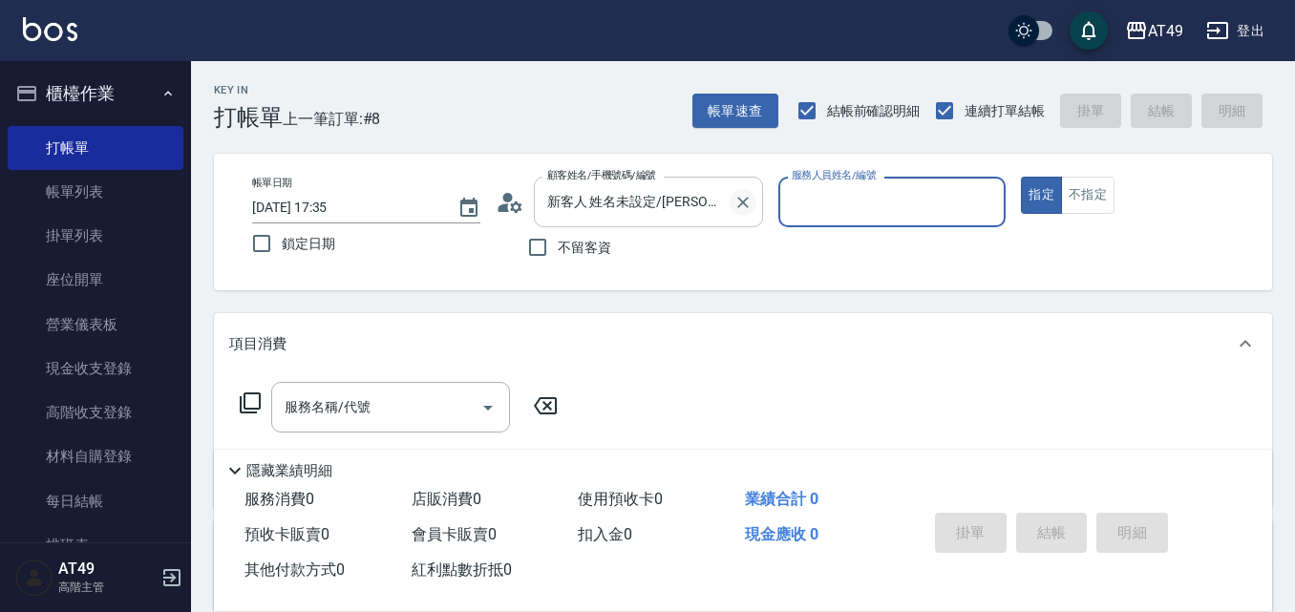
click at [737, 201] on icon "Clear" at bounding box center [742, 202] width 19 height 19
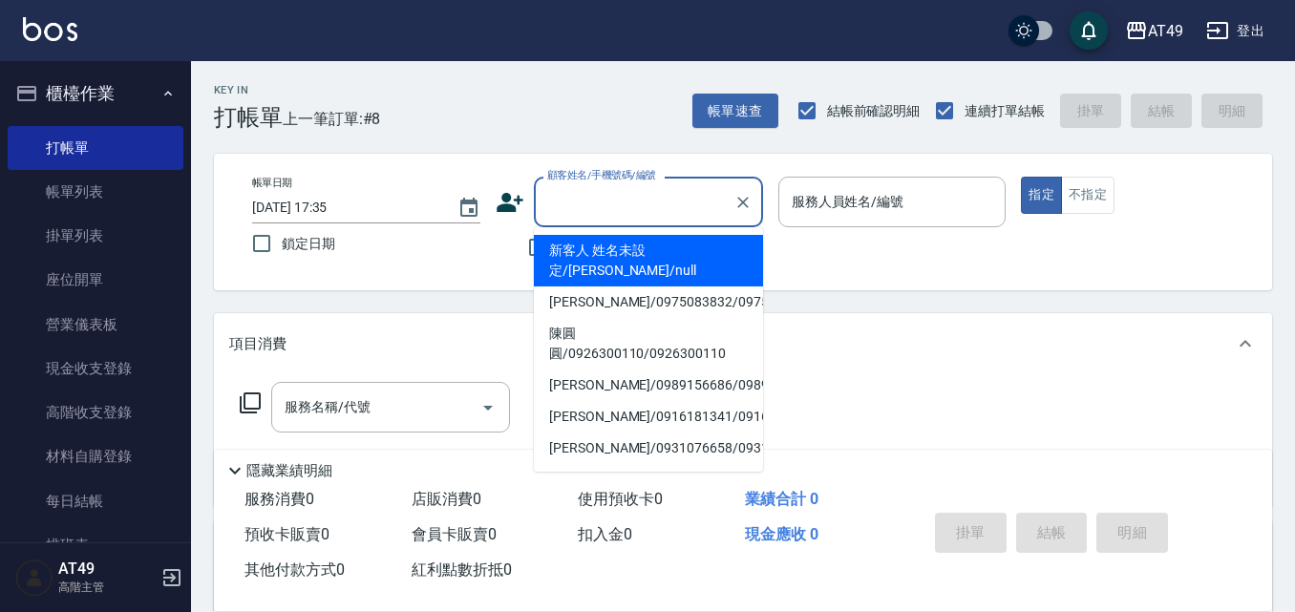
click at [562, 202] on input "顧客姓名/手機號碼/編號" at bounding box center [633, 201] width 183 height 33
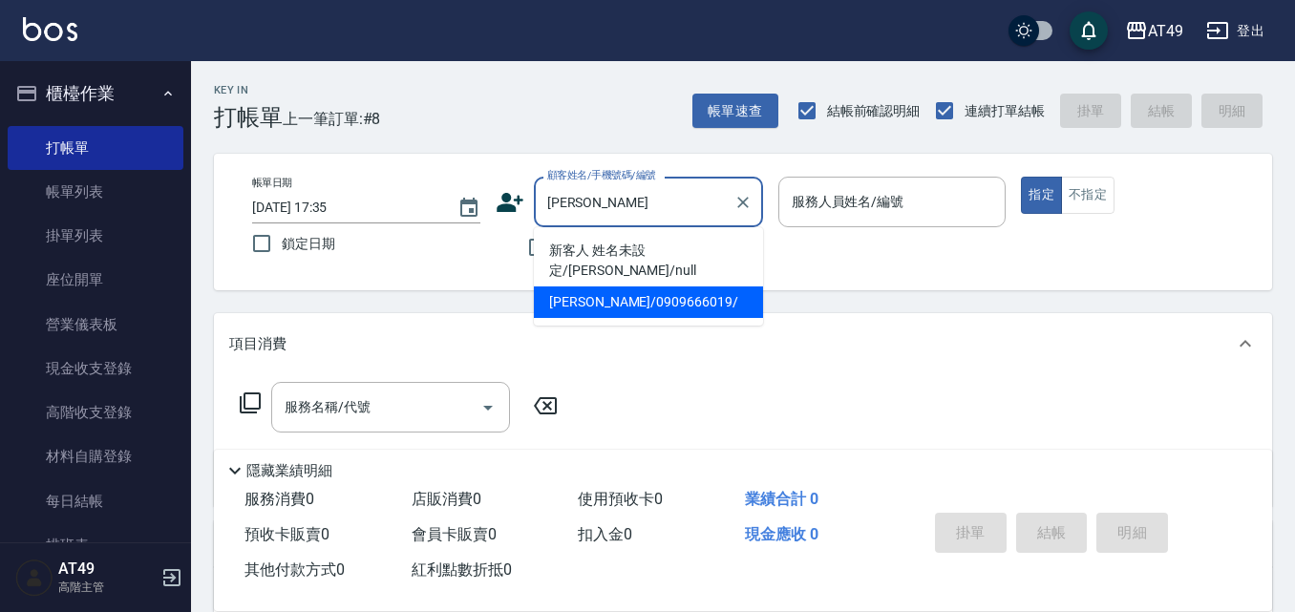
type input "[PERSON_NAME]"
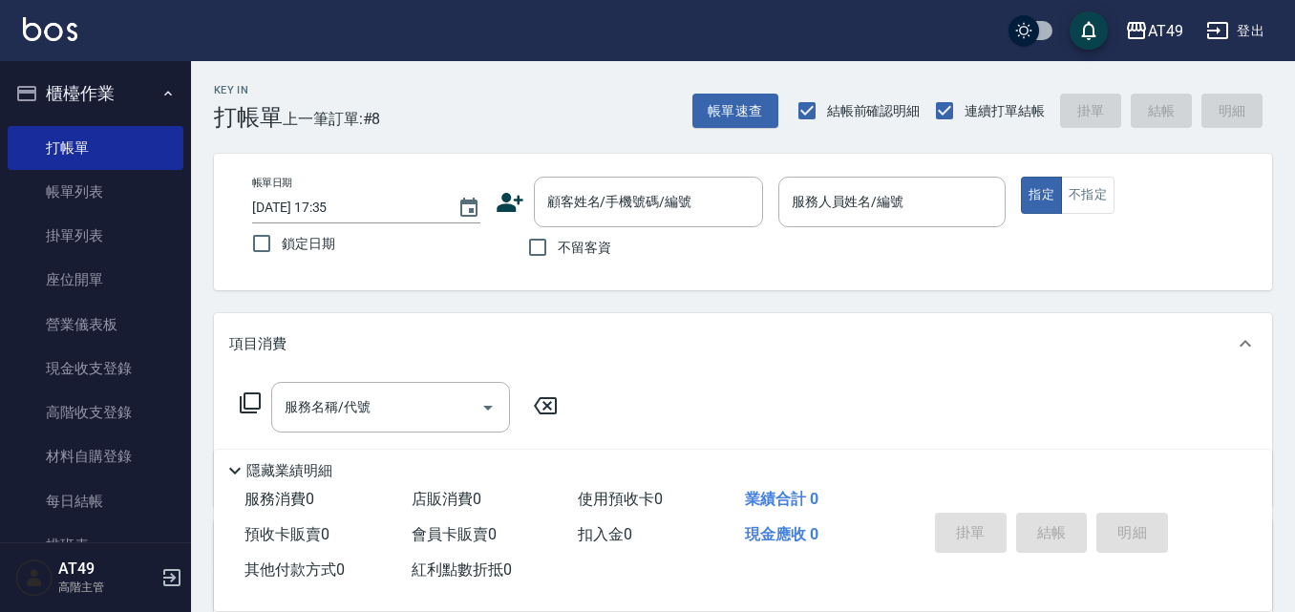
click at [601, 280] on div "帳單日期 [DATE] 17:35 鎖定日期 顧客姓名/手機號碼/編號 顧客姓名/手機號碼/編號 不留客資 服務人員姓名/編號 服務人員姓名/編號 指定 不指定" at bounding box center [743, 222] width 1058 height 137
click at [600, 274] on div "帳單日期 [DATE] 17:35 鎖定日期 顧客姓名/手機號碼/編號 顧客姓名/手機號碼/編號 不留客資 服務人員姓名/編號 服務人員姓名/編號 指定 不指定" at bounding box center [743, 222] width 1058 height 137
click at [507, 202] on icon at bounding box center [510, 202] width 29 height 29
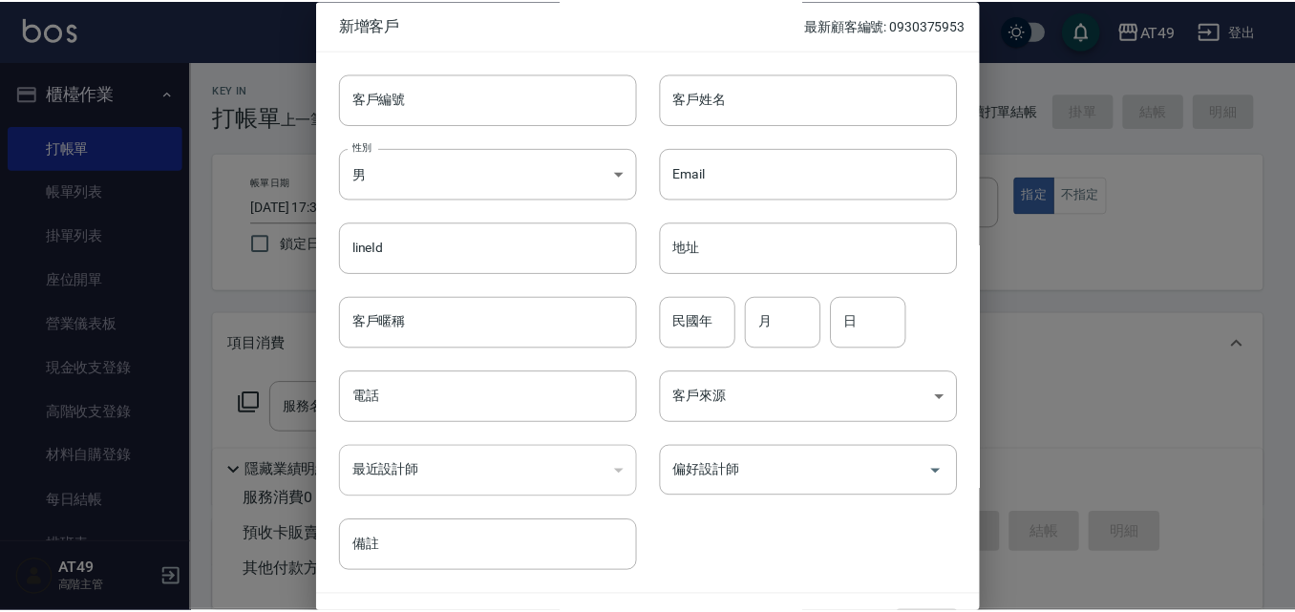
scroll to position [50, 0]
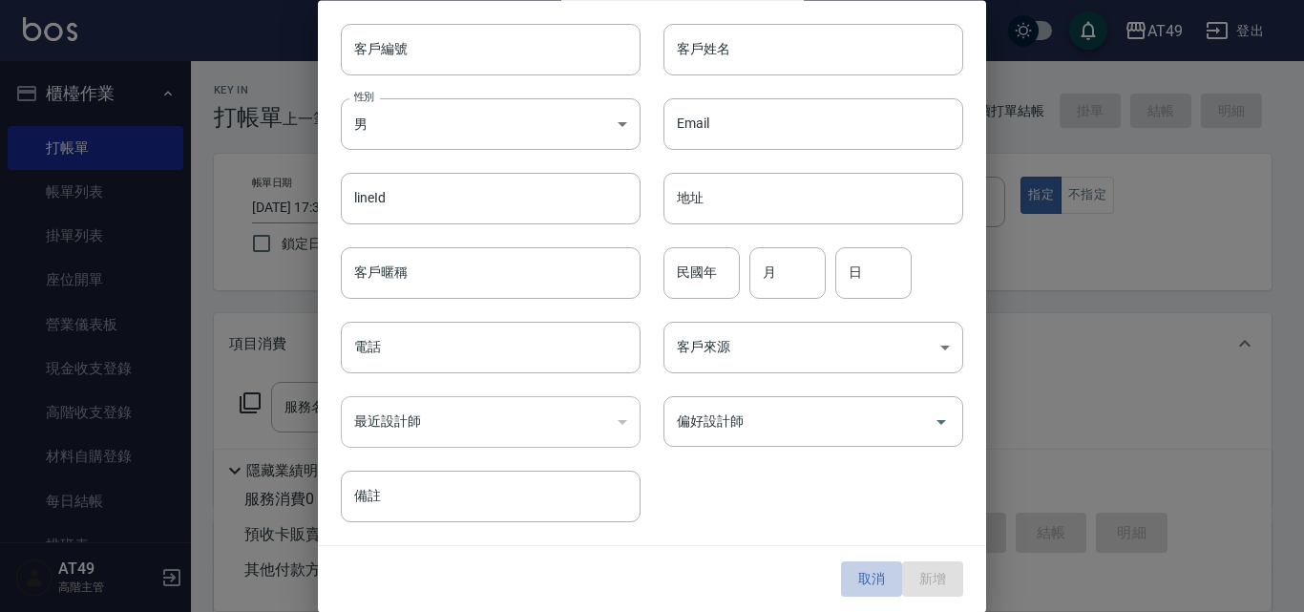
click at [845, 575] on button "取消" at bounding box center [871, 579] width 61 height 35
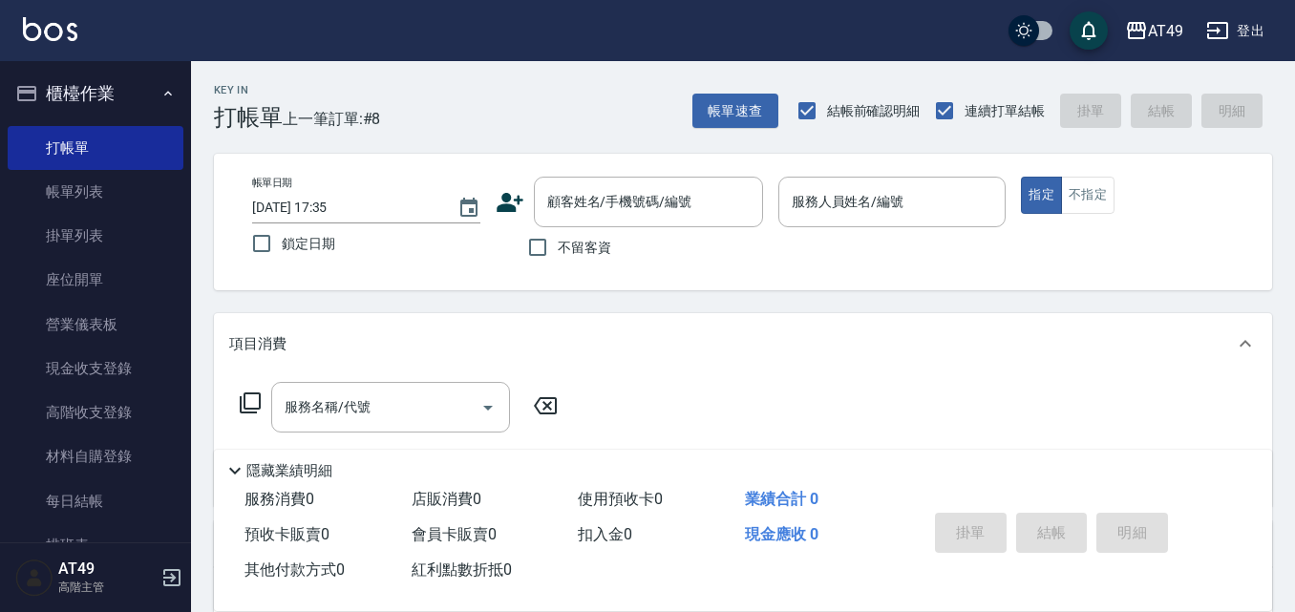
click at [741, 300] on div "Key In 打帳單 上一筆訂單:#8 帳單速查 結帳前確認明細 連續打單結帳 掛單 結帳 明細 帳單日期 [DATE] 17:35 鎖定日期 顧客姓名/手機…" at bounding box center [743, 497] width 1104 height 873
click at [741, 102] on button "帳單速查" at bounding box center [735, 111] width 86 height 35
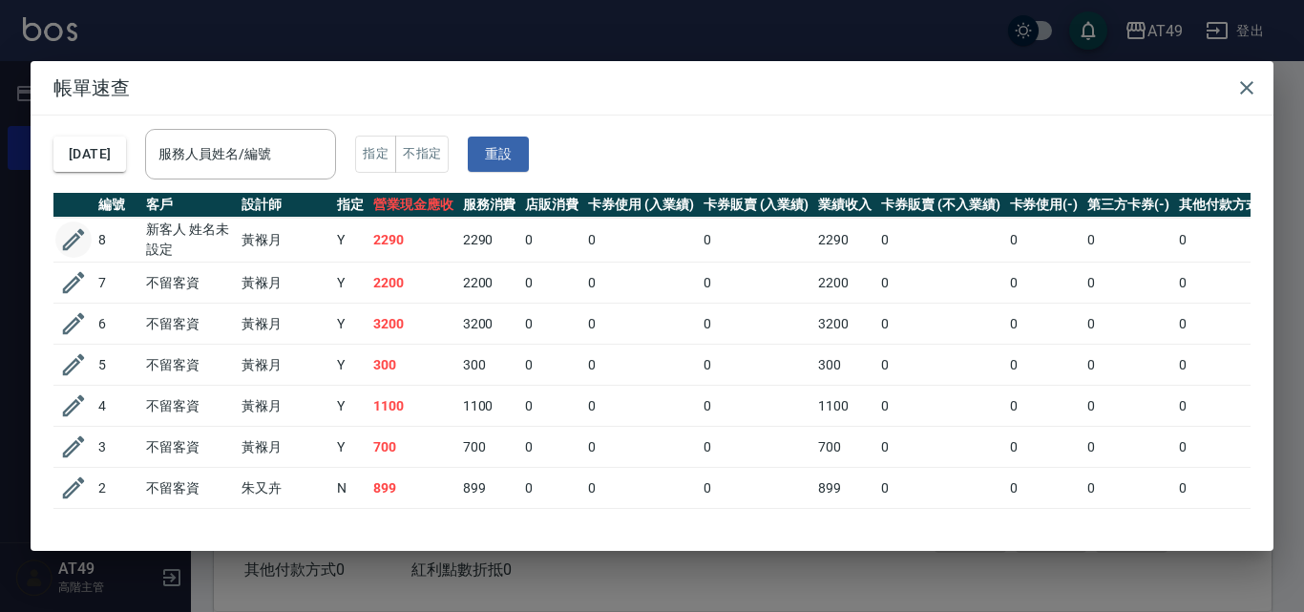
click at [79, 239] on icon "button" at bounding box center [73, 239] width 29 height 29
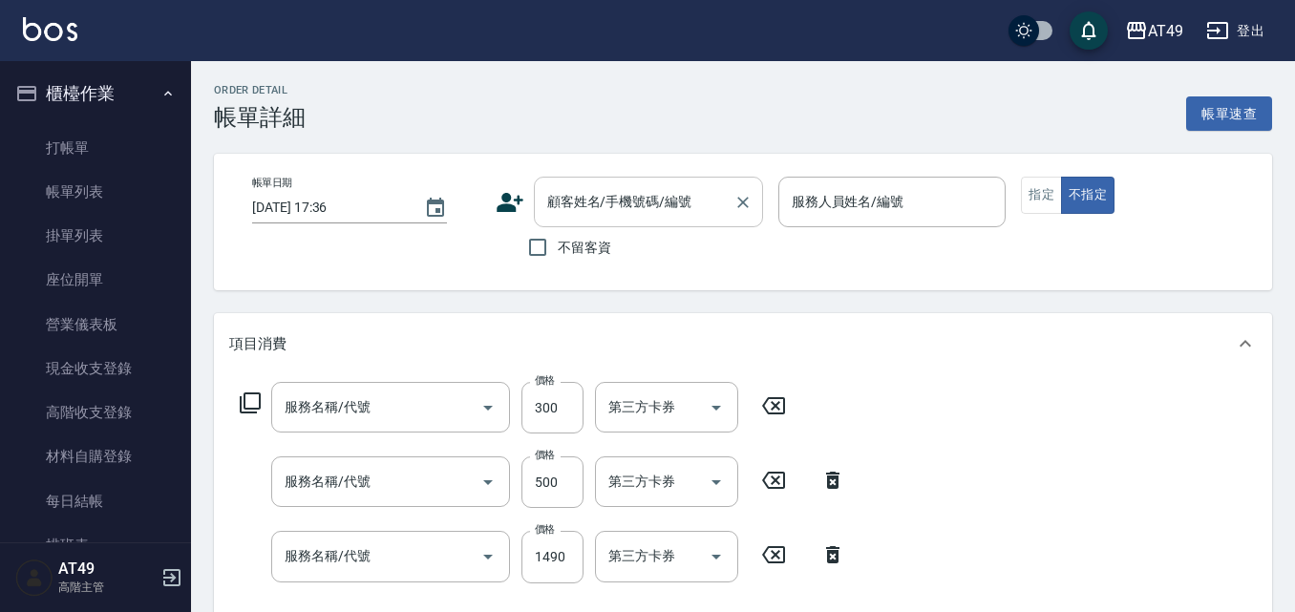
type input "[DATE] 17:33"
type input "Bobo-2"
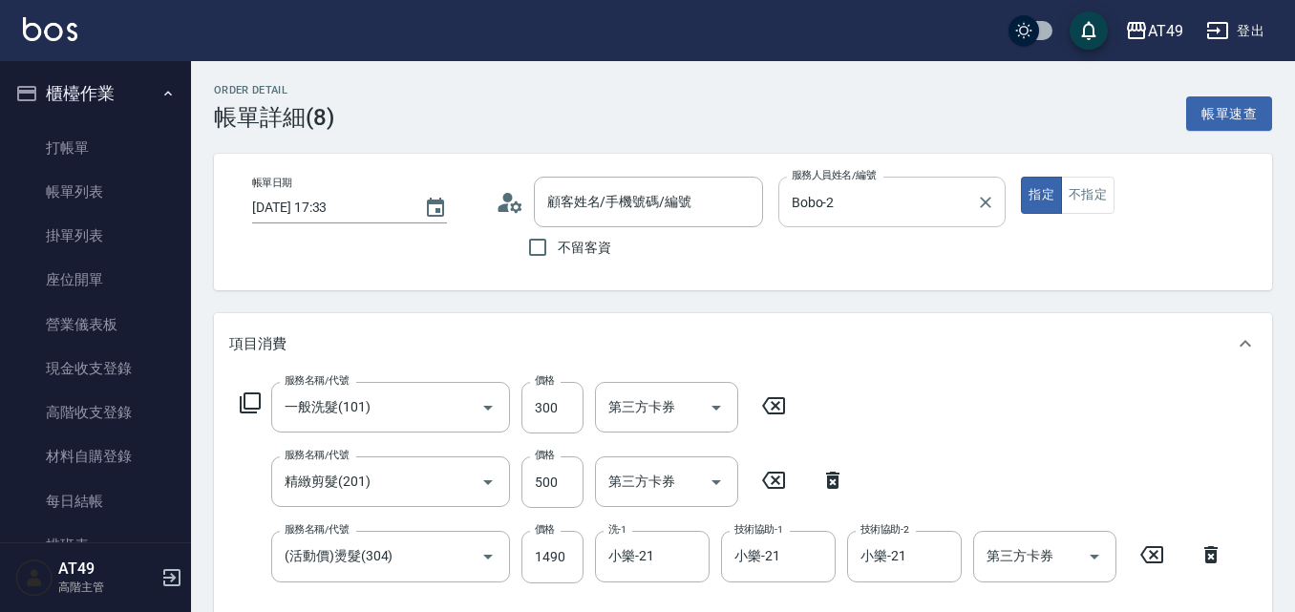
type input "一般洗髮(101)"
type input "精緻剪髮(201)"
type input "(活動價)燙髮(304)"
type input "新客人 姓名未設定/[PERSON_NAME]/null"
click at [743, 197] on icon "Clear" at bounding box center [742, 202] width 19 height 19
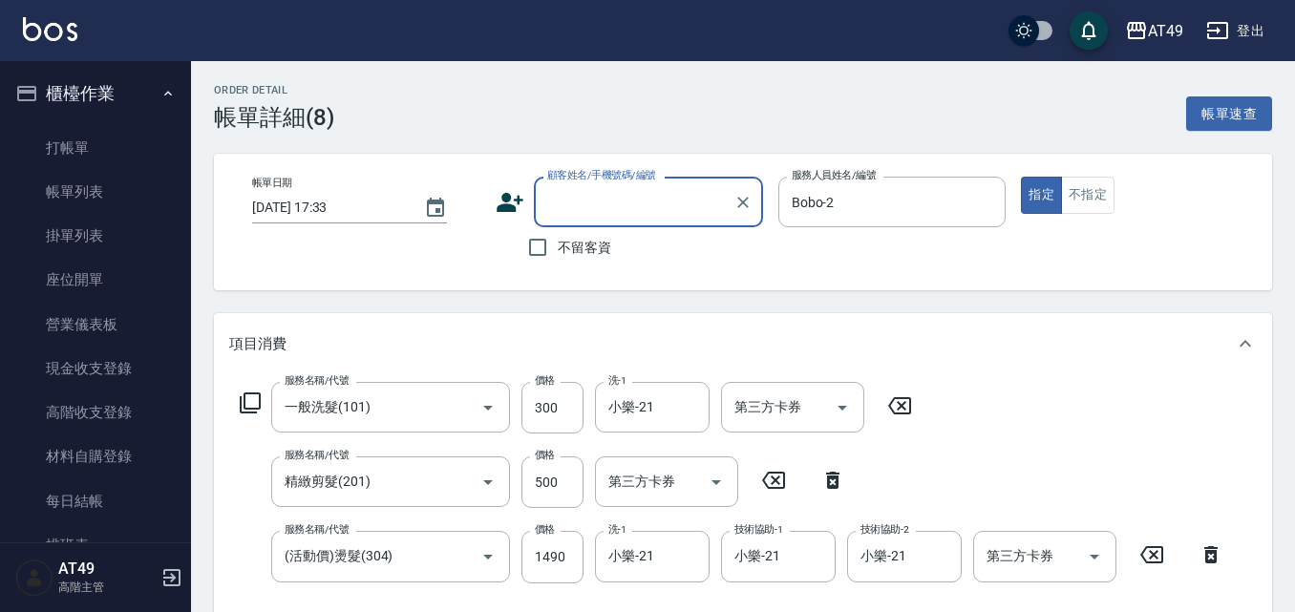
click at [569, 206] on input "顧客姓名/手機號碼/編號" at bounding box center [633, 201] width 183 height 33
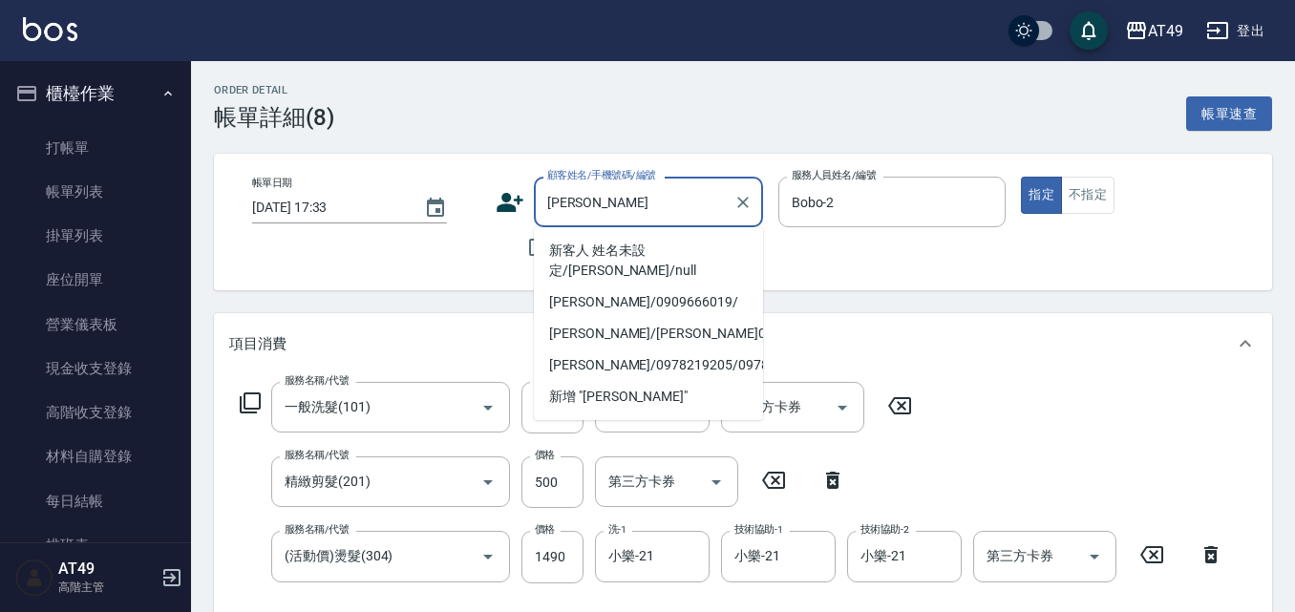
click at [606, 286] on li "[PERSON_NAME]/0909666019/" at bounding box center [648, 302] width 229 height 32
type input "[PERSON_NAME]/0909666019/"
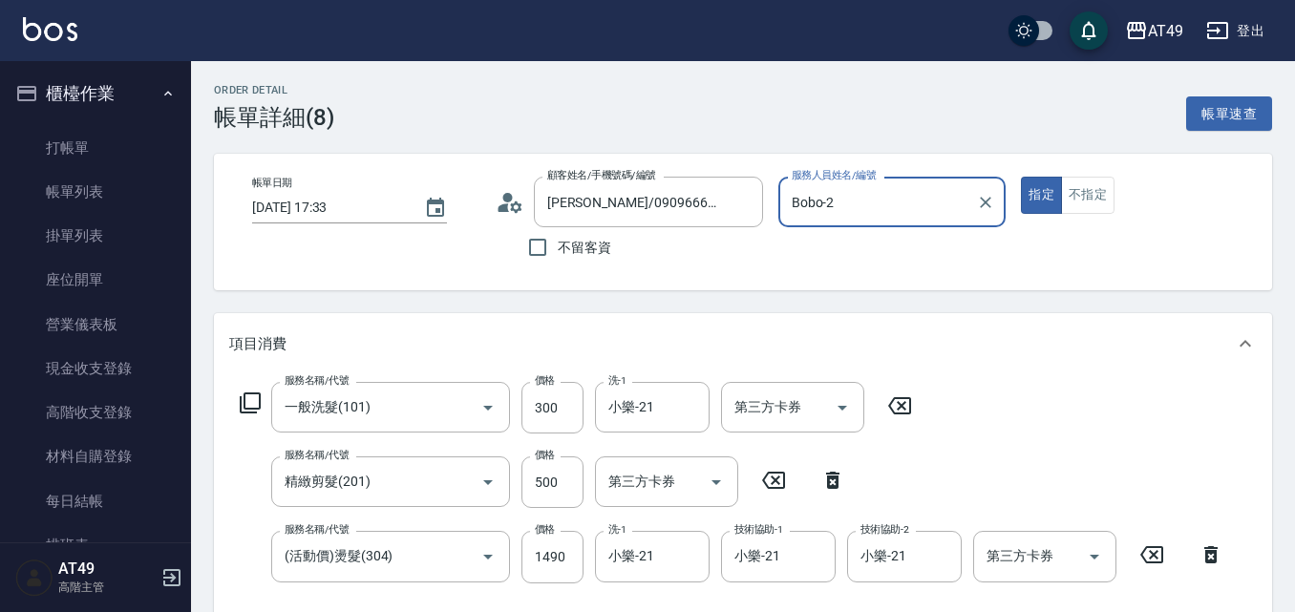
click at [666, 269] on div "帳單日期 [DATE] 17:33 顧客姓名/手機號碼/編號 [PERSON_NAME]/0909666019/ 顧客姓名/手機號碼/編號 不留客資 服務人員…" at bounding box center [743, 222] width 1058 height 137
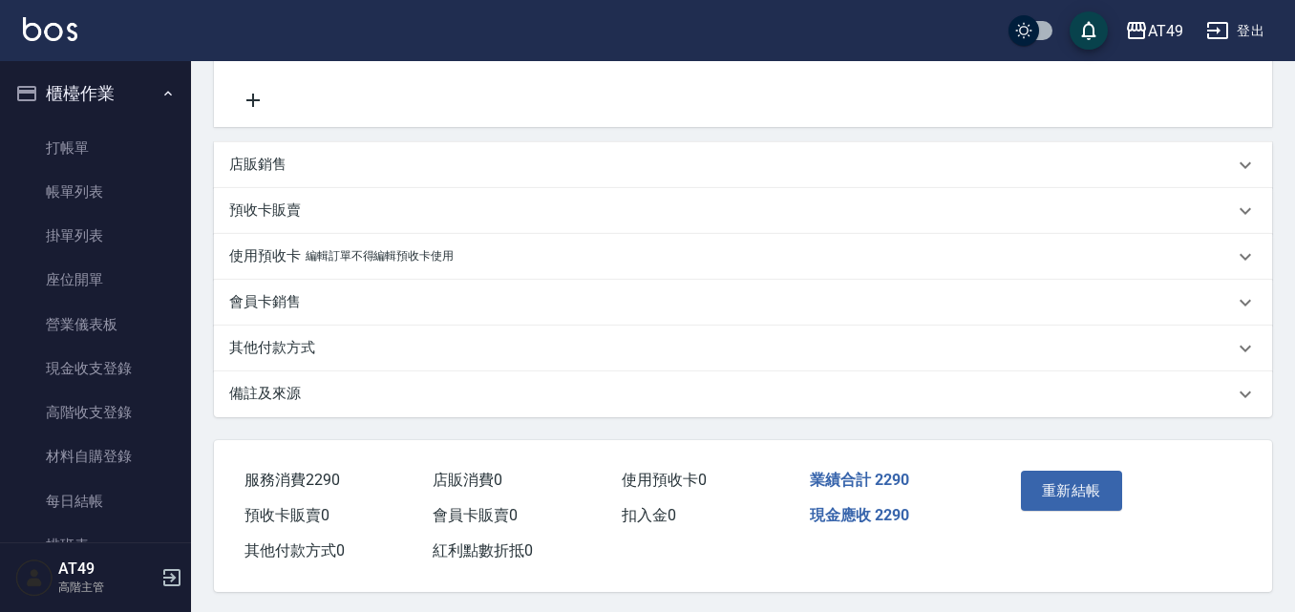
scroll to position [541, 0]
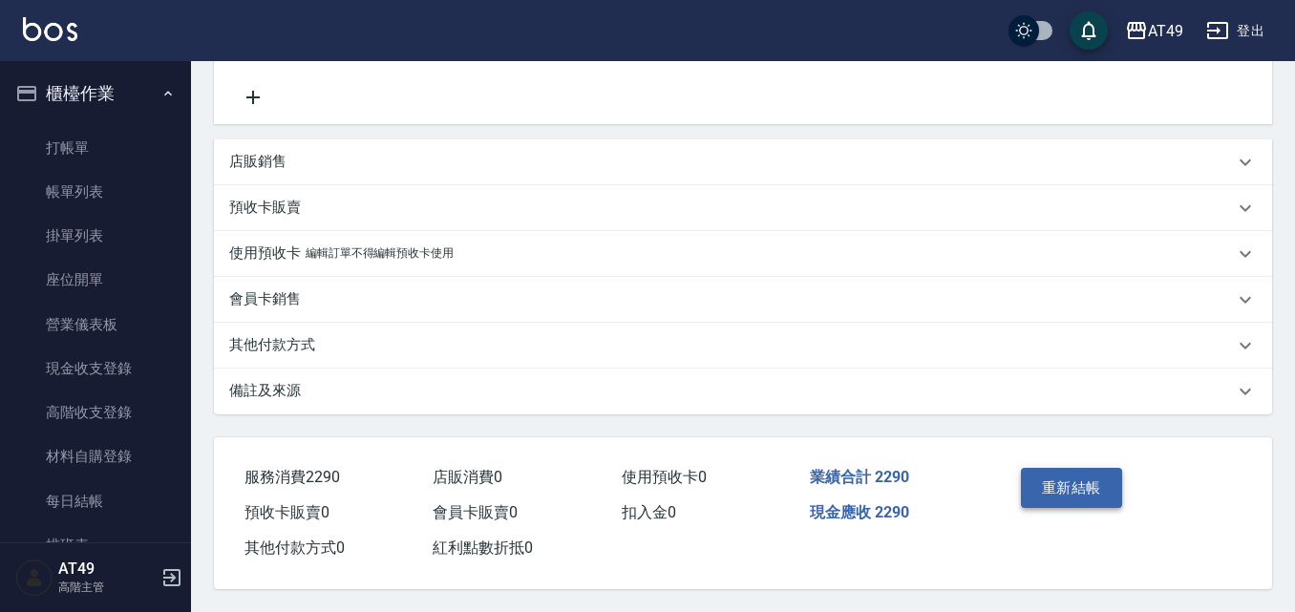
click at [1084, 469] on button "重新結帳" at bounding box center [1071, 488] width 101 height 40
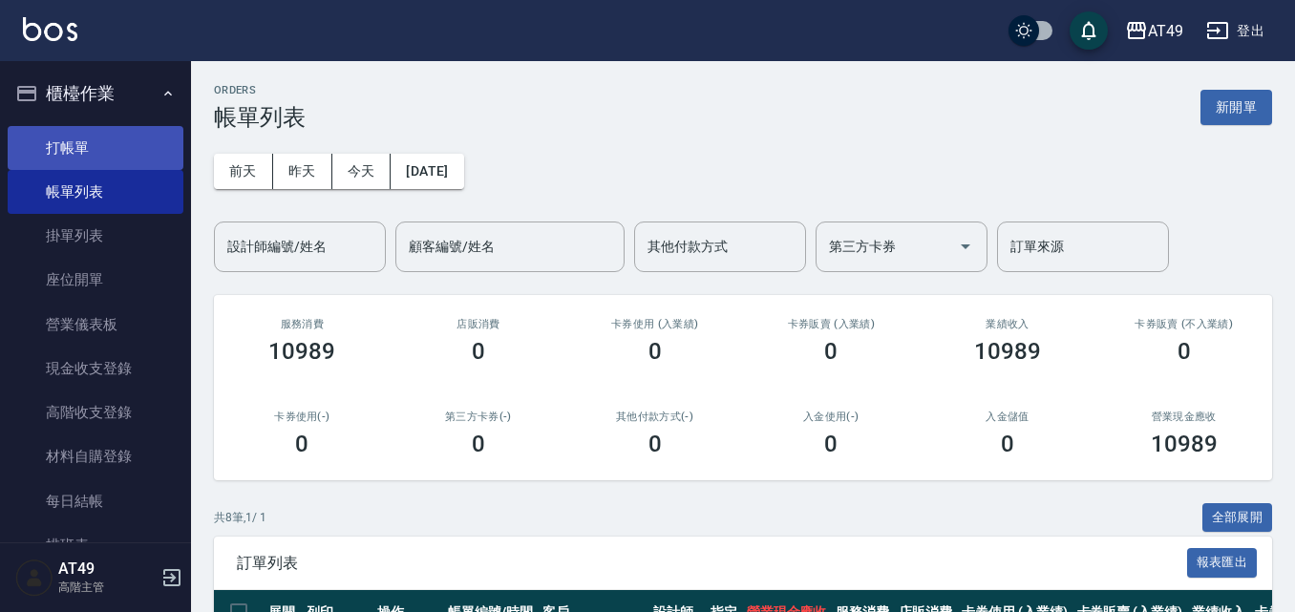
click at [66, 149] on link "打帳單" at bounding box center [96, 148] width 176 height 44
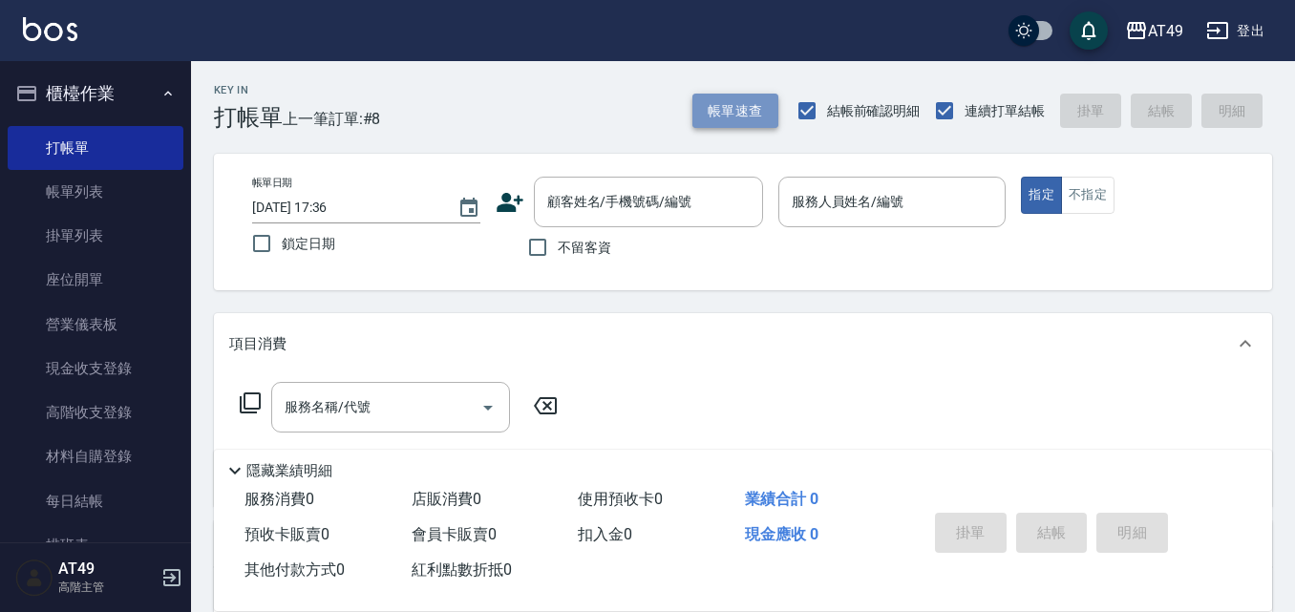
click at [756, 114] on button "帳單速查" at bounding box center [735, 111] width 86 height 35
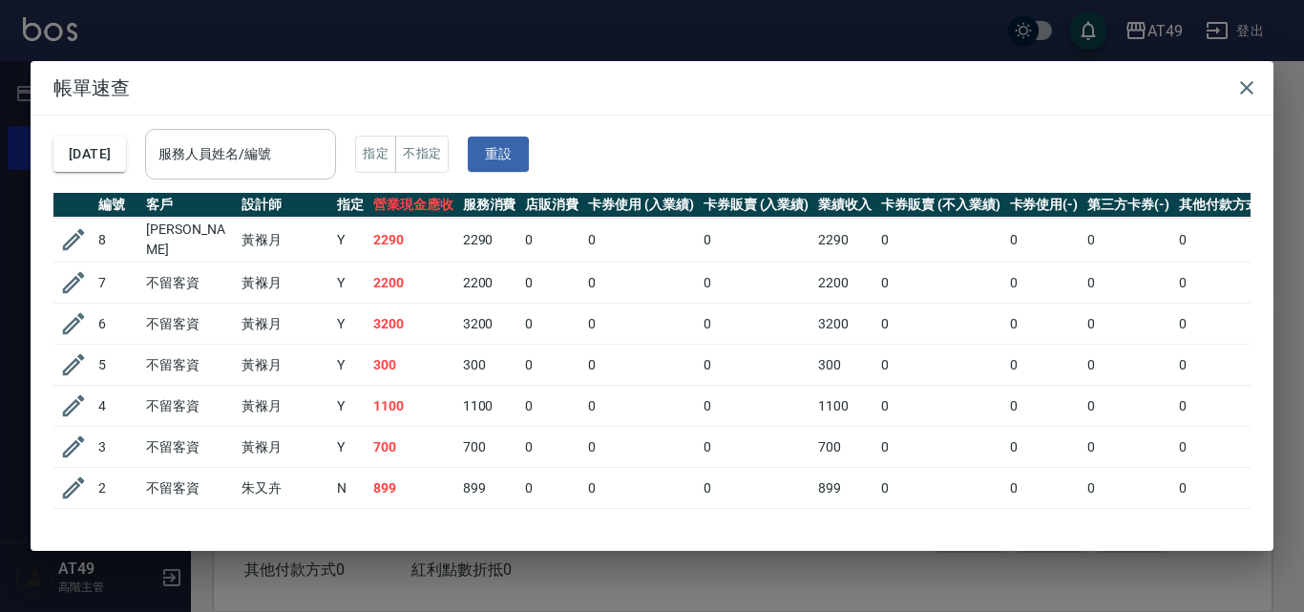
click at [260, 173] on div "服務人員姓名/編號" at bounding box center [240, 154] width 191 height 51
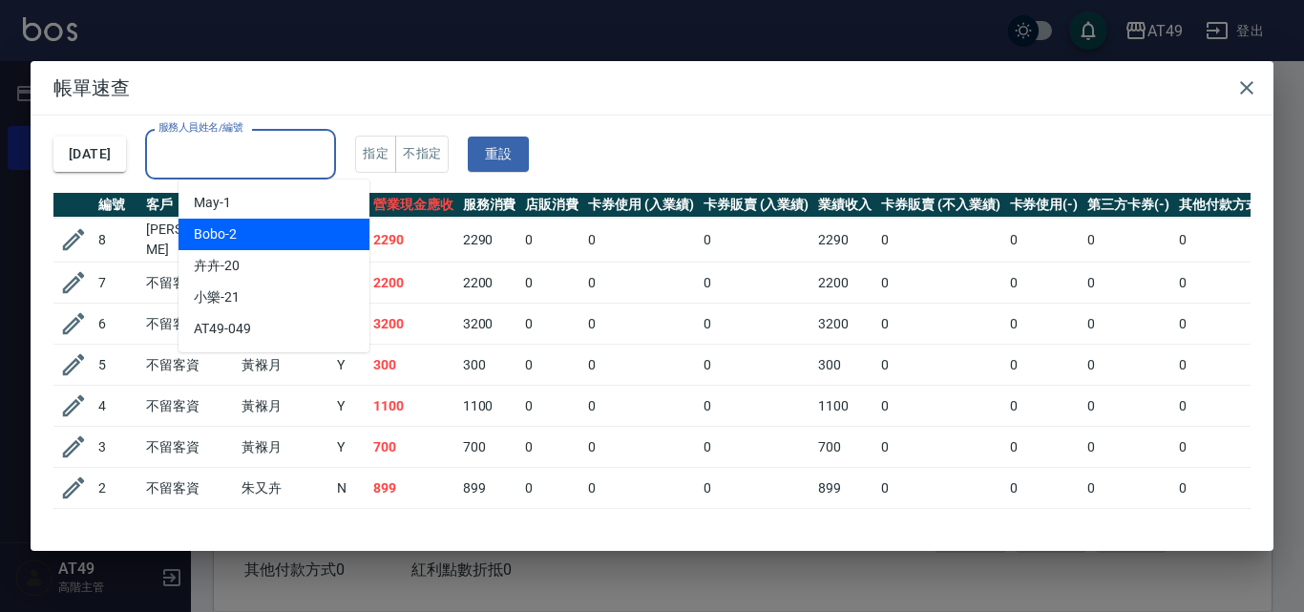
click at [268, 221] on div "Bobo -2" at bounding box center [274, 235] width 191 height 32
type input "Bobo-2"
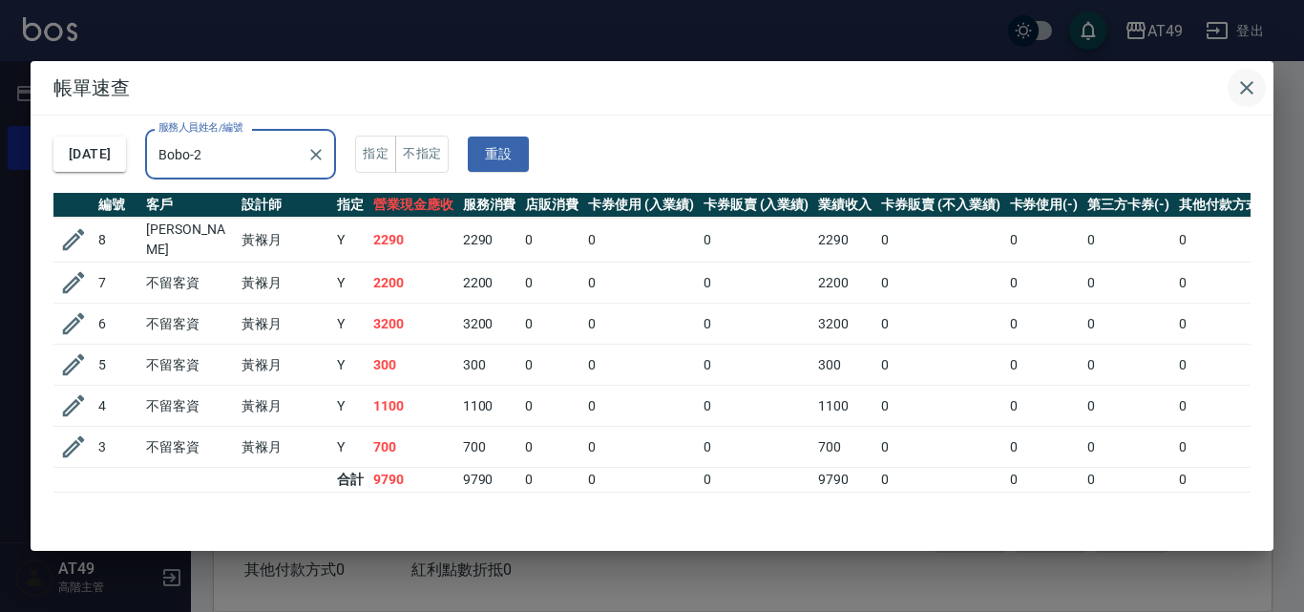
click at [1250, 87] on icon "button" at bounding box center [1247, 87] width 23 height 23
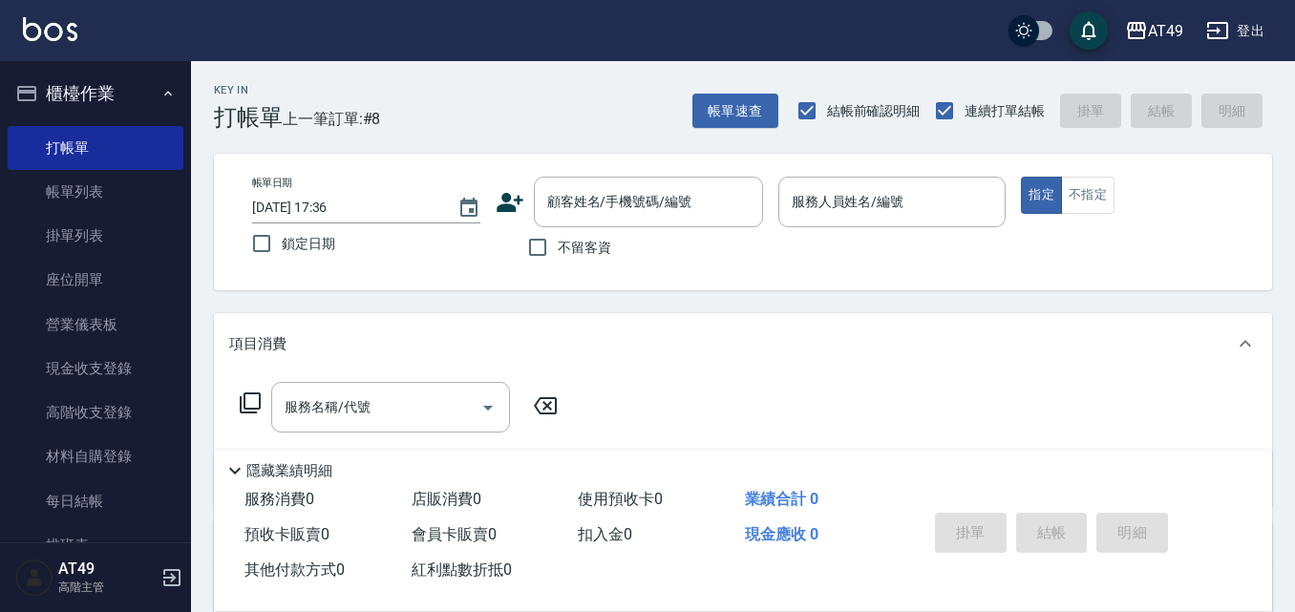
click at [573, 255] on span "不留客資" at bounding box center [584, 248] width 53 height 20
click at [558, 255] on input "不留客資" at bounding box center [538, 247] width 40 height 40
checkbox input "true"
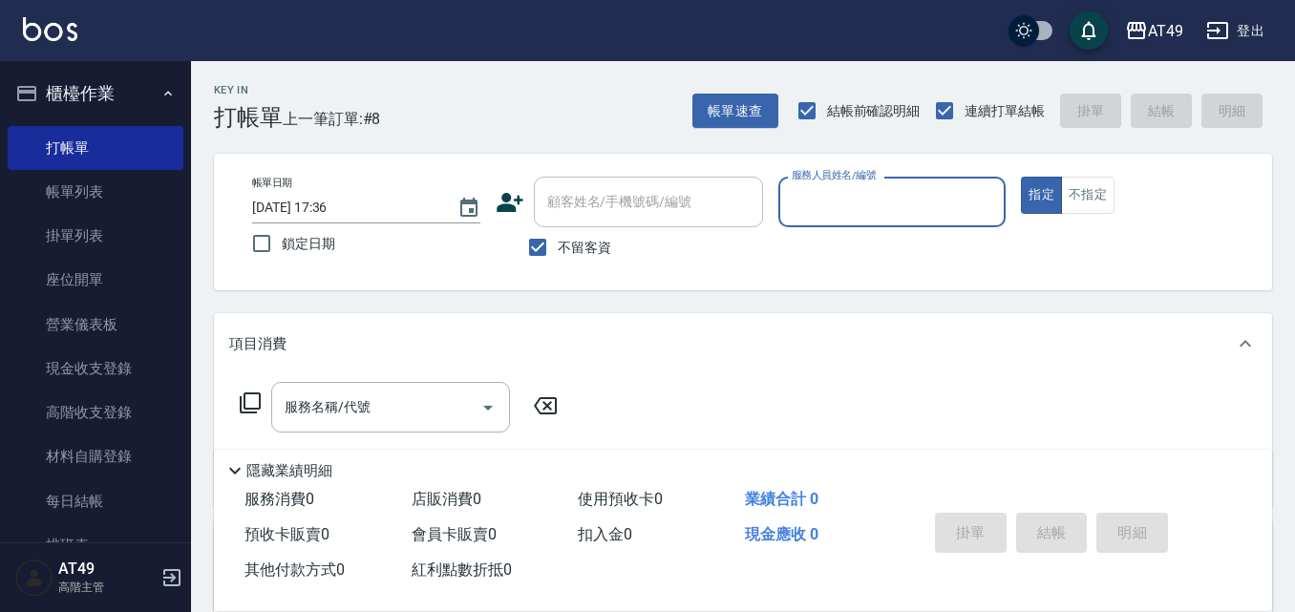
click at [649, 255] on div "不留客資" at bounding box center [629, 247] width 267 height 40
